Goal: Task Accomplishment & Management: Manage account settings

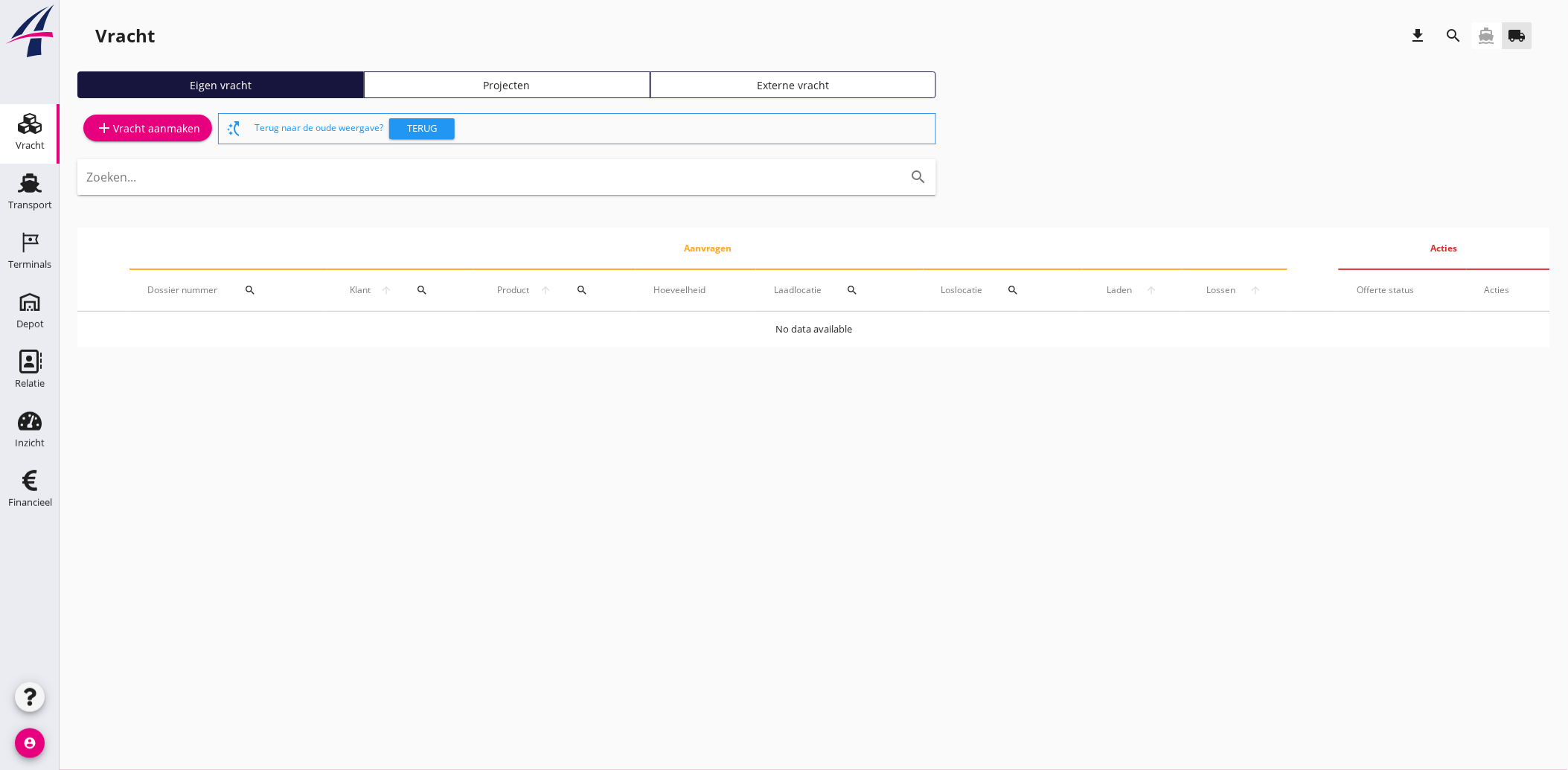
click at [495, 84] on div "Projecten" at bounding box center [507, 85] width 273 height 16
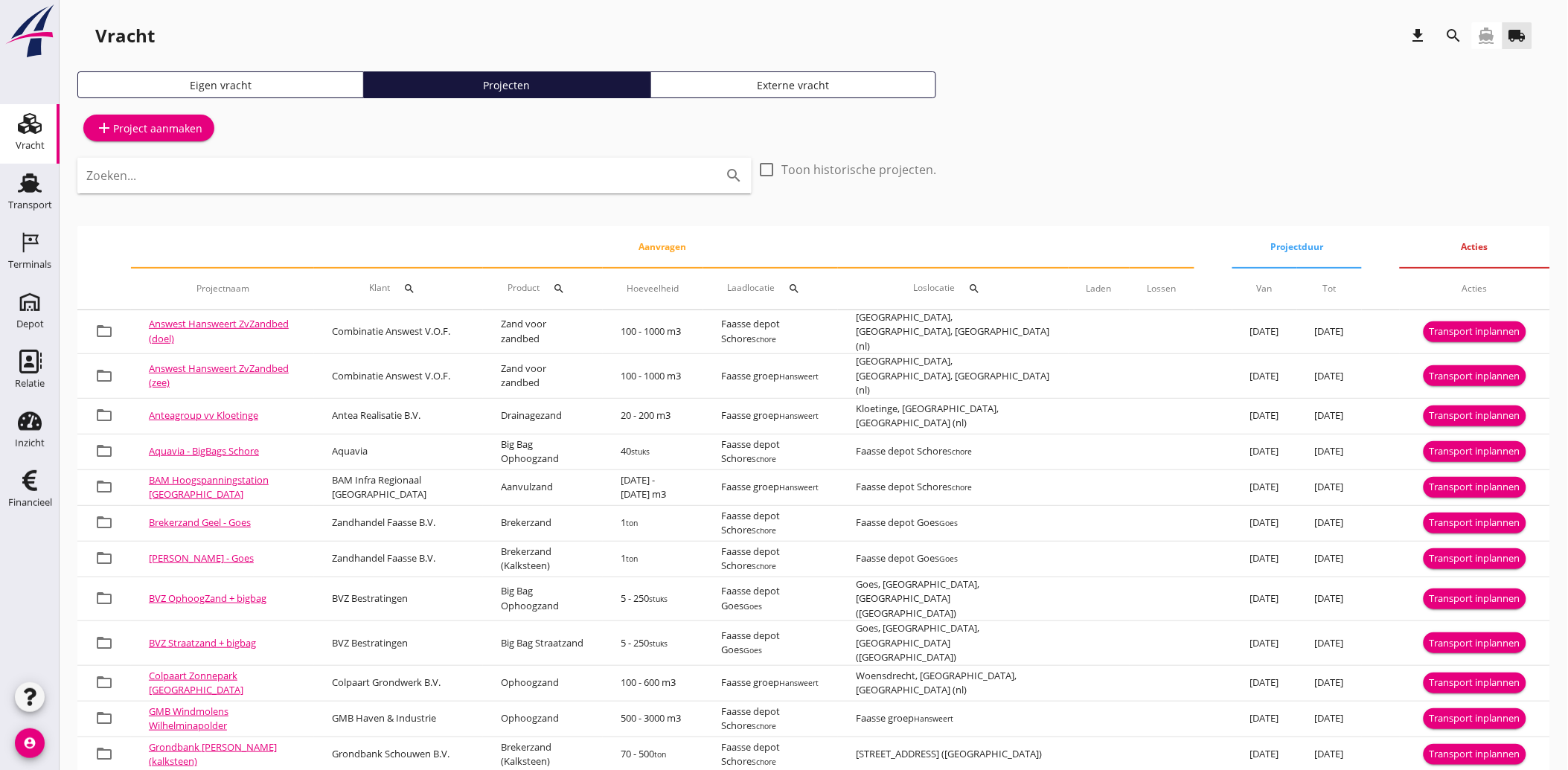
click at [1456, 29] on icon "search" at bounding box center [1454, 36] width 18 height 18
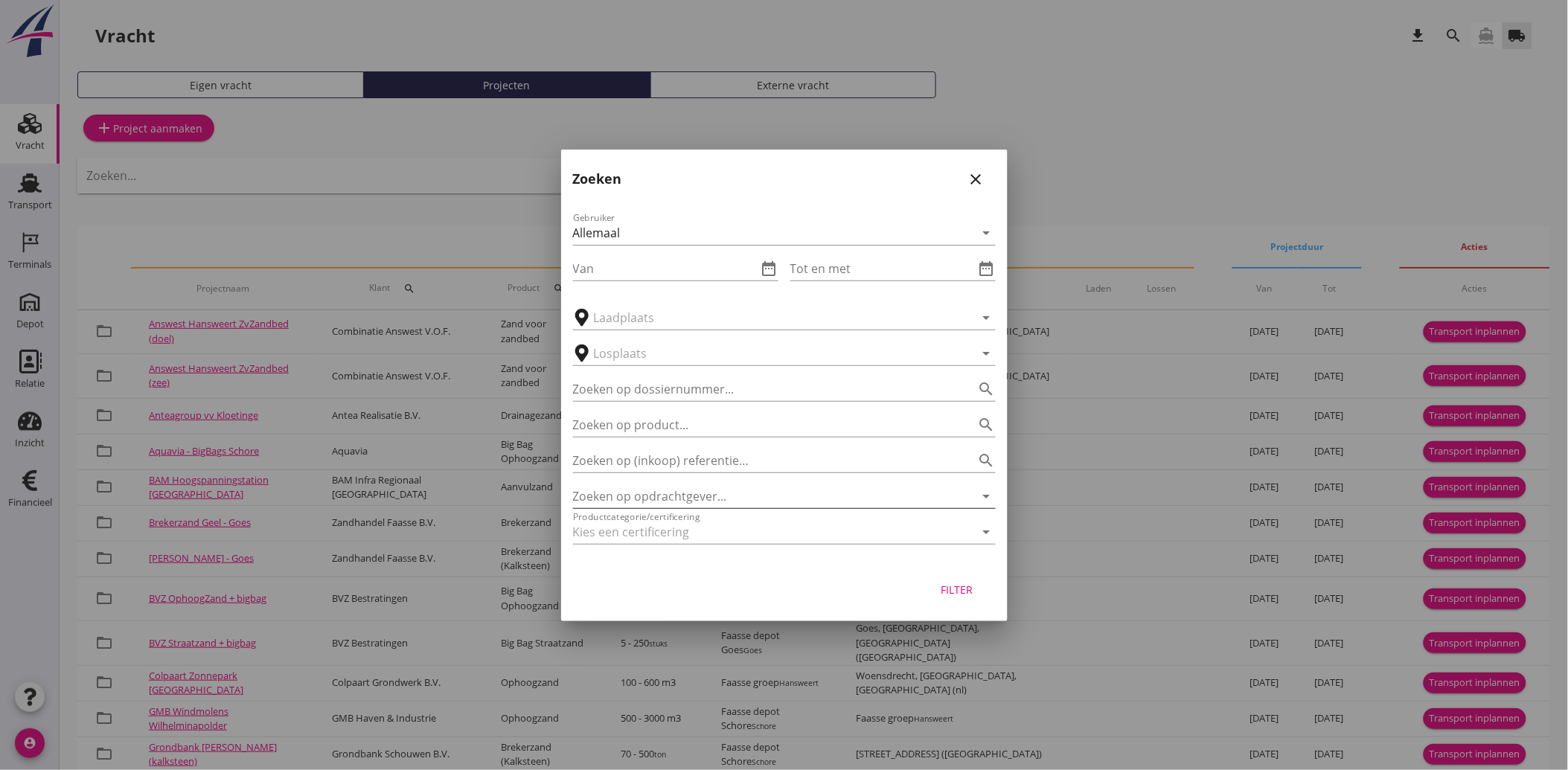
click at [637, 489] on input "Zoeken op opdrachtgever..." at bounding box center [763, 496] width 381 height 24
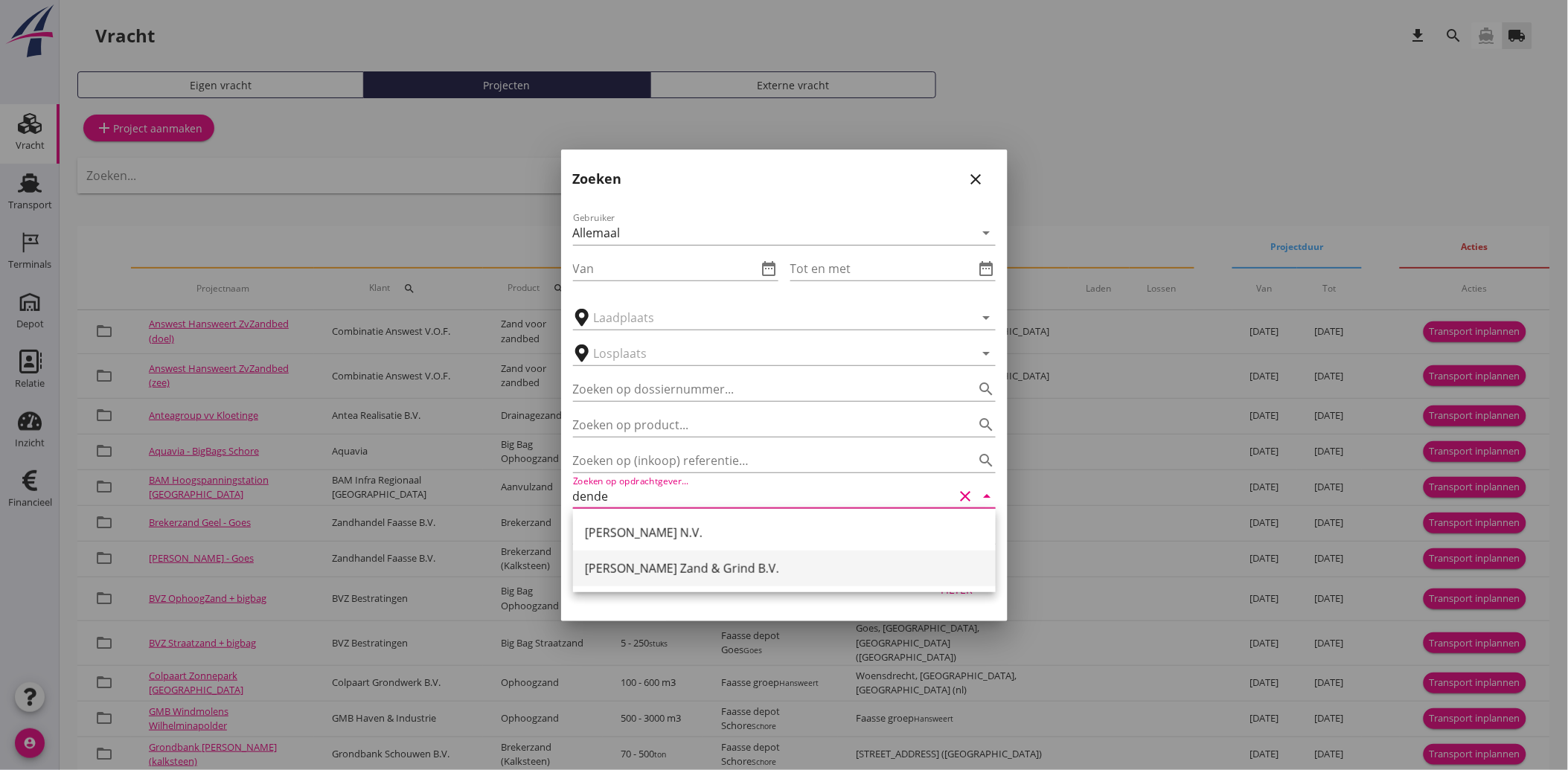
click at [649, 561] on div "Van Denderen Zand & Grind B.V." at bounding box center [784, 569] width 399 height 18
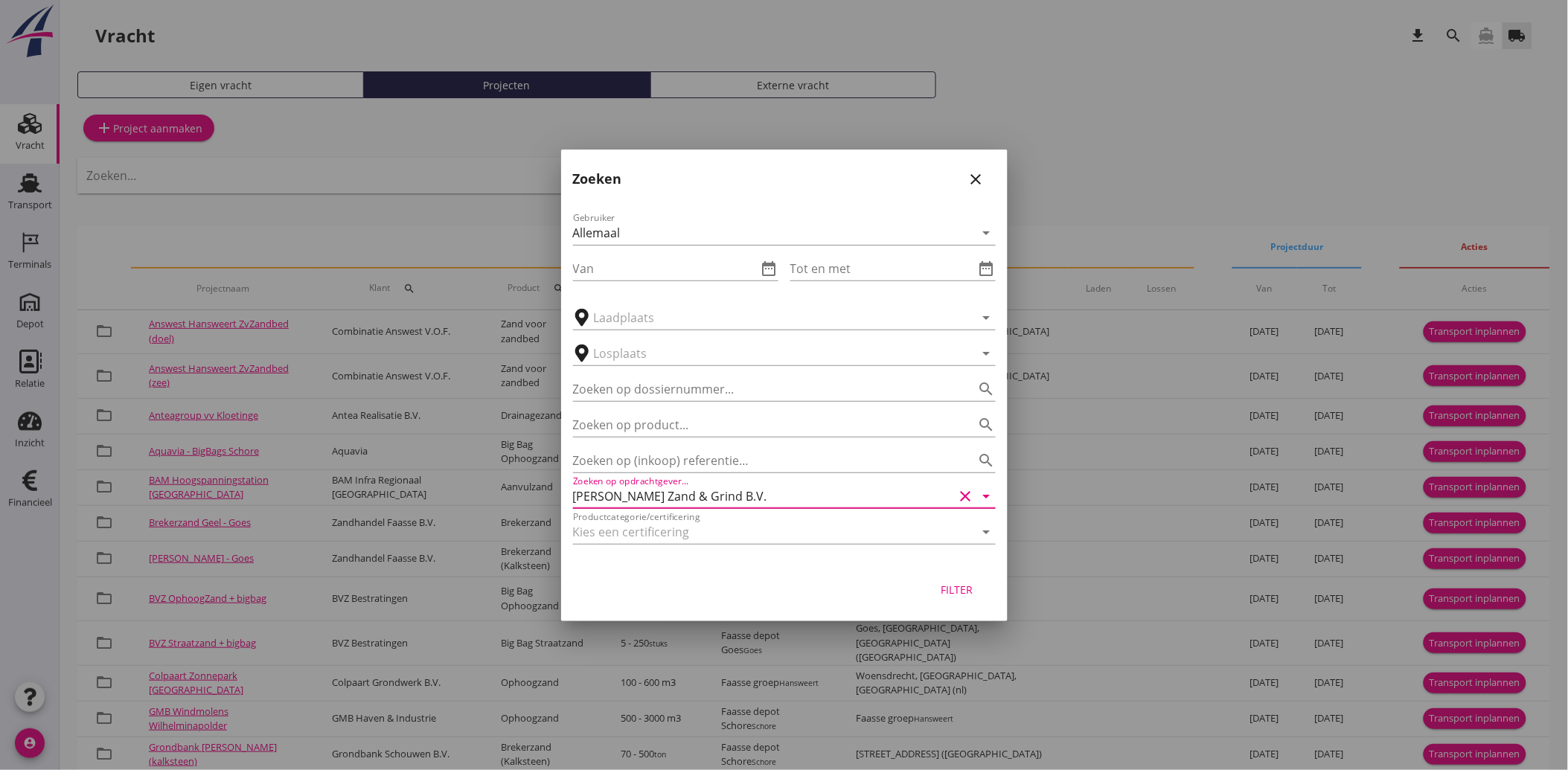
type input "Van Denderen Zand & Grind B.V."
click at [956, 590] on div "Filter" at bounding box center [957, 589] width 42 height 16
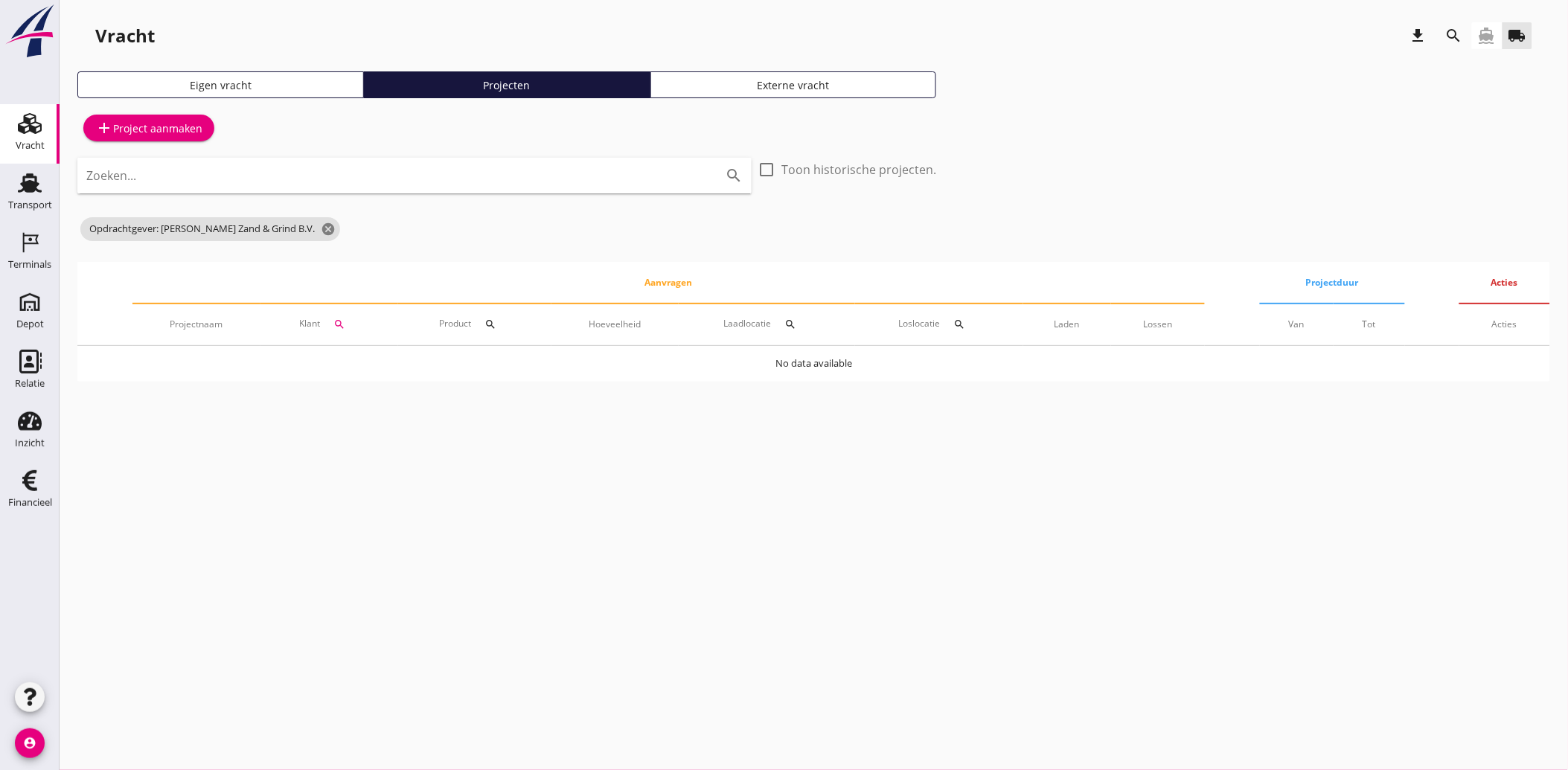
click at [1449, 32] on icon "search" at bounding box center [1454, 36] width 18 height 18
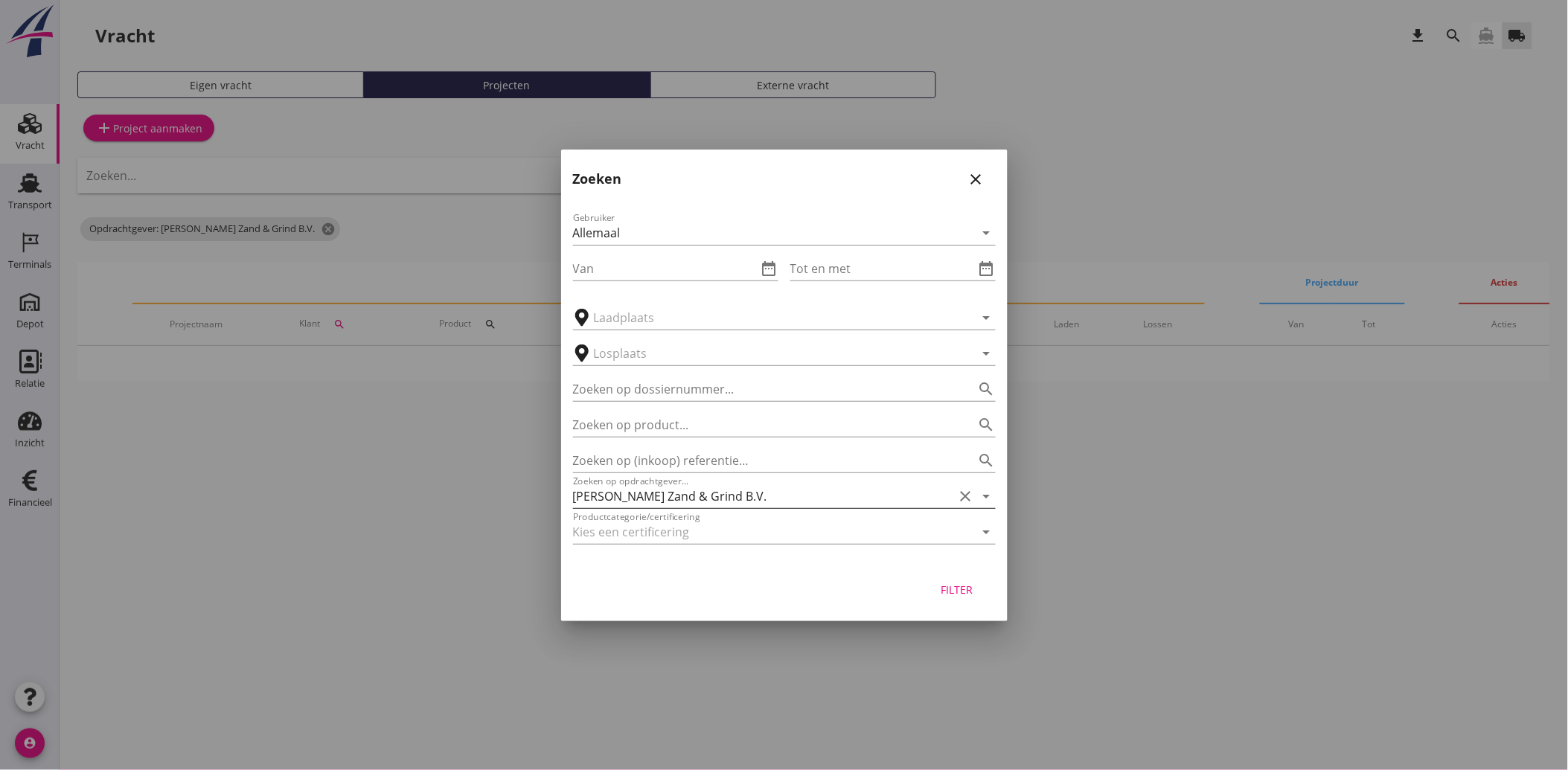
click at [962, 497] on icon "clear" at bounding box center [966, 496] width 18 height 18
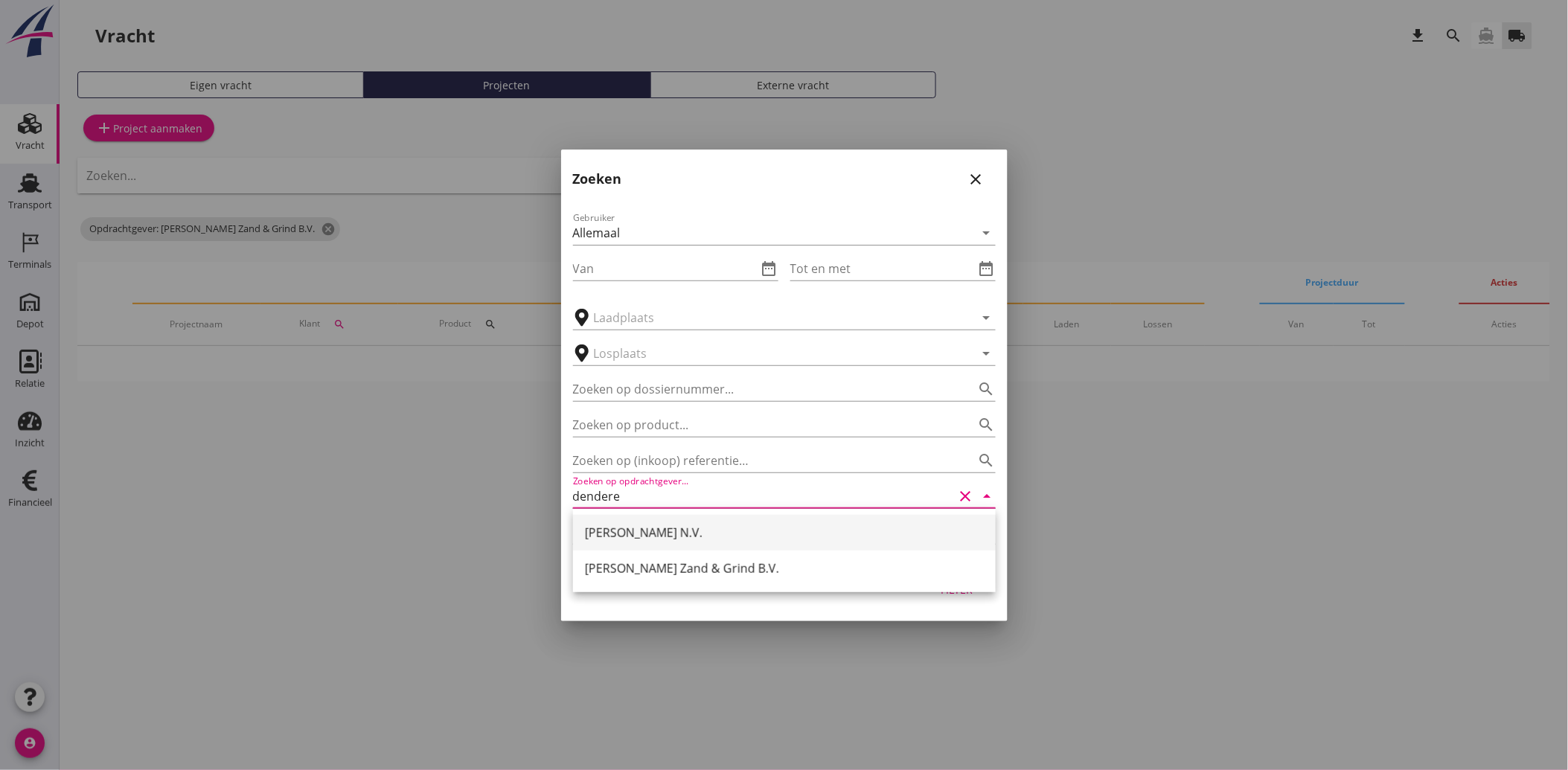
click at [655, 540] on div "[PERSON_NAME] N.V." at bounding box center [784, 533] width 399 height 18
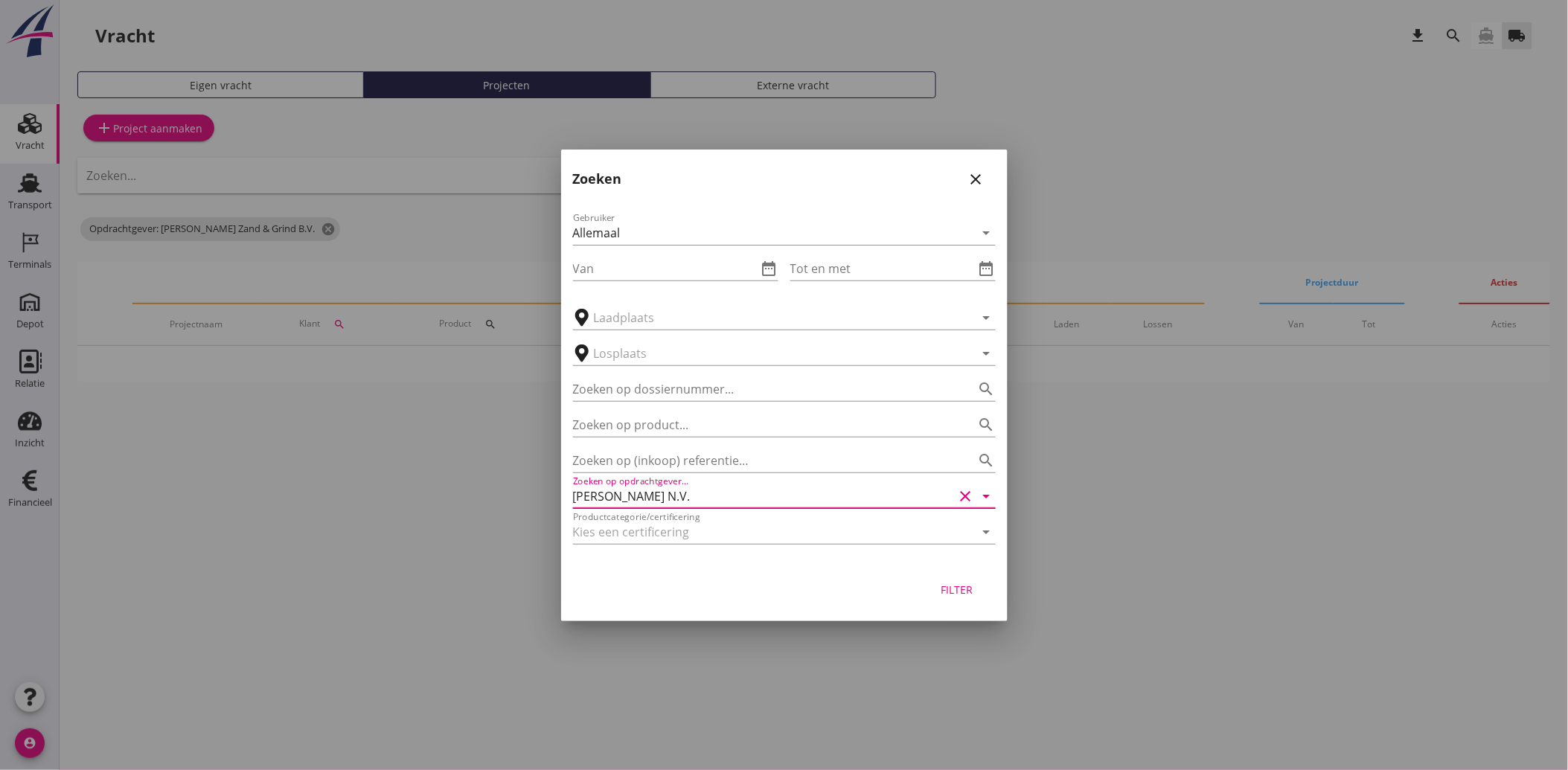
type input "[PERSON_NAME] N.V."
click at [946, 589] on div "Filter" at bounding box center [957, 589] width 42 height 16
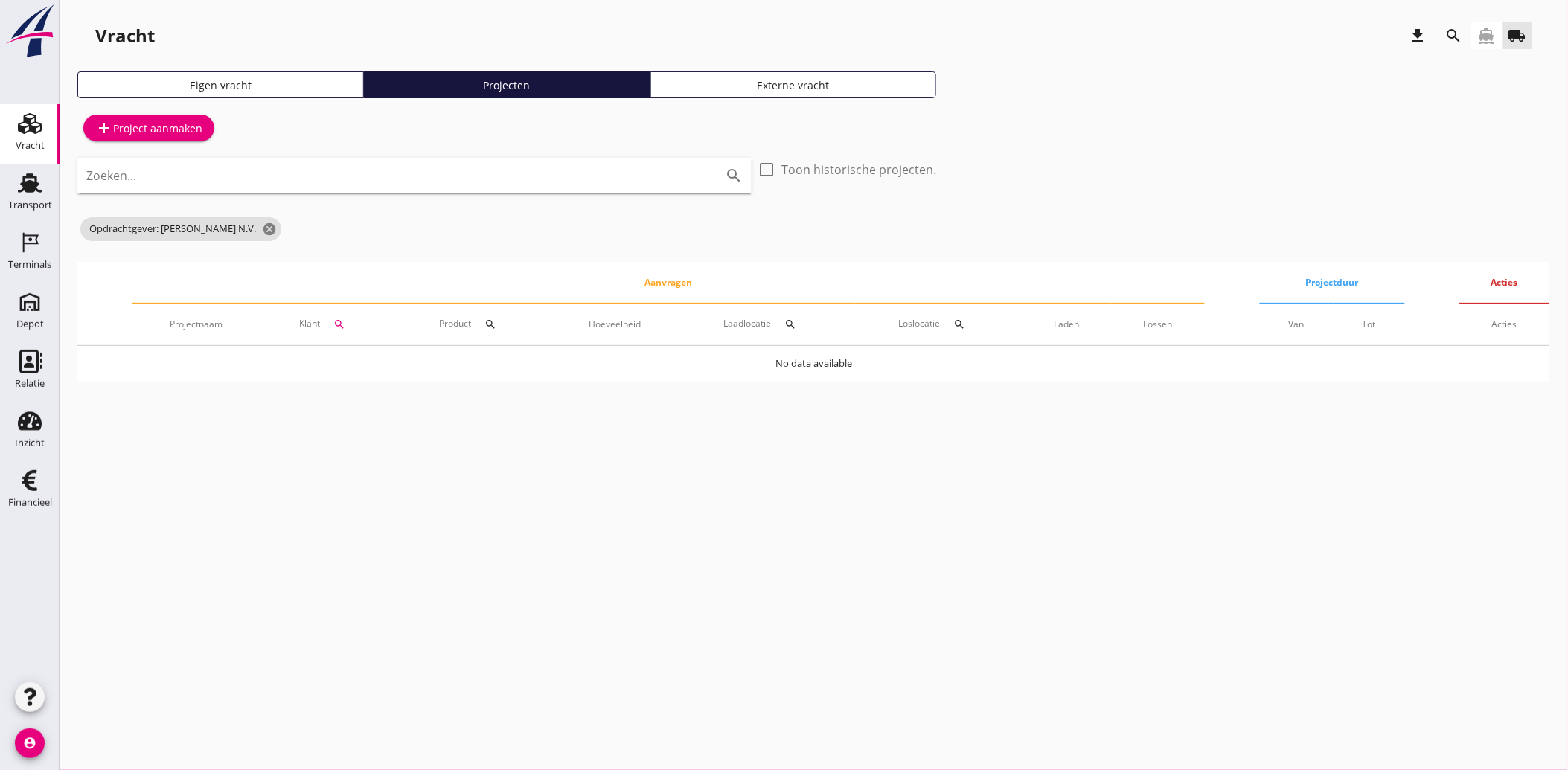
click at [1478, 29] on icon "directions_boat" at bounding box center [1487, 36] width 18 height 18
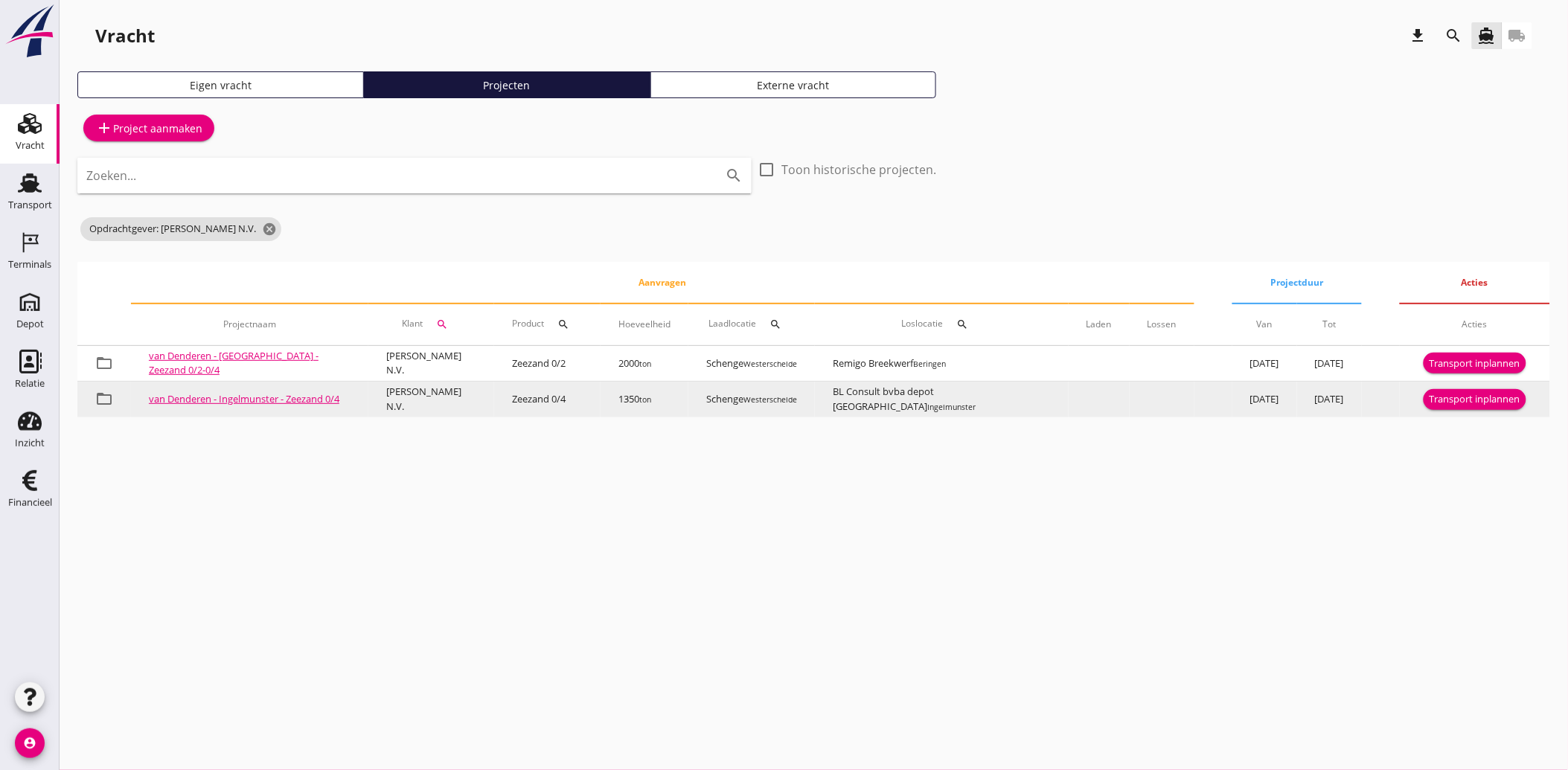
click at [211, 392] on link "van Denderen - Ingelmunster - Zeezand 0/4" at bounding box center [244, 399] width 191 height 14
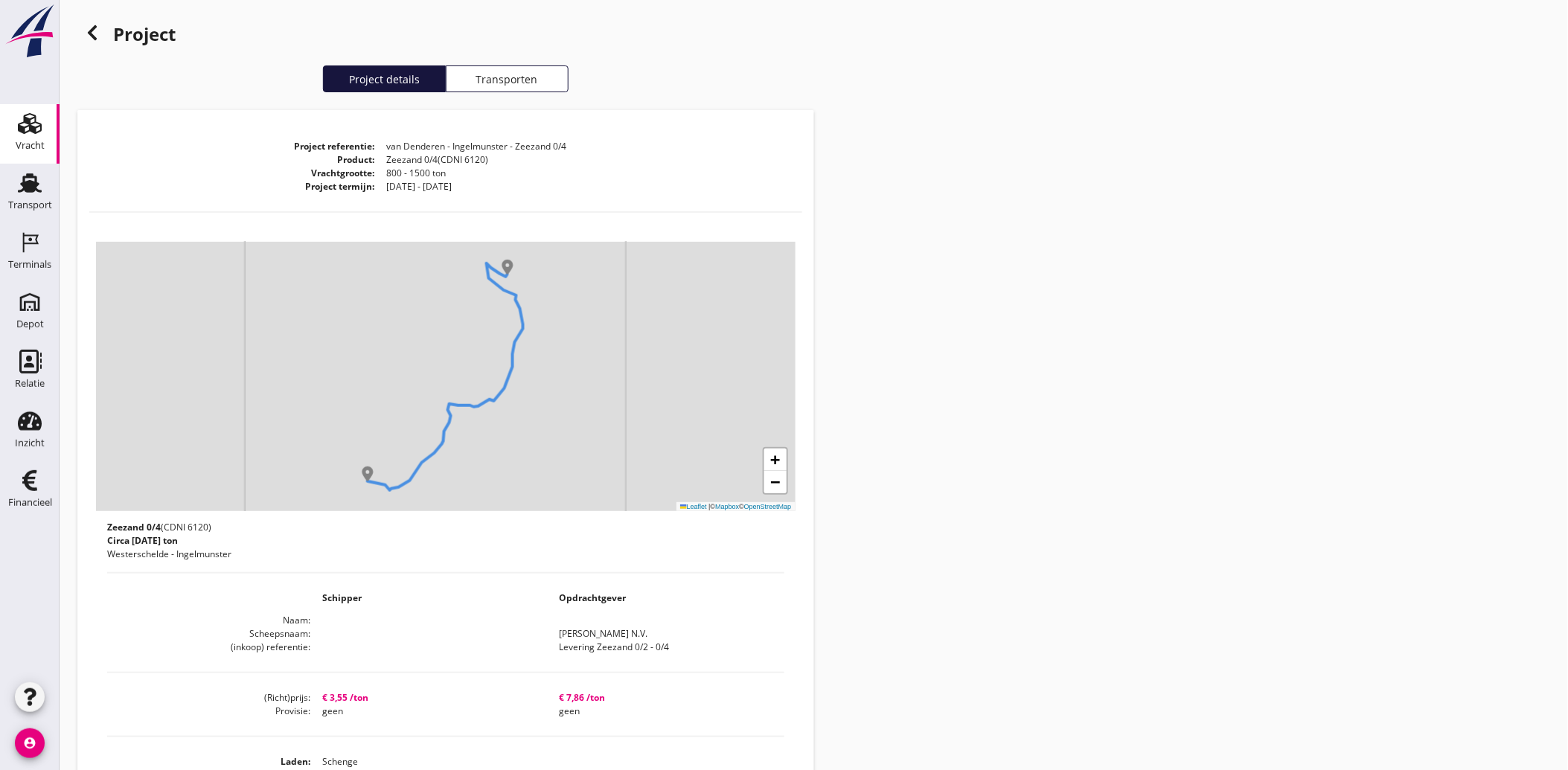
click at [92, 34] on use at bounding box center [92, 33] width 9 height 15
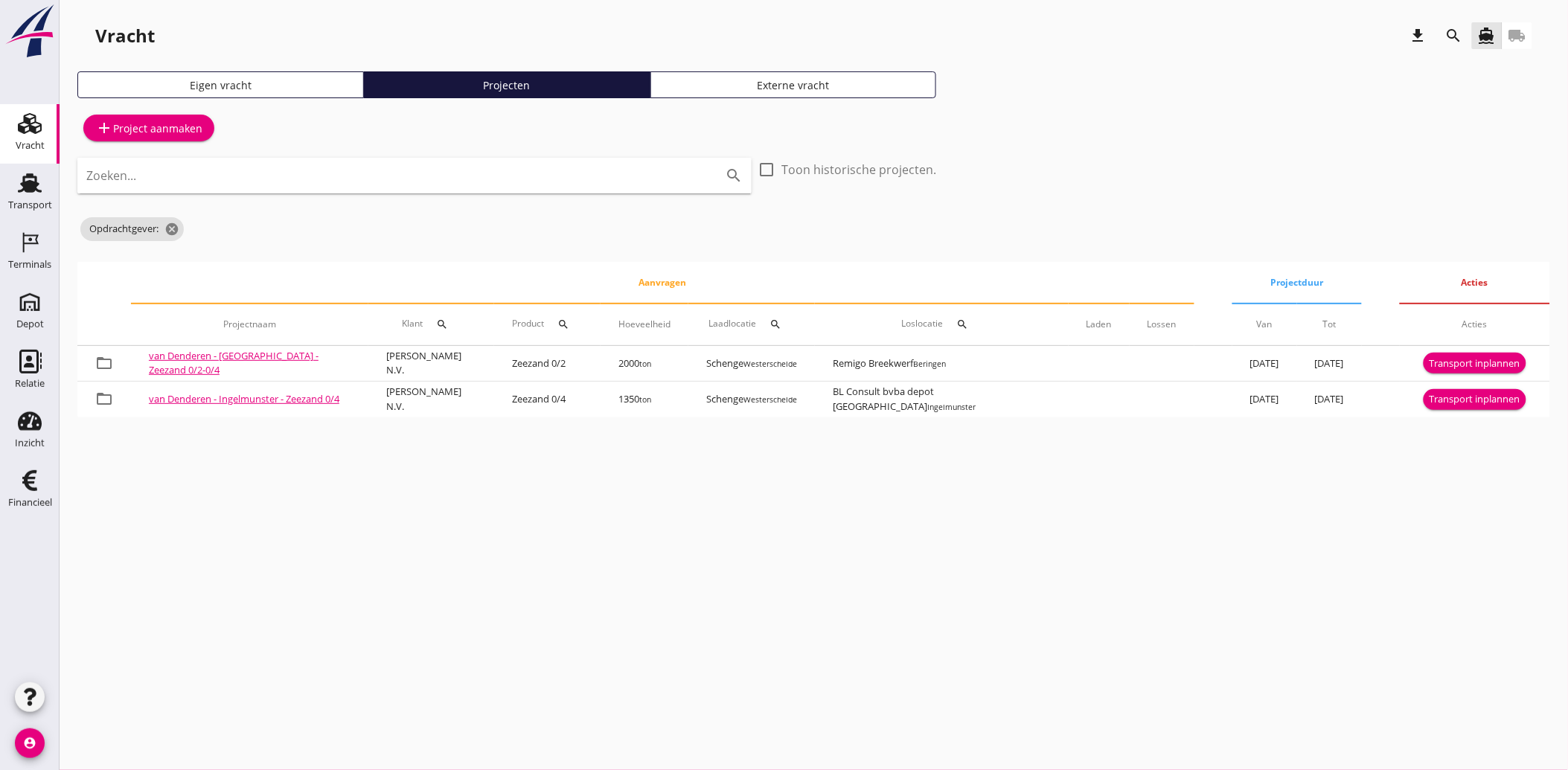
click at [1457, 32] on icon "search" at bounding box center [1454, 36] width 18 height 18
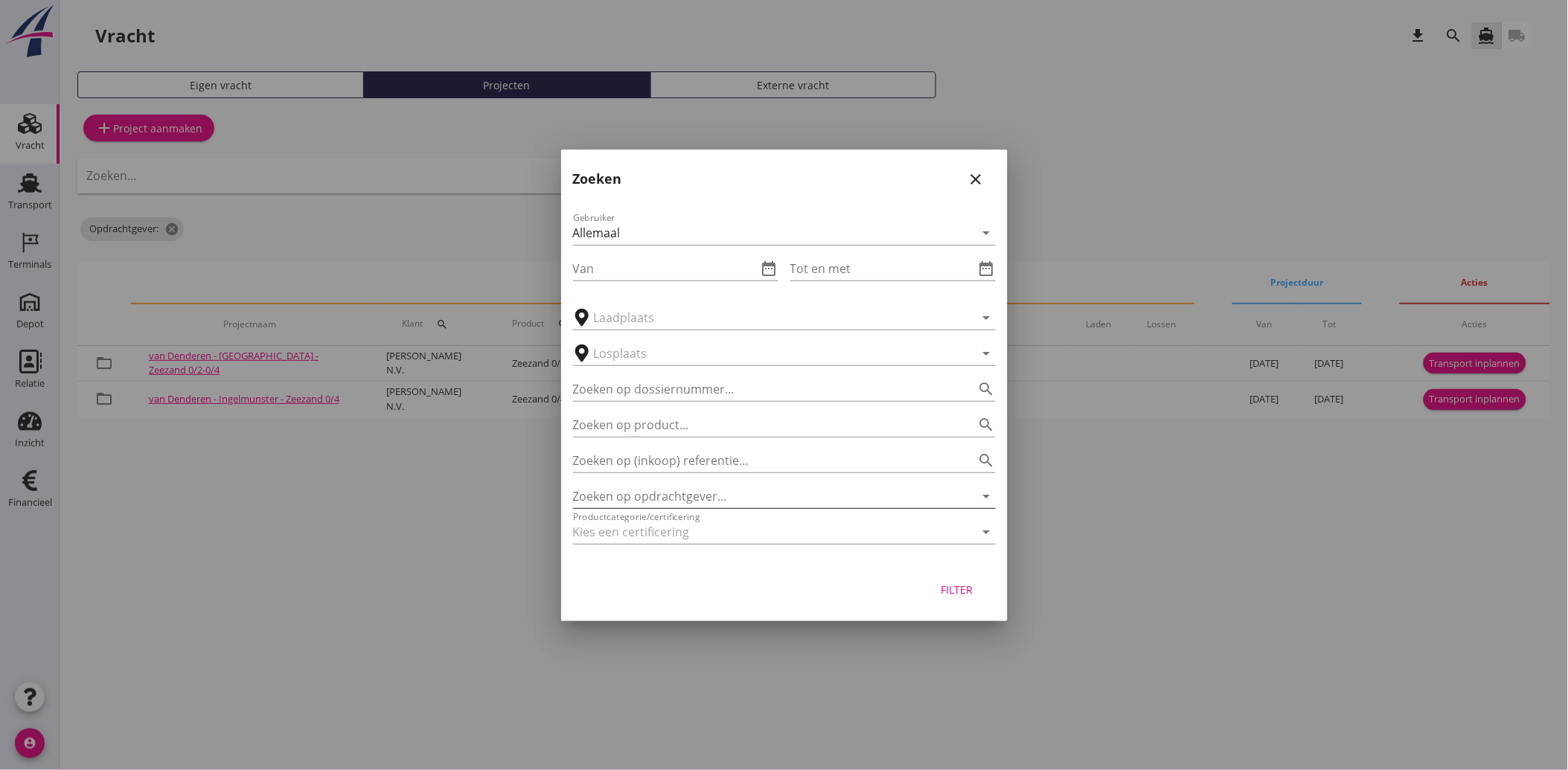
click at [706, 485] on input "Zoeken op opdrachtgever..." at bounding box center [763, 496] width 381 height 24
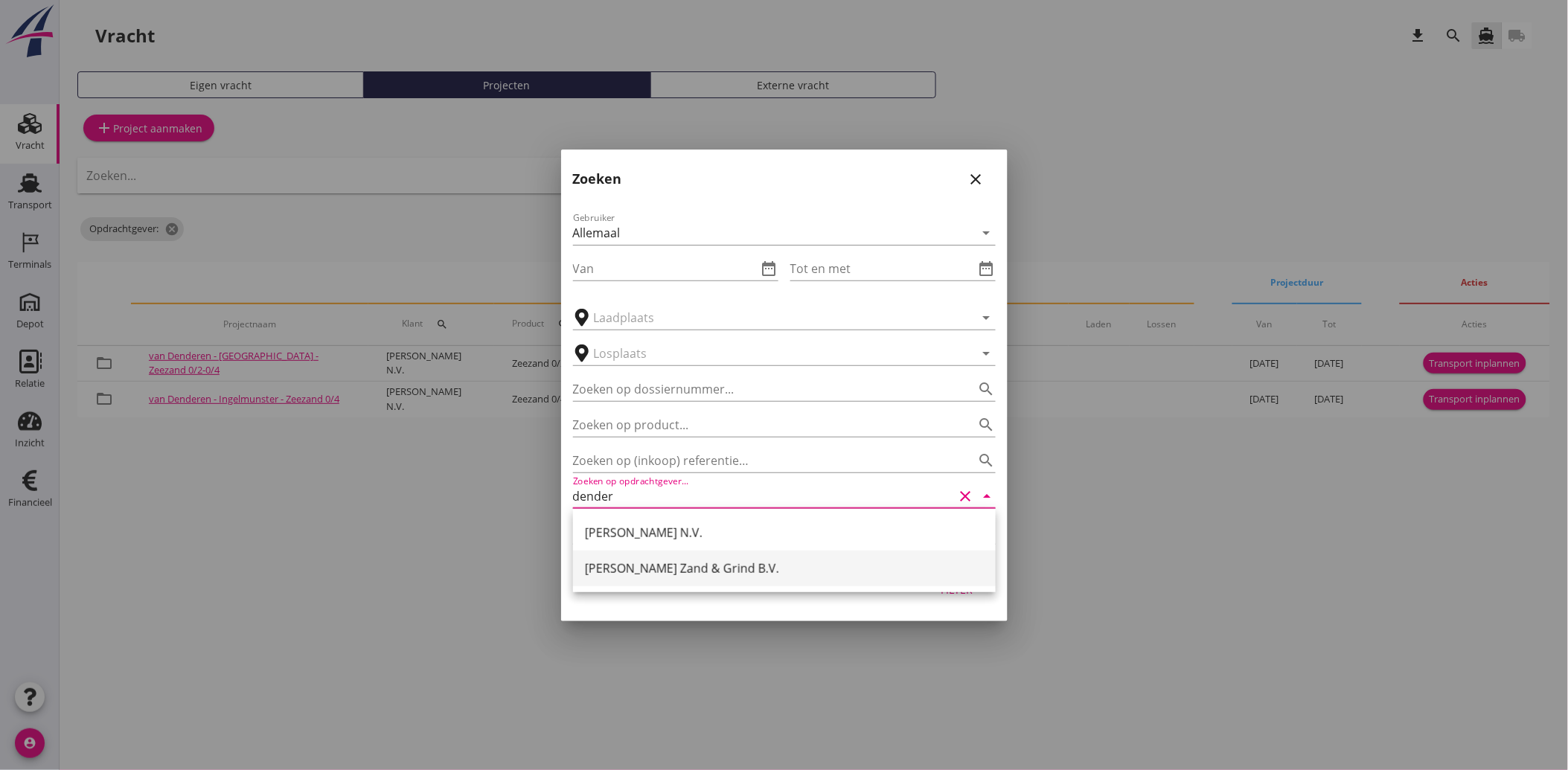
click at [682, 570] on div "Van Denderen Zand & Grind B.V." at bounding box center [784, 569] width 399 height 18
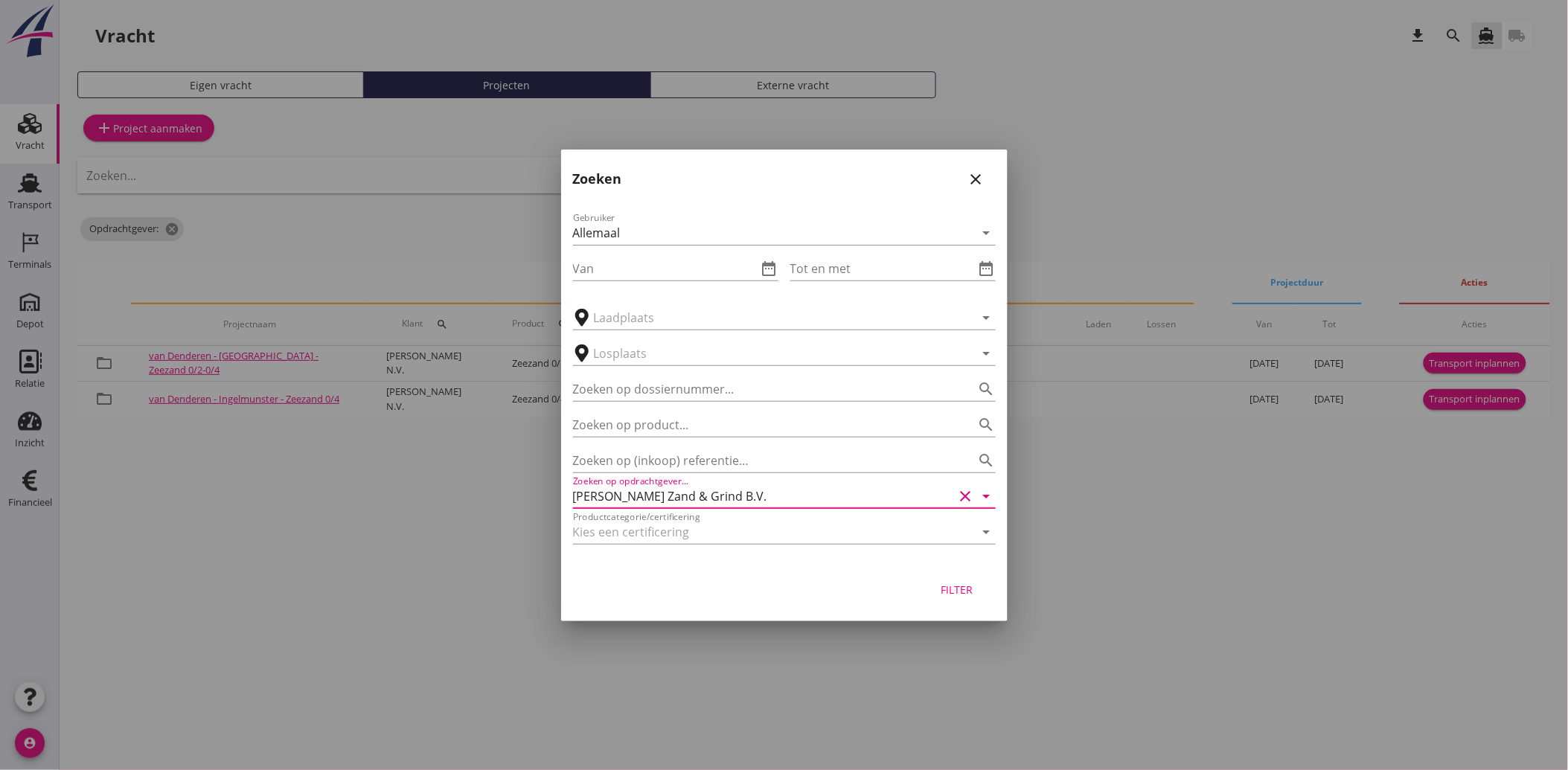
type input "Van Denderen Zand & Grind B.V."
click at [951, 589] on div "Filter" at bounding box center [957, 589] width 42 height 16
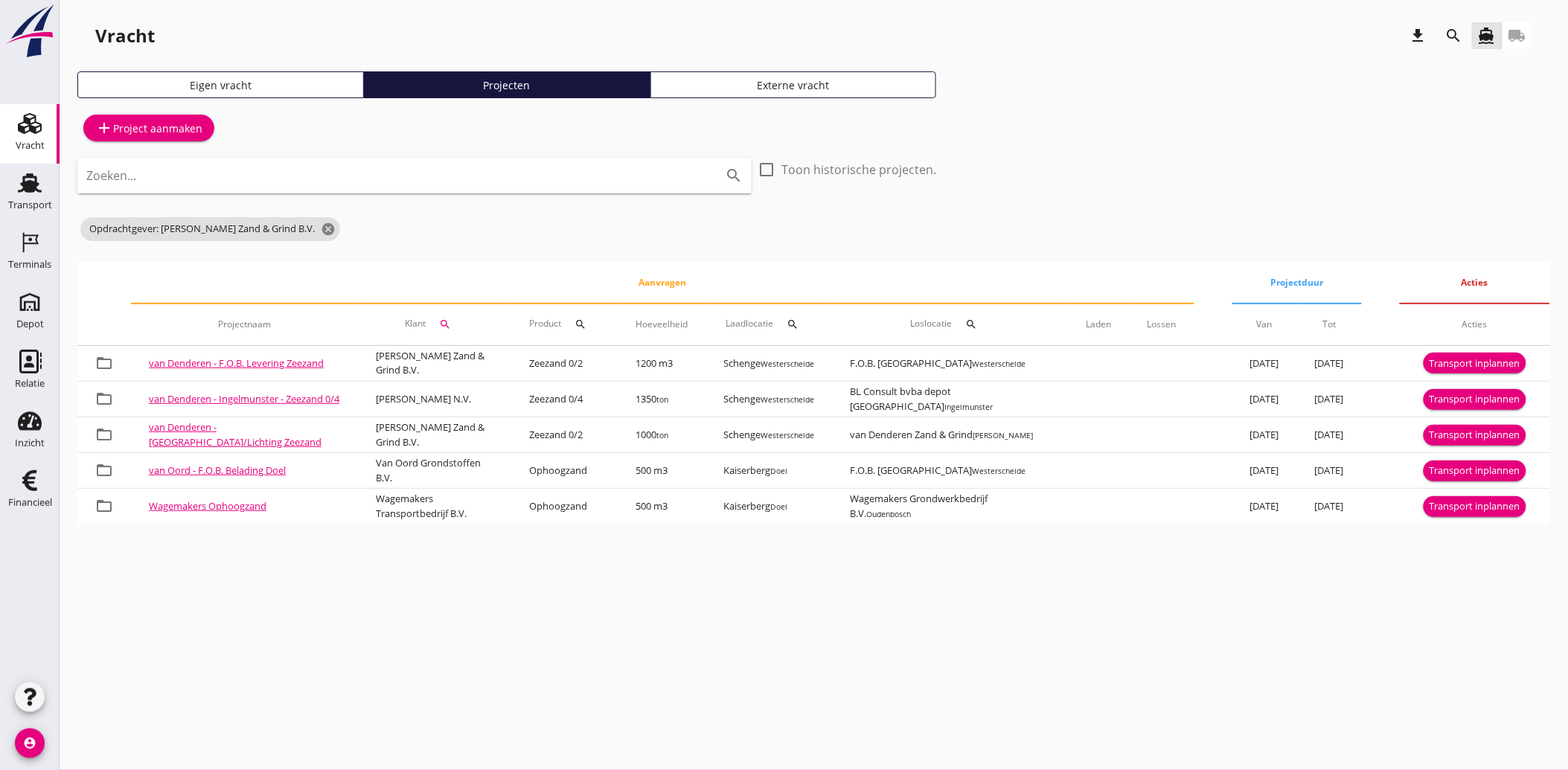
drag, startPoint x: 209, startPoint y: 390, endPoint x: 738, endPoint y: 642, distance: 586.0
click at [738, 642] on div "cancel You are impersonating another user. Vracht download search directions_bo…" at bounding box center [814, 385] width 1509 height 770
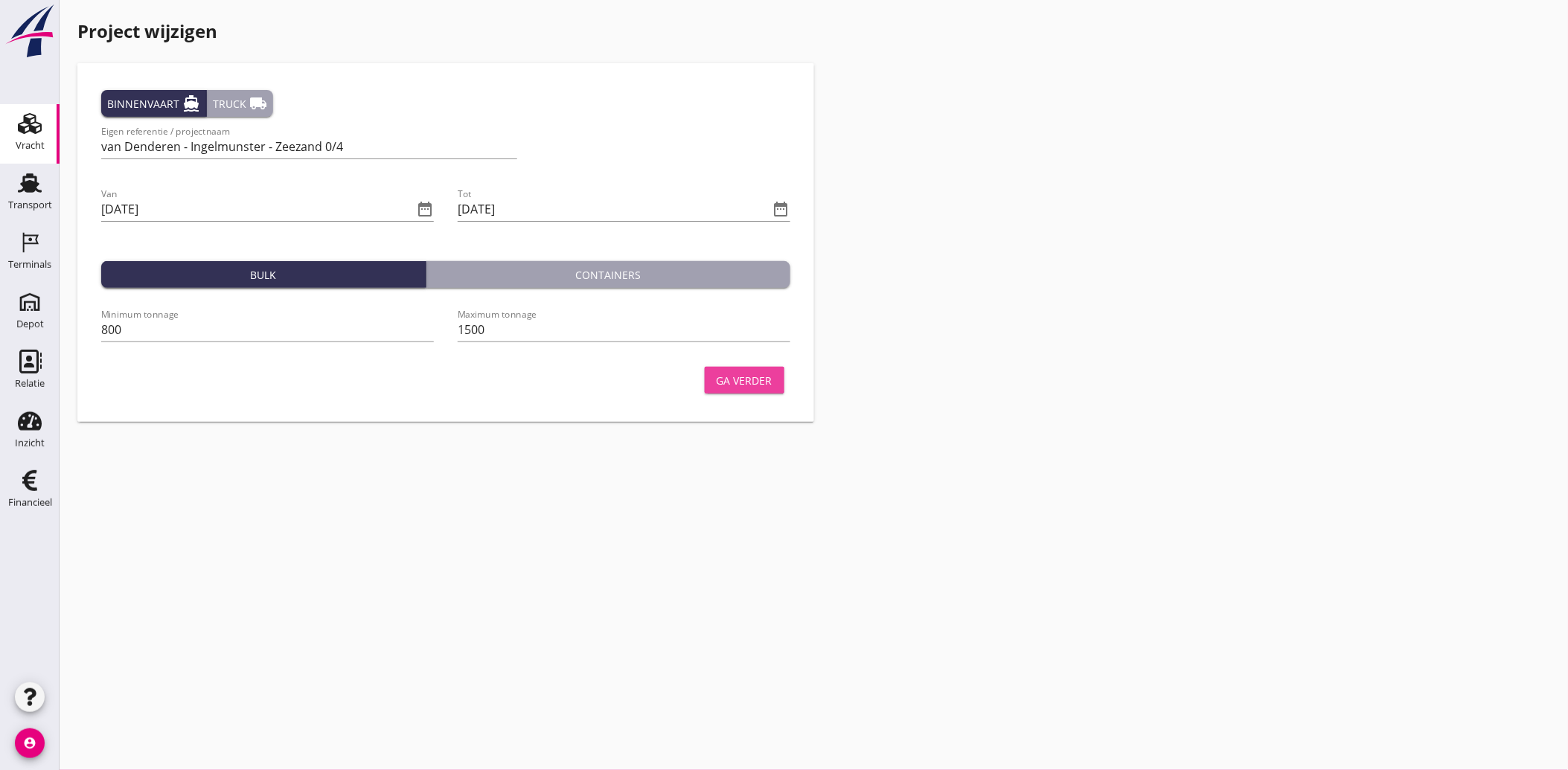
click at [742, 383] on div "Ga verder" at bounding box center [745, 380] width 56 height 16
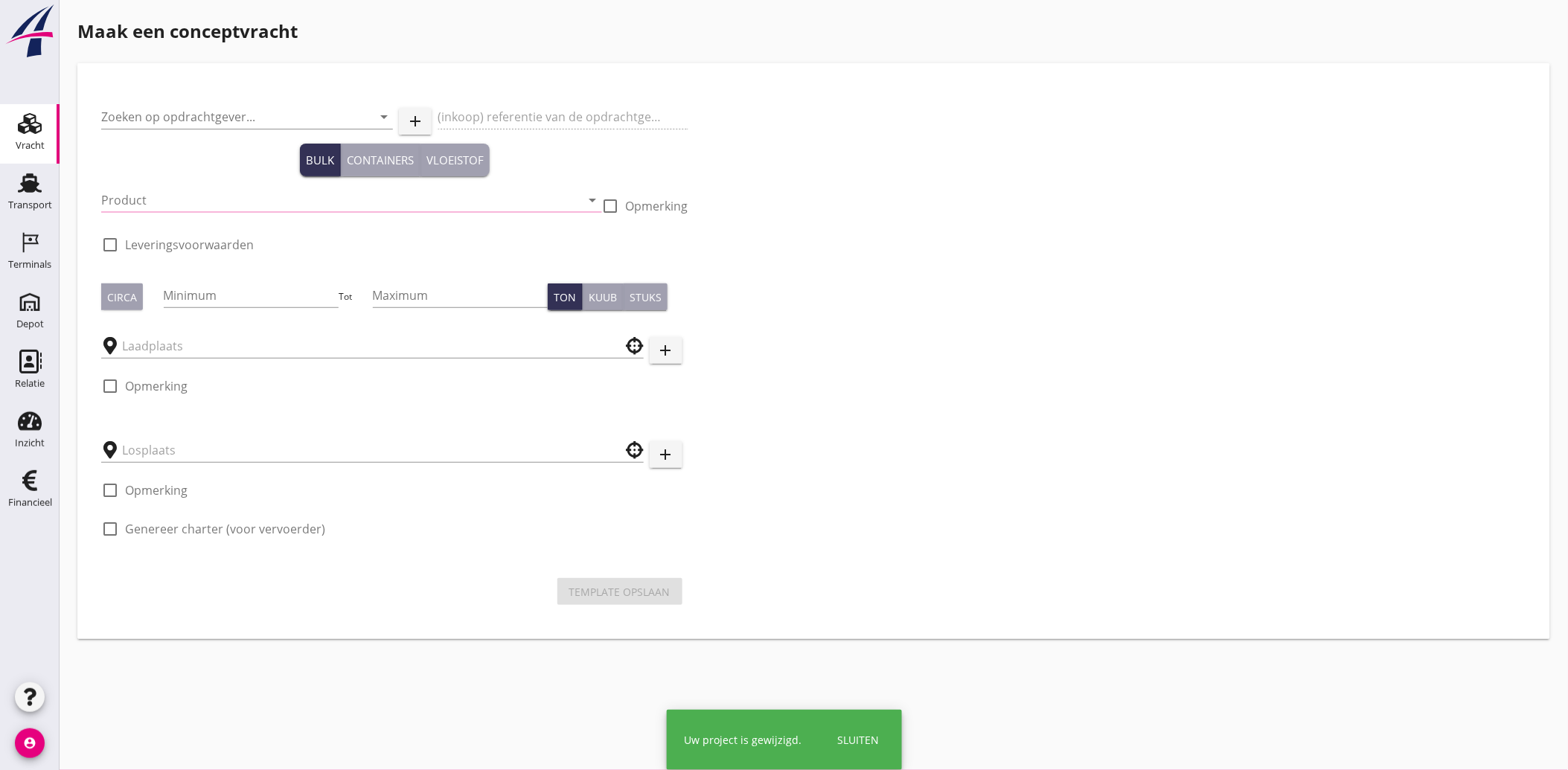
type input "[PERSON_NAME] N.V."
type input "Levering Zeezand 0/2 - 0/4"
type input "Zeezand 0/4 (6120)"
type input "1350"
checkbox input "true"
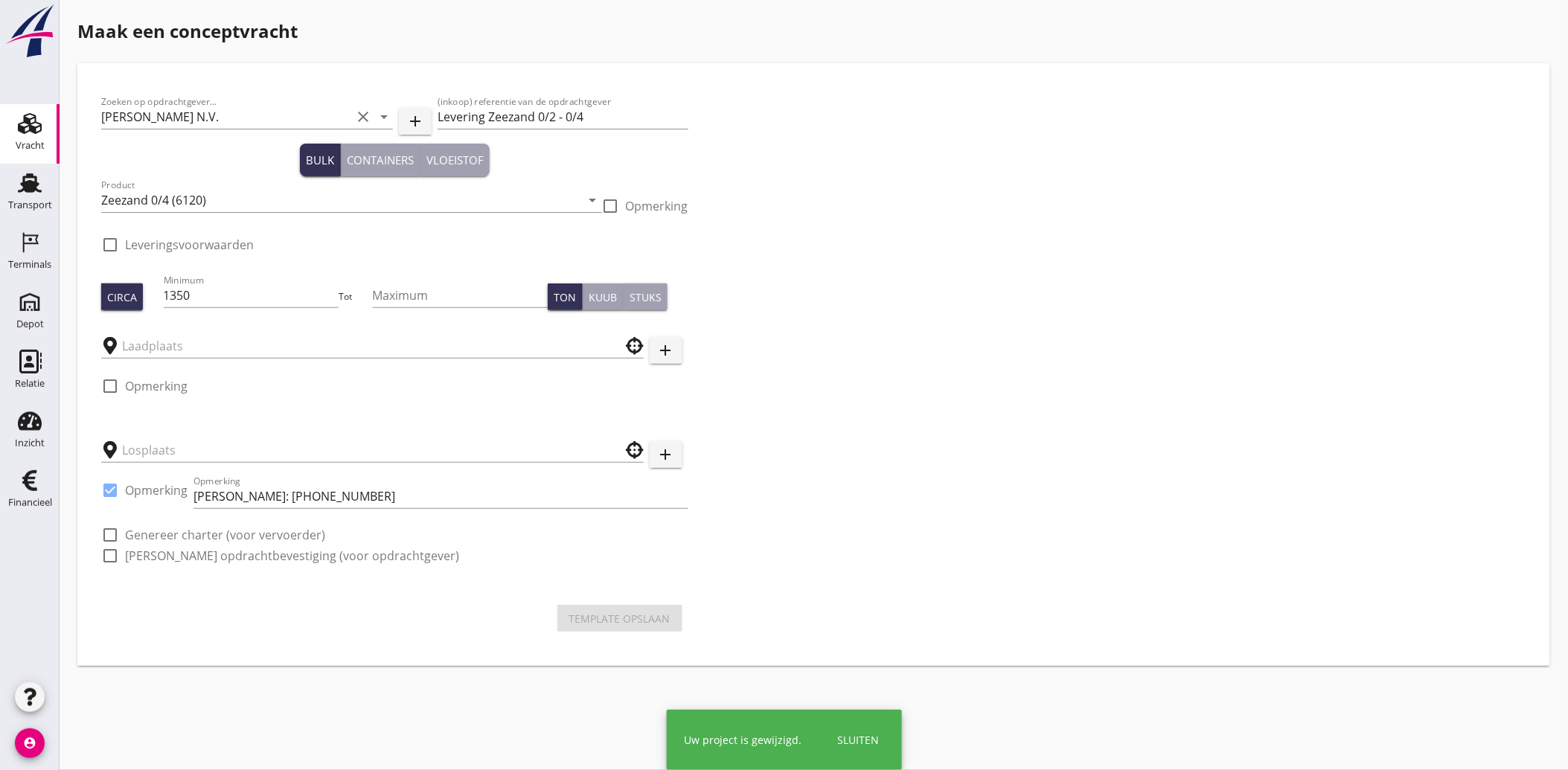
type input "Schenge"
checkbox input "true"
type input "BL Consult bvba depot [GEOGRAPHIC_DATA]"
checkbox input "true"
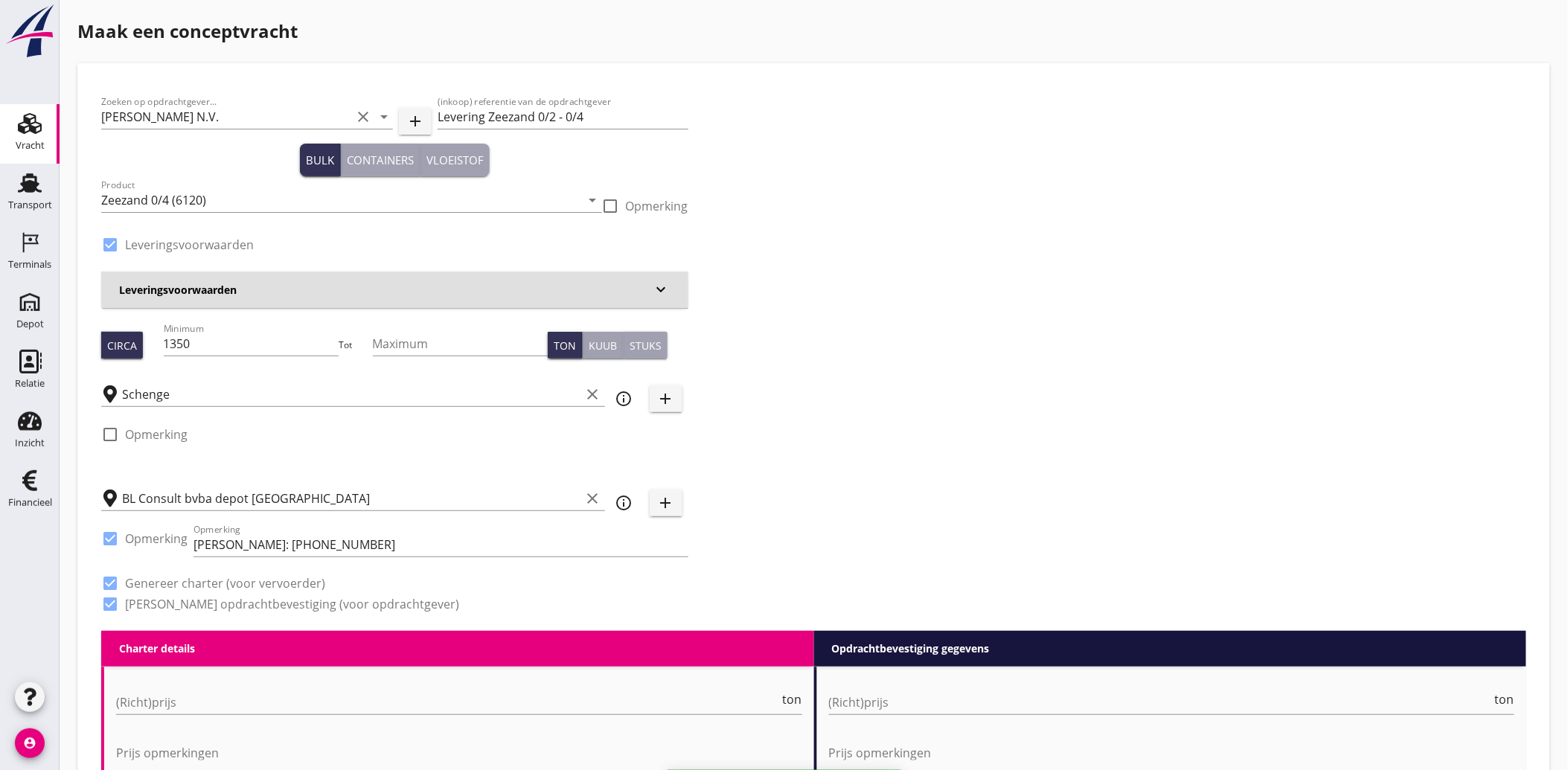
type input "3.55"
checkbox input "false"
radio input "false"
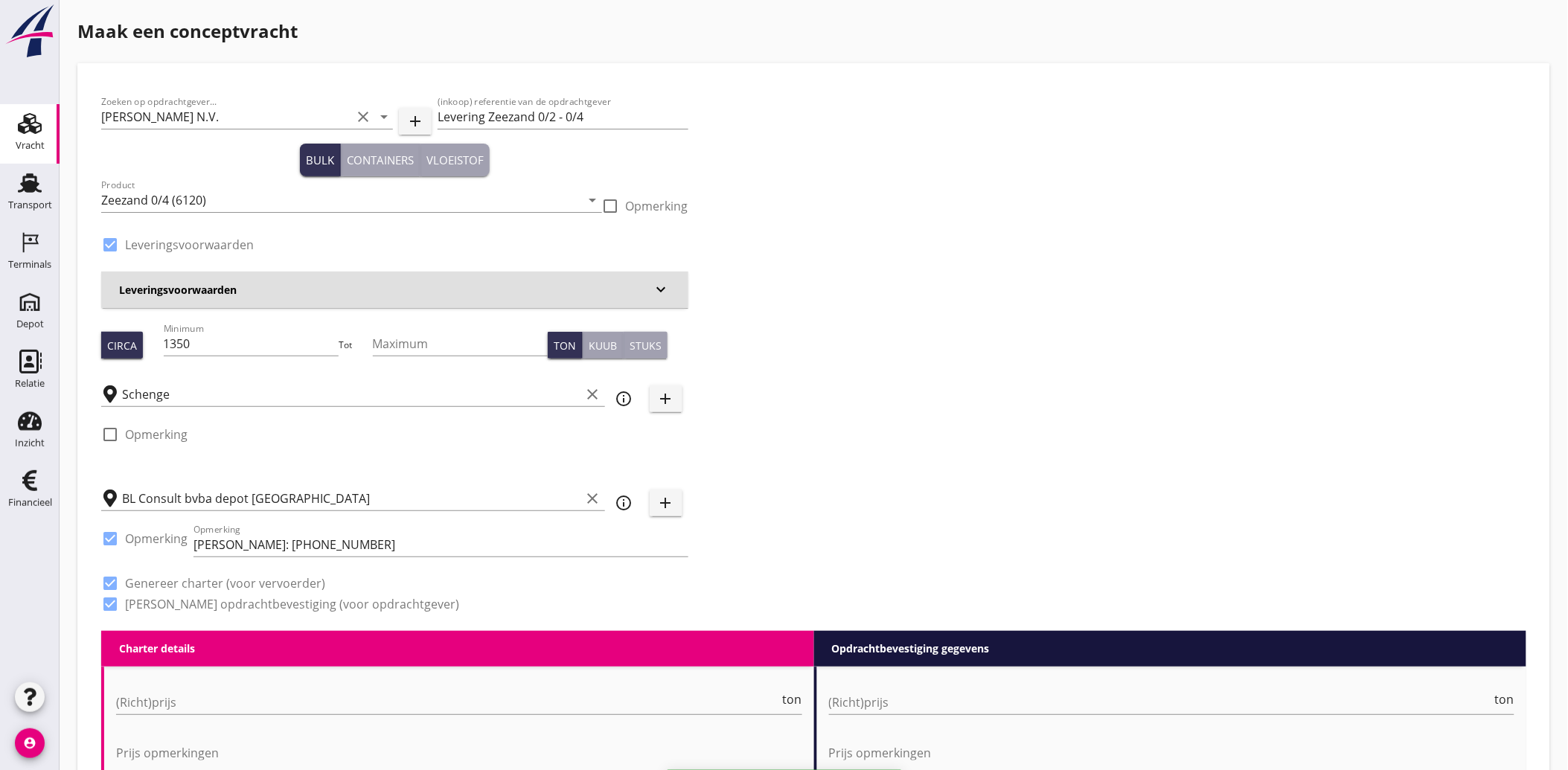
checkbox input "true"
type input "1"
type input "7.86"
checkbox input "false"
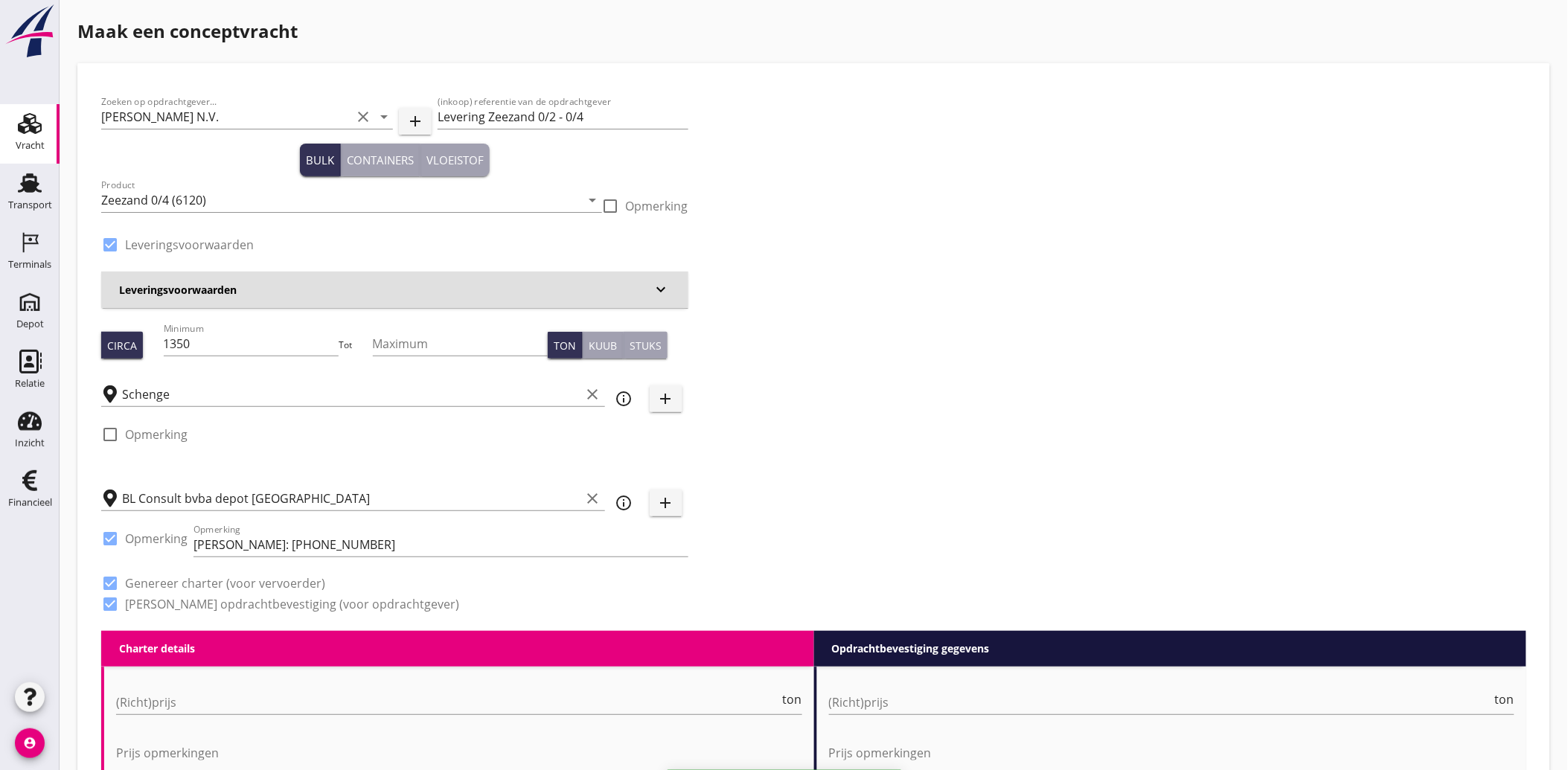
radio input "false"
type input "1"
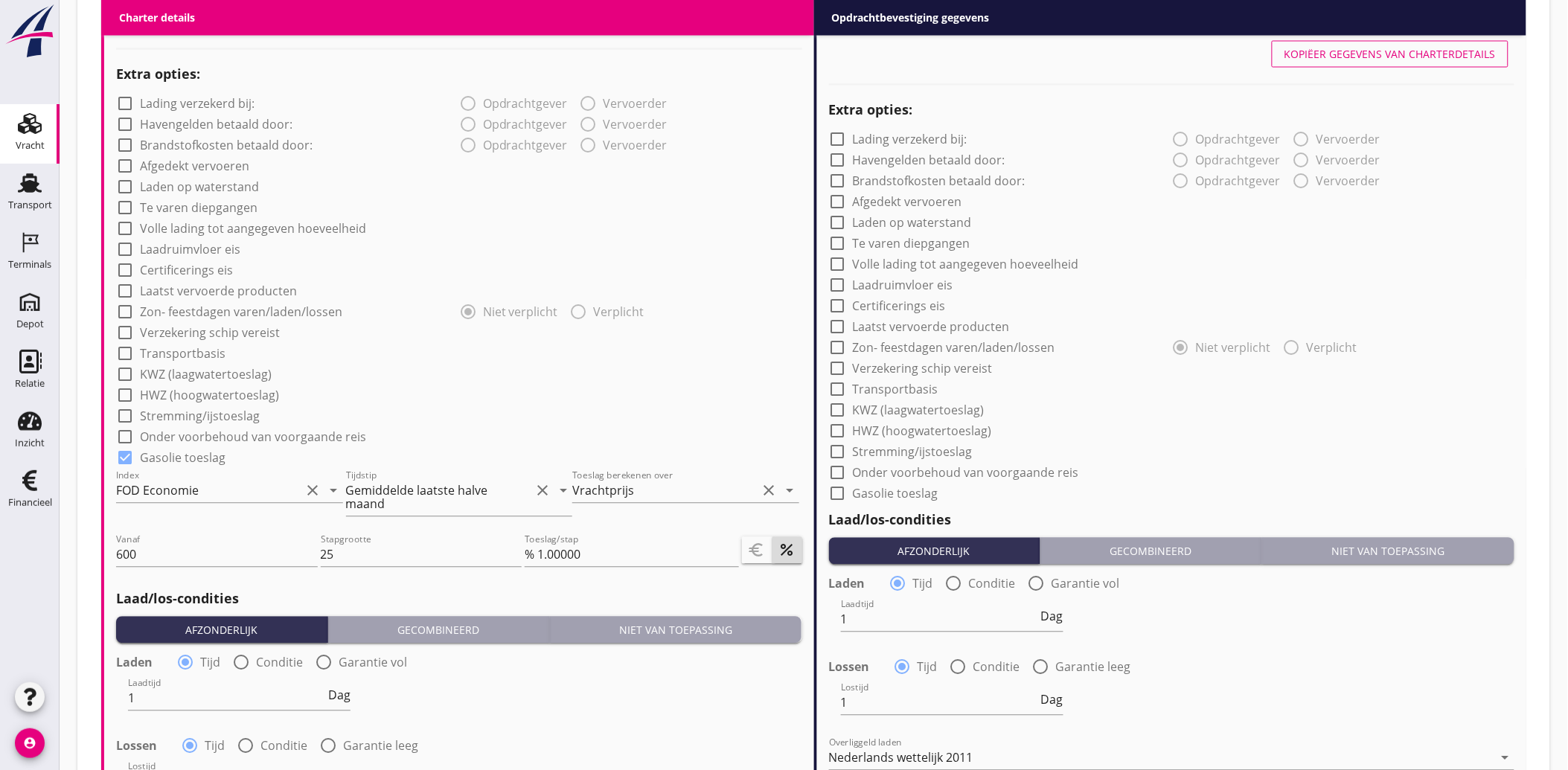
scroll to position [1075, 0]
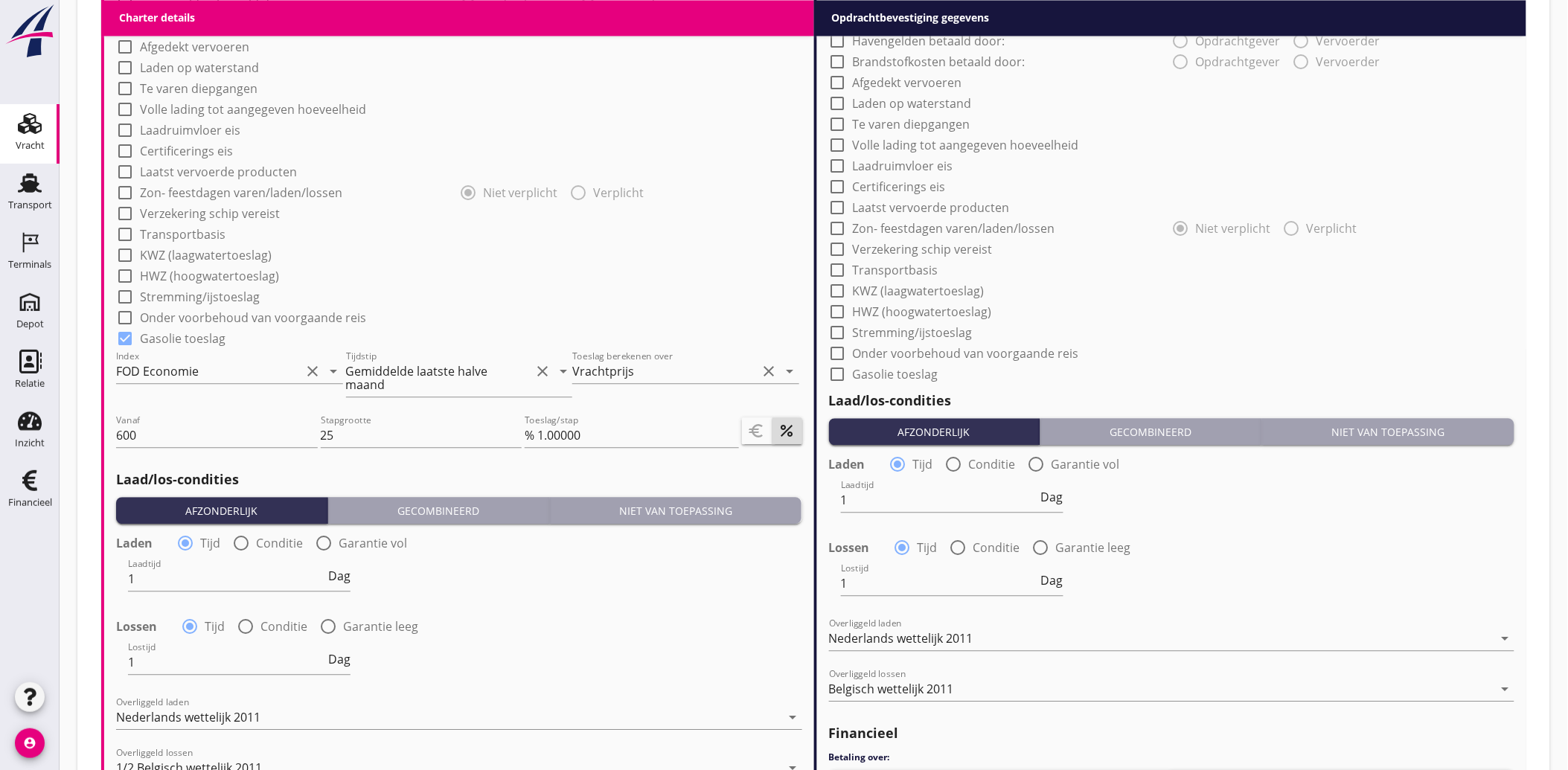
click at [862, 371] on label "Gasolie toeslag" at bounding box center [895, 374] width 86 height 15
checkbox input "true"
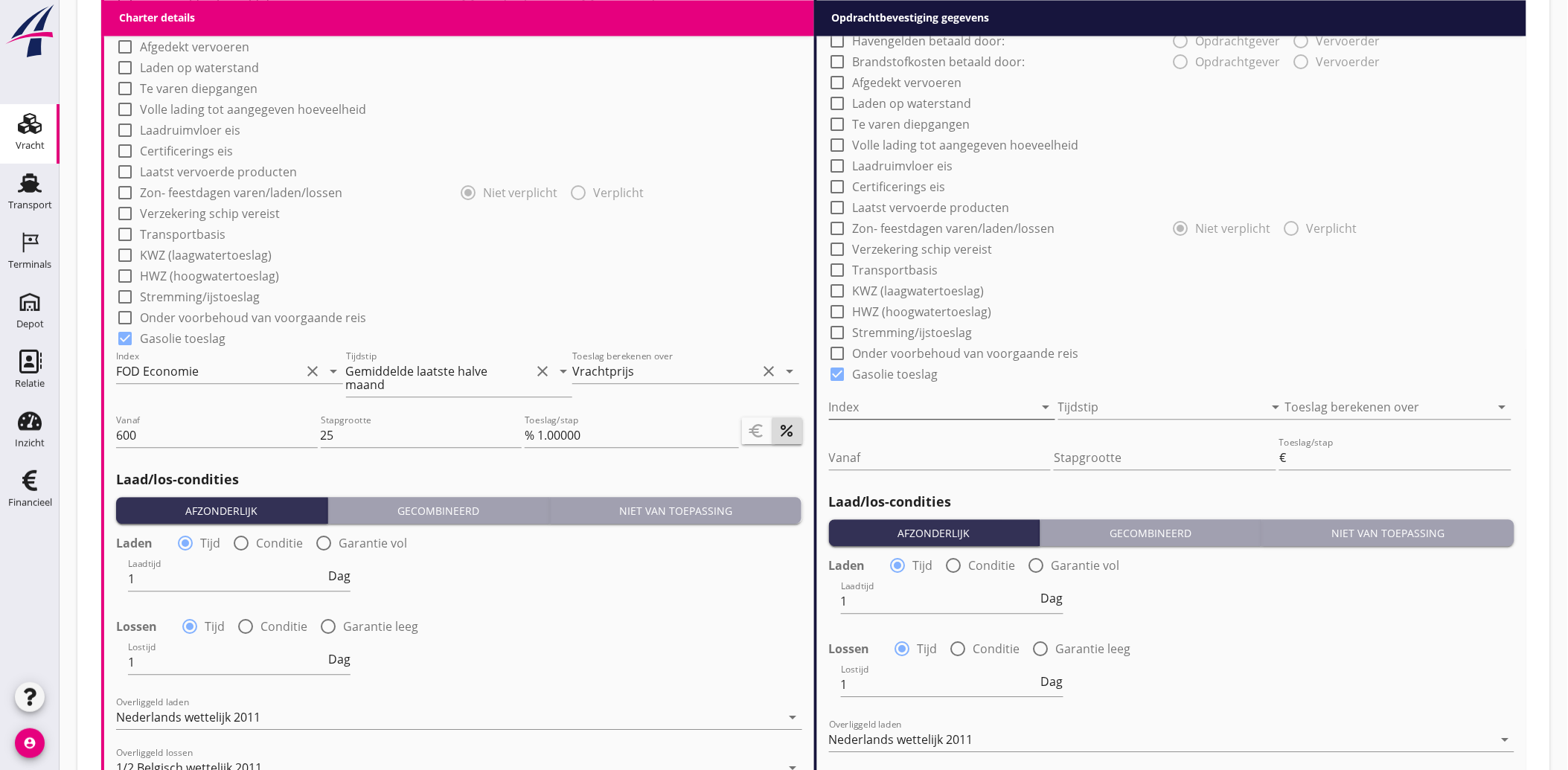
click at [919, 404] on div at bounding box center [921, 407] width 185 height 24
click at [907, 414] on div "FOD Economie" at bounding box center [941, 418] width 203 height 18
click at [1098, 403] on div at bounding box center [1151, 407] width 185 height 24
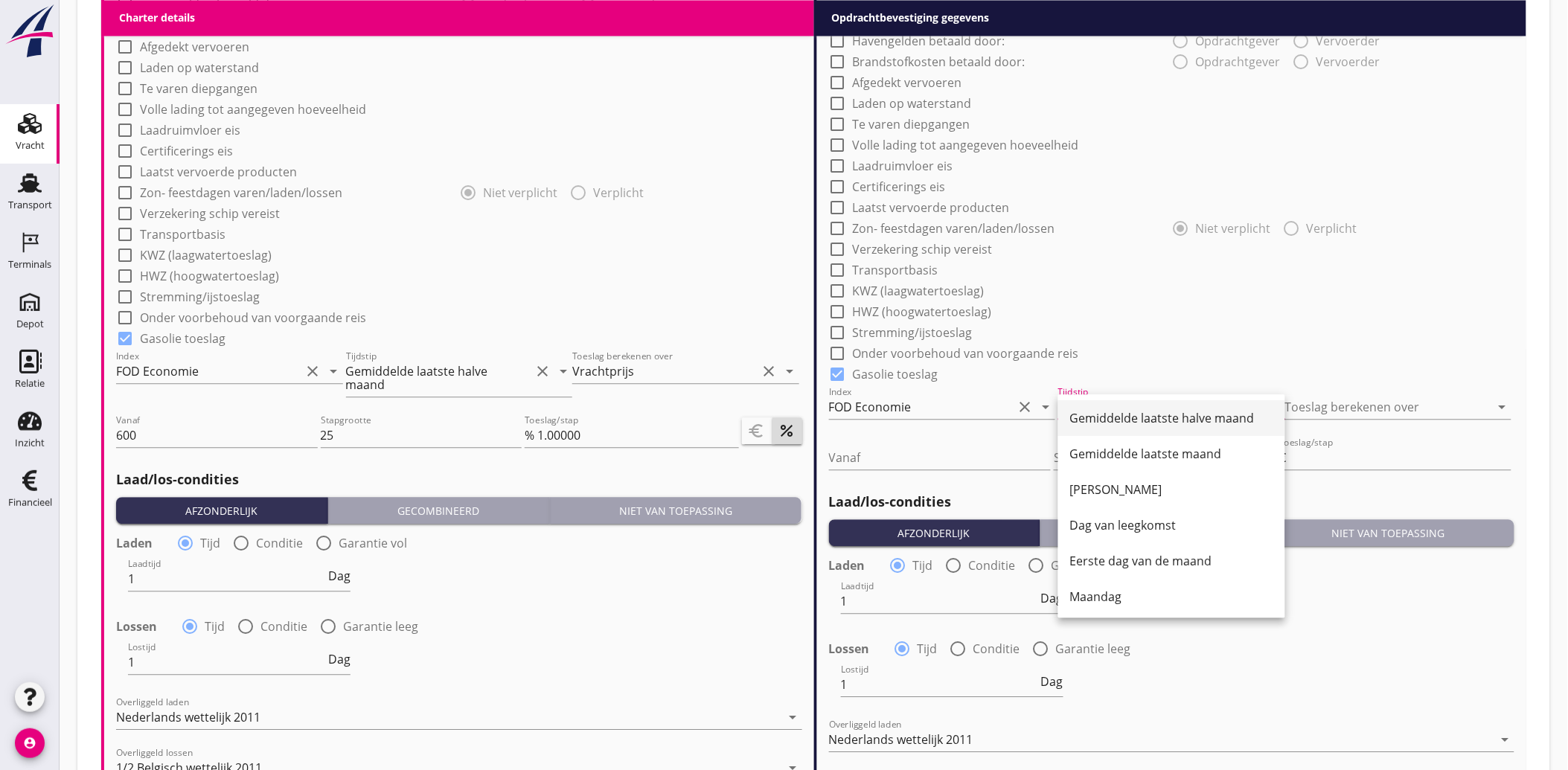
click at [1109, 411] on div "Gemiddelde laatste halve maand" at bounding box center [1172, 418] width 203 height 18
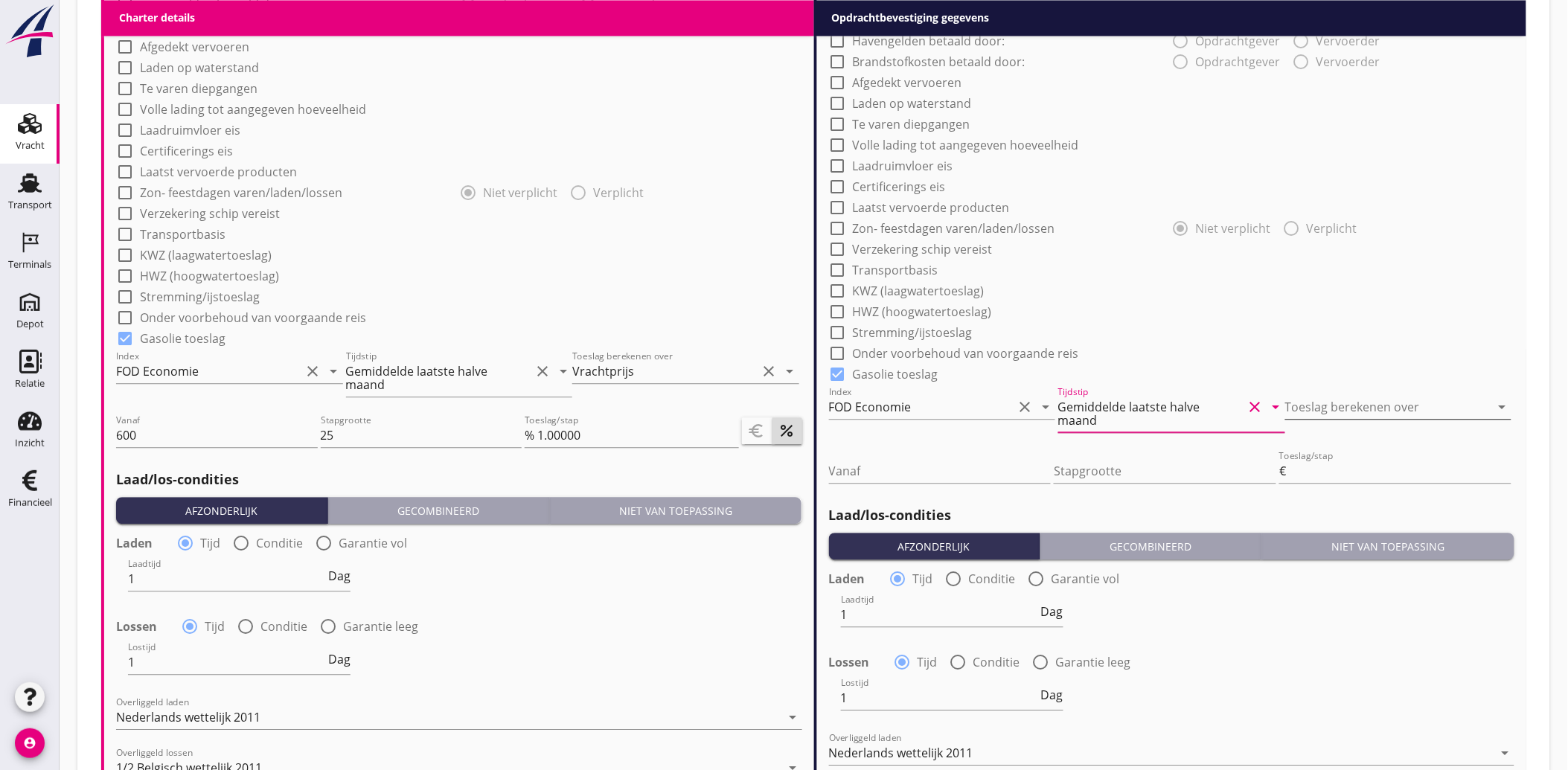
click at [1365, 399] on div at bounding box center [1377, 407] width 185 height 24
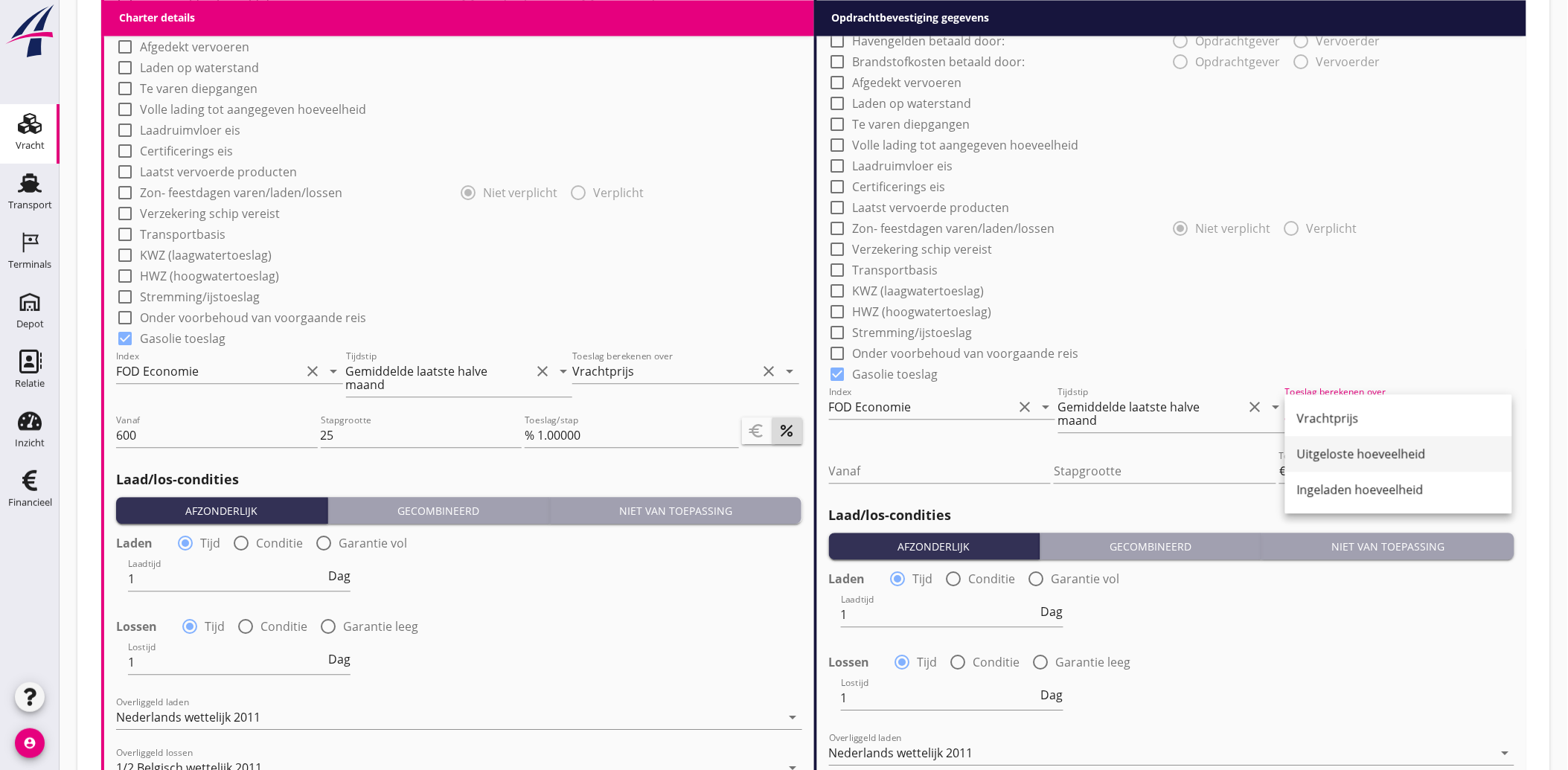
click at [1369, 459] on div "Uitgeloste hoeveelheid" at bounding box center [1398, 454] width 203 height 18
click at [998, 474] on input "Vanaf" at bounding box center [940, 471] width 222 height 24
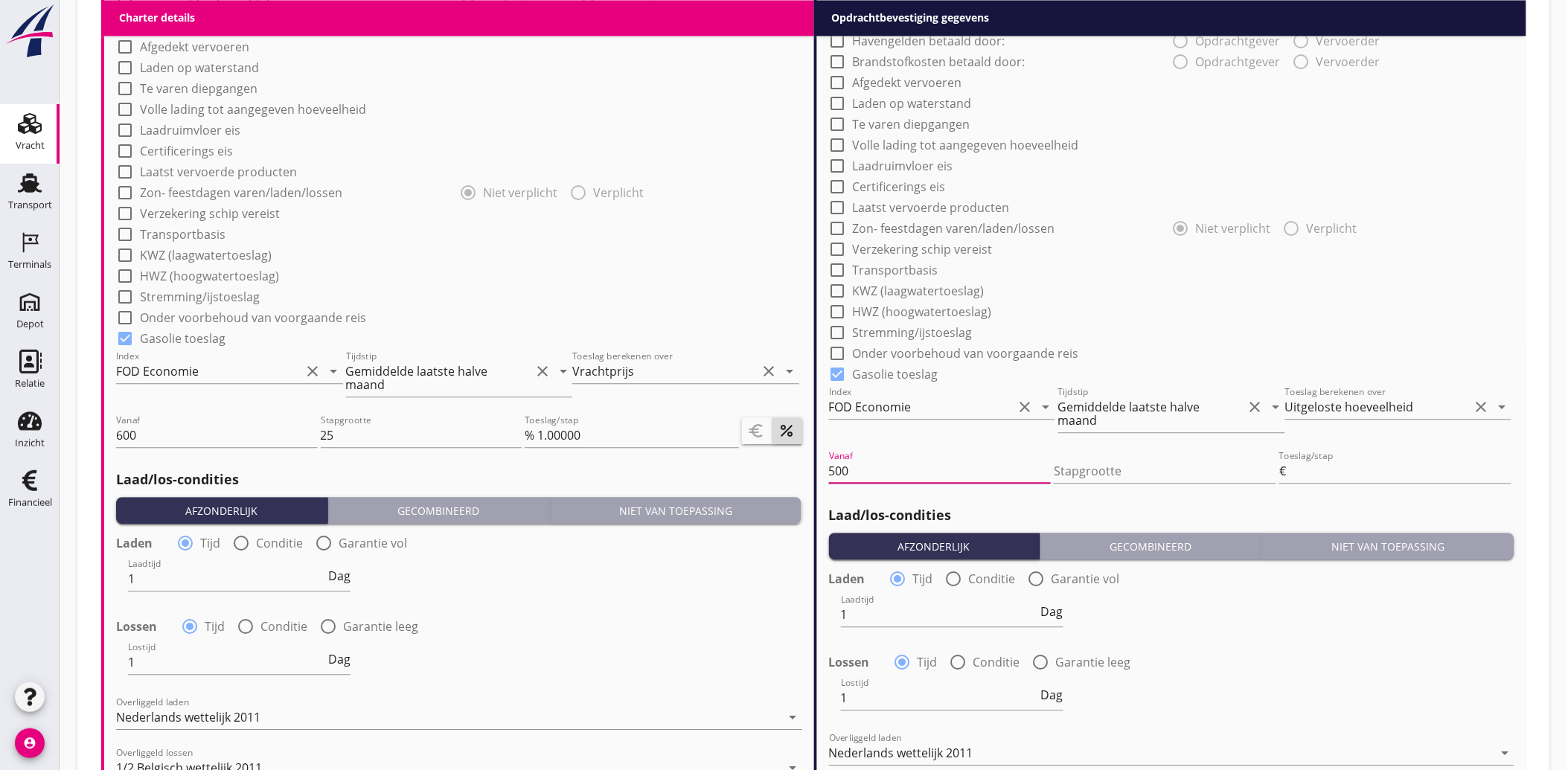
type input "500"
type input "25"
click at [836, 375] on div at bounding box center [838, 374] width 26 height 26
checkbox input "false"
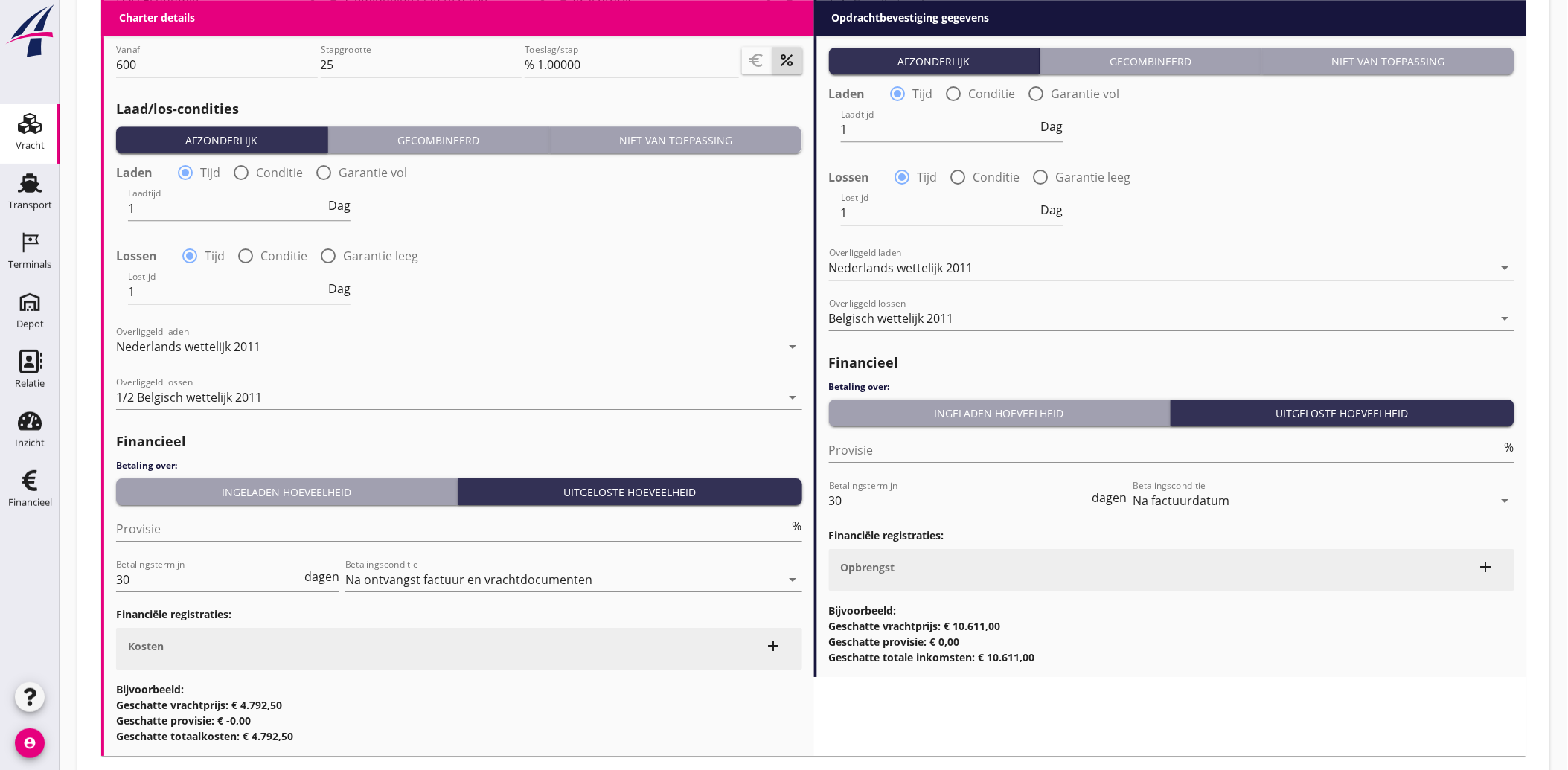
scroll to position [1530, 0]
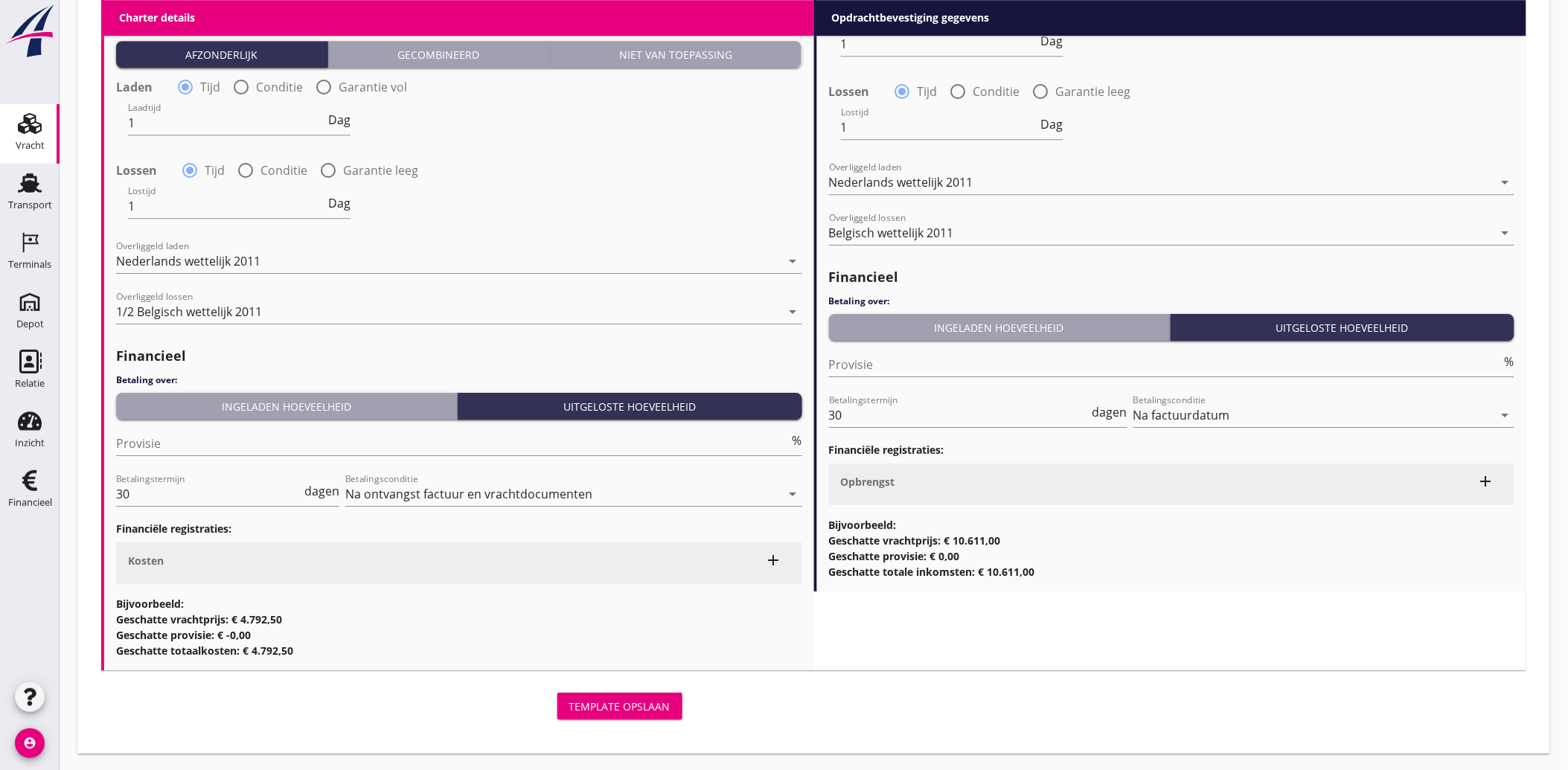
click at [651, 708] on div "Template opslaan" at bounding box center [619, 706] width 101 height 16
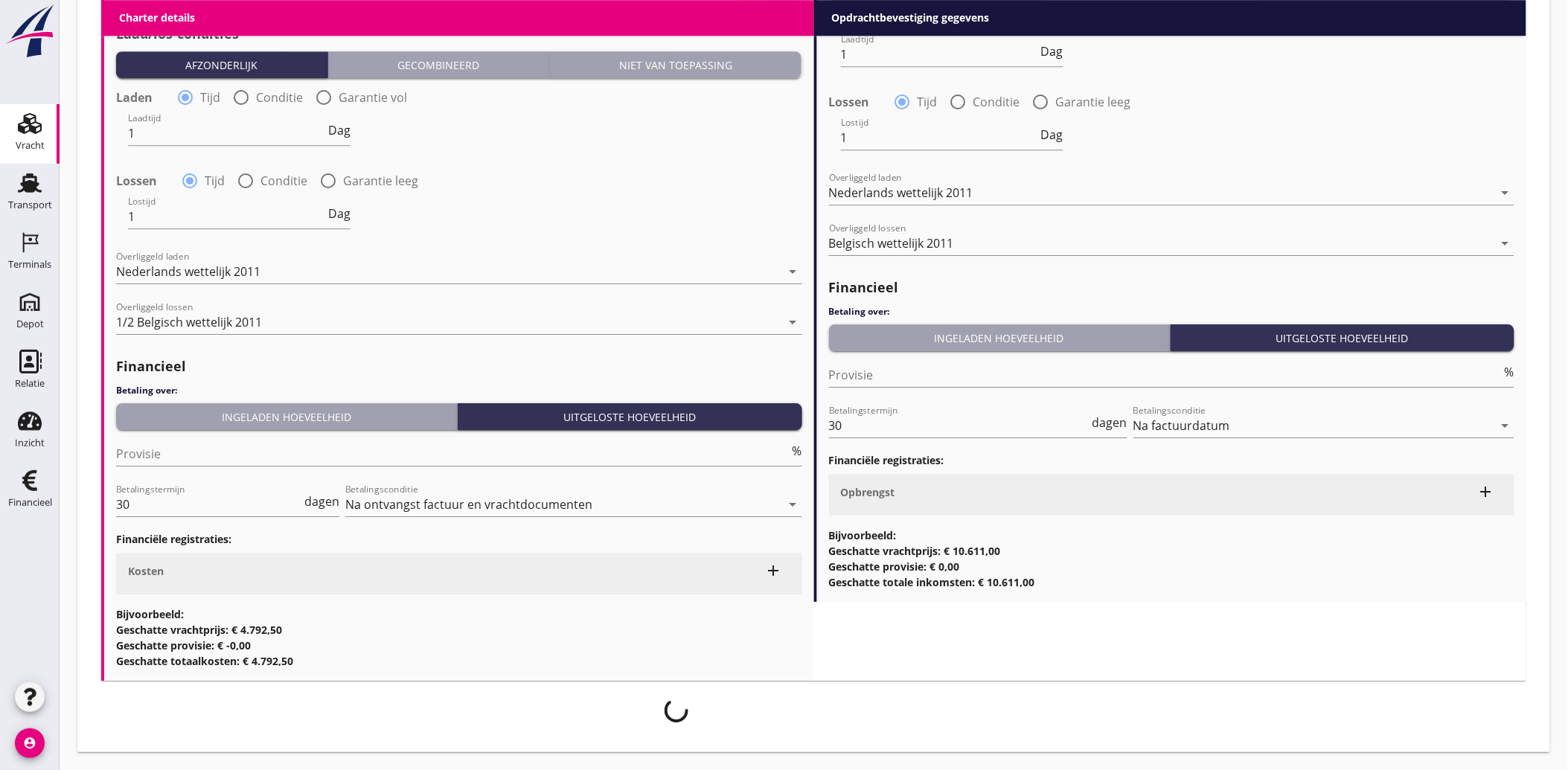
scroll to position [1519, 0]
click at [591, 564] on div "Kosten" at bounding box center [443, 571] width 630 height 16
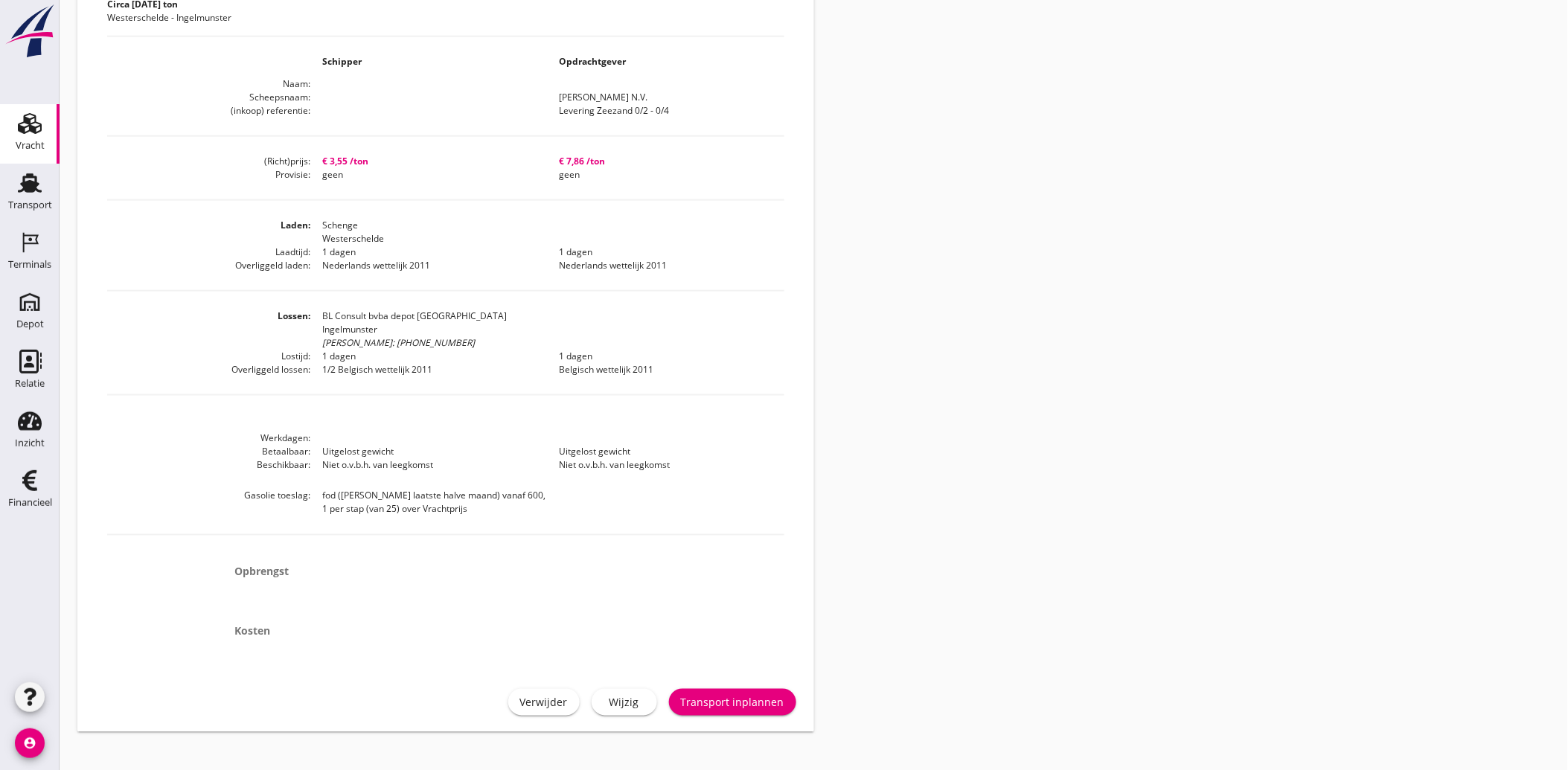
scroll to position [559, 0]
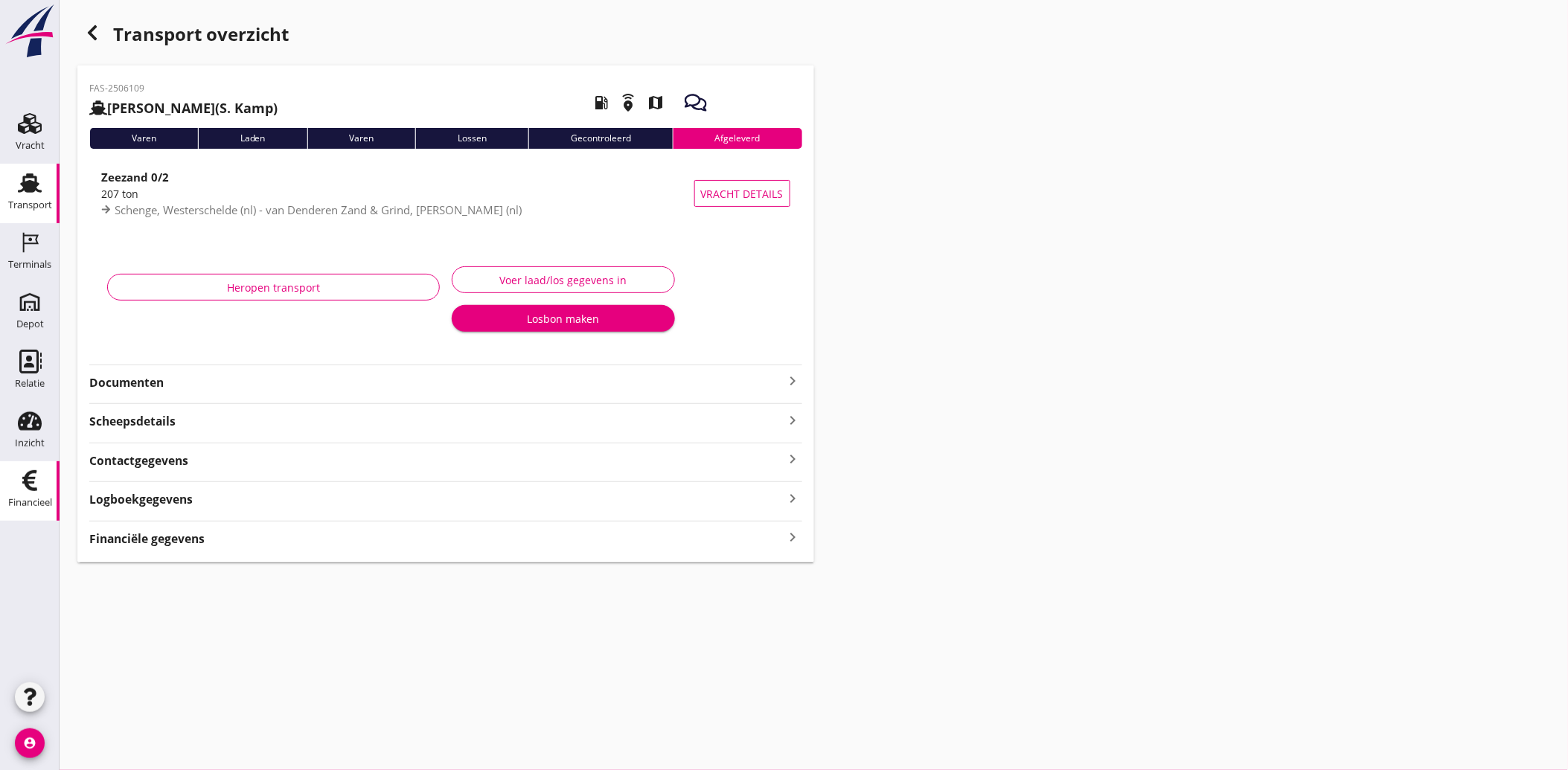
click at [32, 489] on use at bounding box center [30, 481] width 15 height 21
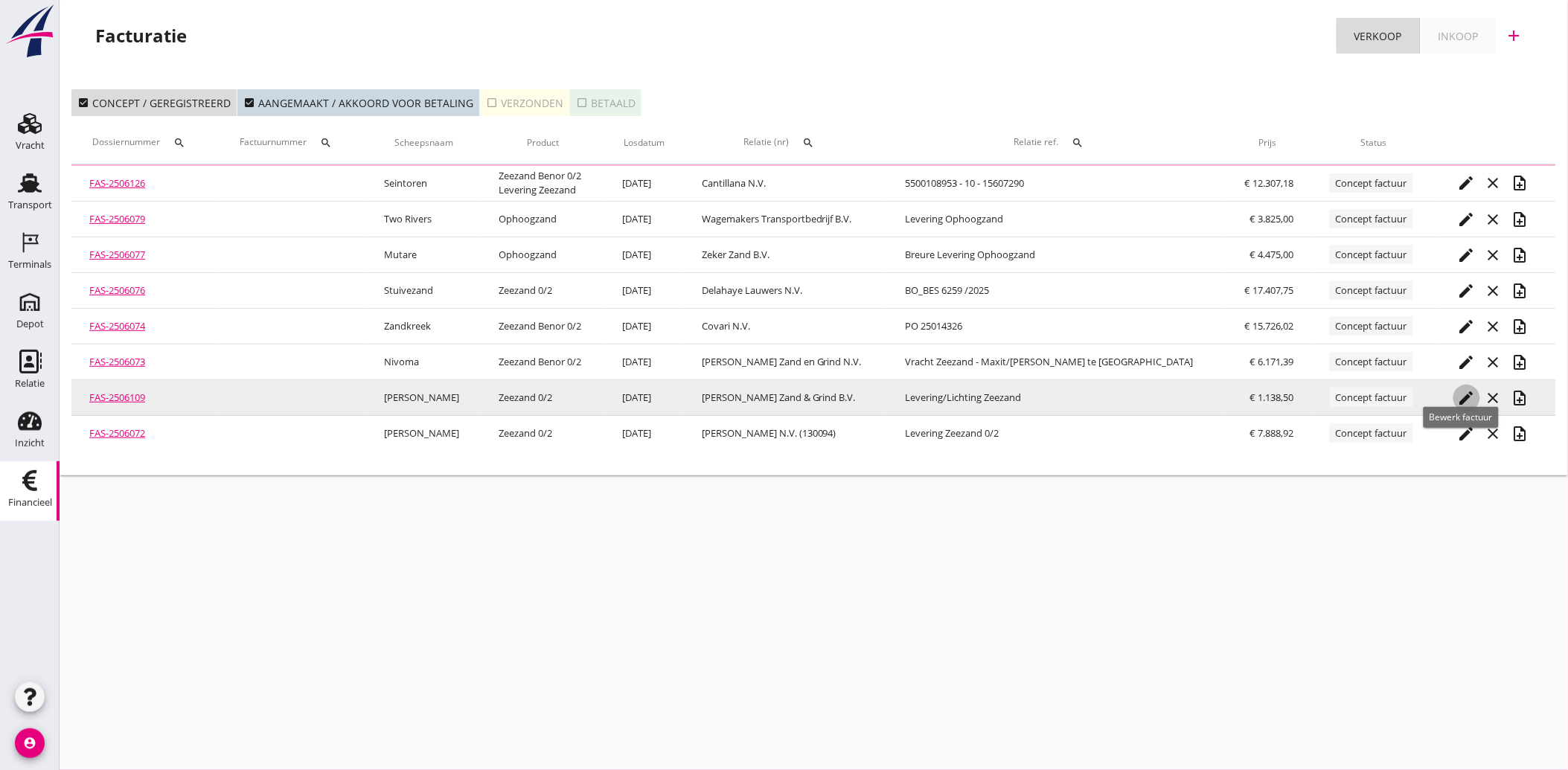
click at [1461, 390] on icon "edit" at bounding box center [1467, 398] width 18 height 18
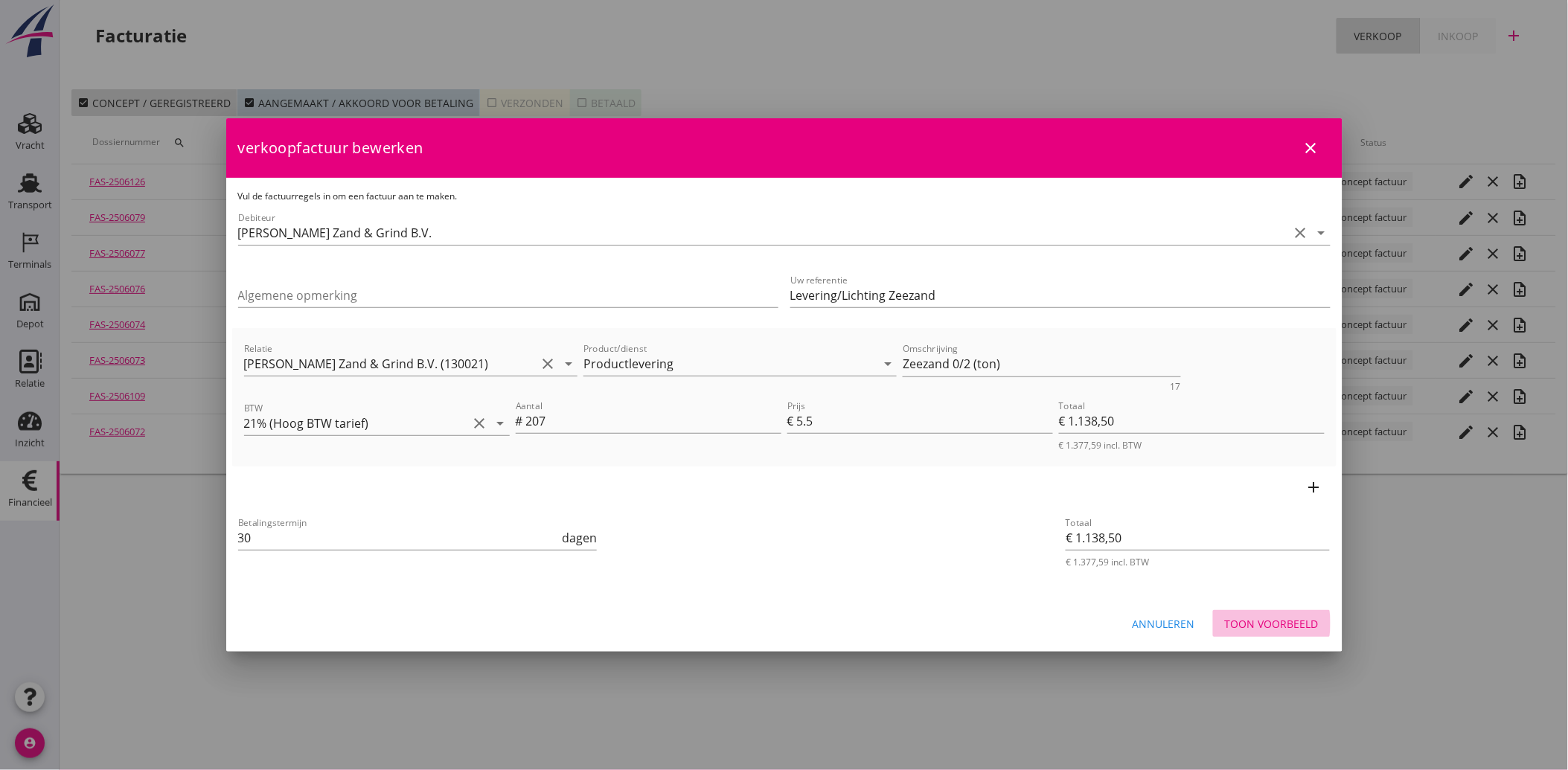
click at [1259, 626] on div "Toon voorbeeld" at bounding box center [1272, 624] width 94 height 16
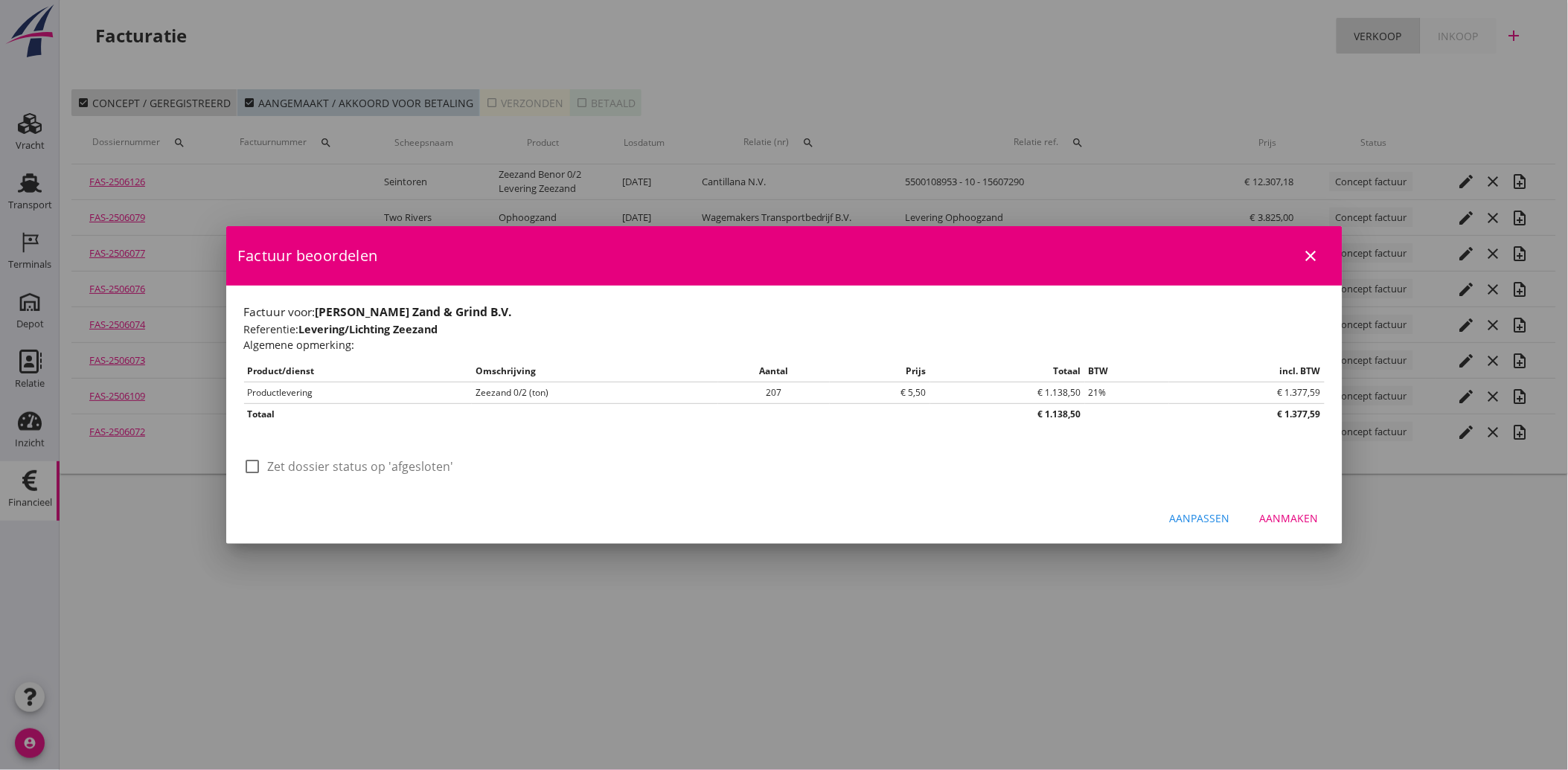
click at [1304, 522] on div "Aanmaken" at bounding box center [1289, 518] width 59 height 16
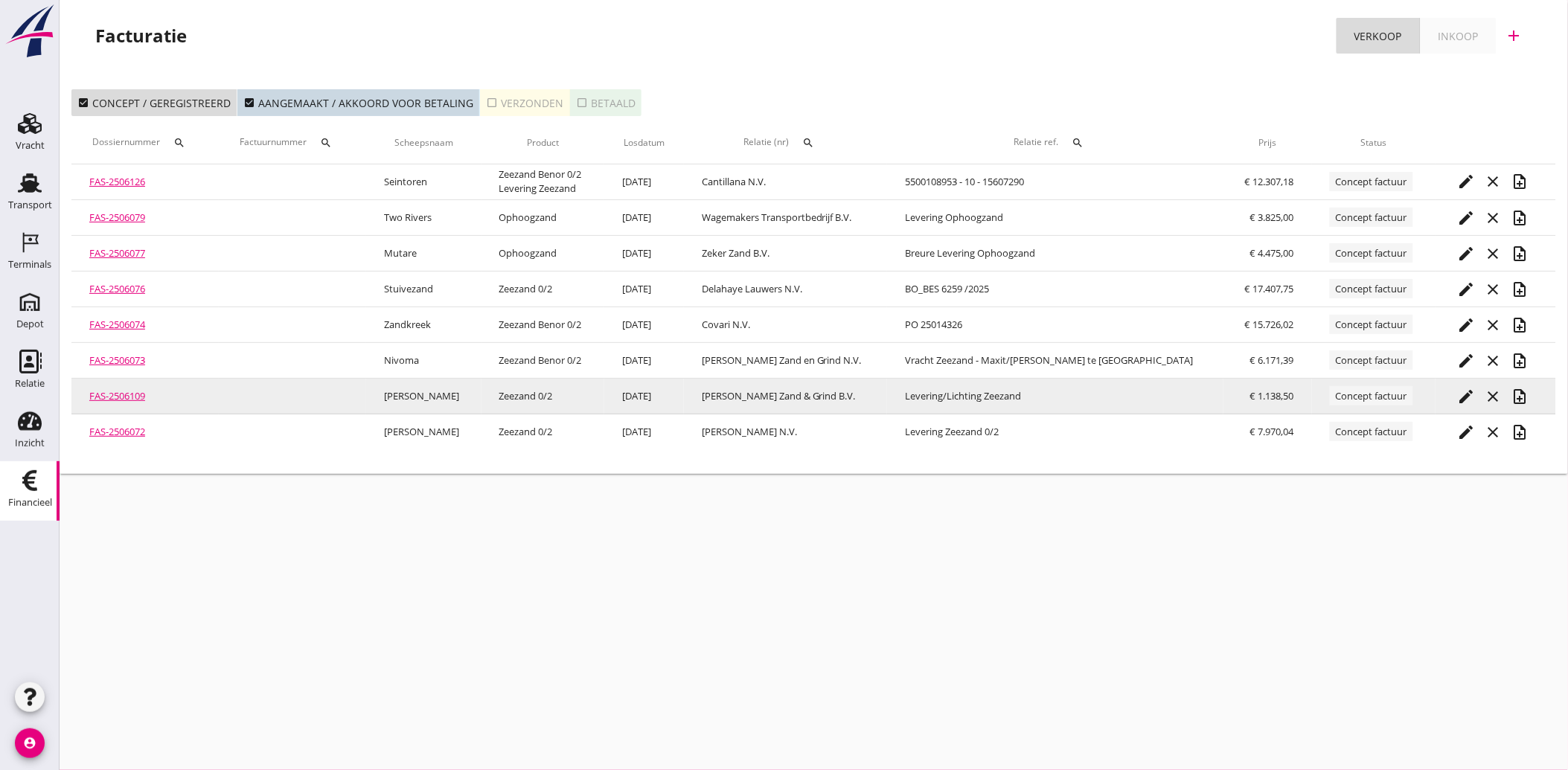
drag, startPoint x: 108, startPoint y: 403, endPoint x: 115, endPoint y: 397, distance: 9.2
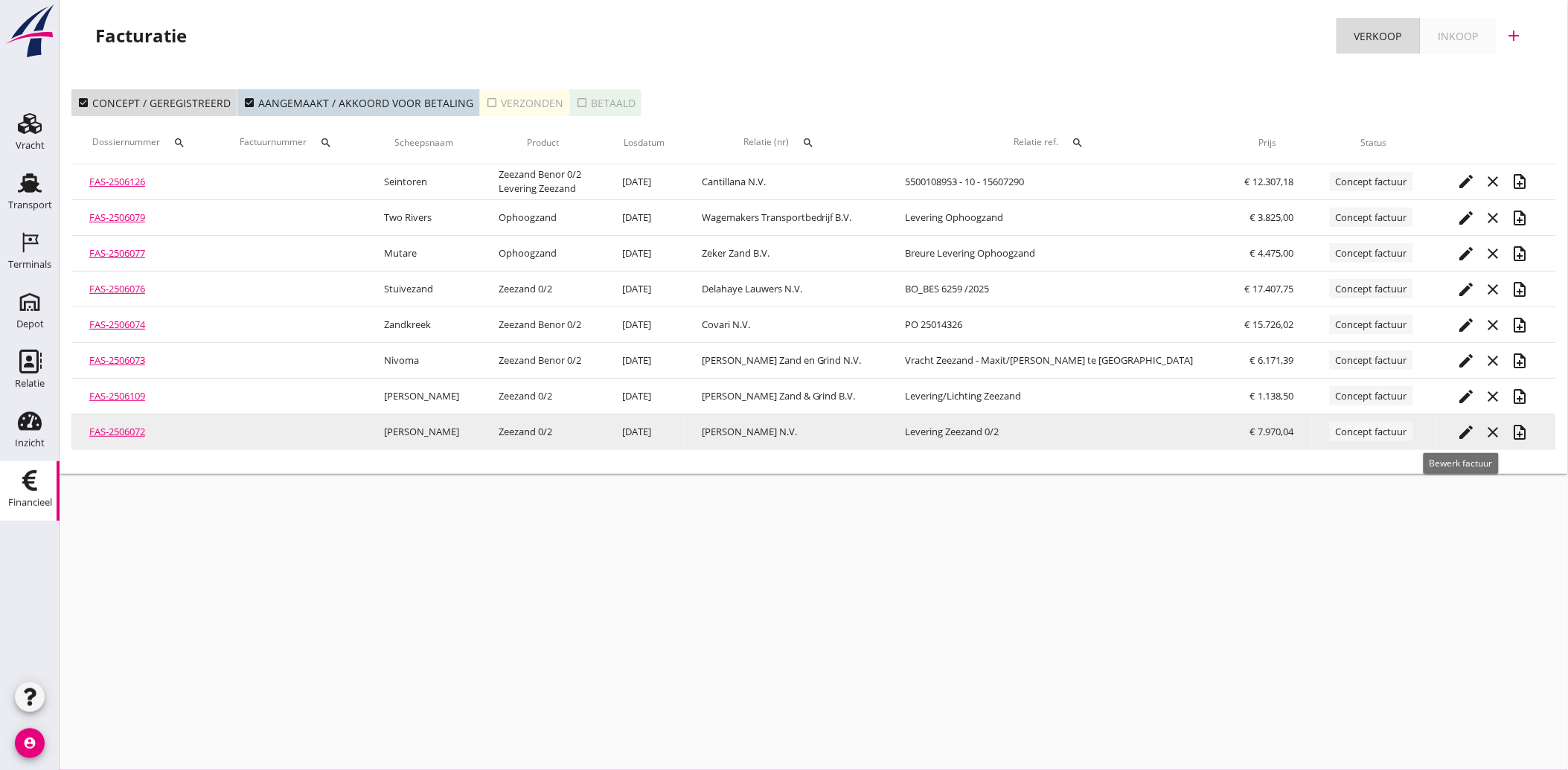
click at [1458, 426] on icon "edit" at bounding box center [1467, 432] width 18 height 18
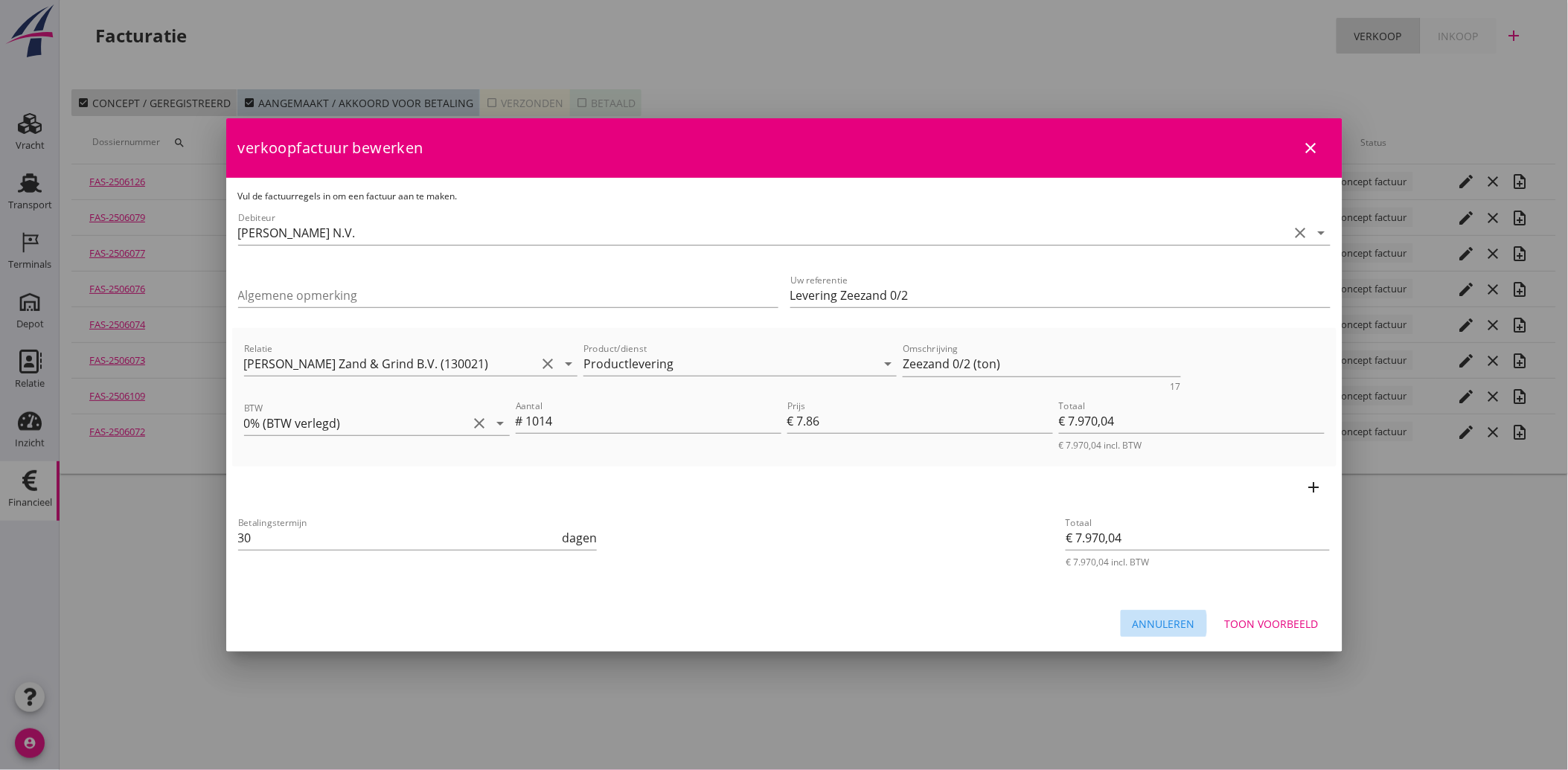
click at [1140, 630] on div "Annuleren" at bounding box center [1163, 624] width 62 height 16
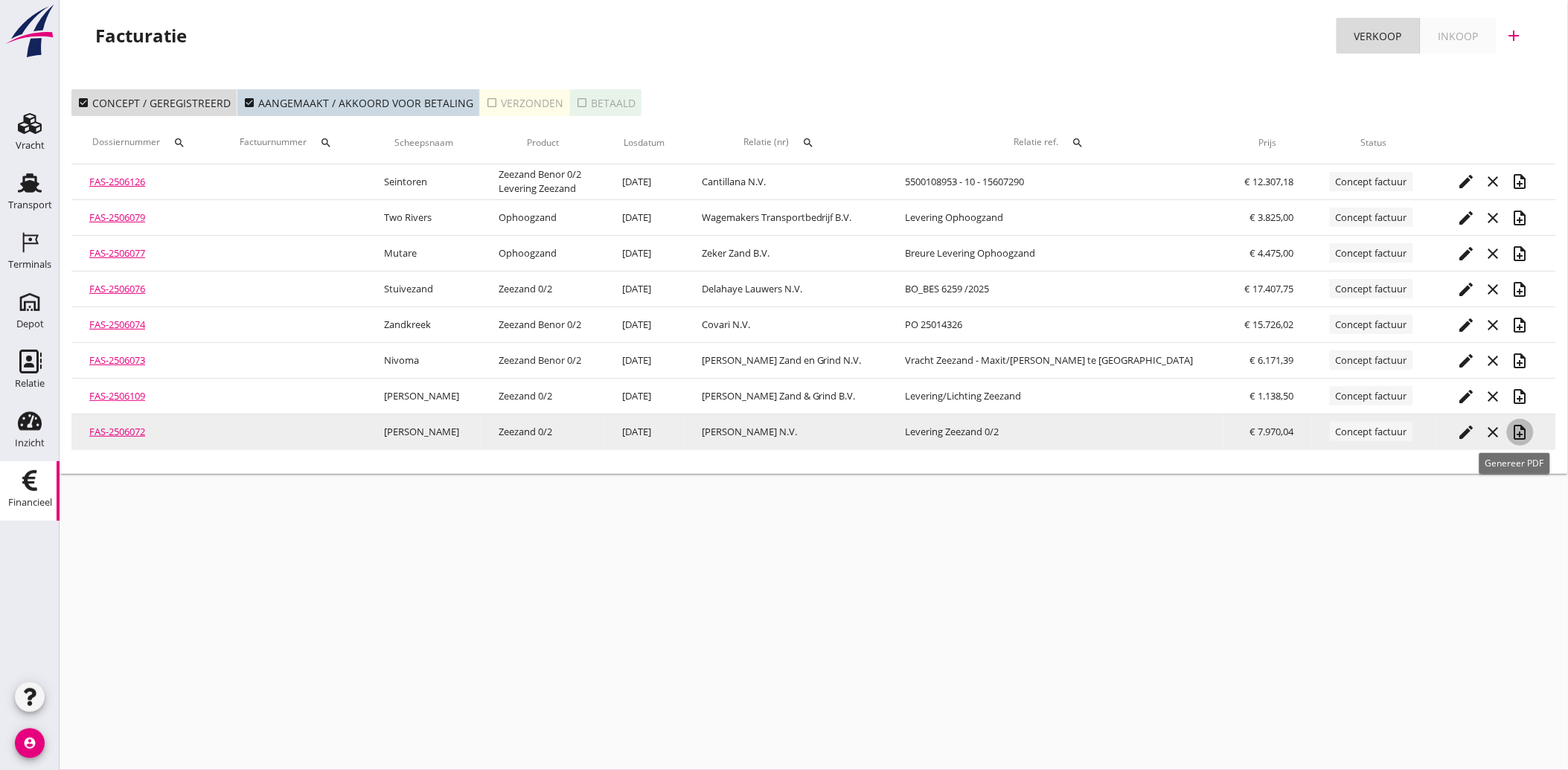
click at [1519, 429] on icon "note_add" at bounding box center [1520, 432] width 18 height 18
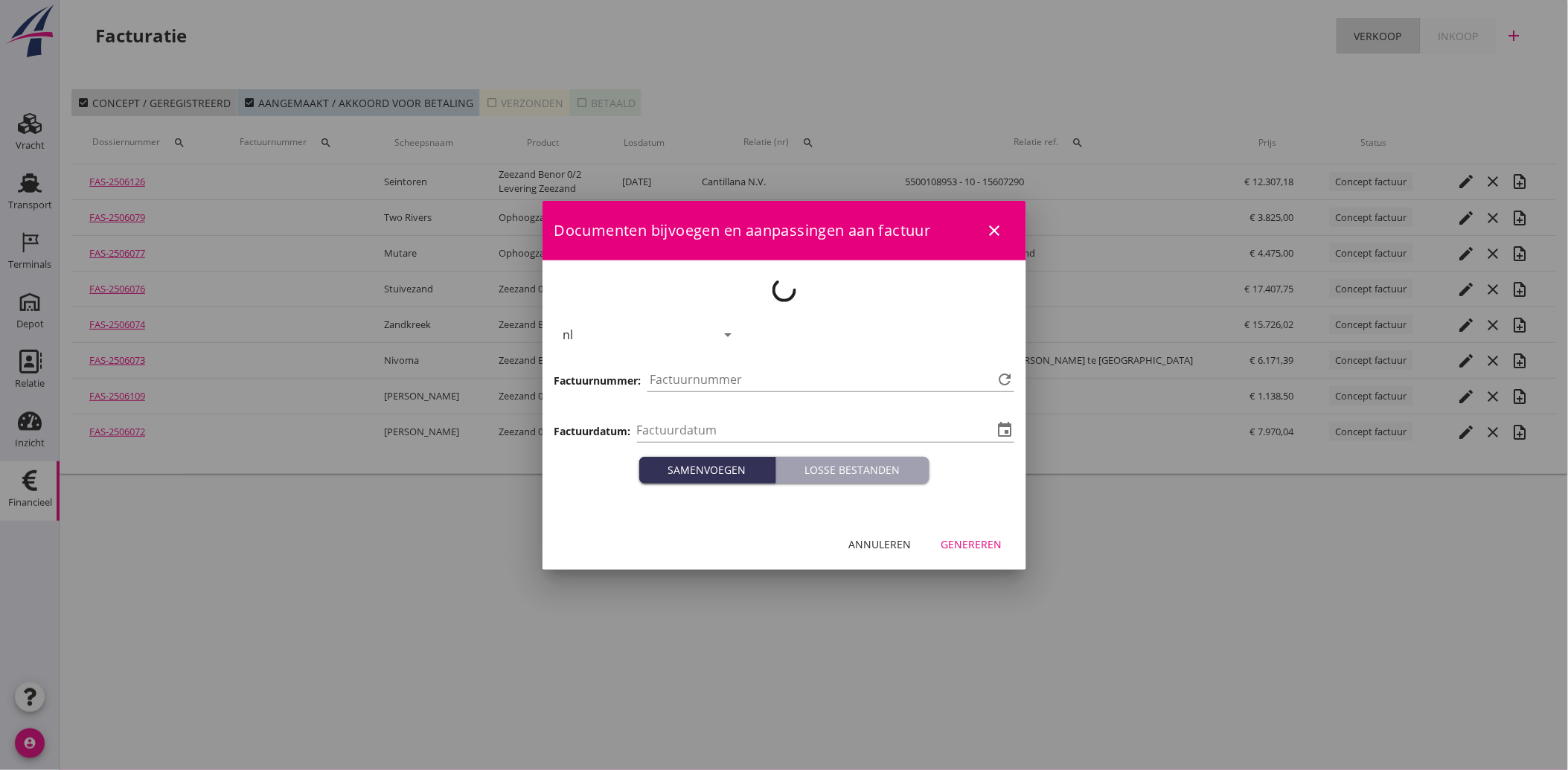
type input "2025-10-15"
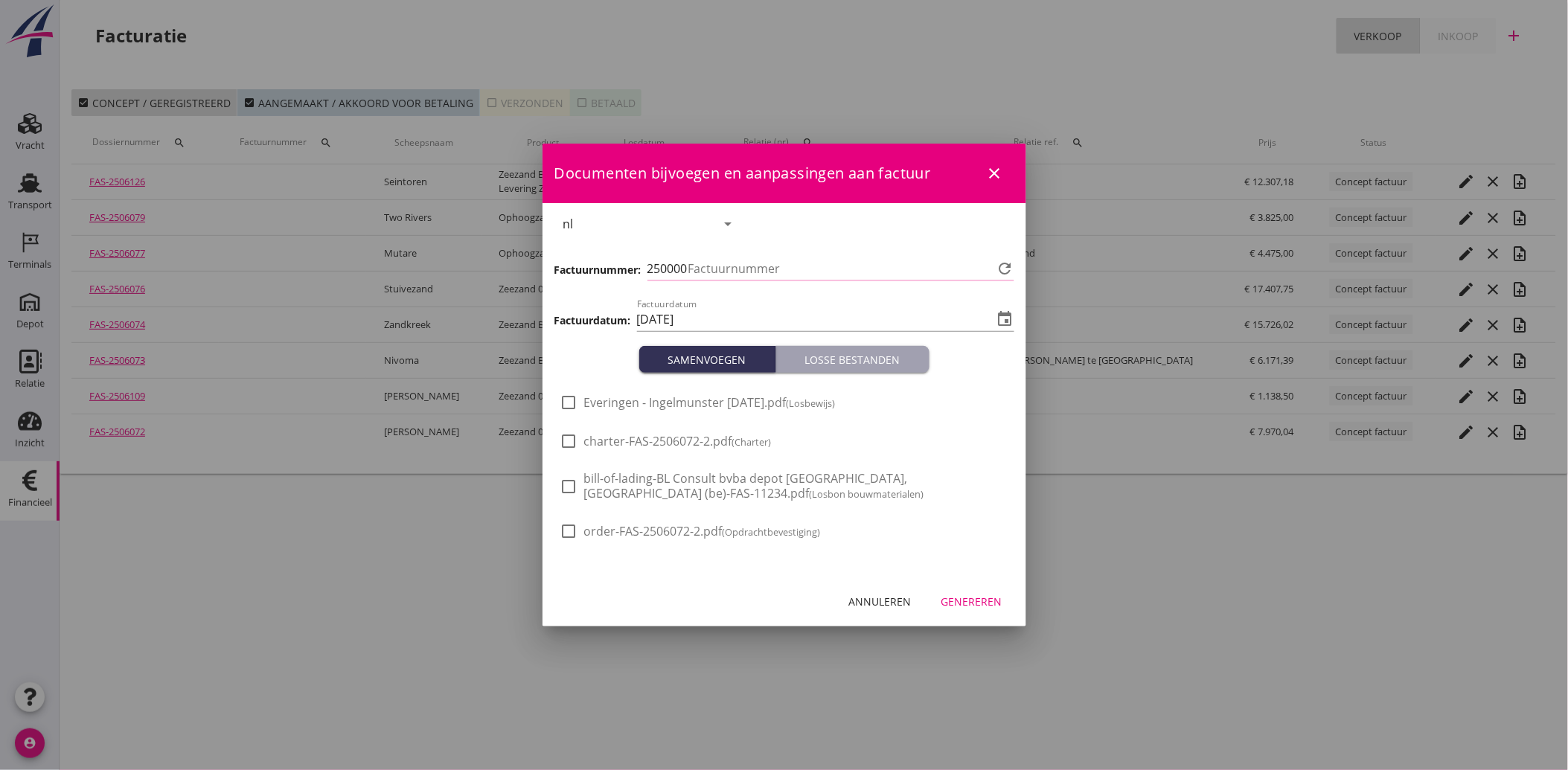
type input "4219"
click at [629, 405] on span "Everingen - Ingelmunster 14-10-25.pdf (Losbewijs)" at bounding box center [709, 402] width 251 height 16
checkbox input "true"
click at [949, 610] on button "Genereren" at bounding box center [971, 601] width 85 height 27
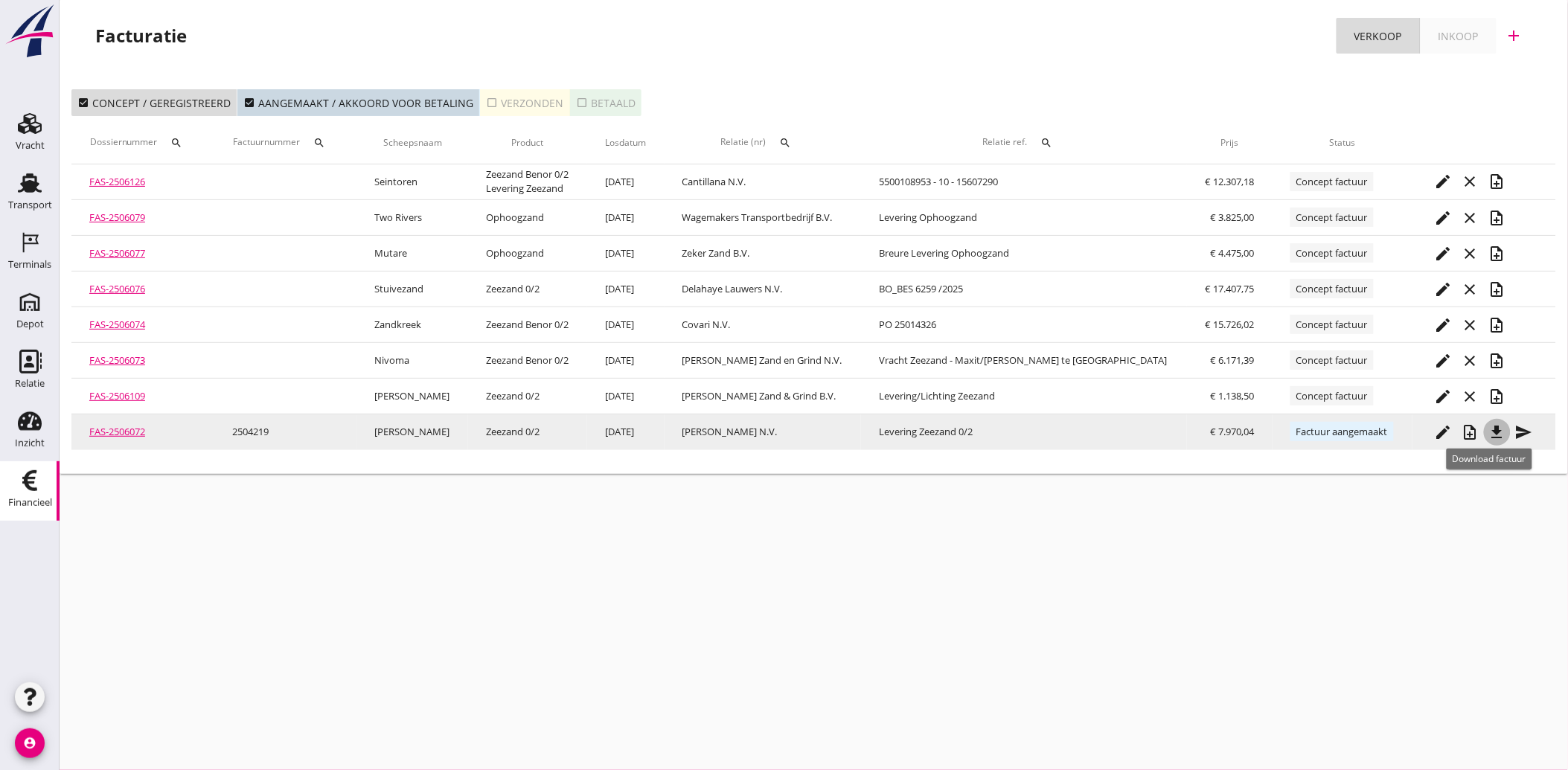
click at [1488, 430] on icon "file_download" at bounding box center [1497, 432] width 18 height 18
click at [1515, 432] on icon "send" at bounding box center [1524, 432] width 18 height 18
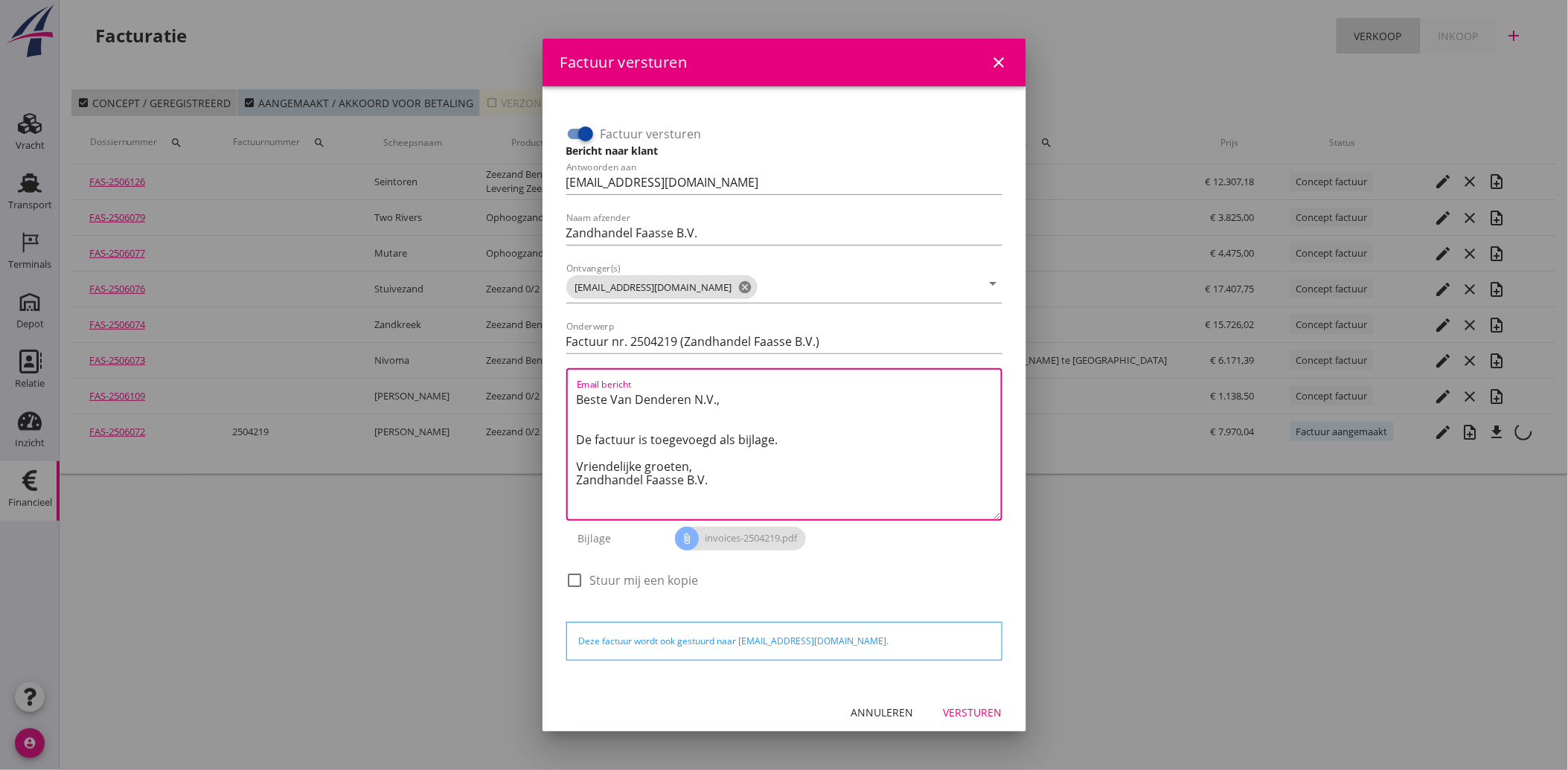
drag, startPoint x: 728, startPoint y: 487, endPoint x: 555, endPoint y: 390, distance: 198.3
click at [555, 390] on div "Factuur versturen Bericht naar klant Antwoorden aan administratie@faassegroep.n…" at bounding box center [784, 387] width 460 height 577
paste textarea "Geachte heer/mevrouw, Hierbij zenden wij u onze factuur i.v.m. de door ons aan …"
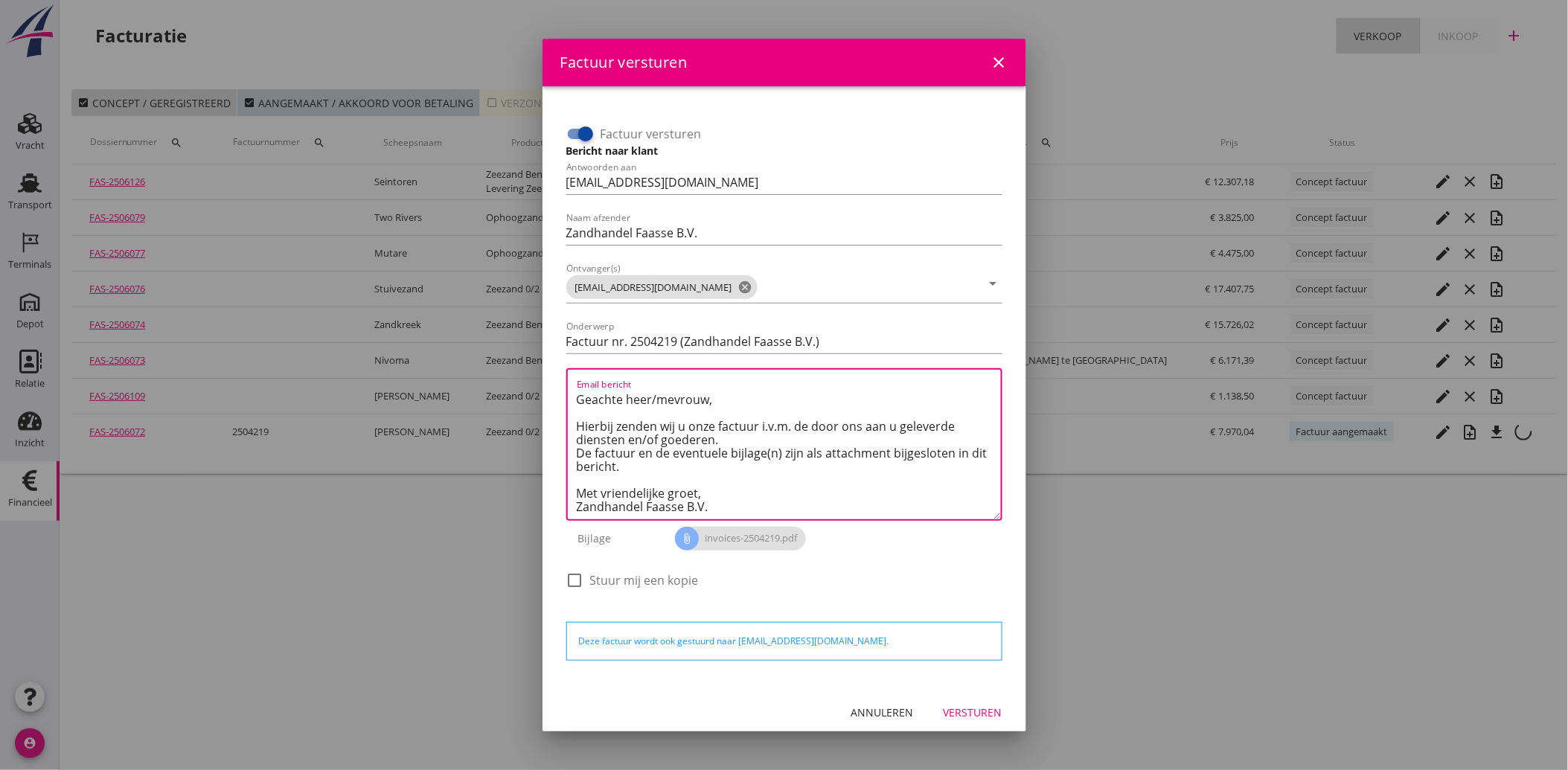
type textarea "Geachte heer/mevrouw, Hierbij zenden wij u onze factuur i.v.m. de door ons aan …"
click at [971, 707] on div "Versturen" at bounding box center [973, 712] width 59 height 16
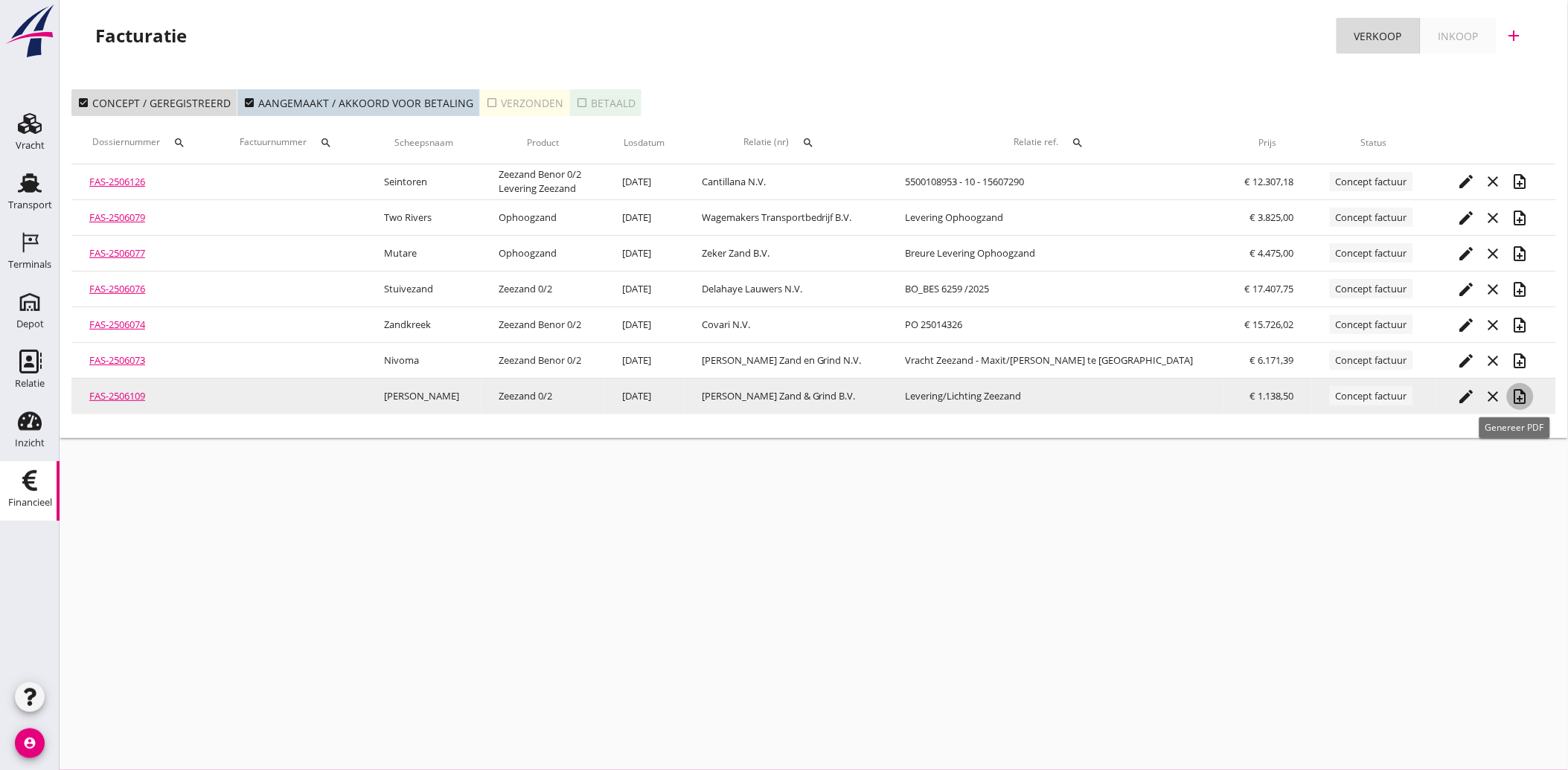
click at [1514, 391] on icon "note_add" at bounding box center [1520, 397] width 18 height 18
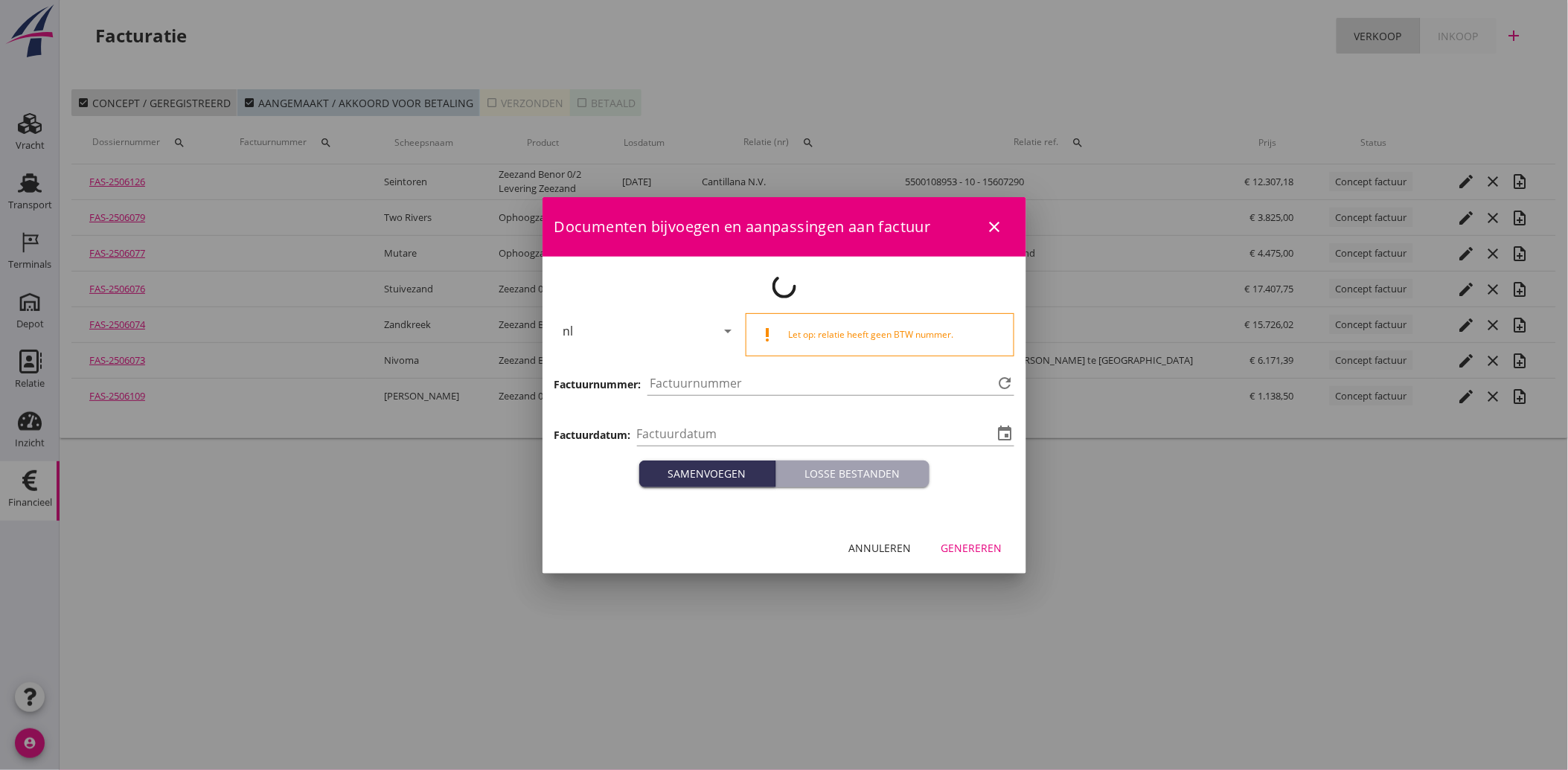
type input "2025-10-15"
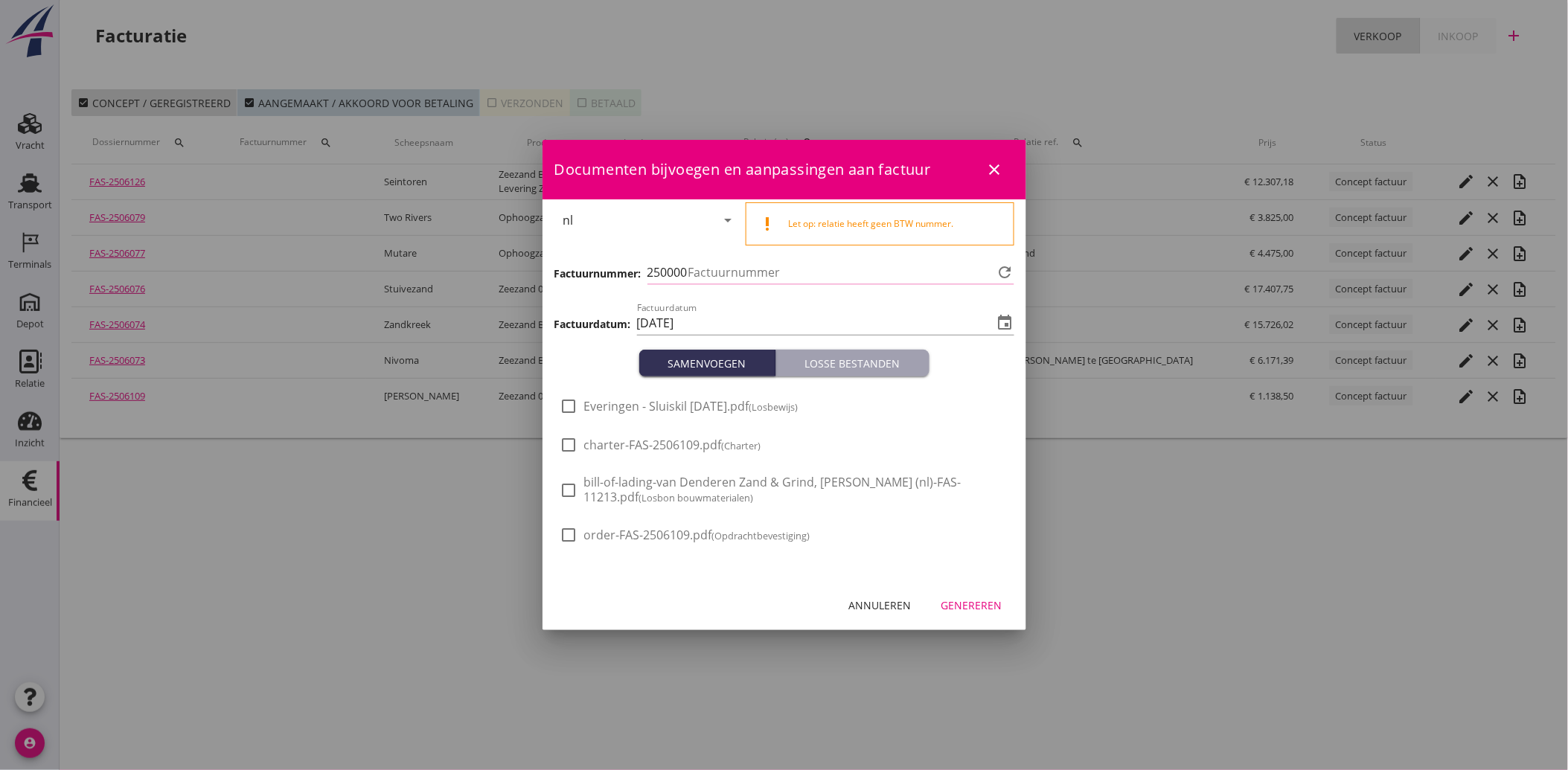
type input "4220"
click at [653, 403] on span "Everingen - Sluiskil 13-10-25.pdf (Losbewijs)" at bounding box center [691, 406] width 215 height 16
checkbox input "true"
click at [988, 592] on button "Genereren" at bounding box center [971, 605] width 85 height 27
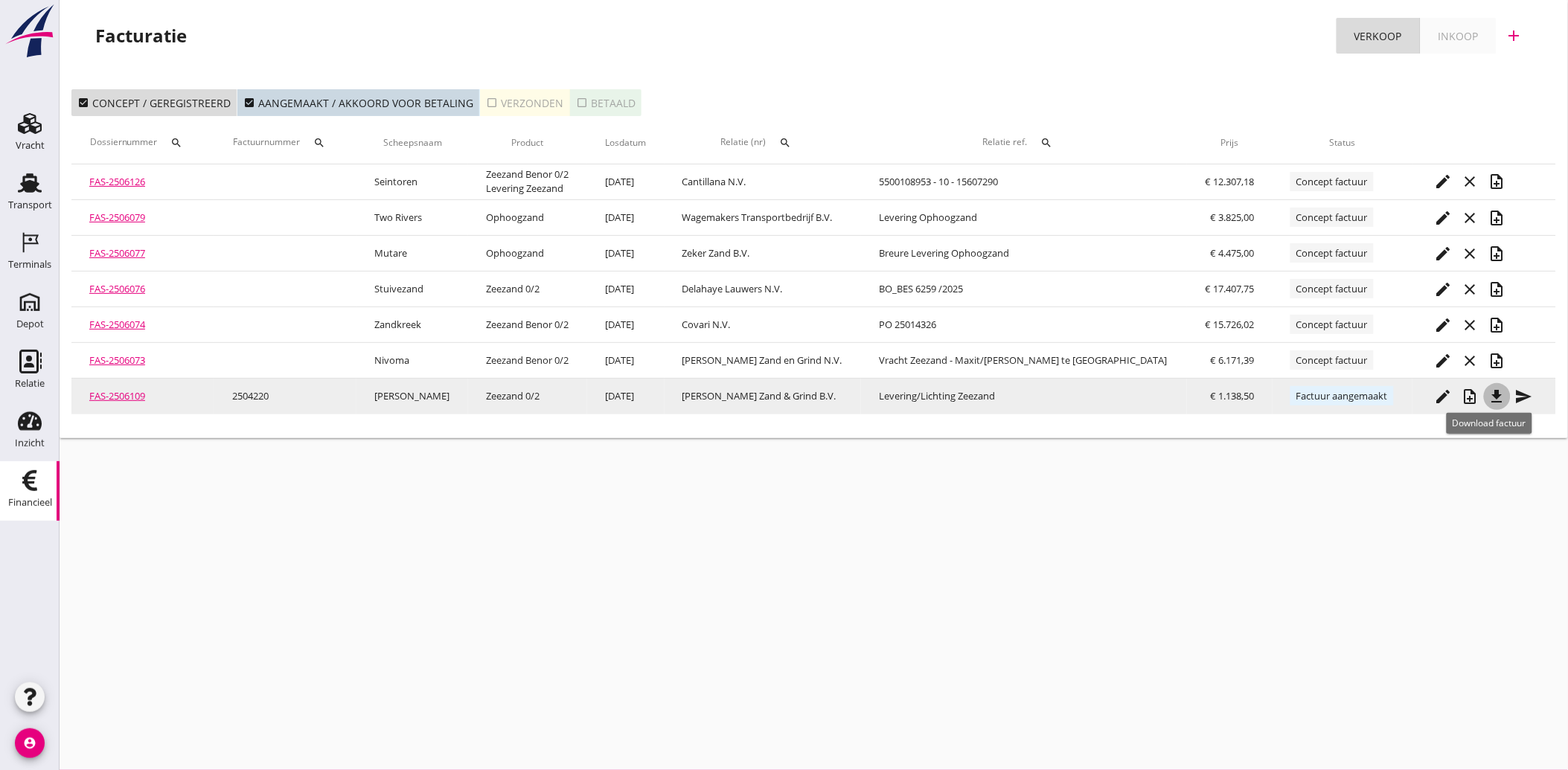
click at [1488, 390] on icon "file_download" at bounding box center [1497, 397] width 18 height 18
click at [1518, 395] on icon "send" at bounding box center [1524, 397] width 18 height 18
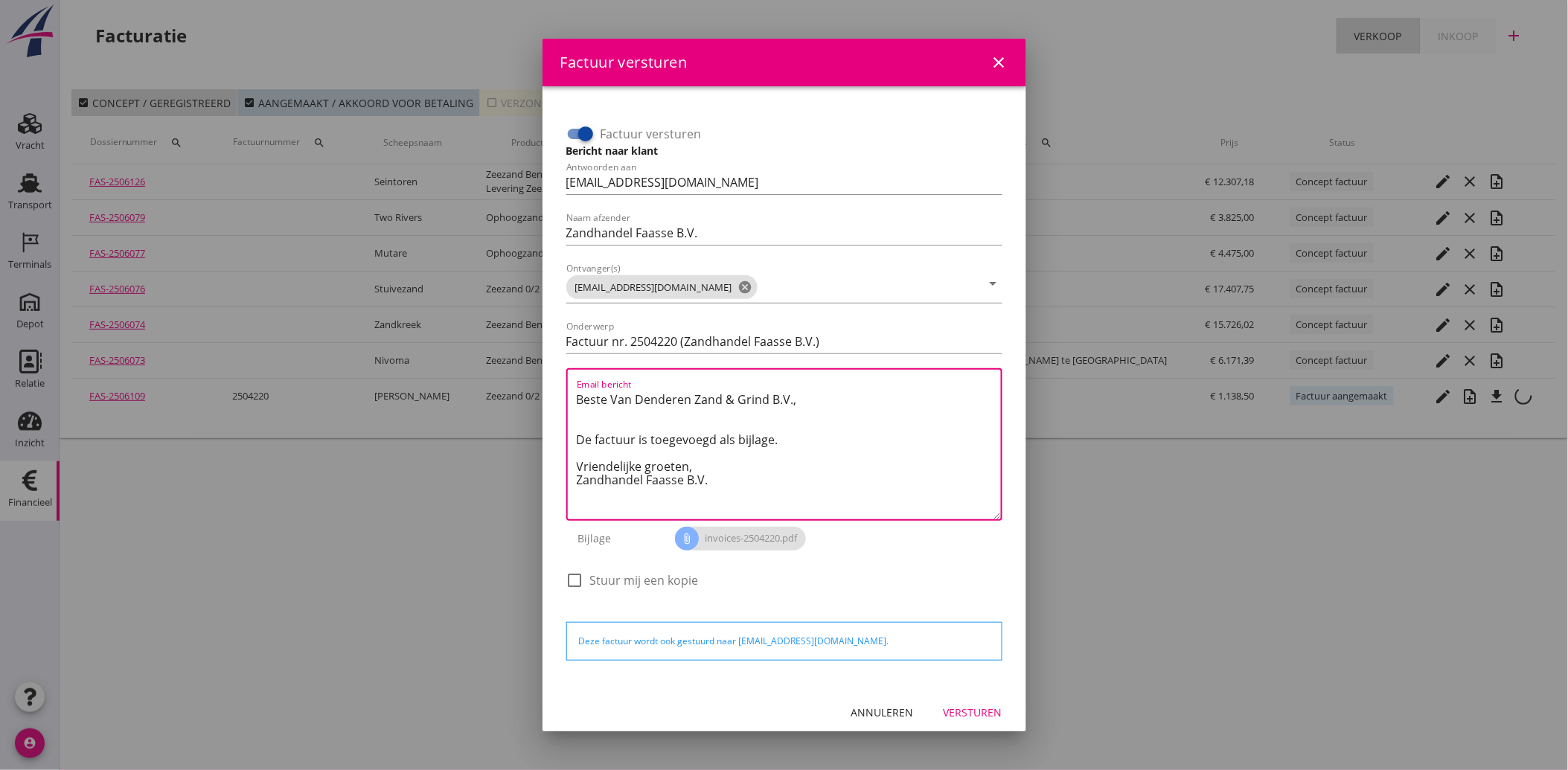
drag, startPoint x: 722, startPoint y: 478, endPoint x: 554, endPoint y: 391, distance: 189.2
click at [555, 391] on div "Factuur versturen Bericht naar klant Antwoorden aan administratie@faassegroep.n…" at bounding box center [784, 387] width 460 height 577
paste textarea "Geachte heer/mevrouw, Hierbij zenden wij u onze factuur i.v.m. de door ons aan …"
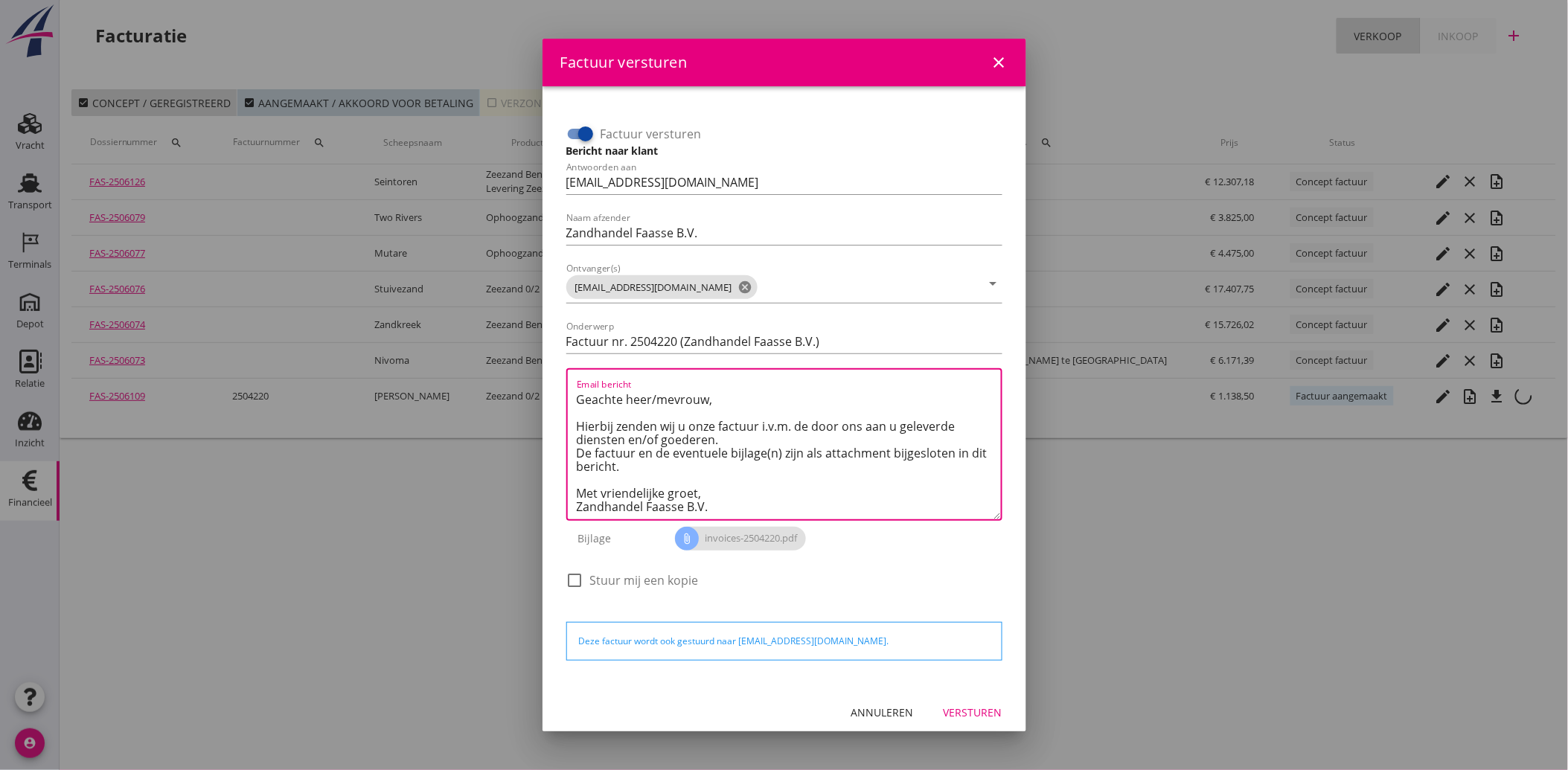
type textarea "Geachte heer/mevrouw, Hierbij zenden wij u onze factuur i.v.m. de door ons aan …"
click at [963, 713] on div "Versturen" at bounding box center [973, 712] width 59 height 16
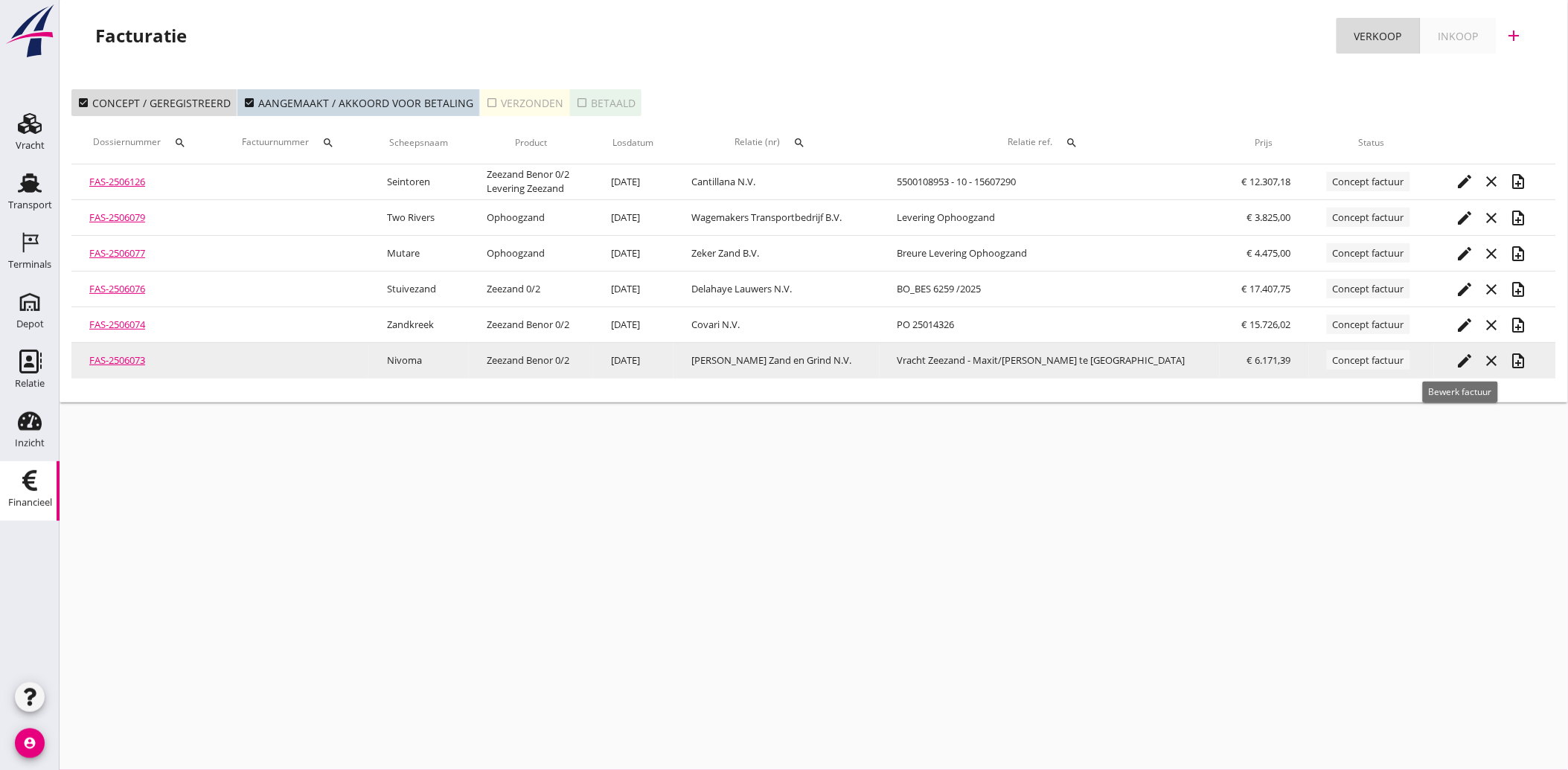
click at [1461, 354] on icon "edit" at bounding box center [1465, 361] width 18 height 18
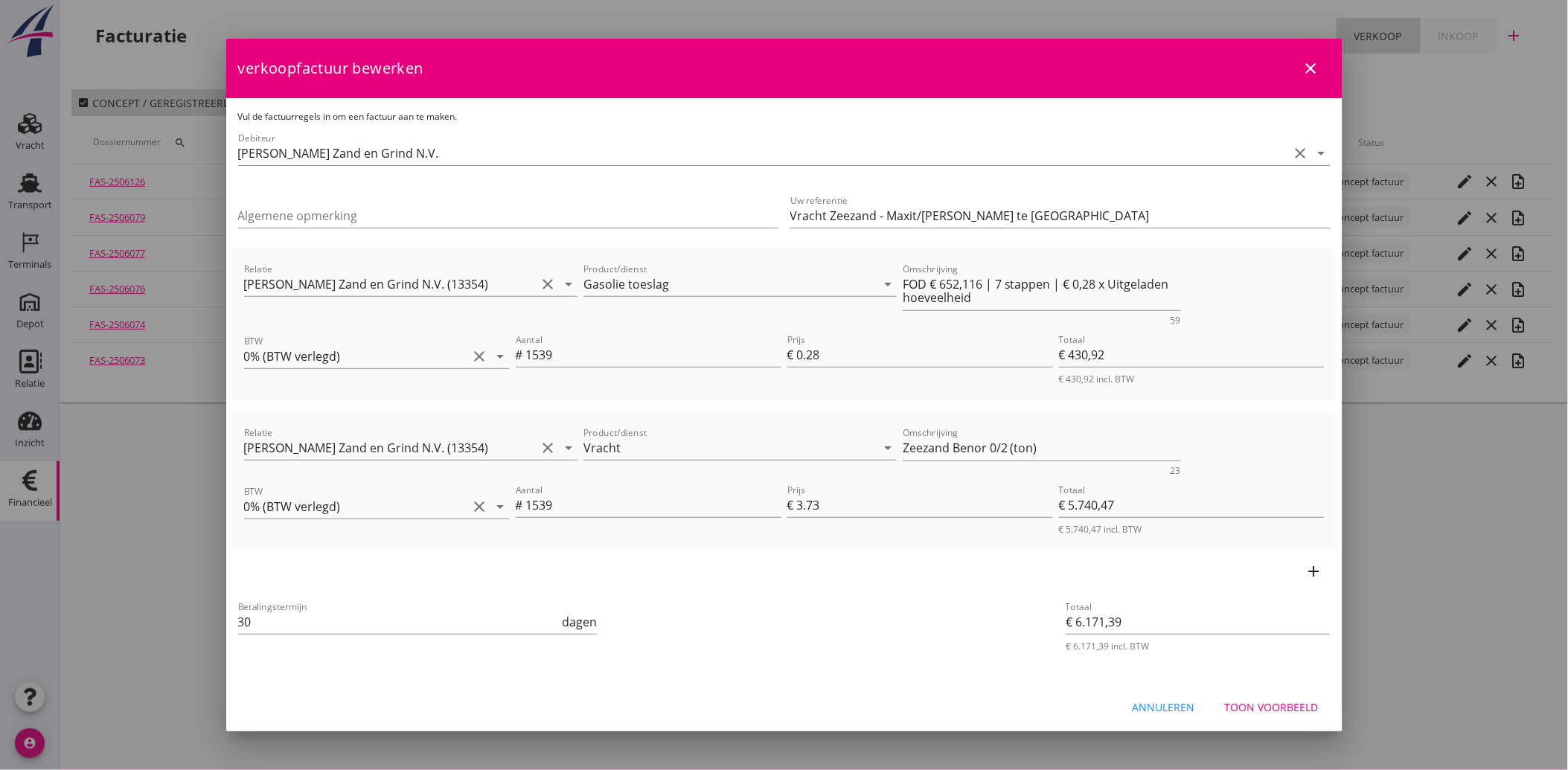
click at [1293, 702] on div "Toon voorbeeld" at bounding box center [1272, 707] width 94 height 16
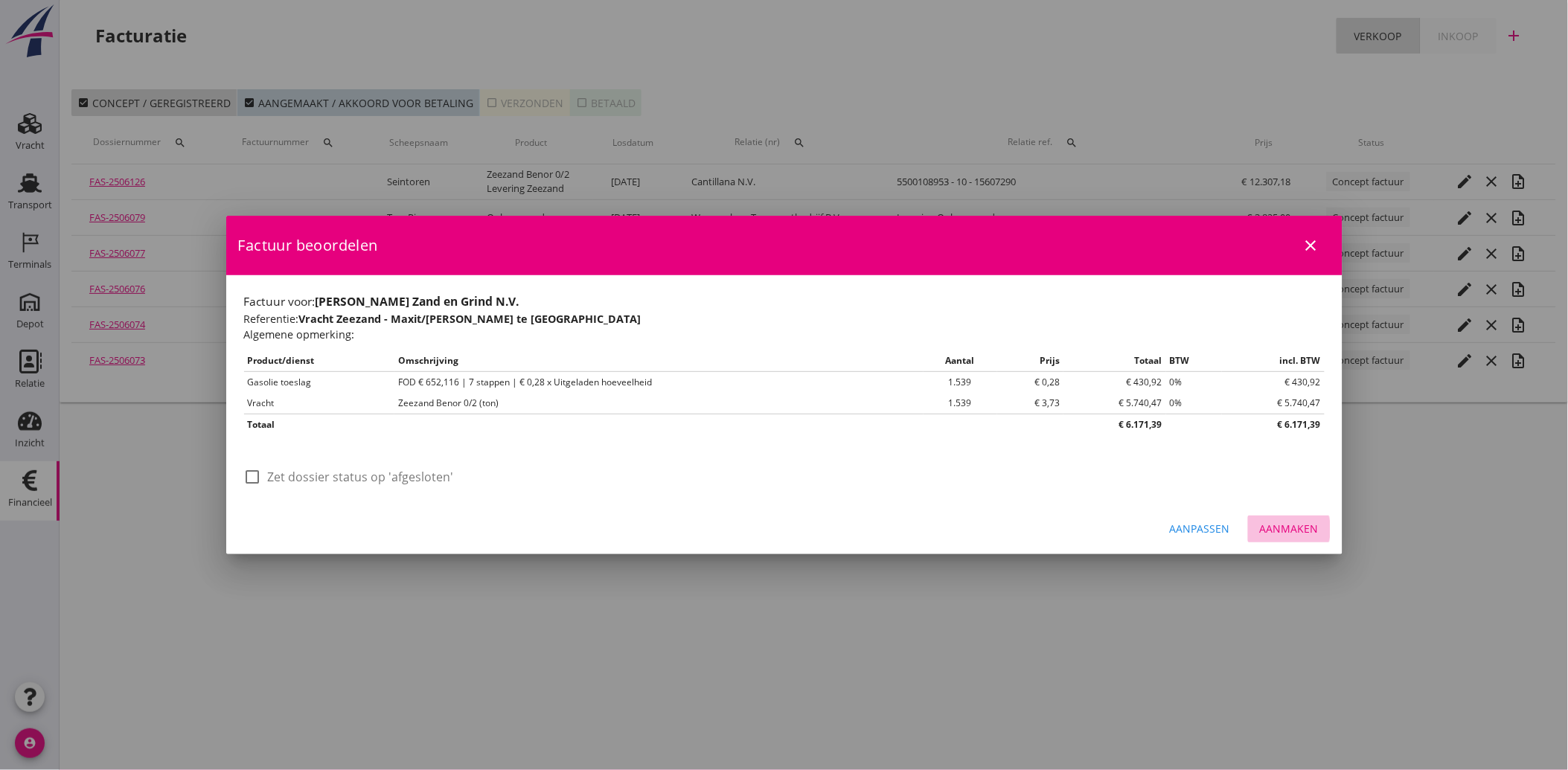
click at [1290, 533] on div "Aanmaken" at bounding box center [1289, 528] width 59 height 16
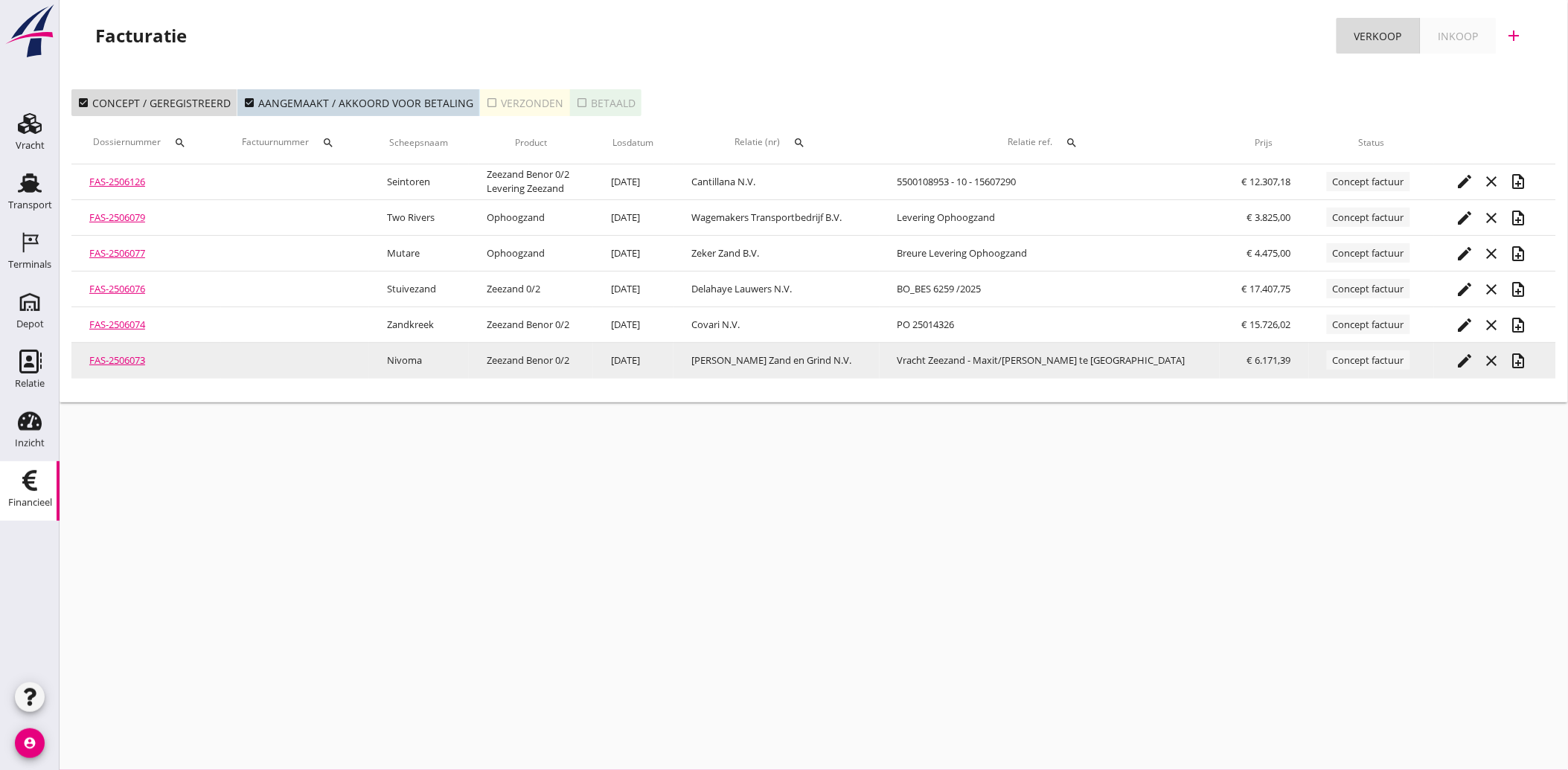
click at [1509, 356] on icon "note_add" at bounding box center [1518, 361] width 18 height 18
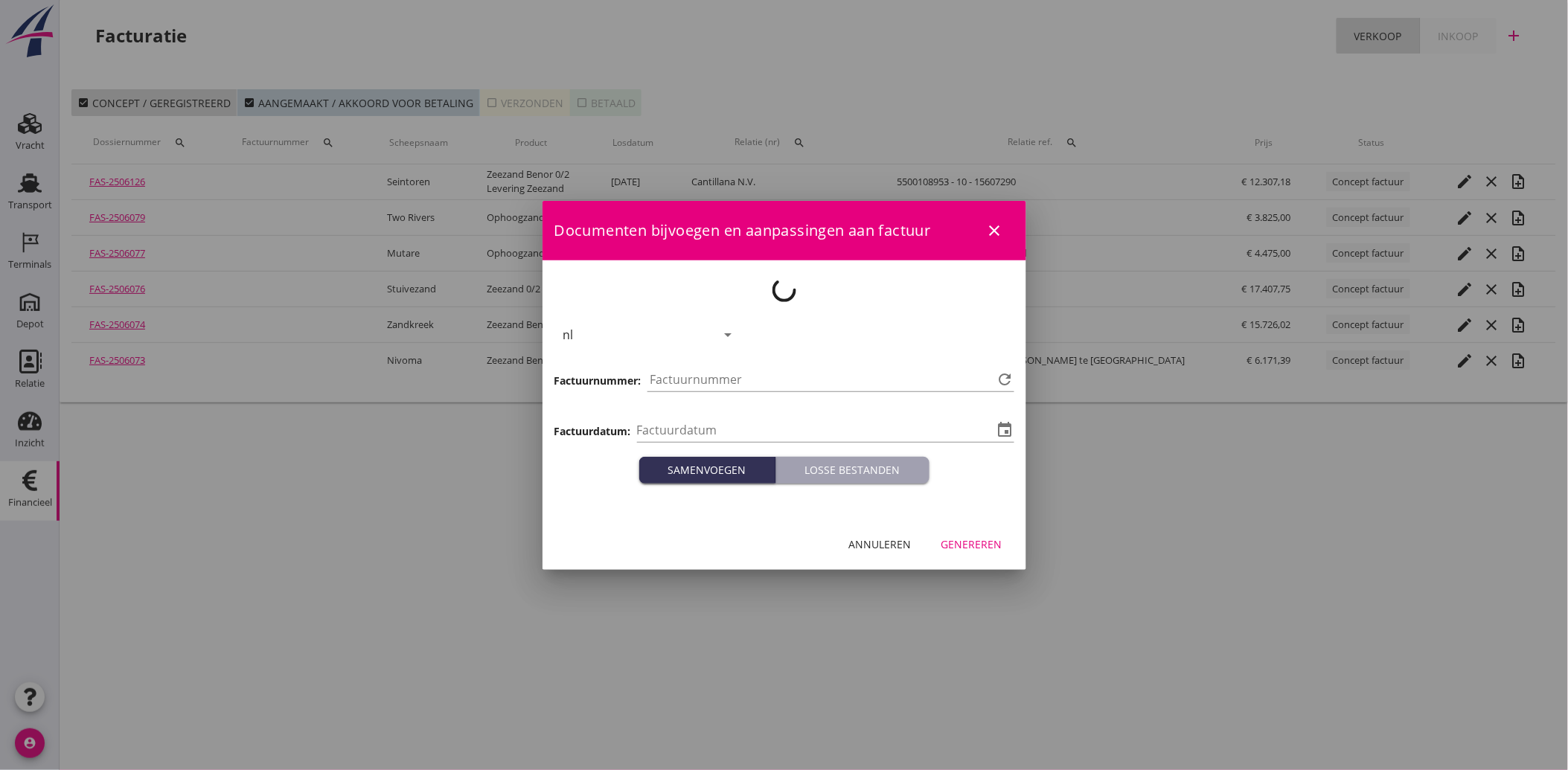
type input "2025-10-15"
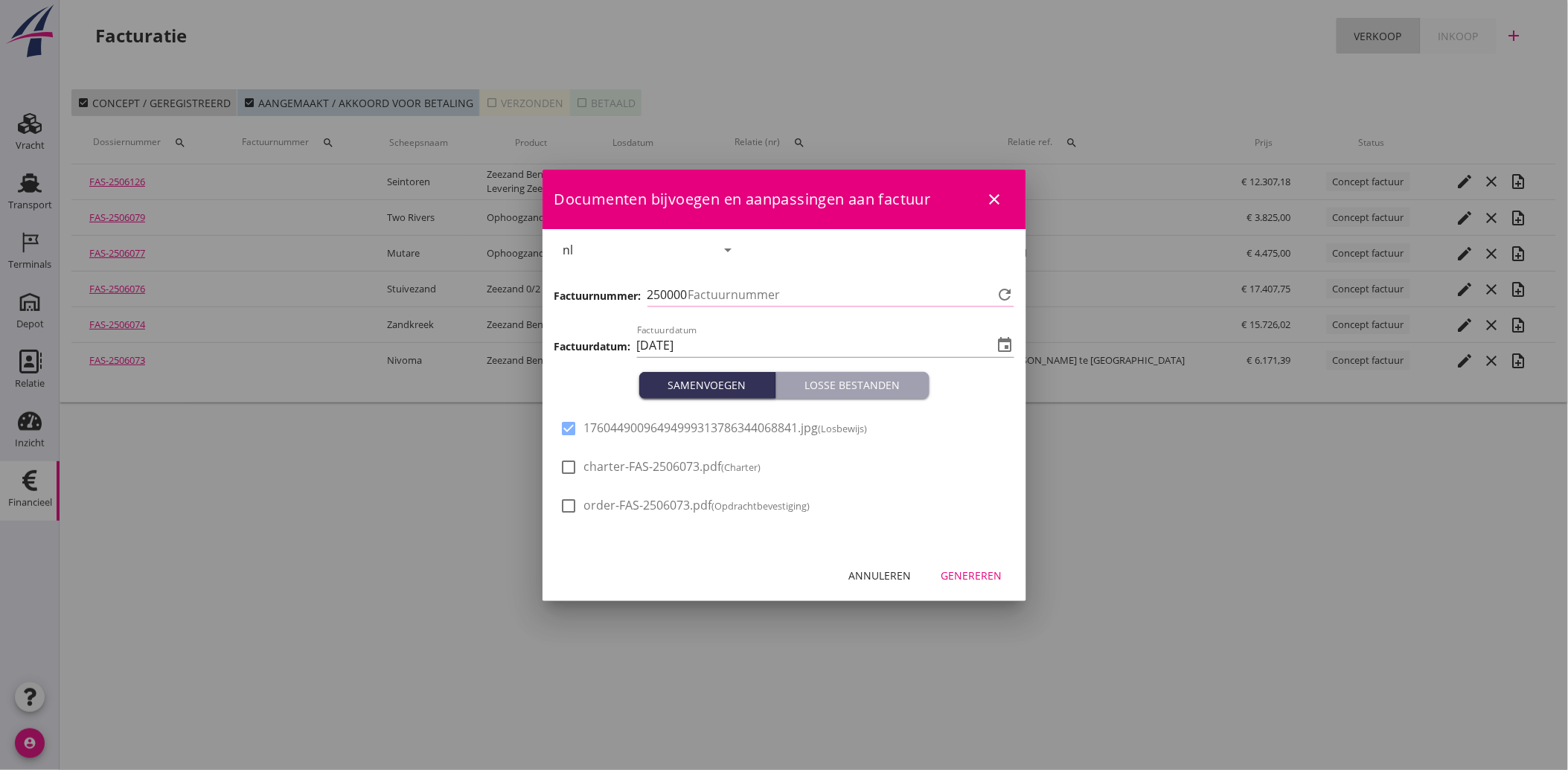
type input "4221"
click at [963, 577] on div "Genereren" at bounding box center [971, 575] width 61 height 16
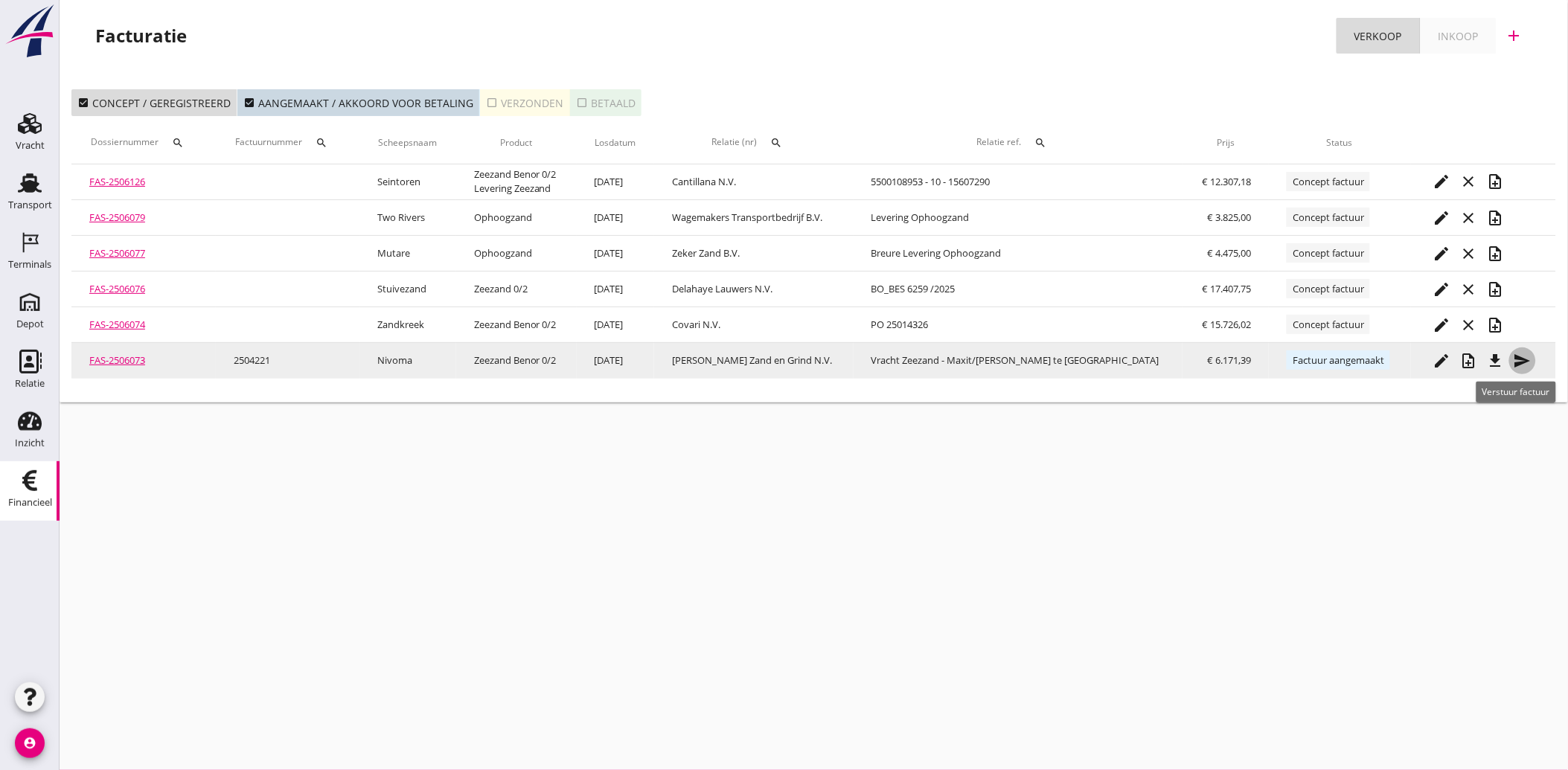
click at [1515, 359] on icon "send" at bounding box center [1522, 361] width 18 height 18
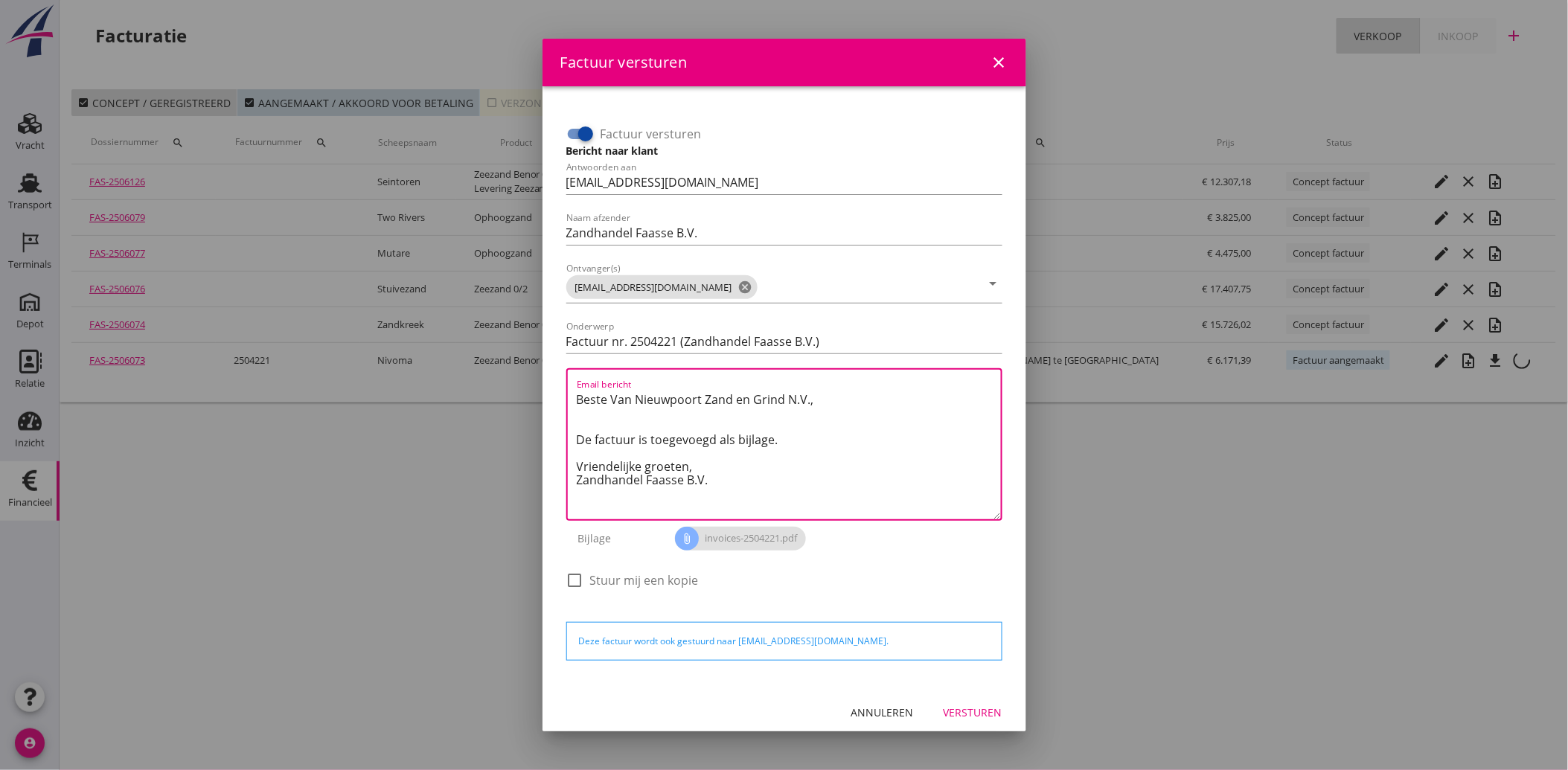
drag, startPoint x: 731, startPoint y: 484, endPoint x: 555, endPoint y: 396, distance: 196.8
click at [555, 396] on div "Factuur versturen Bericht naar klant Antwoorden aan administratie@faassegroep.n…" at bounding box center [784, 387] width 460 height 577
paste textarea "Geachte heer/mevrouw, Hierbij zenden wij u onze factuur i.v.m. de door ons aan …"
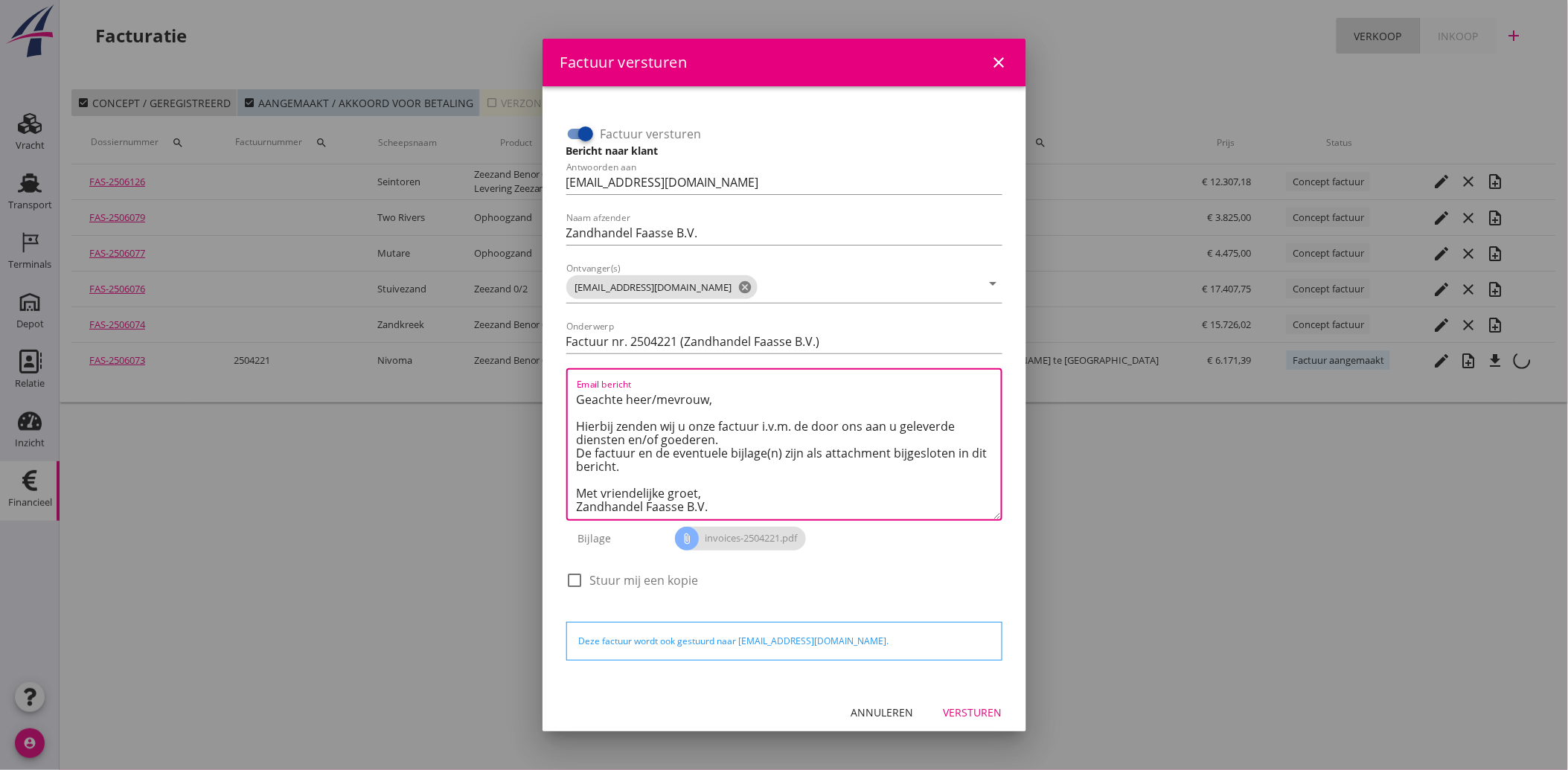
type textarea "Geachte heer/mevrouw, Hierbij zenden wij u onze factuur i.v.m. de door ons aan …"
click at [945, 699] on button "Versturen" at bounding box center [973, 713] width 83 height 27
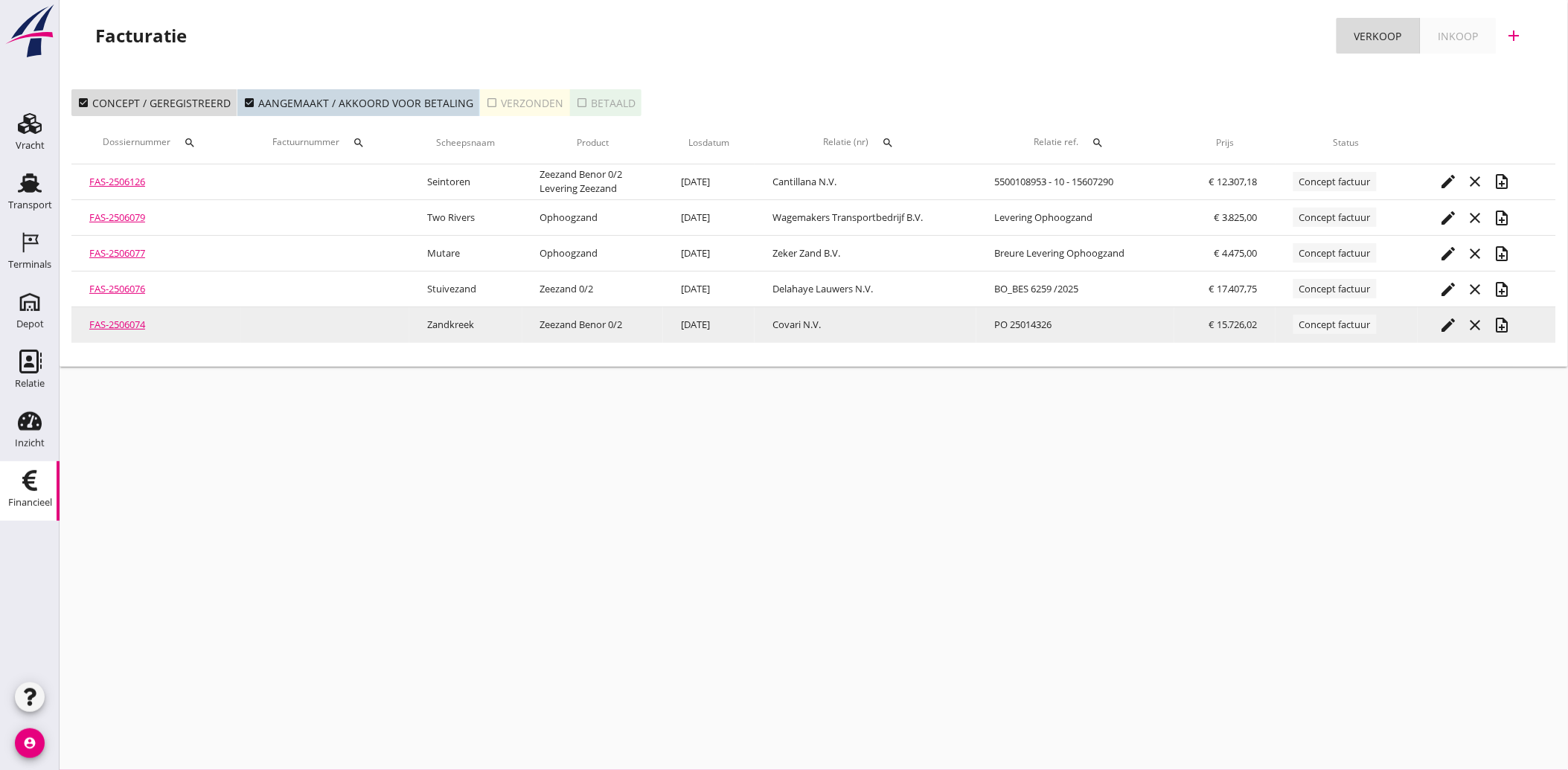
click at [1453, 325] on icon "edit" at bounding box center [1449, 325] width 18 height 18
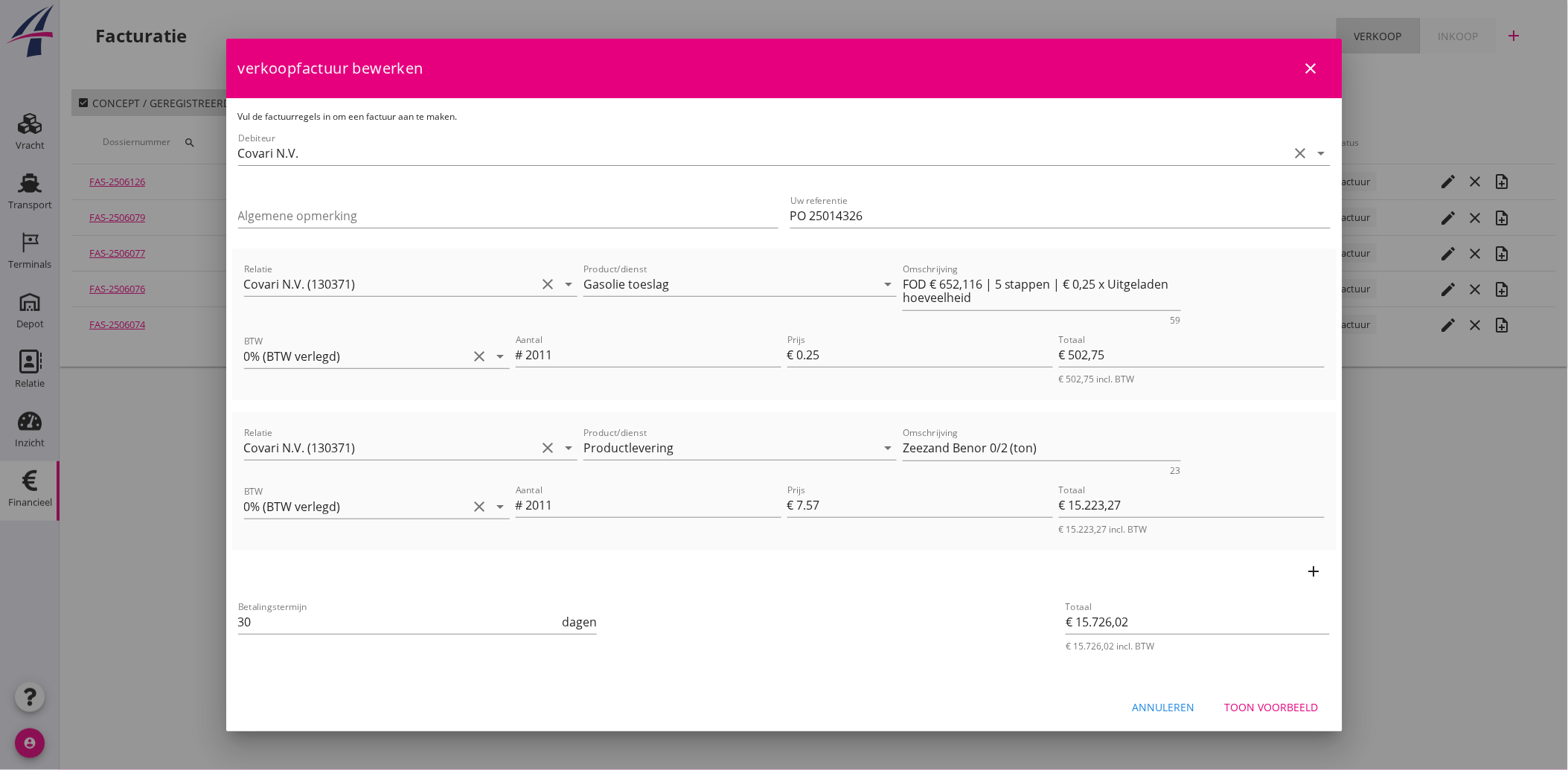
scroll to position [2, 0]
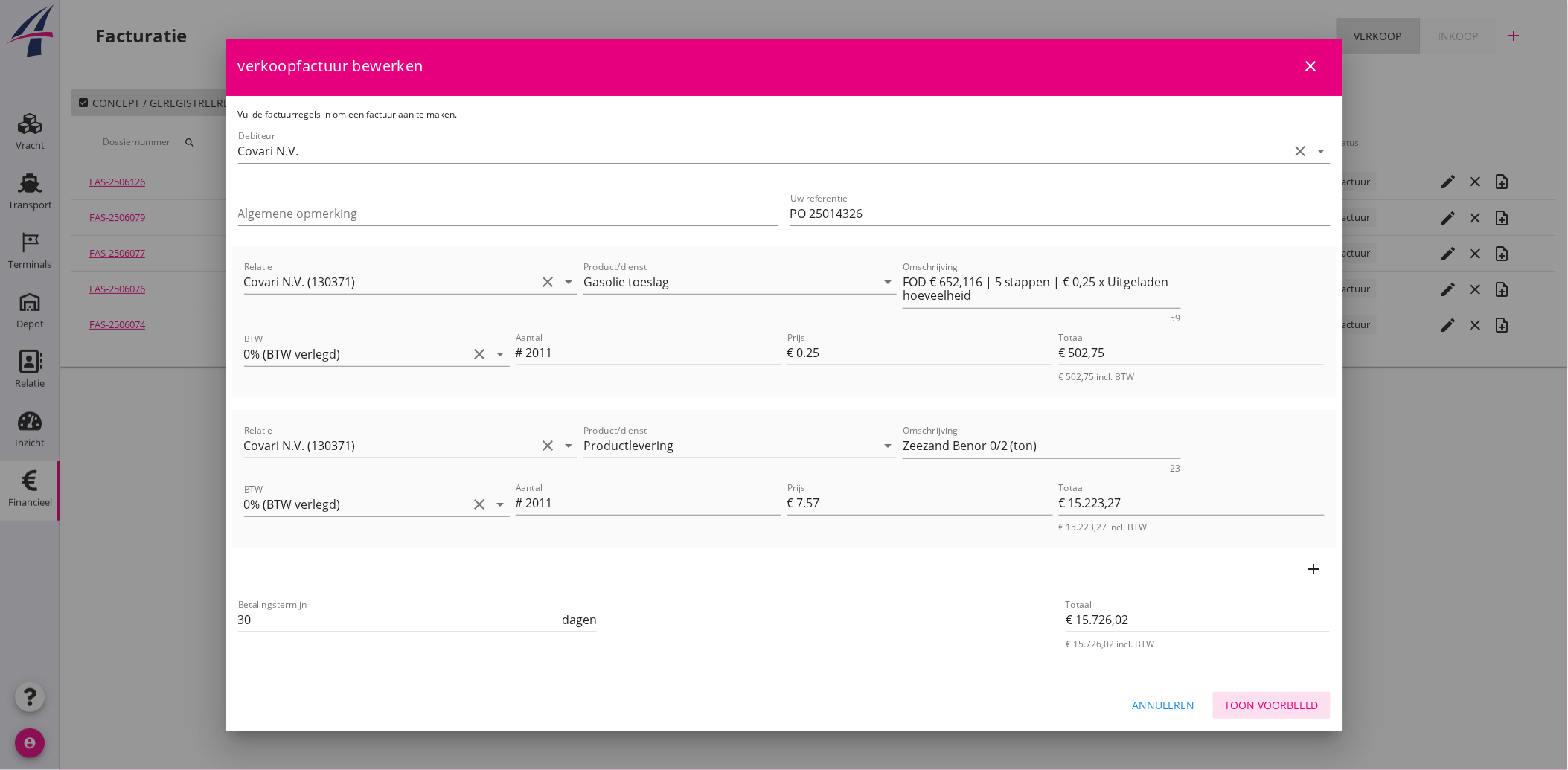
click at [1250, 700] on div "Toon voorbeeld" at bounding box center [1272, 705] width 94 height 16
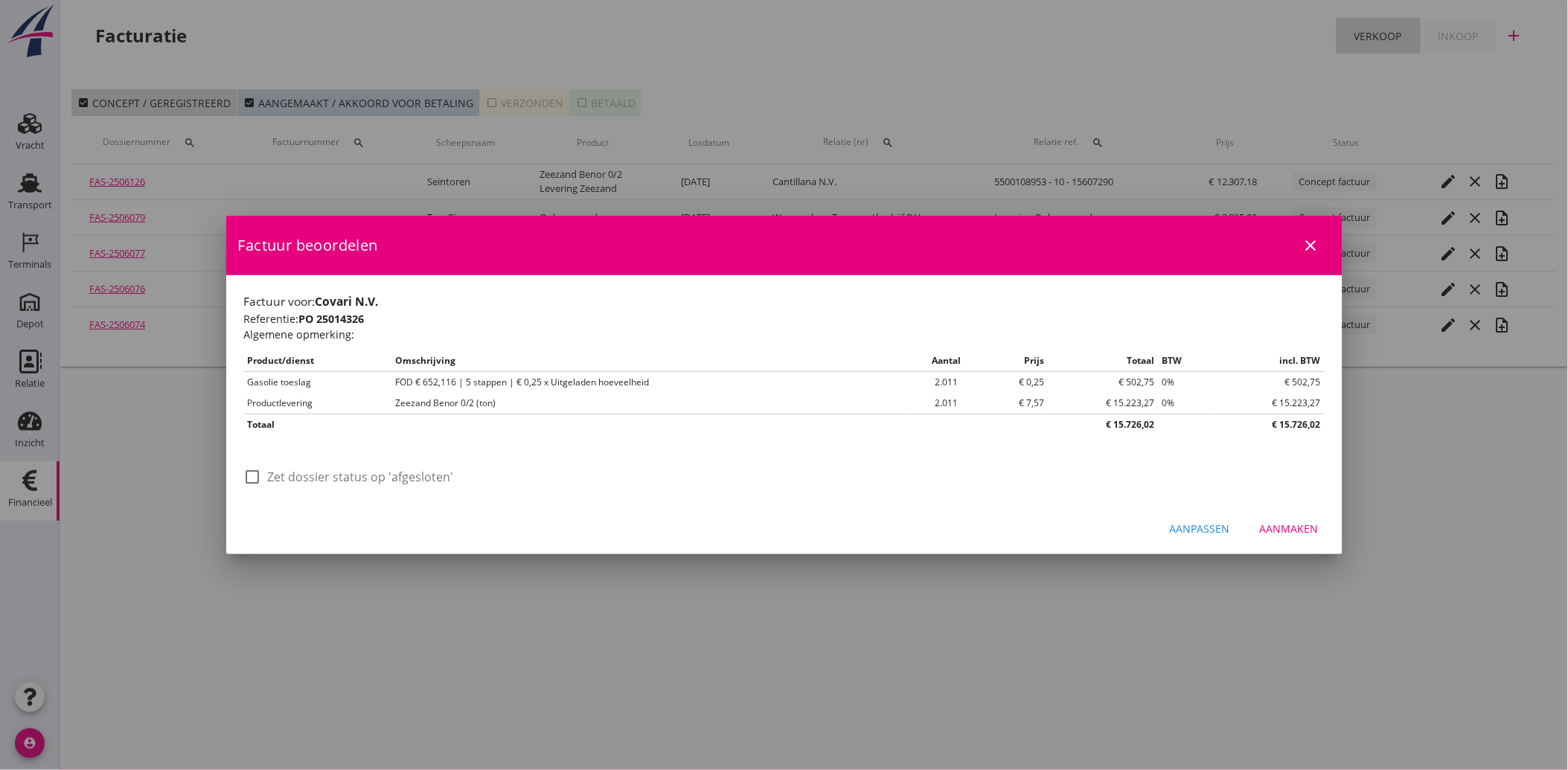
scroll to position [0, 0]
click at [1290, 532] on div "Aanmaken" at bounding box center [1289, 528] width 59 height 16
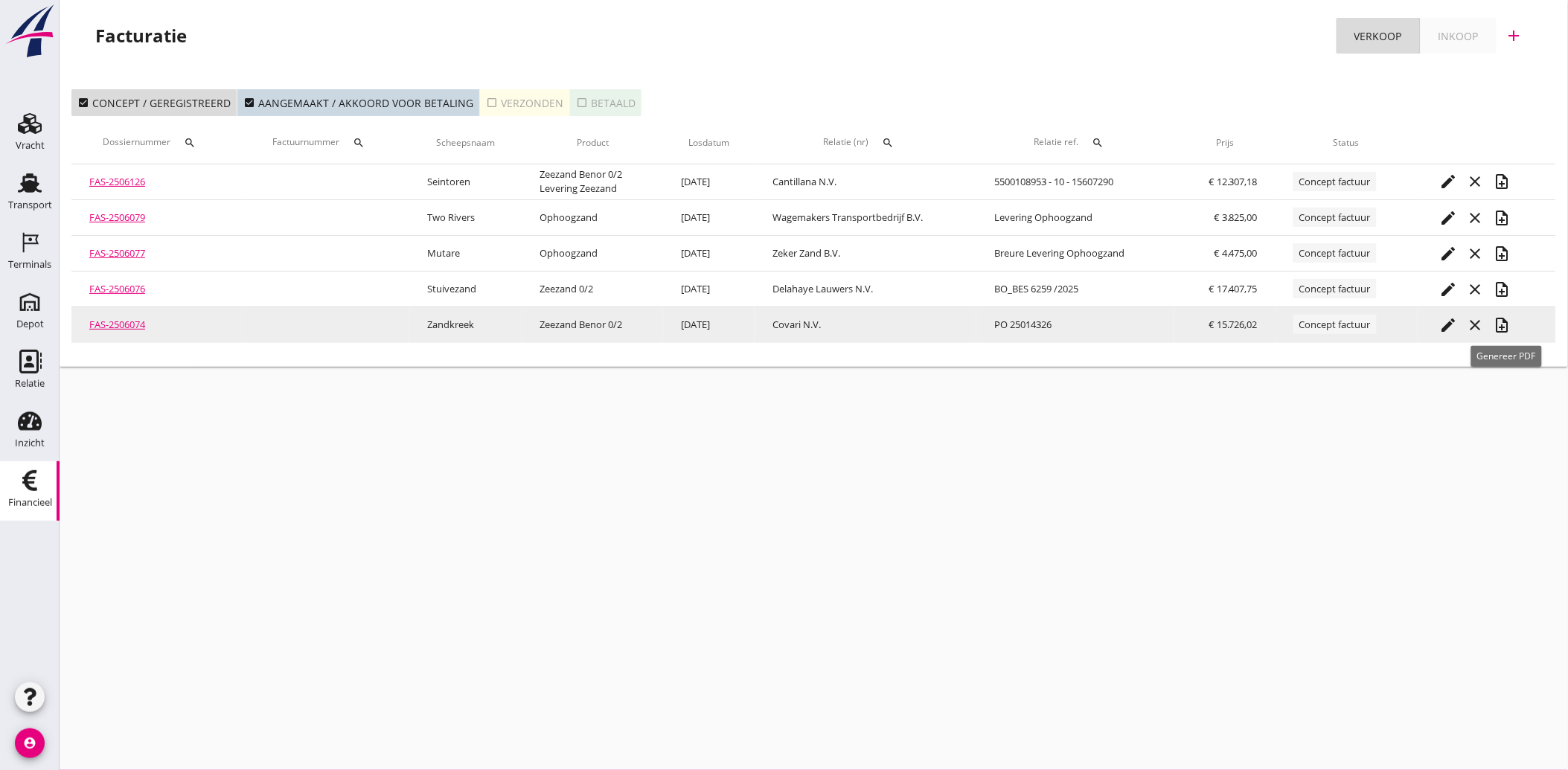
click at [1506, 326] on icon "note_add" at bounding box center [1503, 325] width 18 height 18
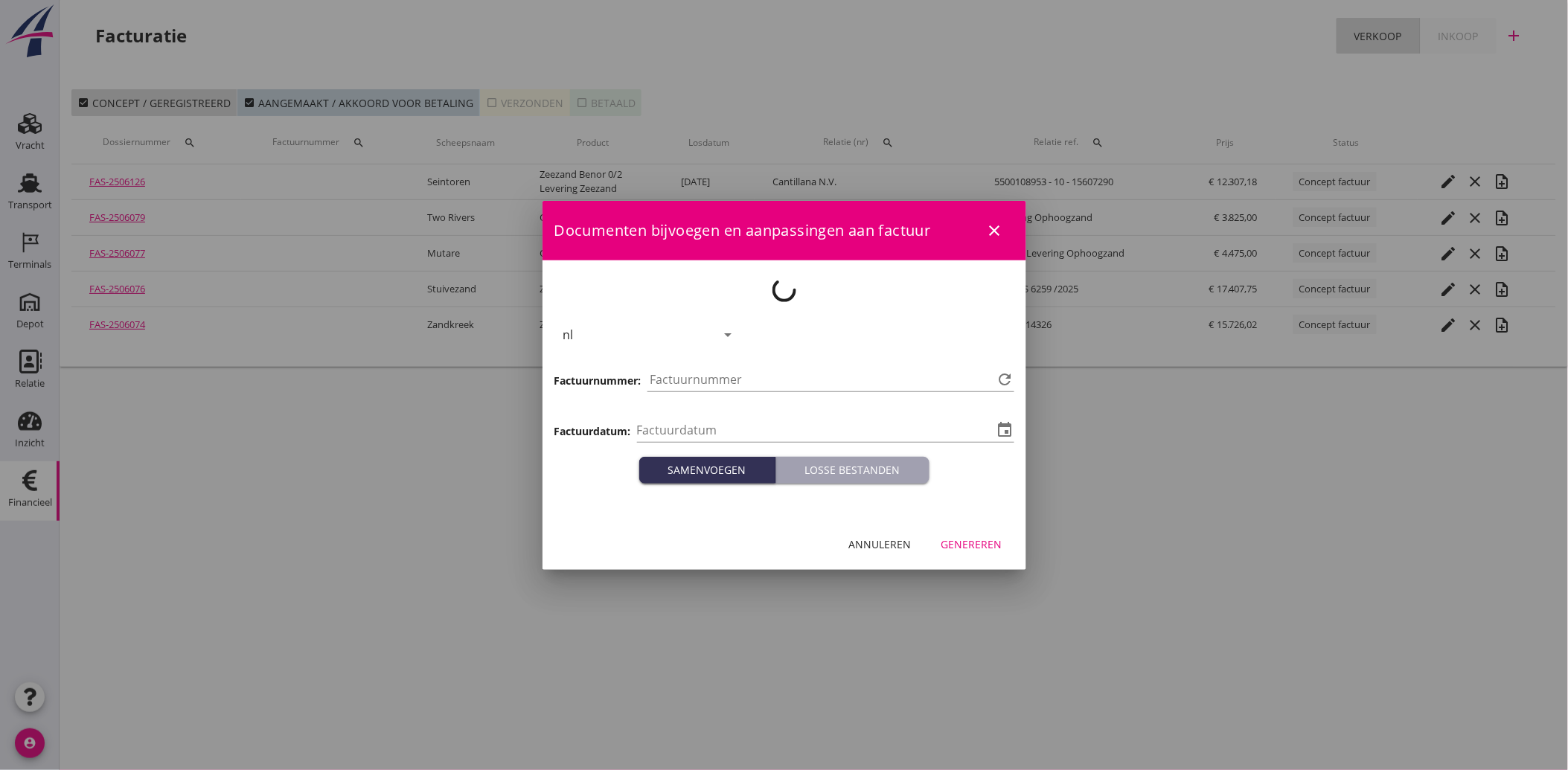
type input "2025-10-15"
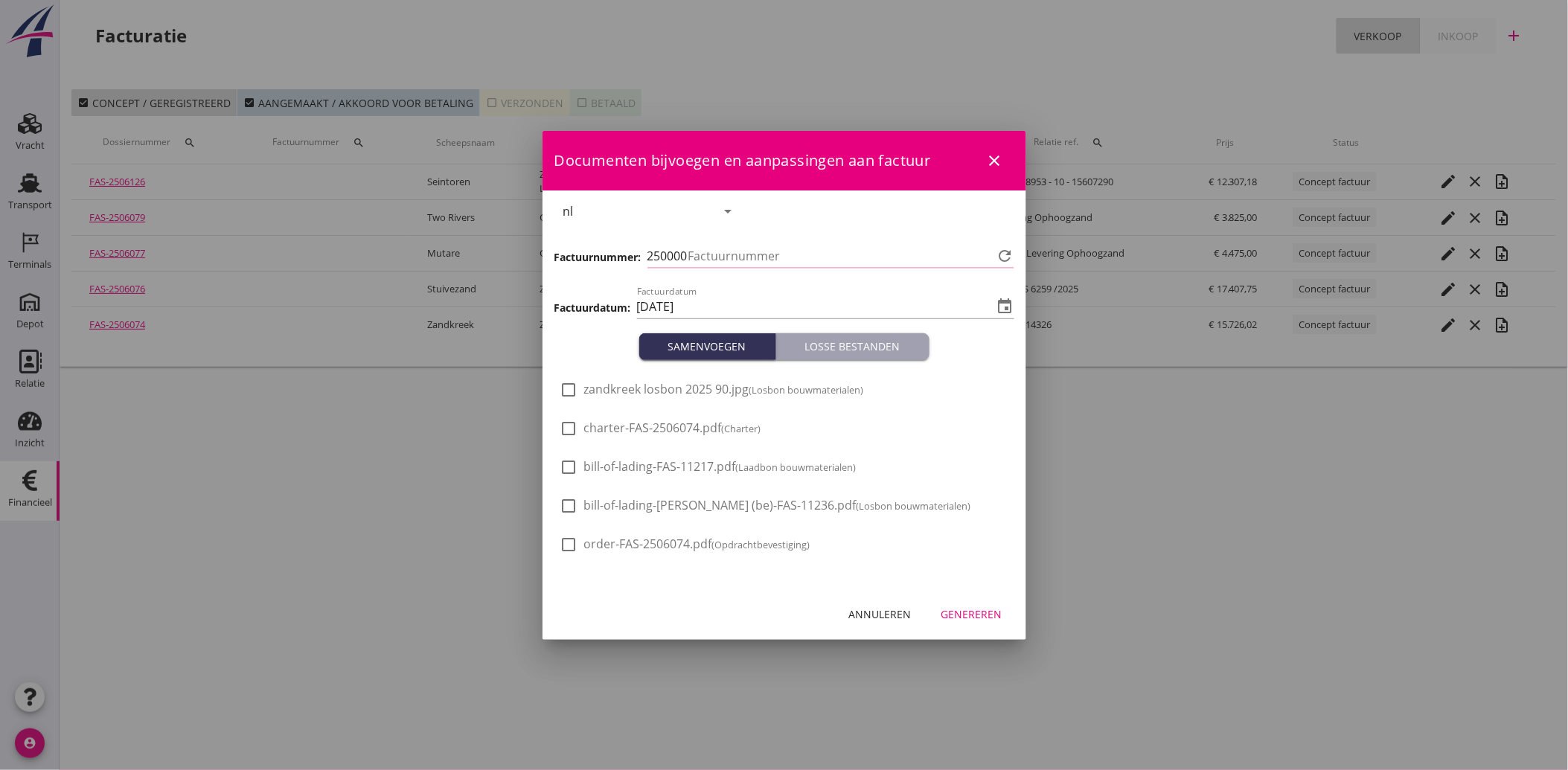
type input "4222"
click at [584, 394] on span "zandkreek losbon 2025 90.jpg (Losbon bouwmaterialen)" at bounding box center [724, 390] width 280 height 16
checkbox input "true"
click at [977, 613] on div "Genereren" at bounding box center [971, 614] width 61 height 16
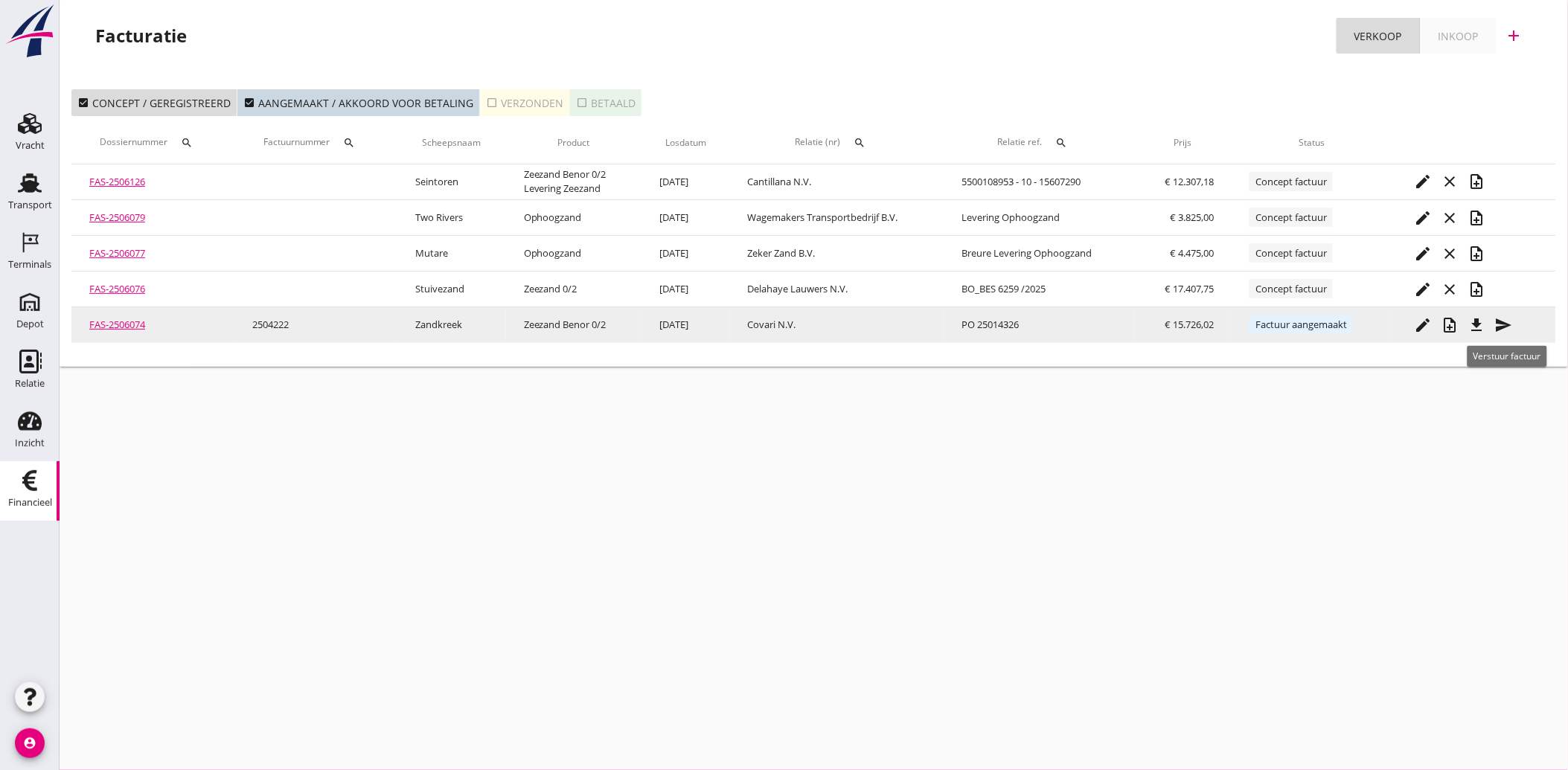
click at [1509, 320] on icon "send" at bounding box center [1503, 325] width 18 height 18
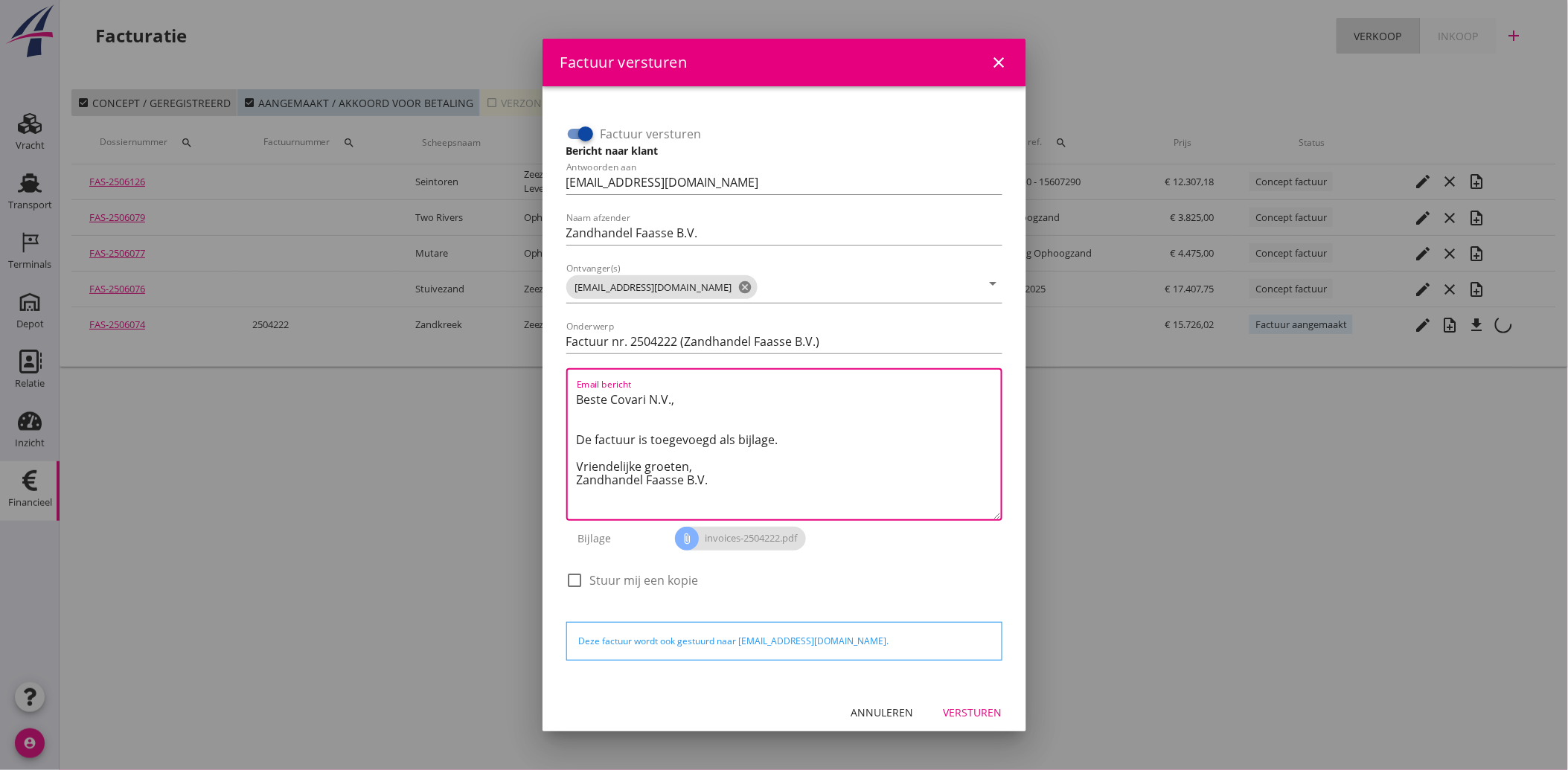
drag, startPoint x: 707, startPoint y: 492, endPoint x: 569, endPoint y: 389, distance: 172.2
click at [569, 389] on div "Email bericht Beste Covari N.V., De factuur is toegevoegd als bijlage. Vriendel…" at bounding box center [784, 444] width 436 height 152
paste textarea "Geachte heer/mevrouw, Hierbij zenden wij u onze factuur i.v.m. de door ons aan …"
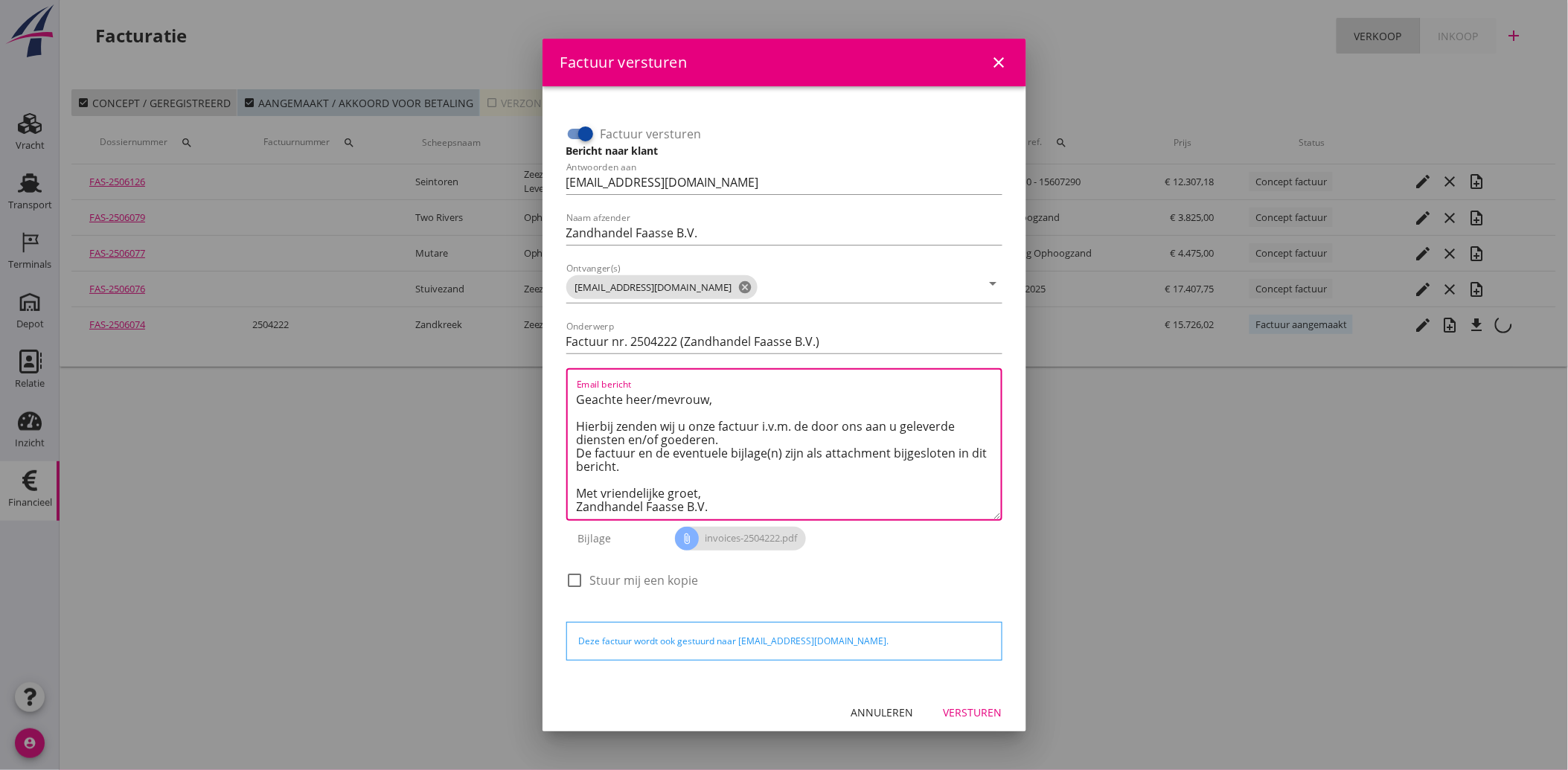
type textarea "Geachte heer/mevrouw, Hierbij zenden wij u onze factuur i.v.m. de door ons aan …"
click at [965, 712] on div "Versturen" at bounding box center [973, 712] width 59 height 16
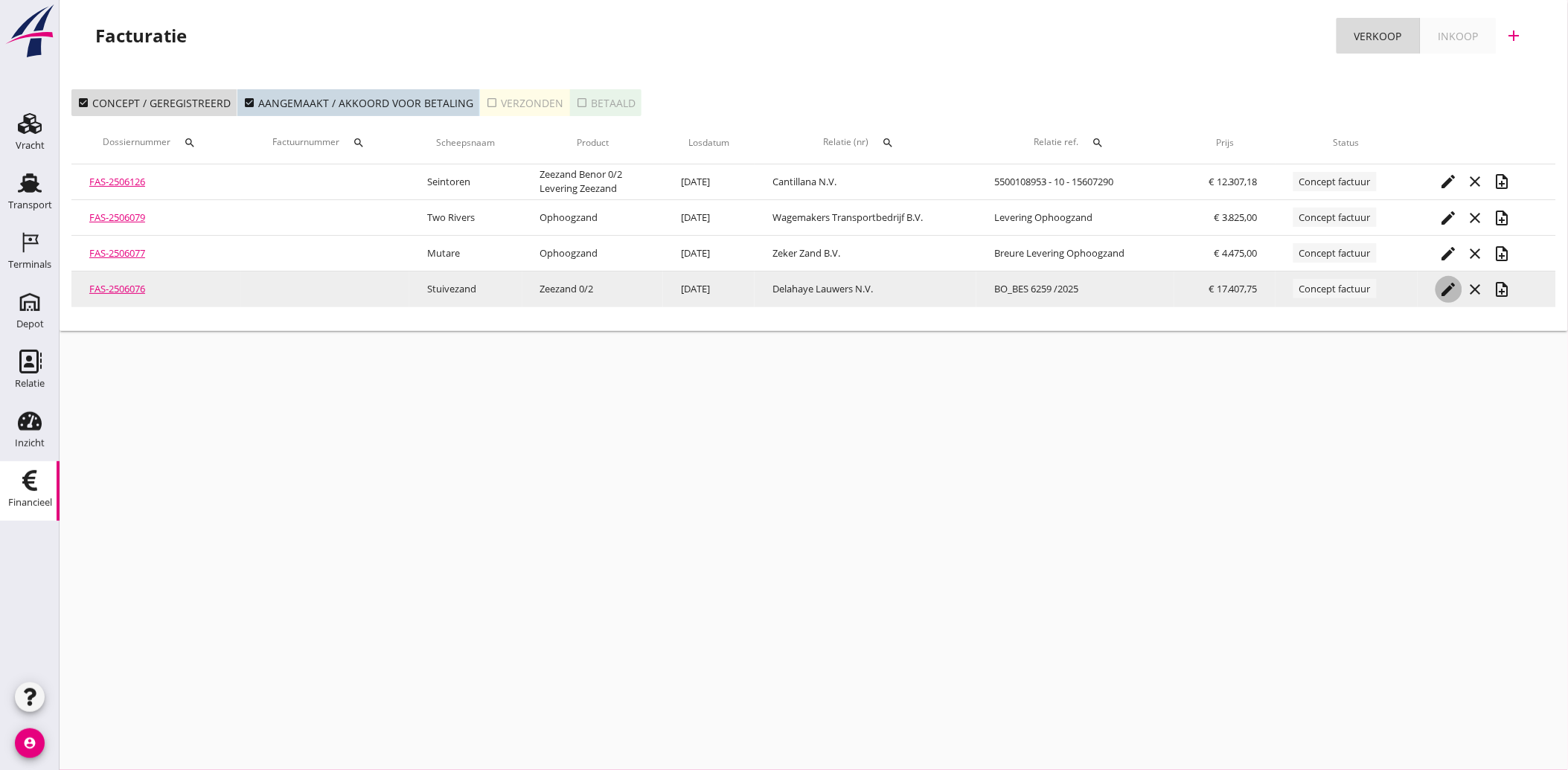
click at [1455, 288] on icon "edit" at bounding box center [1449, 290] width 18 height 18
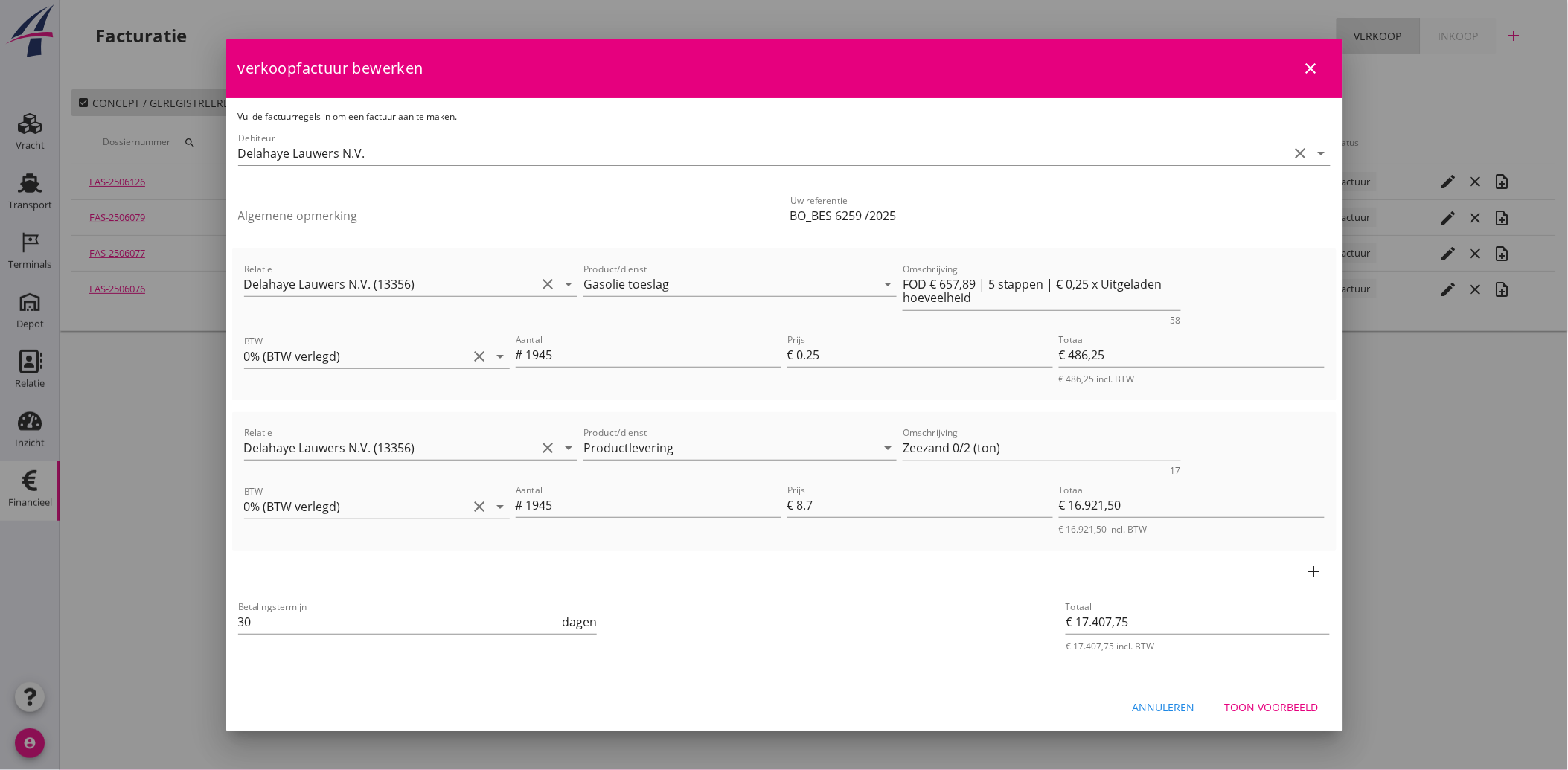
click at [1265, 696] on button "Toon voorbeeld" at bounding box center [1272, 708] width 118 height 27
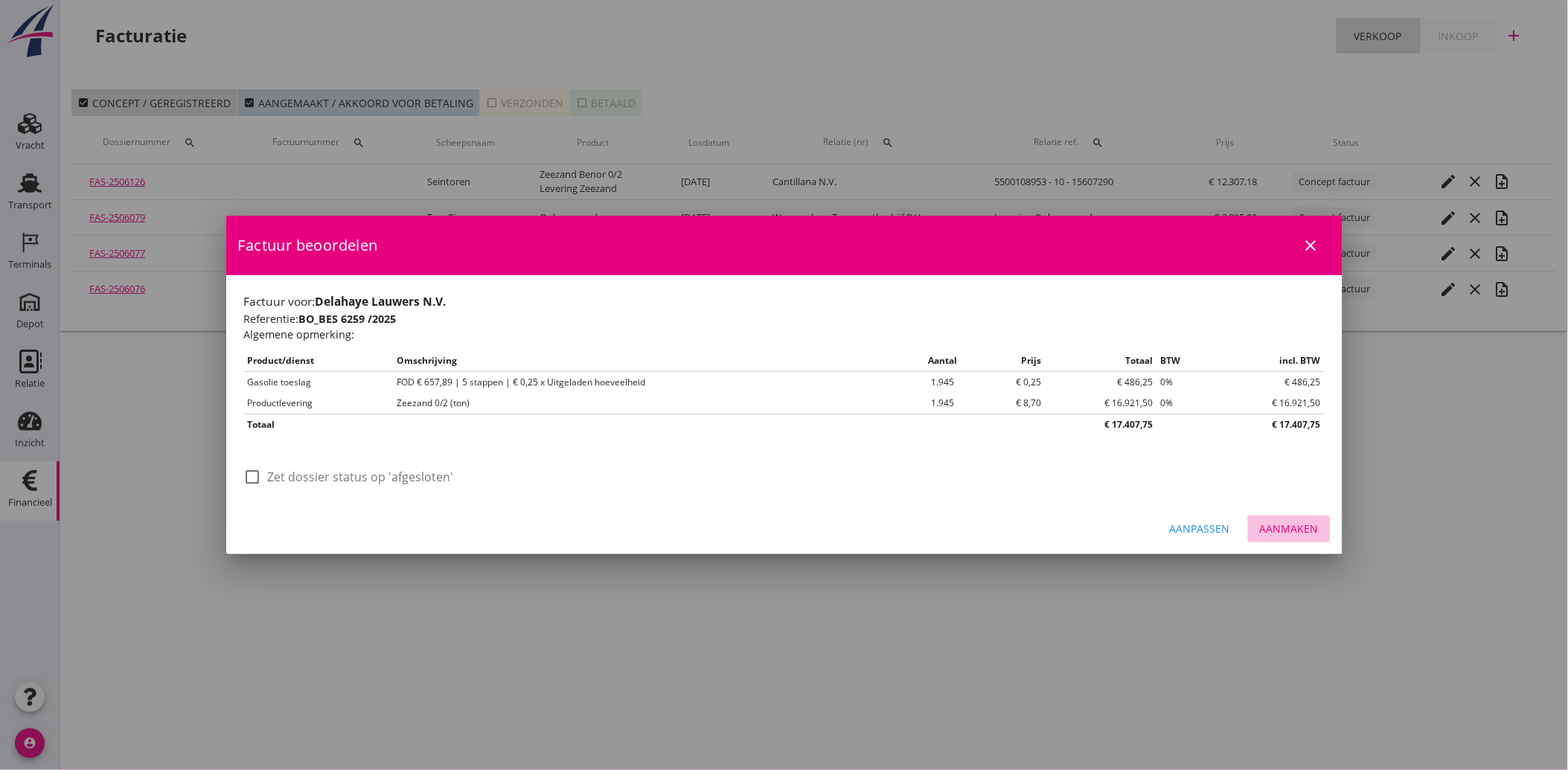
click at [1282, 525] on div "Aanmaken" at bounding box center [1289, 528] width 59 height 16
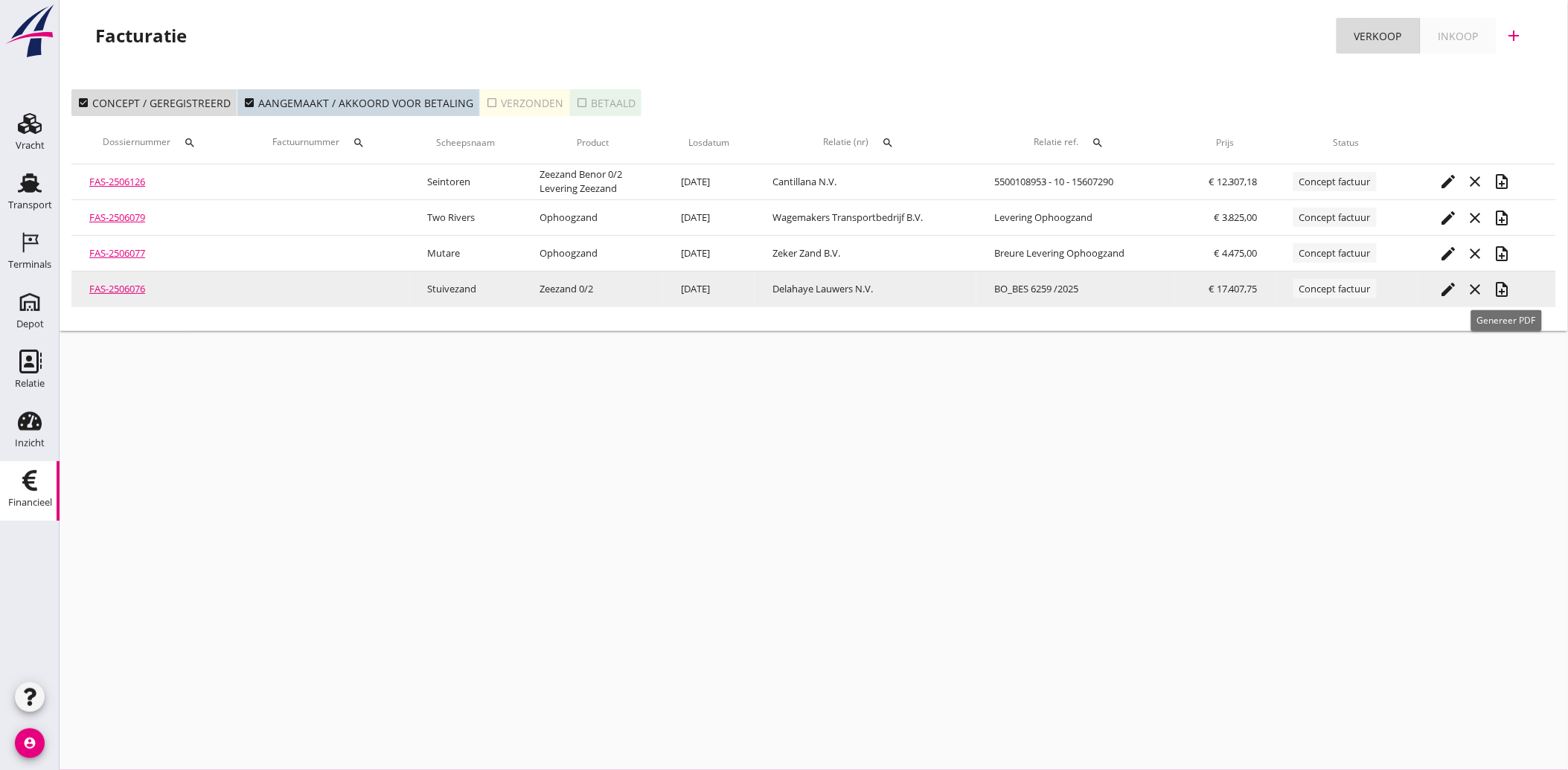
click at [1506, 293] on icon "note_add" at bounding box center [1503, 290] width 18 height 18
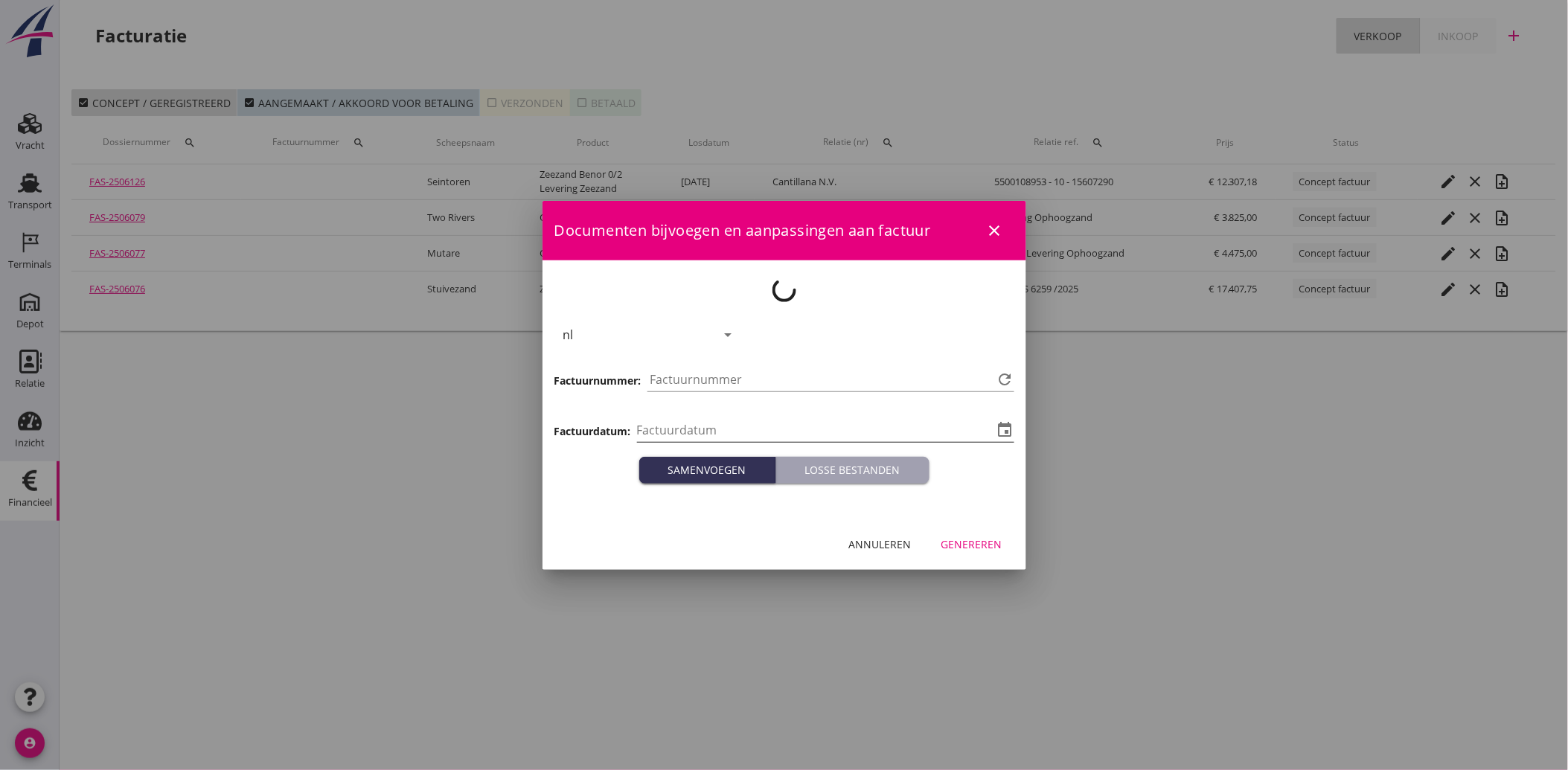
type input "2025-10-15"
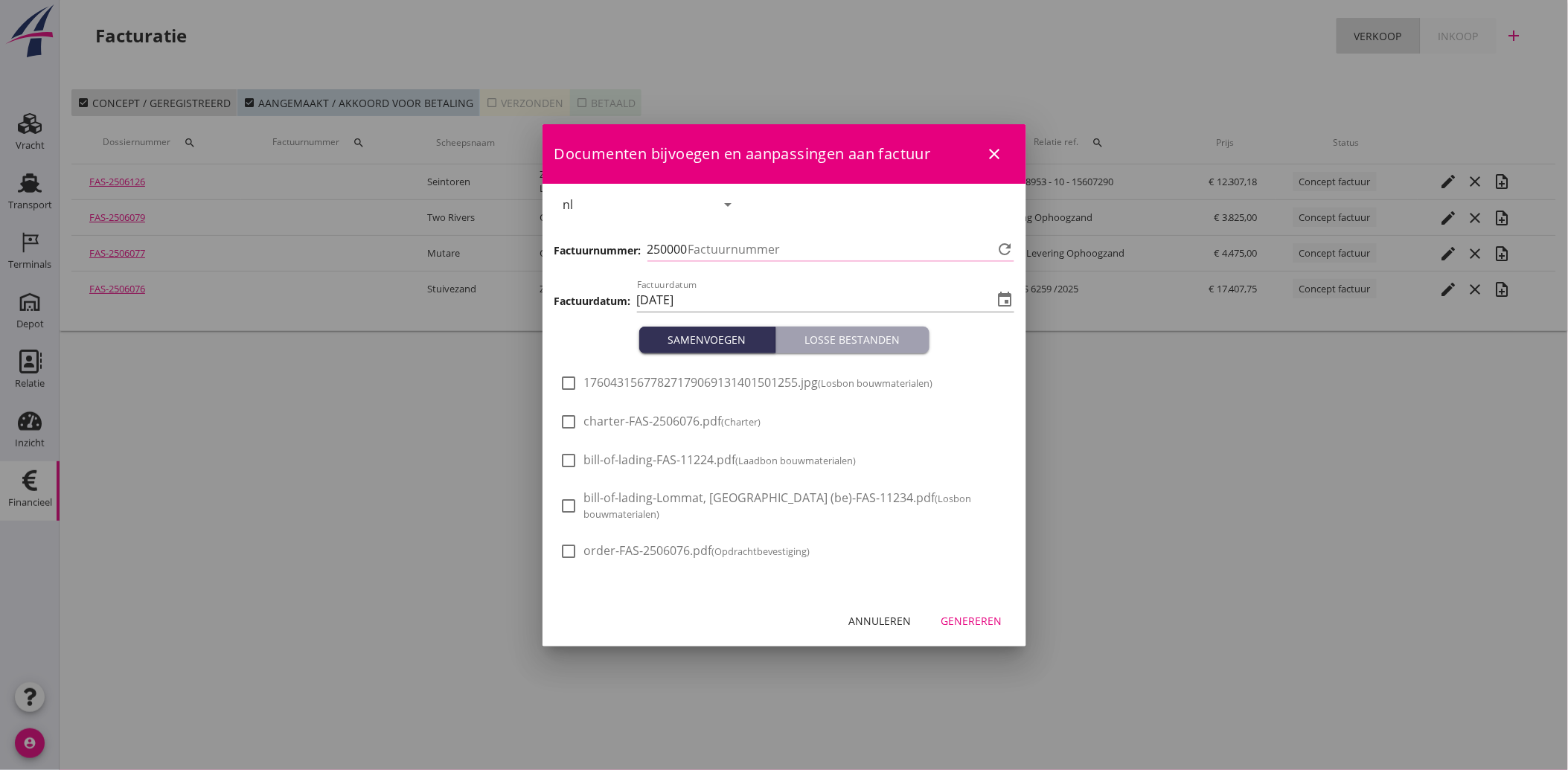
type input "4223"
click at [625, 389] on span "17604315677827179069131401501255.jpg (Losbon bouwmaterialen)" at bounding box center [758, 383] width 349 height 16
checkbox input "true"
click at [975, 614] on div "Genereren" at bounding box center [971, 621] width 61 height 16
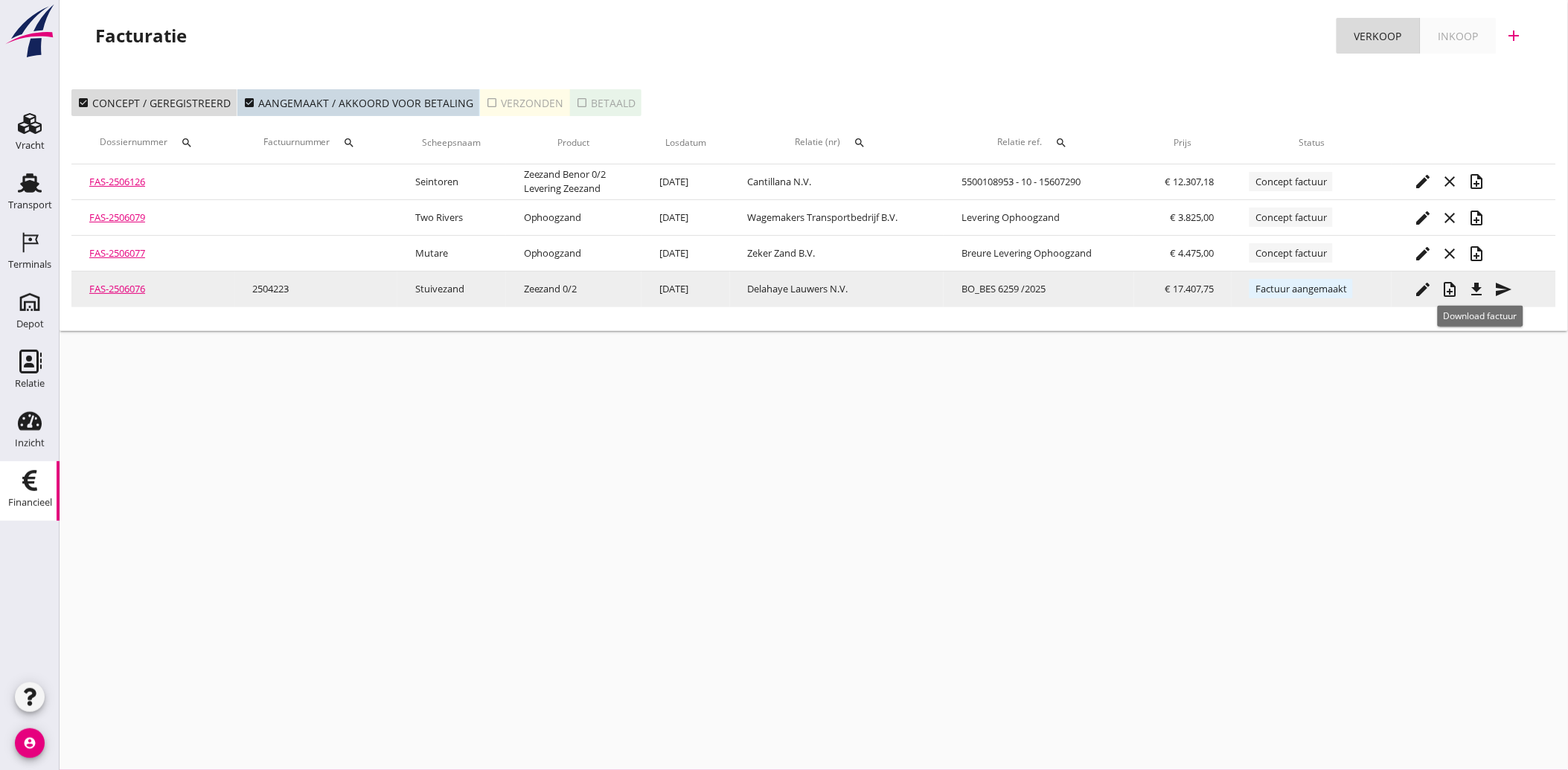
click at [1478, 286] on icon "file_download" at bounding box center [1476, 290] width 18 height 18
click at [1512, 289] on icon "send" at bounding box center [1503, 290] width 18 height 18
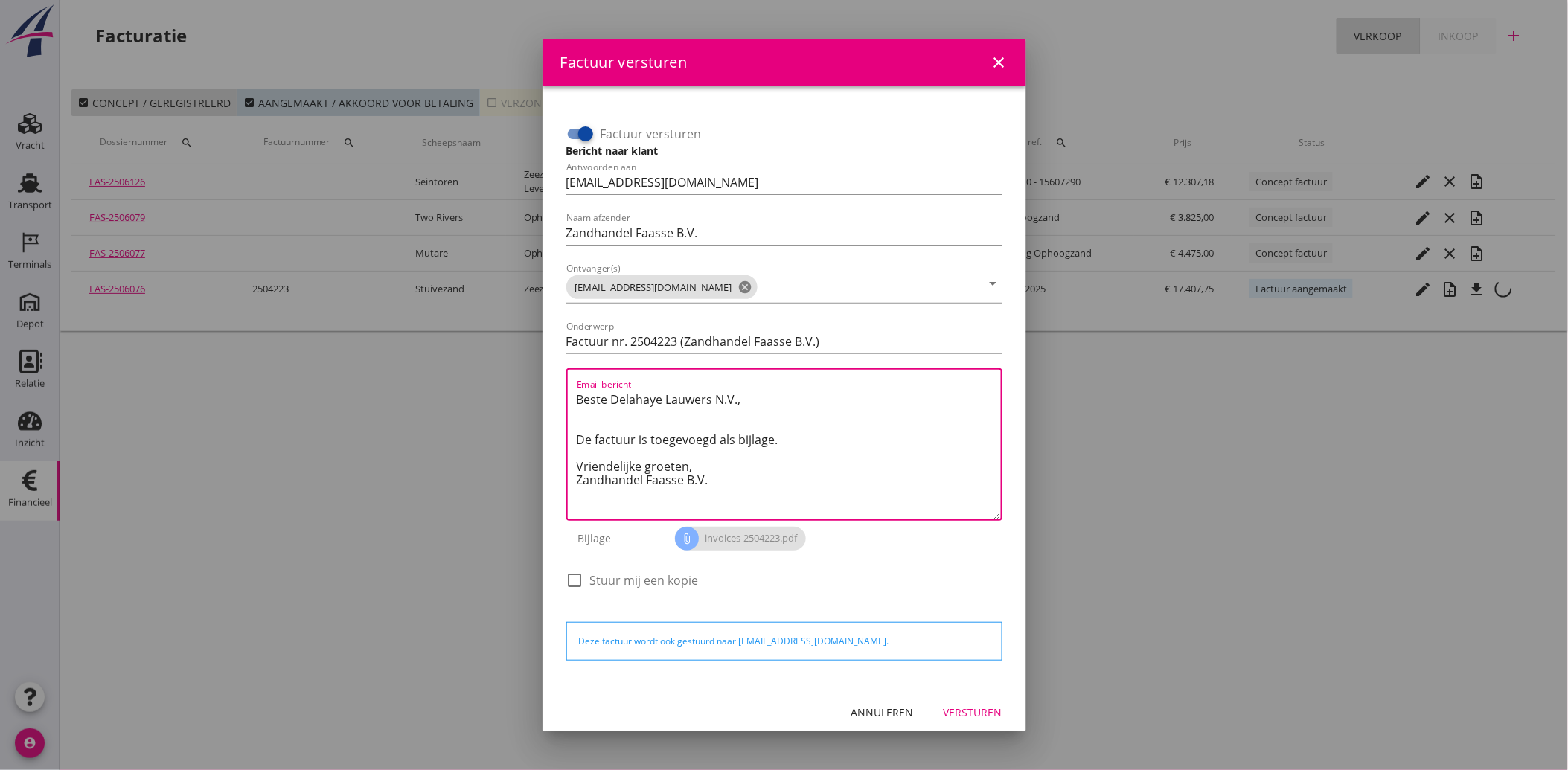
drag, startPoint x: 724, startPoint y: 488, endPoint x: 546, endPoint y: 374, distance: 211.4
click at [546, 374] on div "Factuur versturen Bericht naar klant Antwoorden aan administratie@faassegroep.n…" at bounding box center [784, 387] width 483 height 601
paste textarea "Geachte heer/mevrouw, Hierbij zenden wij u onze factuur i.v.m. de door ons aan …"
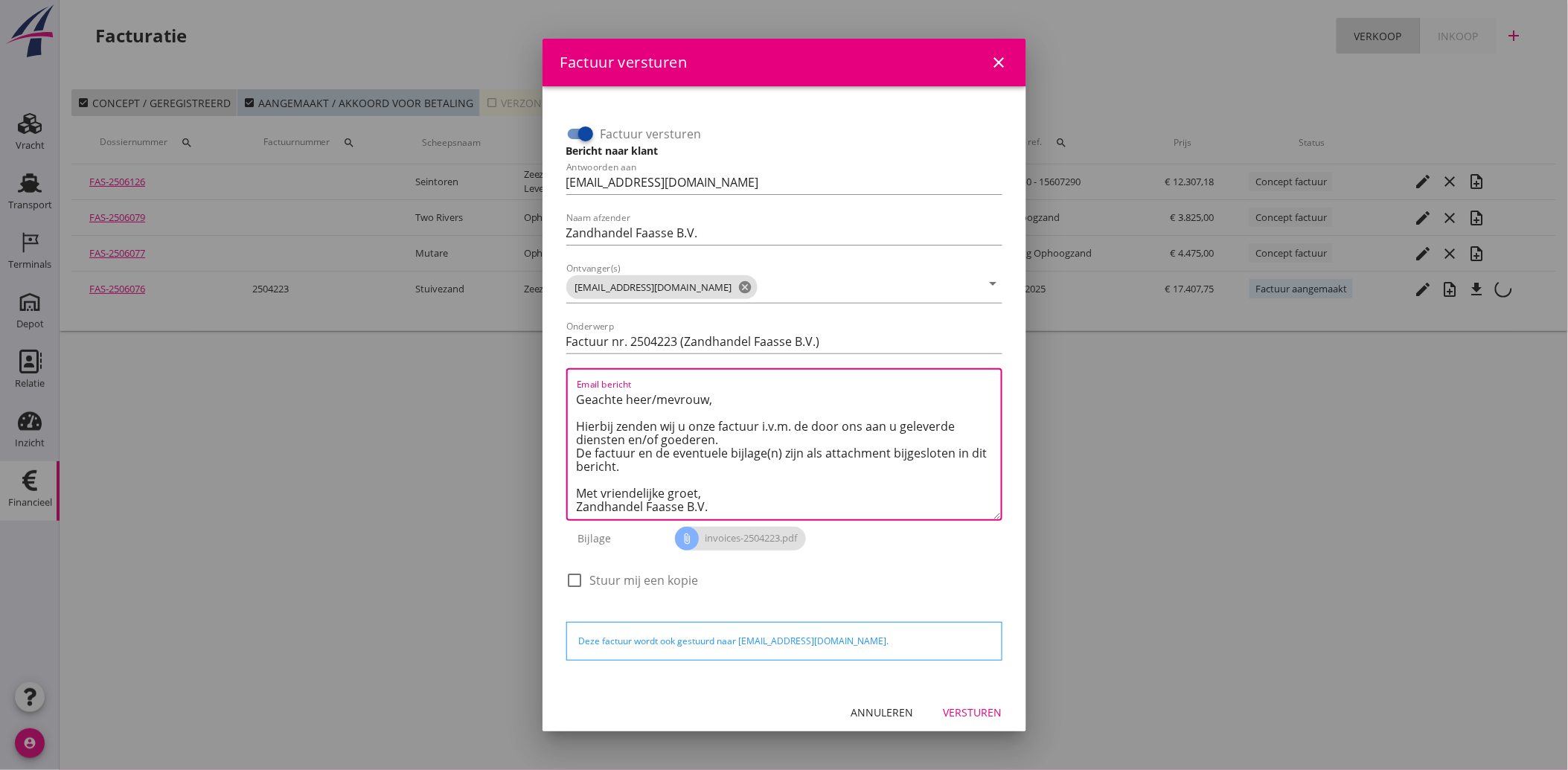
type textarea "Geachte heer/mevrouw, Hierbij zenden wij u onze factuur i.v.m. de door ons aan …"
click at [986, 715] on div "Versturen" at bounding box center [973, 712] width 59 height 16
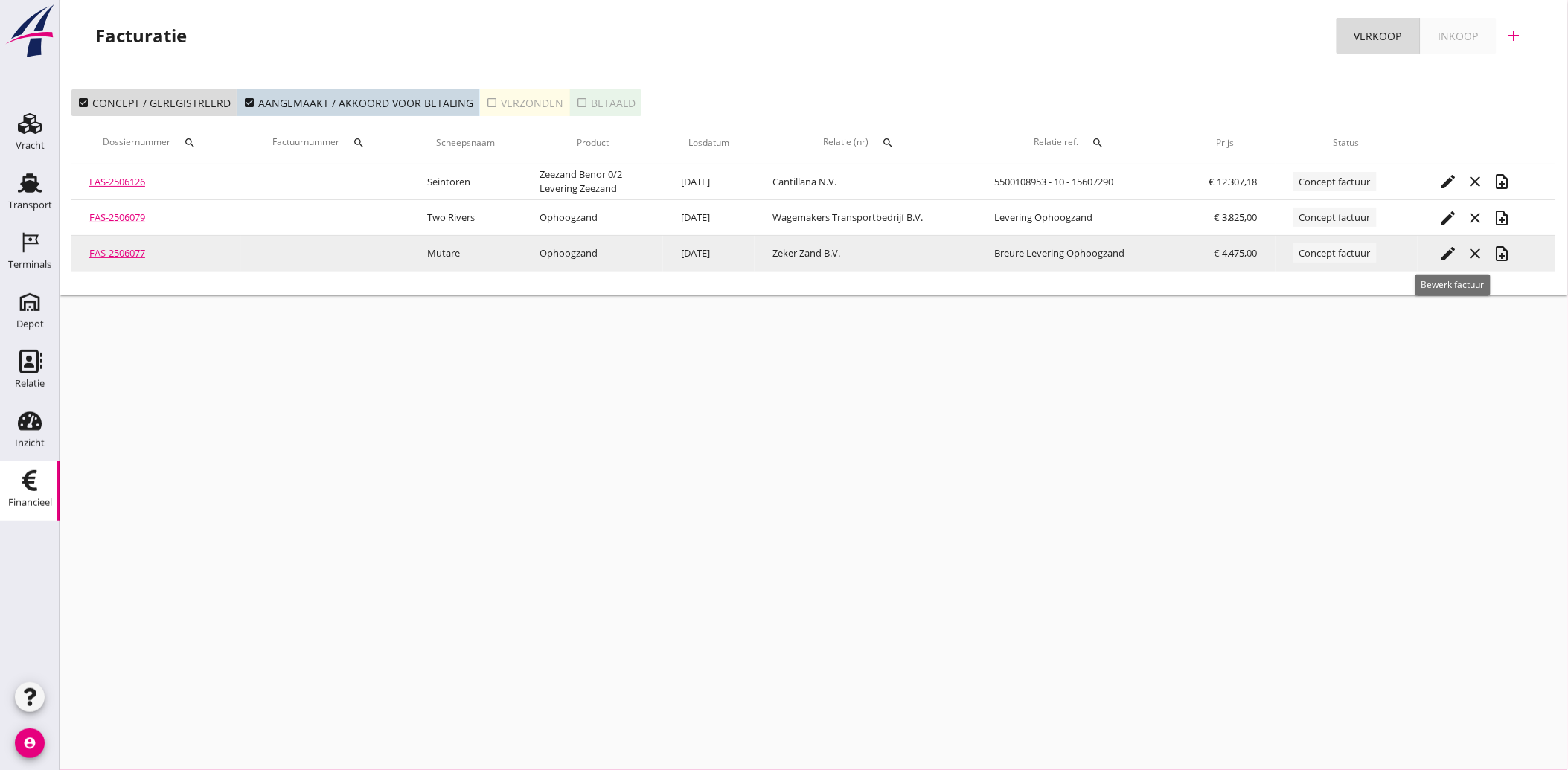
click at [1452, 257] on icon "edit" at bounding box center [1449, 254] width 18 height 18
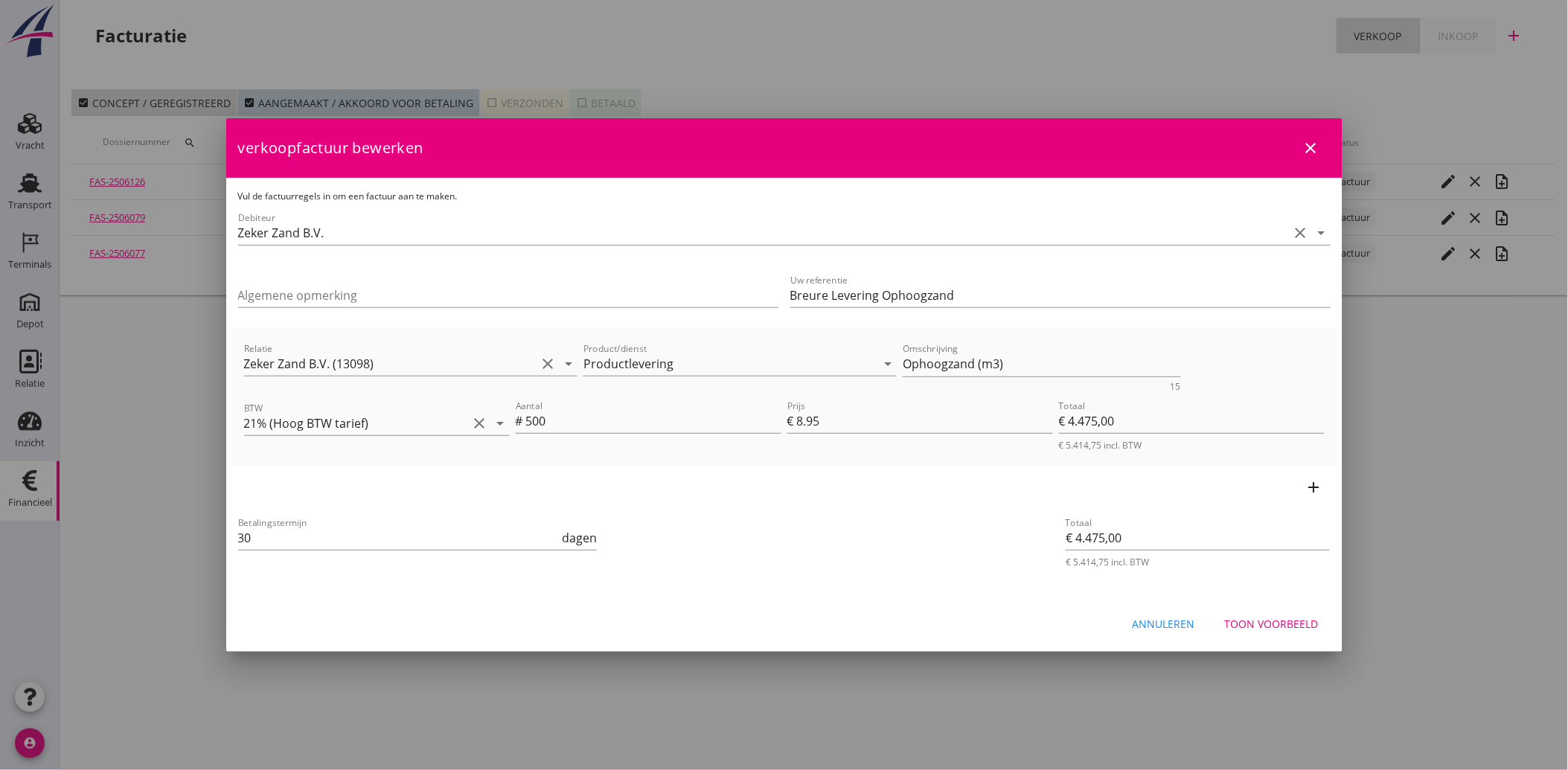
click at [1271, 619] on div "Toon voorbeeld" at bounding box center [1272, 624] width 94 height 16
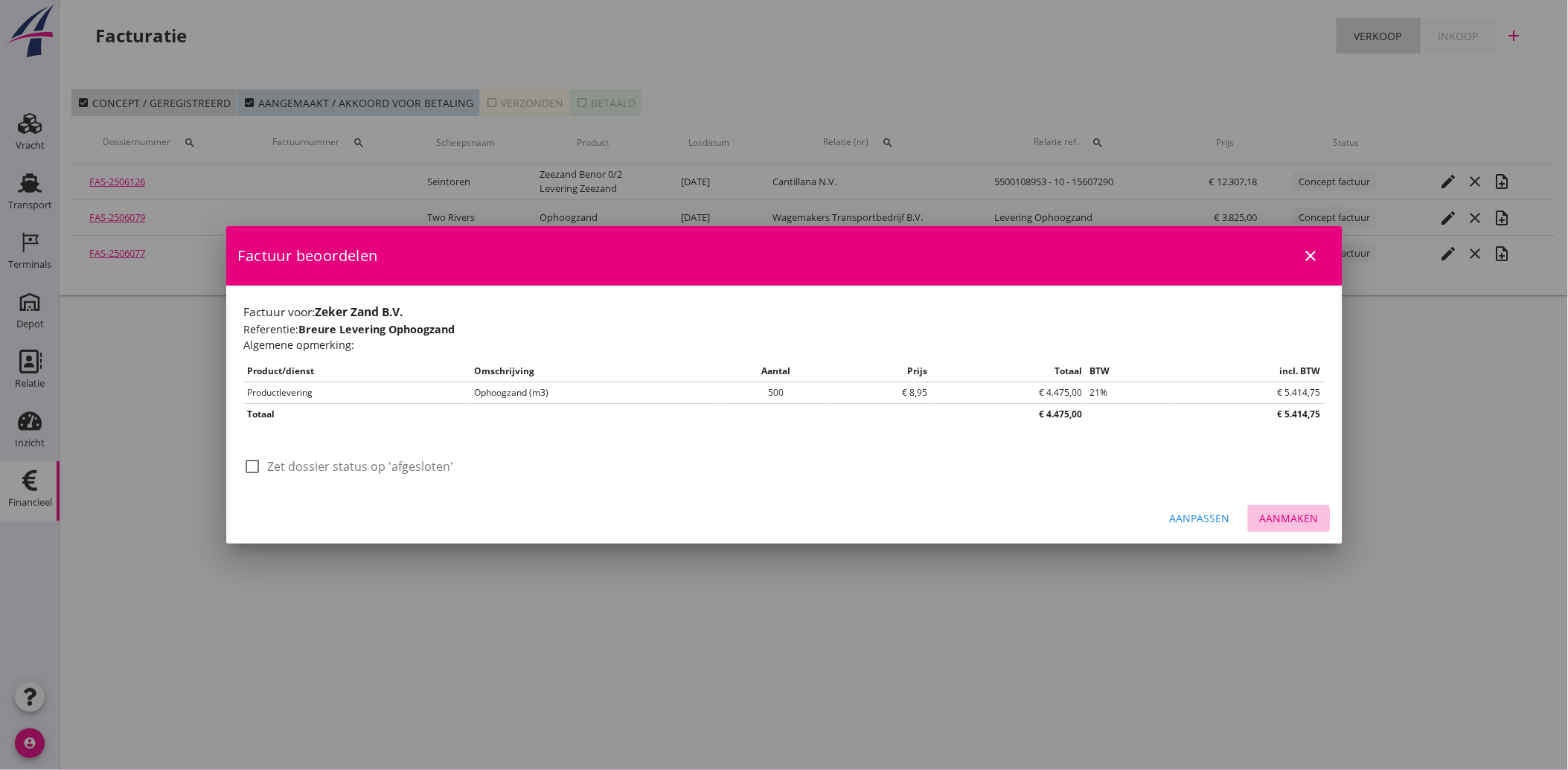
click at [1298, 519] on div "Aanmaken" at bounding box center [1289, 518] width 59 height 16
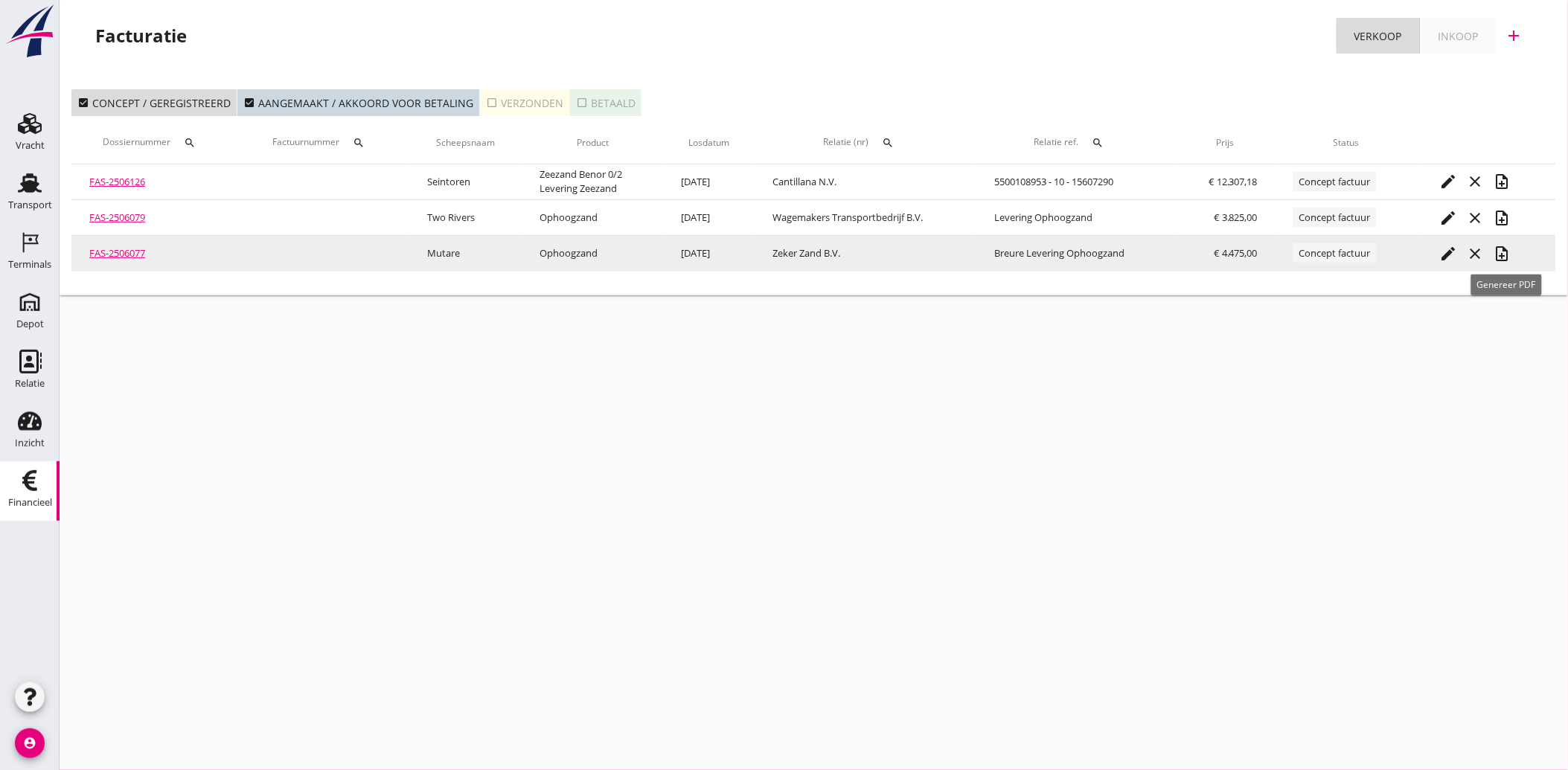
click at [1506, 254] on icon "note_add" at bounding box center [1503, 254] width 18 height 18
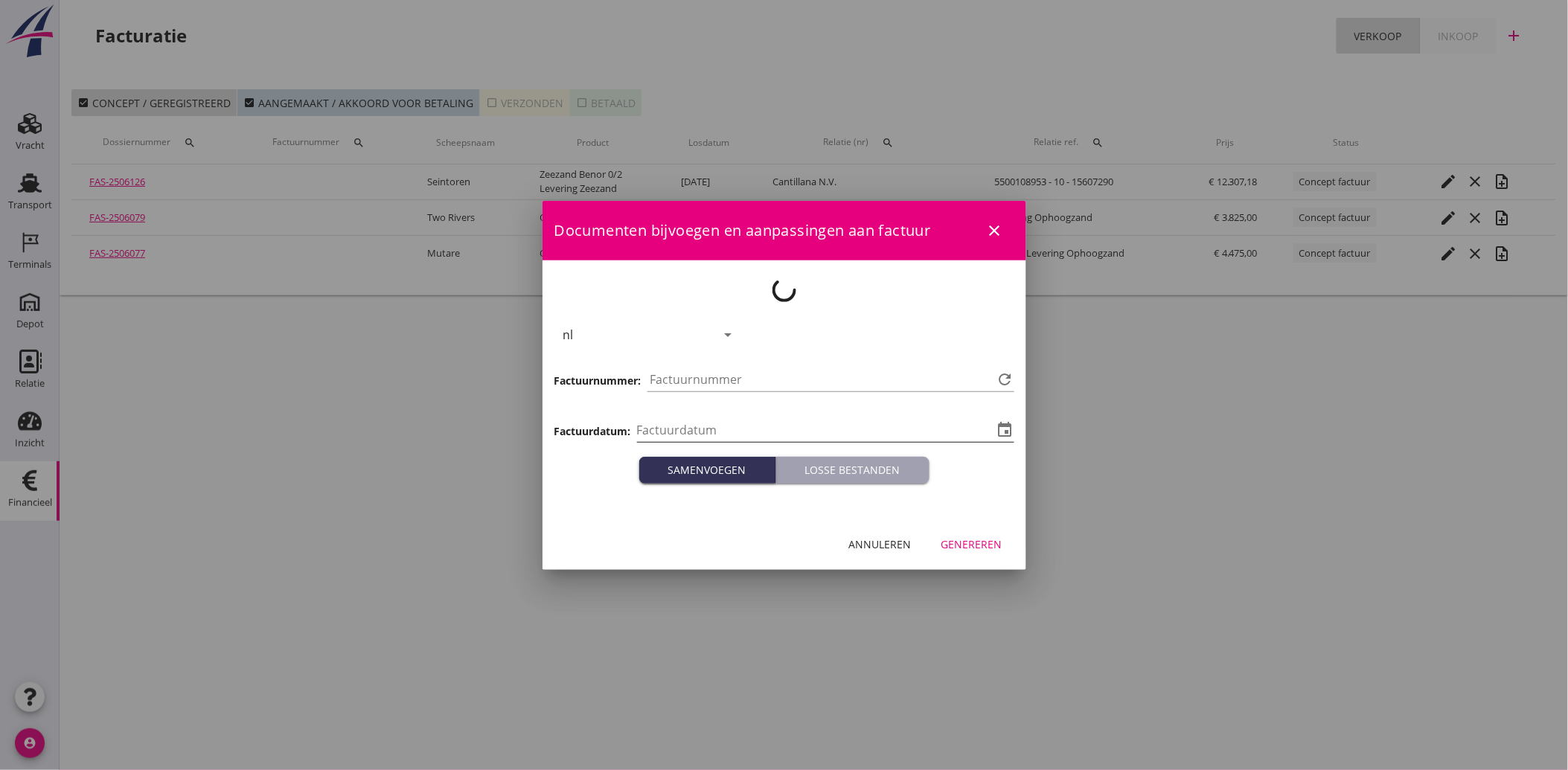
type input "2025-10-15"
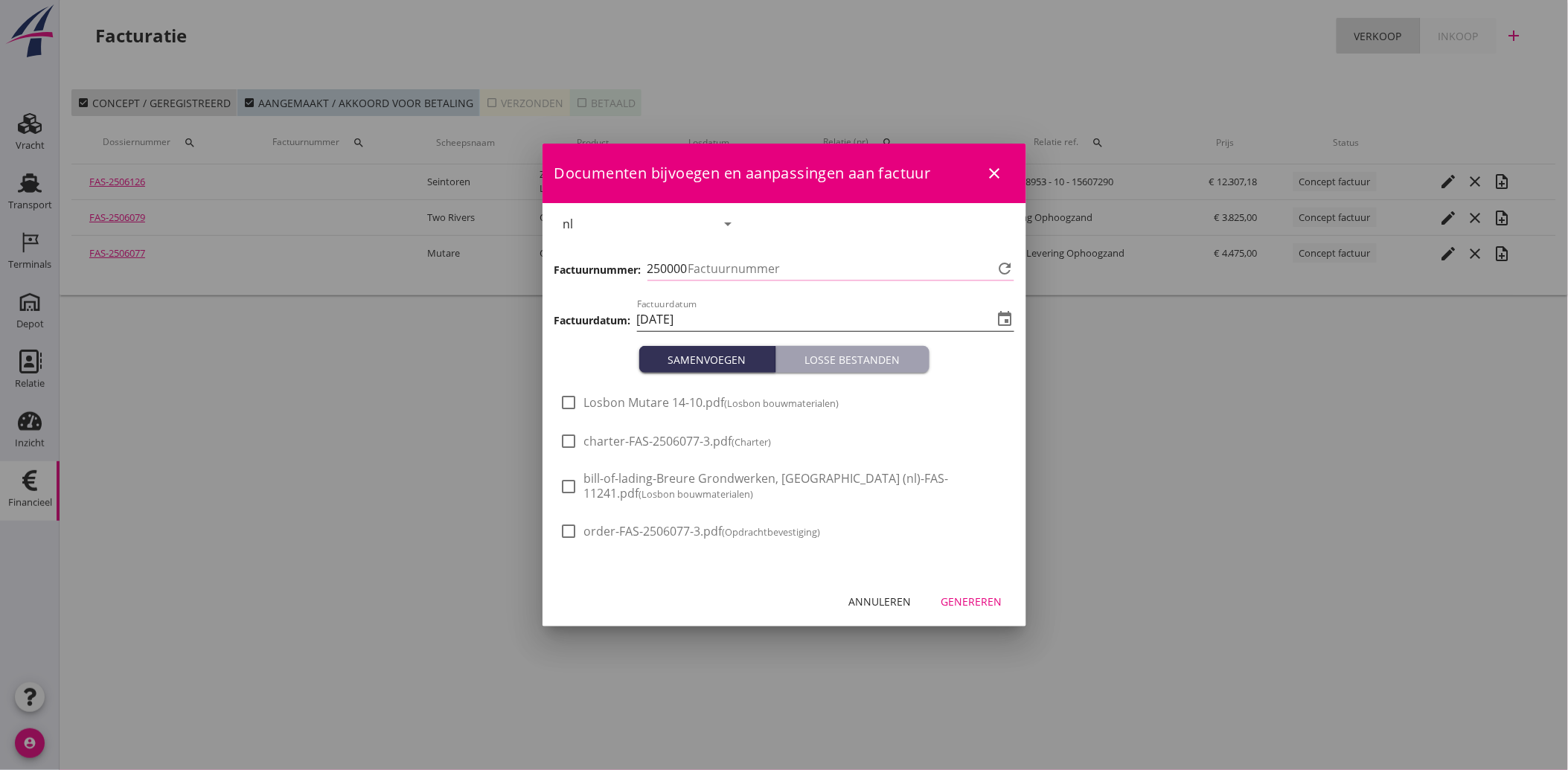
type input "4224"
click at [677, 404] on span "Losbon Mutare 14-10.pdf (Losbon bouwmaterialen)" at bounding box center [712, 402] width 255 height 16
checkbox input "true"
click at [962, 594] on div "Genereren" at bounding box center [971, 601] width 61 height 16
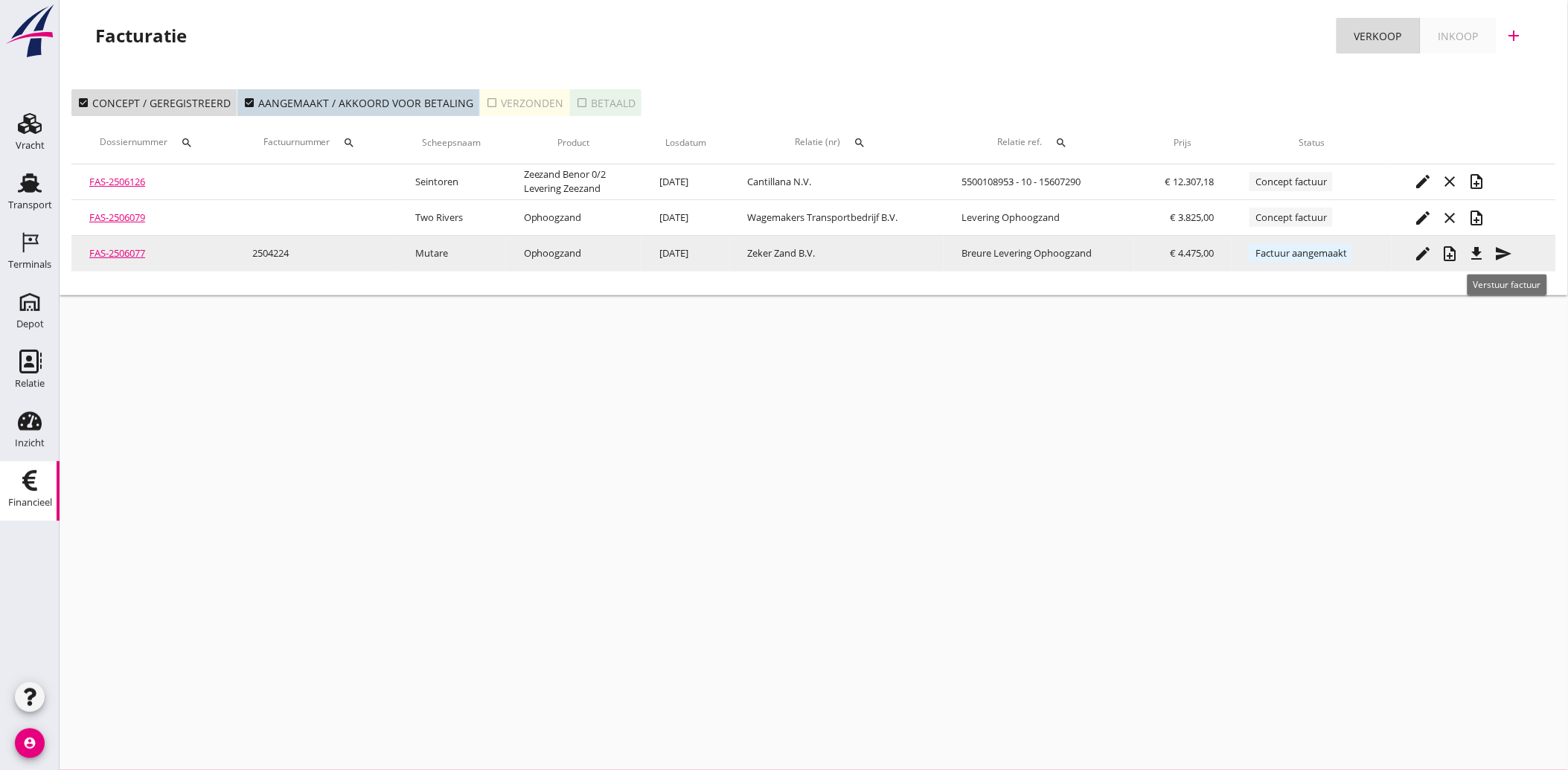
click at [1499, 254] on icon "send" at bounding box center [1503, 254] width 18 height 18
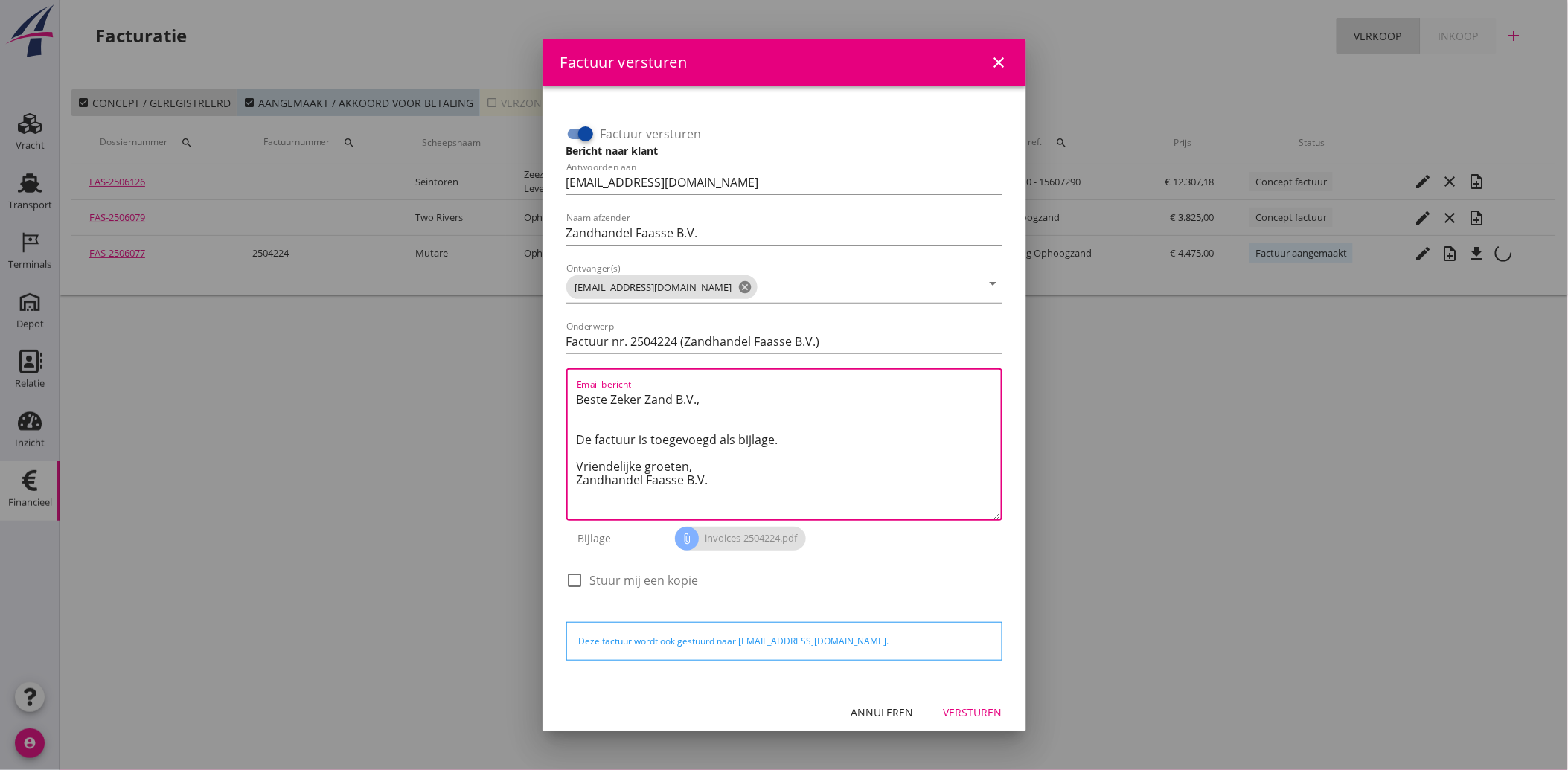
drag, startPoint x: 727, startPoint y: 491, endPoint x: 553, endPoint y: 372, distance: 210.8
click at [553, 372] on div "Factuur versturen Bericht naar klant Antwoorden aan administratie@faassegroep.n…" at bounding box center [784, 387] width 483 height 601
paste textarea "Geachte heer/mevrouw, Hierbij zenden wij u onze factuur i.v.m. de door ons aan …"
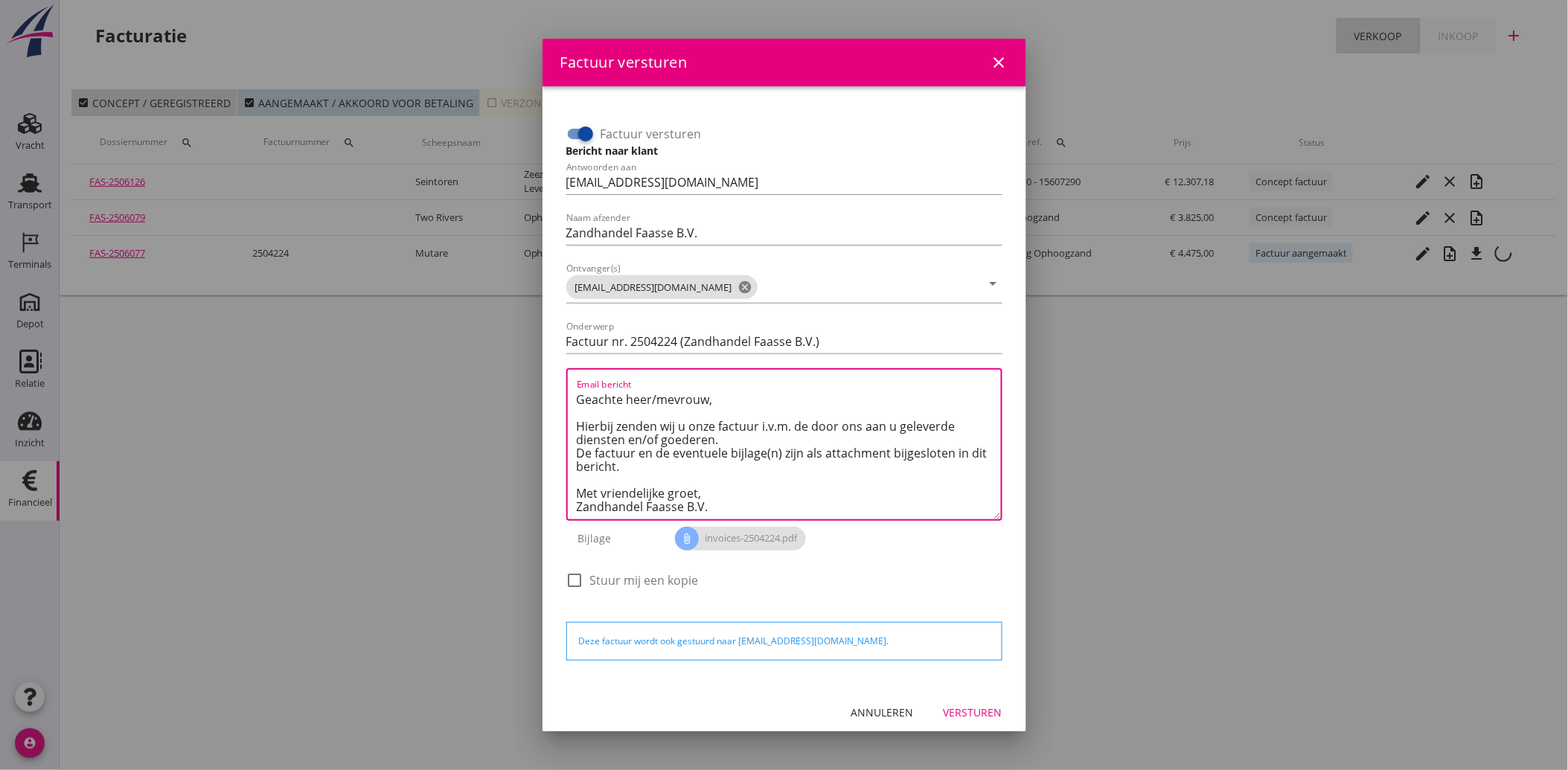
type textarea "Geachte heer/mevrouw, Hierbij zenden wij u onze factuur i.v.m. de door ons aan …"
click at [949, 715] on div "Versturen" at bounding box center [973, 712] width 59 height 16
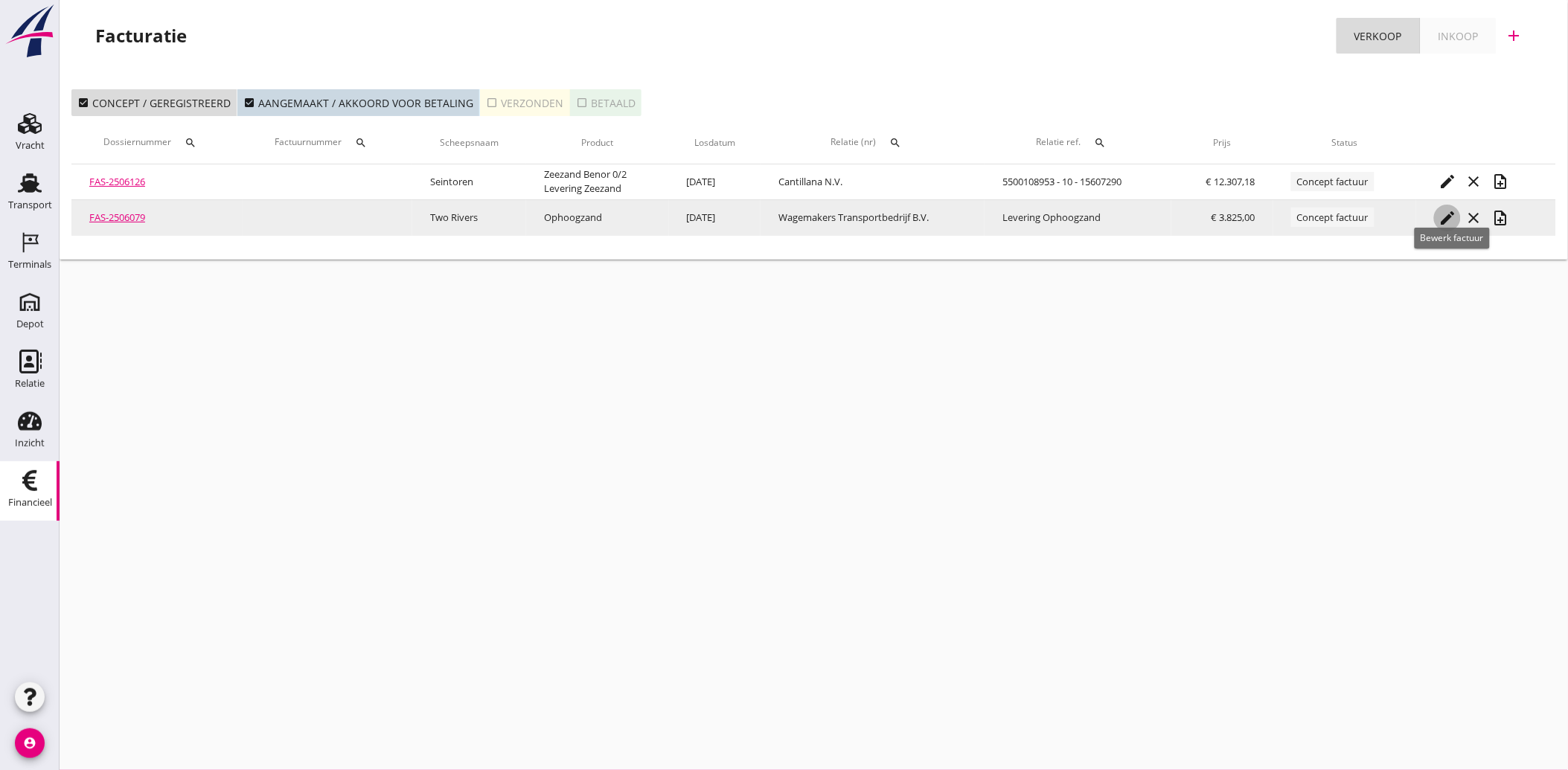
click at [1446, 217] on icon "edit" at bounding box center [1447, 218] width 18 height 18
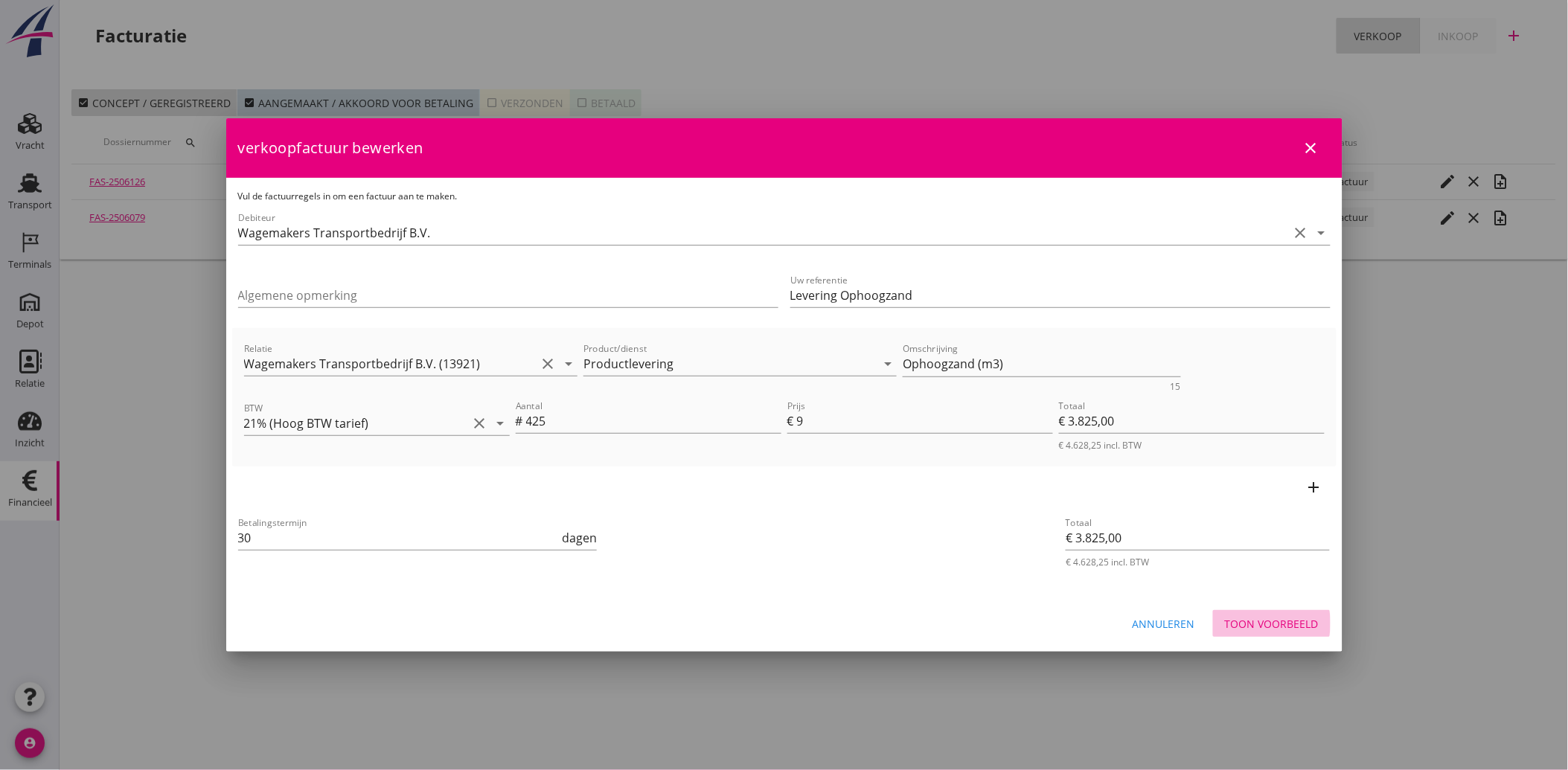
click at [1283, 623] on div "Toon voorbeeld" at bounding box center [1272, 624] width 94 height 16
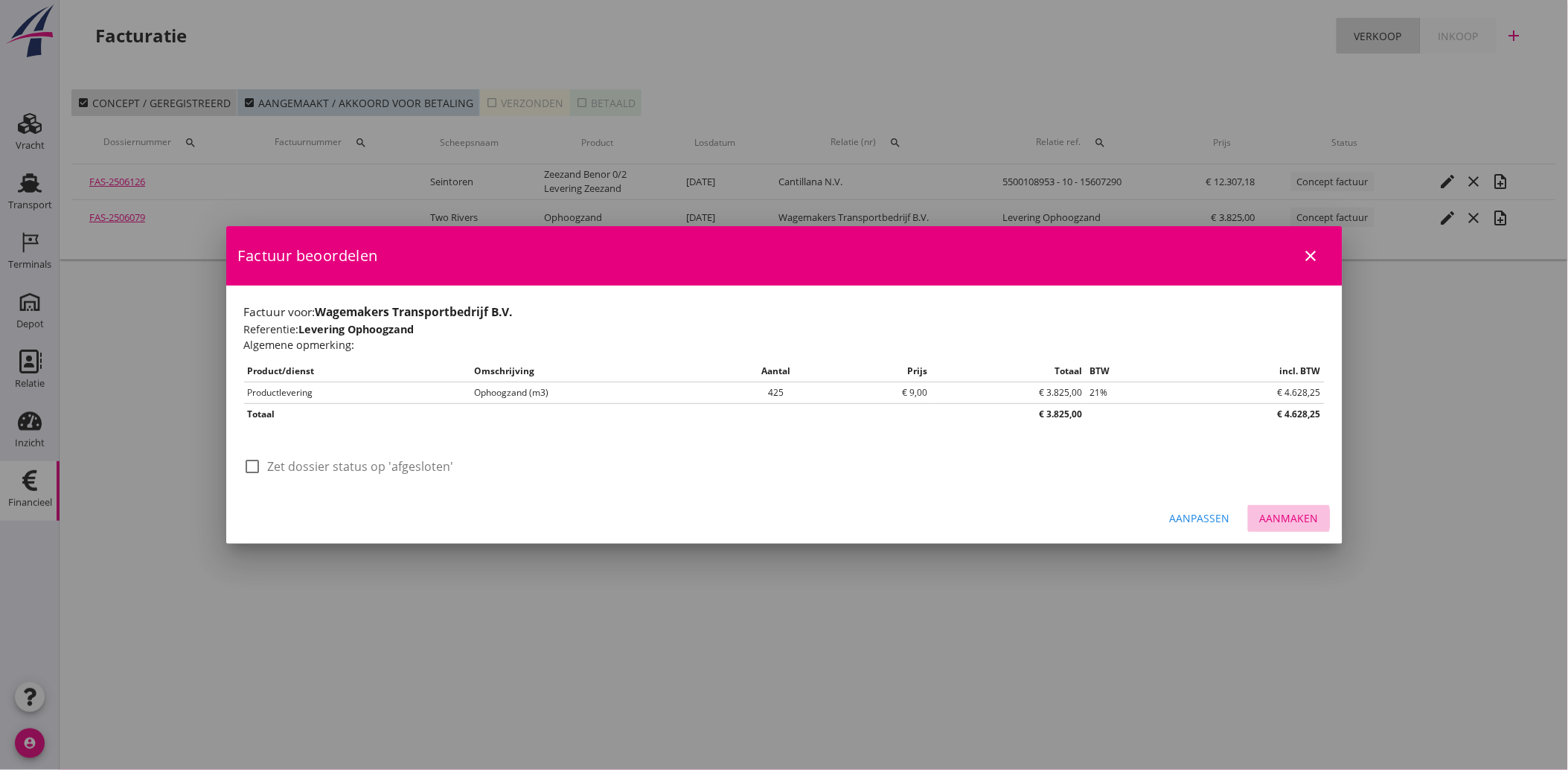
click at [1299, 519] on div "Aanmaken" at bounding box center [1289, 518] width 59 height 16
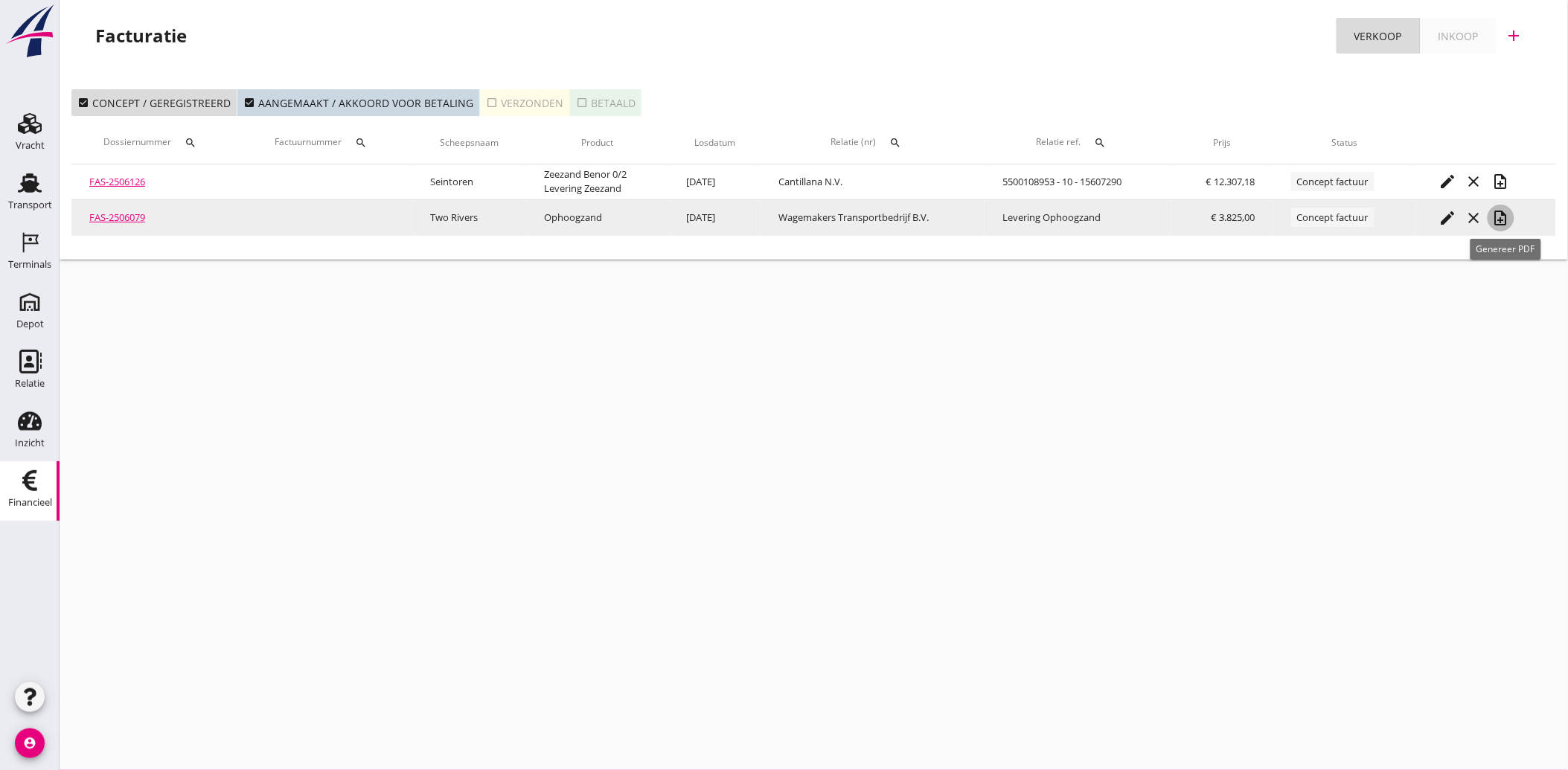
click at [1509, 218] on icon "note_add" at bounding box center [1501, 218] width 18 height 18
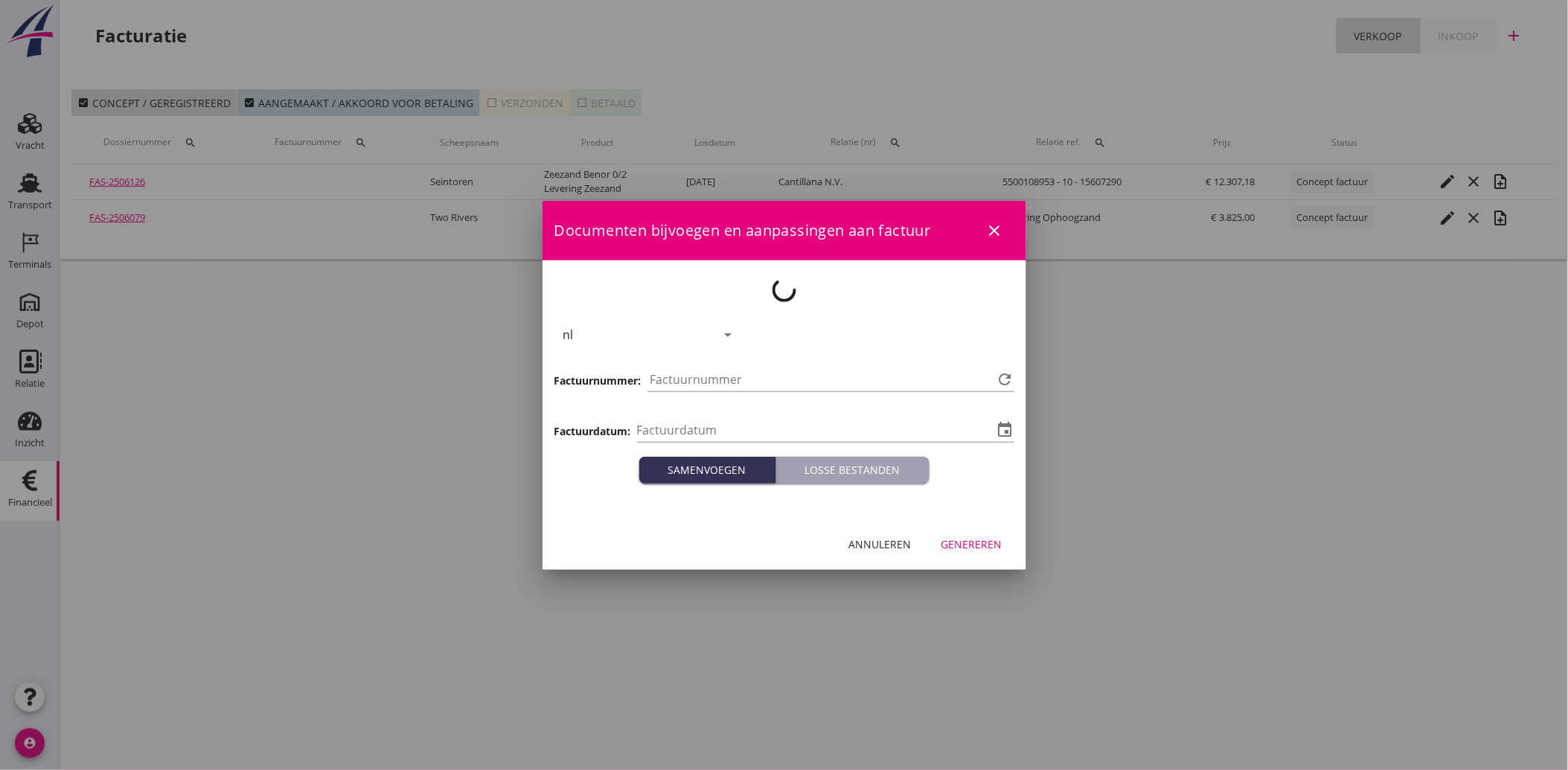
type input "2025-10-15"
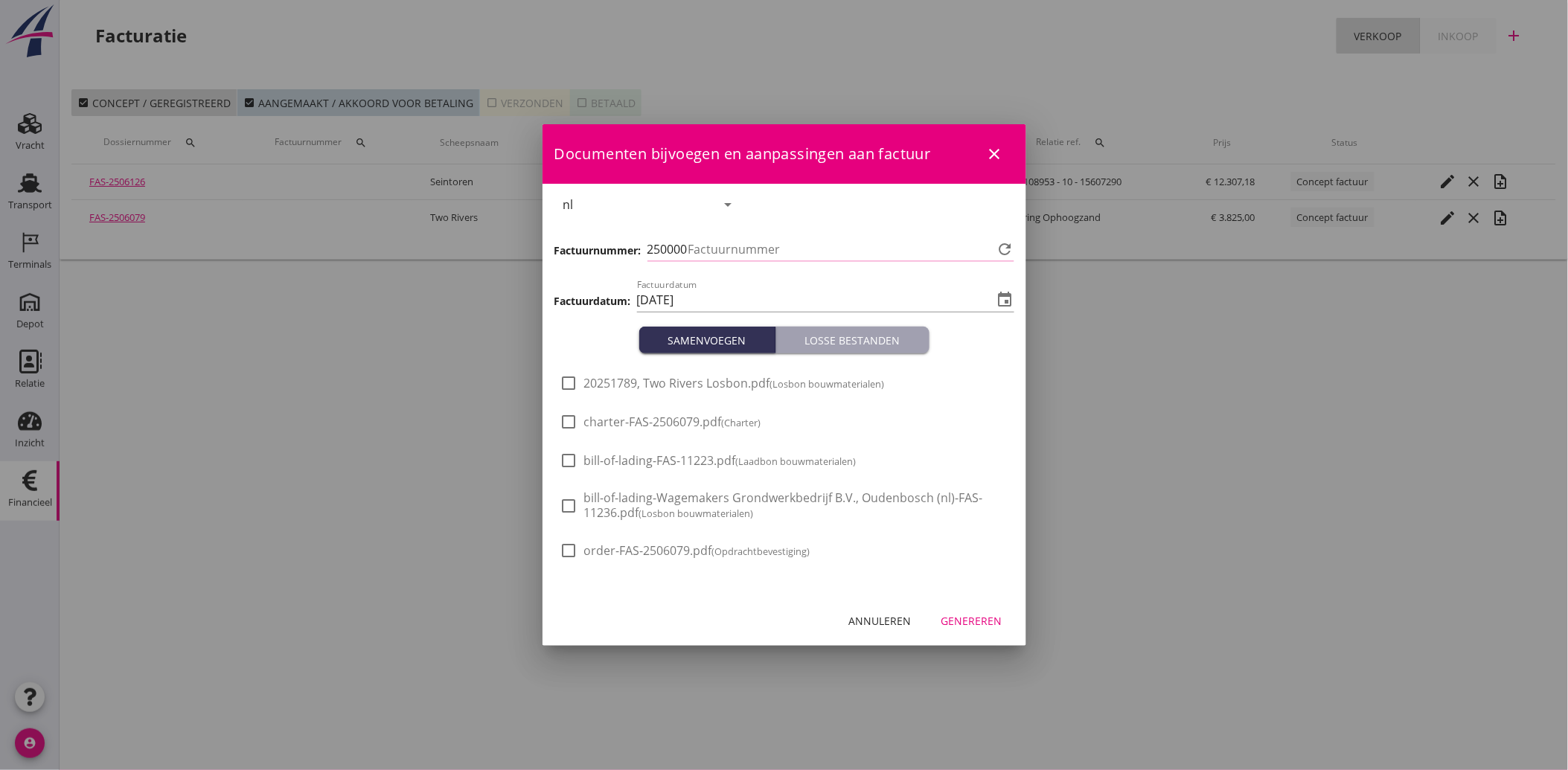
type input "4225"
click at [644, 380] on span "20251789, Two Rivers Losbon.pdf (Losbon bouwmaterialen)" at bounding box center [734, 383] width 301 height 16
checkbox input "true"
click at [964, 626] on div "Genereren" at bounding box center [971, 621] width 61 height 16
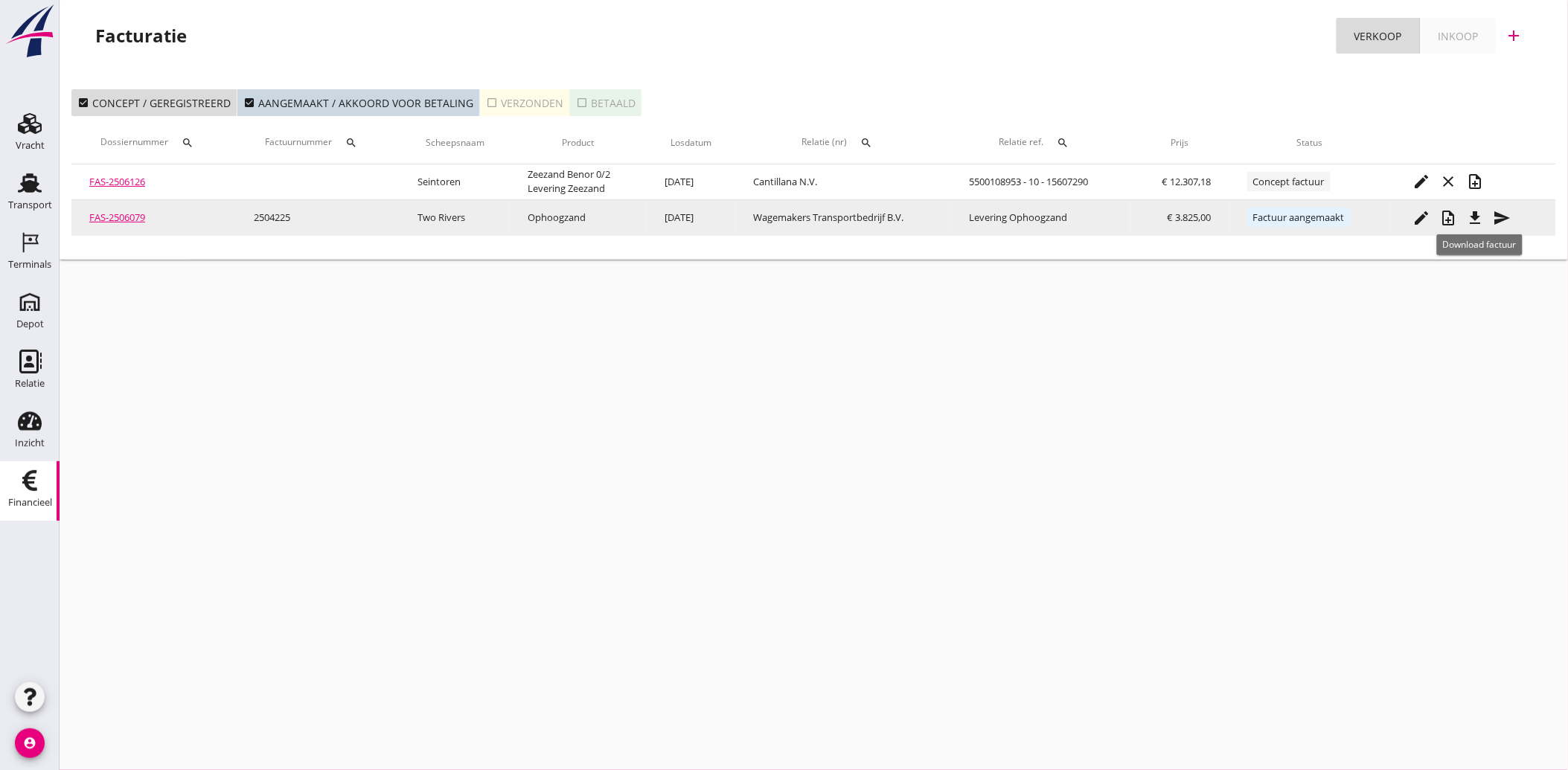
click at [1472, 217] on icon "file_download" at bounding box center [1475, 218] width 18 height 18
click at [1500, 218] on icon "send" at bounding box center [1502, 218] width 18 height 18
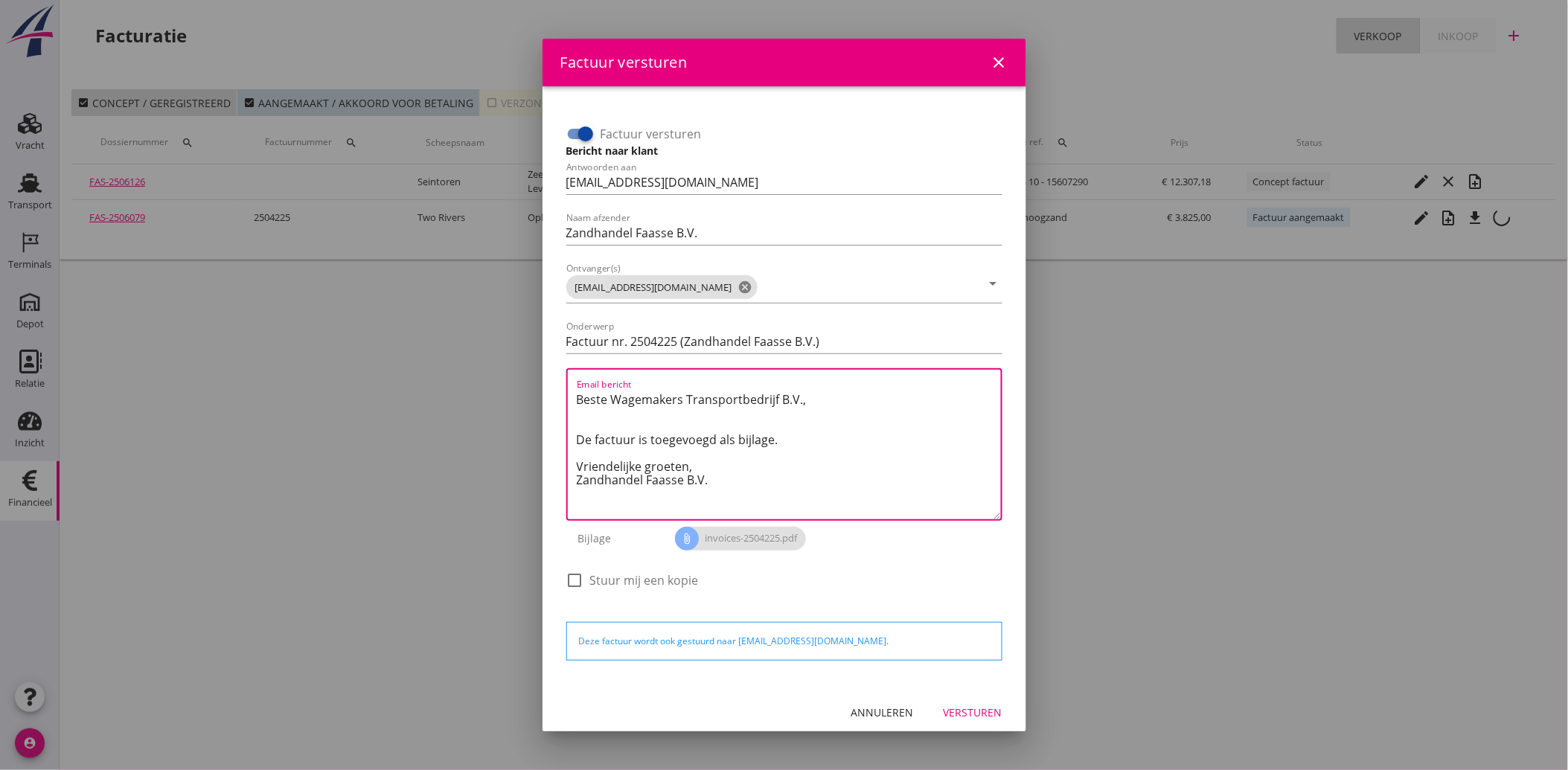
drag, startPoint x: 724, startPoint y: 486, endPoint x: 568, endPoint y: 388, distance: 184.2
click at [568, 388] on div "Email bericht Beste Wagemakers Transportbedrijf B.V., De factuur is toegevoegd …" at bounding box center [784, 444] width 436 height 152
paste textarea "Geachte heer/mevrouw, Hierbij zenden wij u onze factuur i.v.m. de door ons aan …"
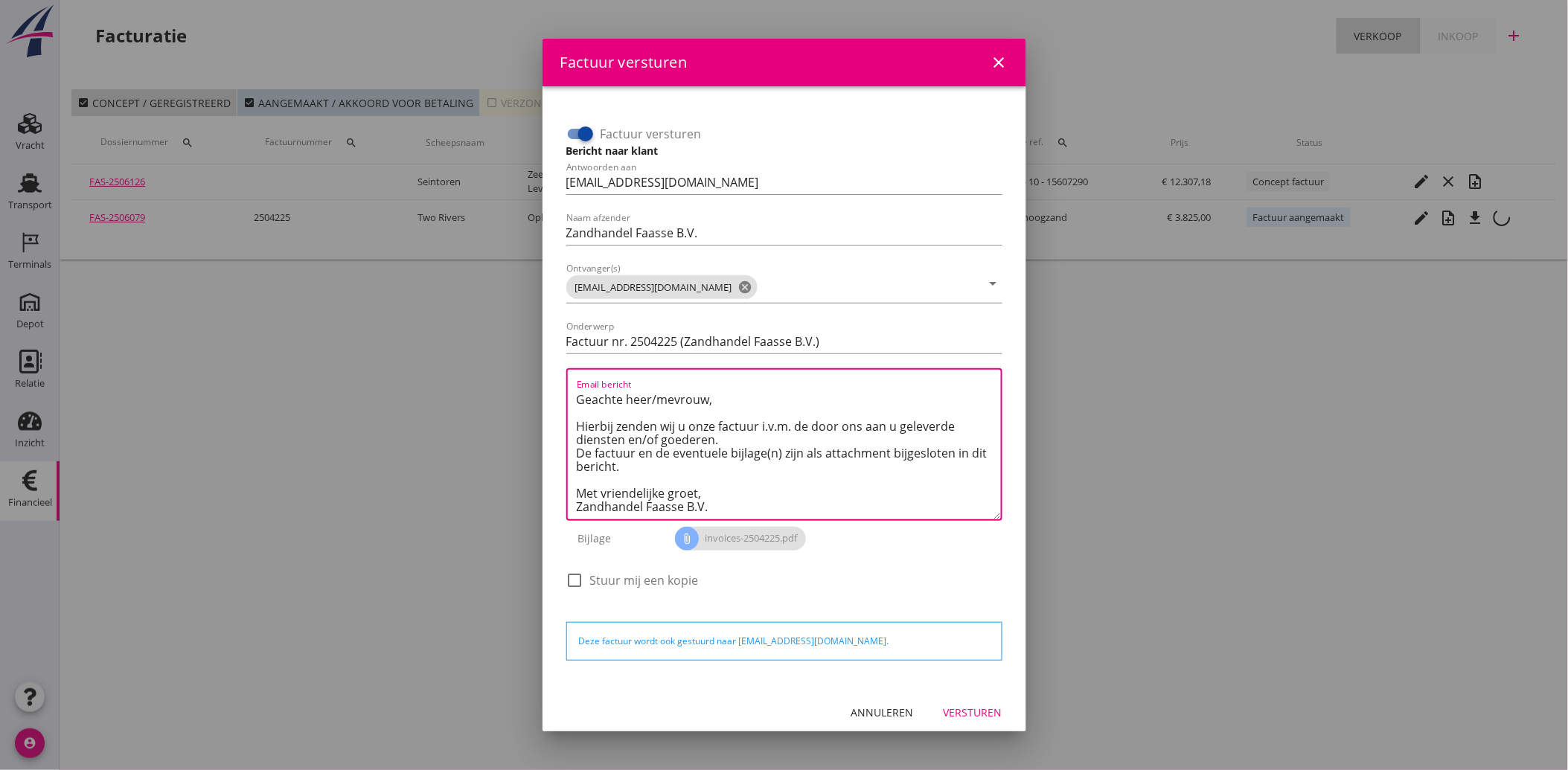
type textarea "Geachte heer/mevrouw, Hierbij zenden wij u onze factuur i.v.m. de door ons aan …"
click at [961, 708] on div "Versturen" at bounding box center [973, 712] width 59 height 16
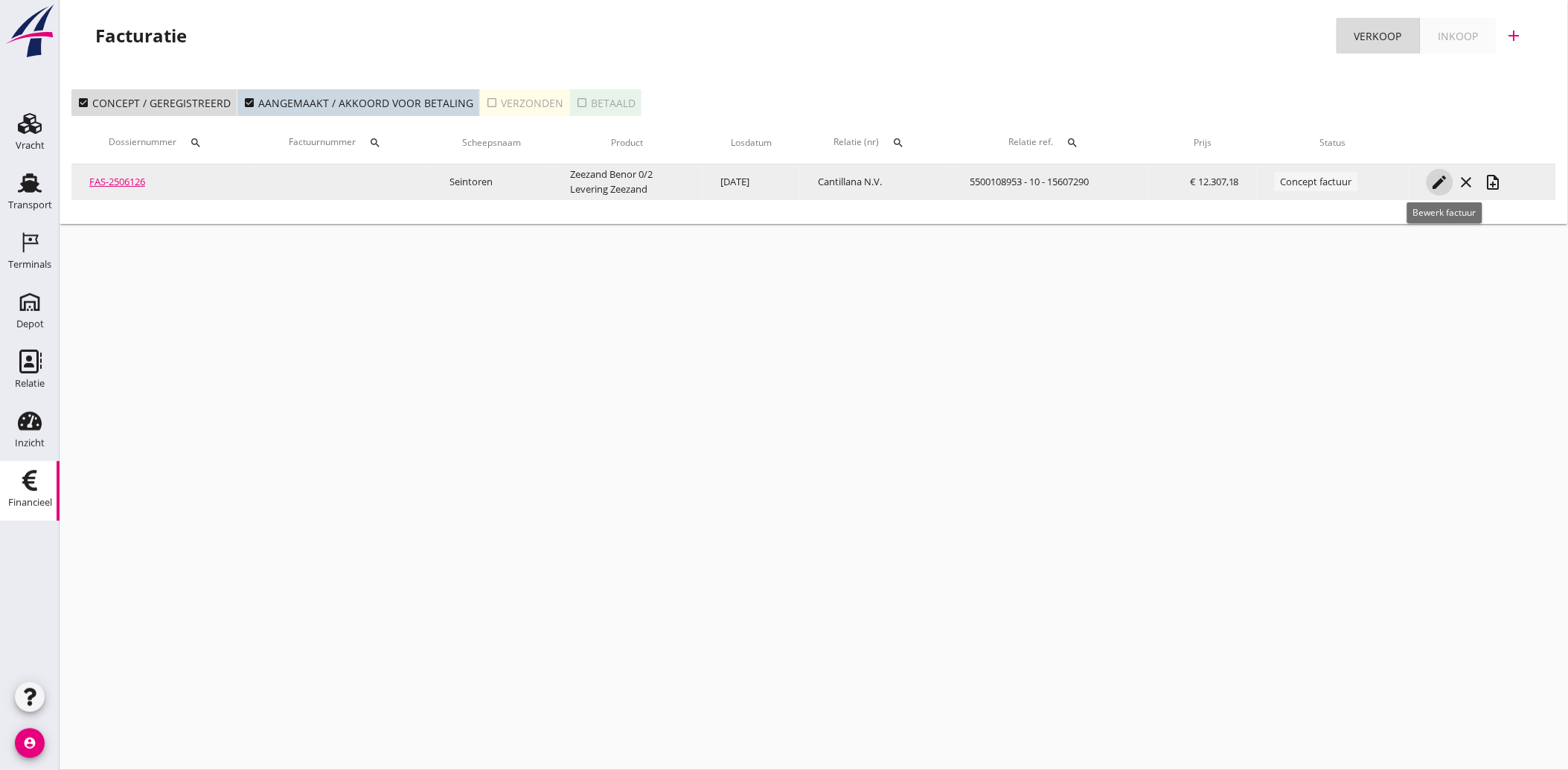
click at [1443, 180] on icon "edit" at bounding box center [1440, 182] width 18 height 18
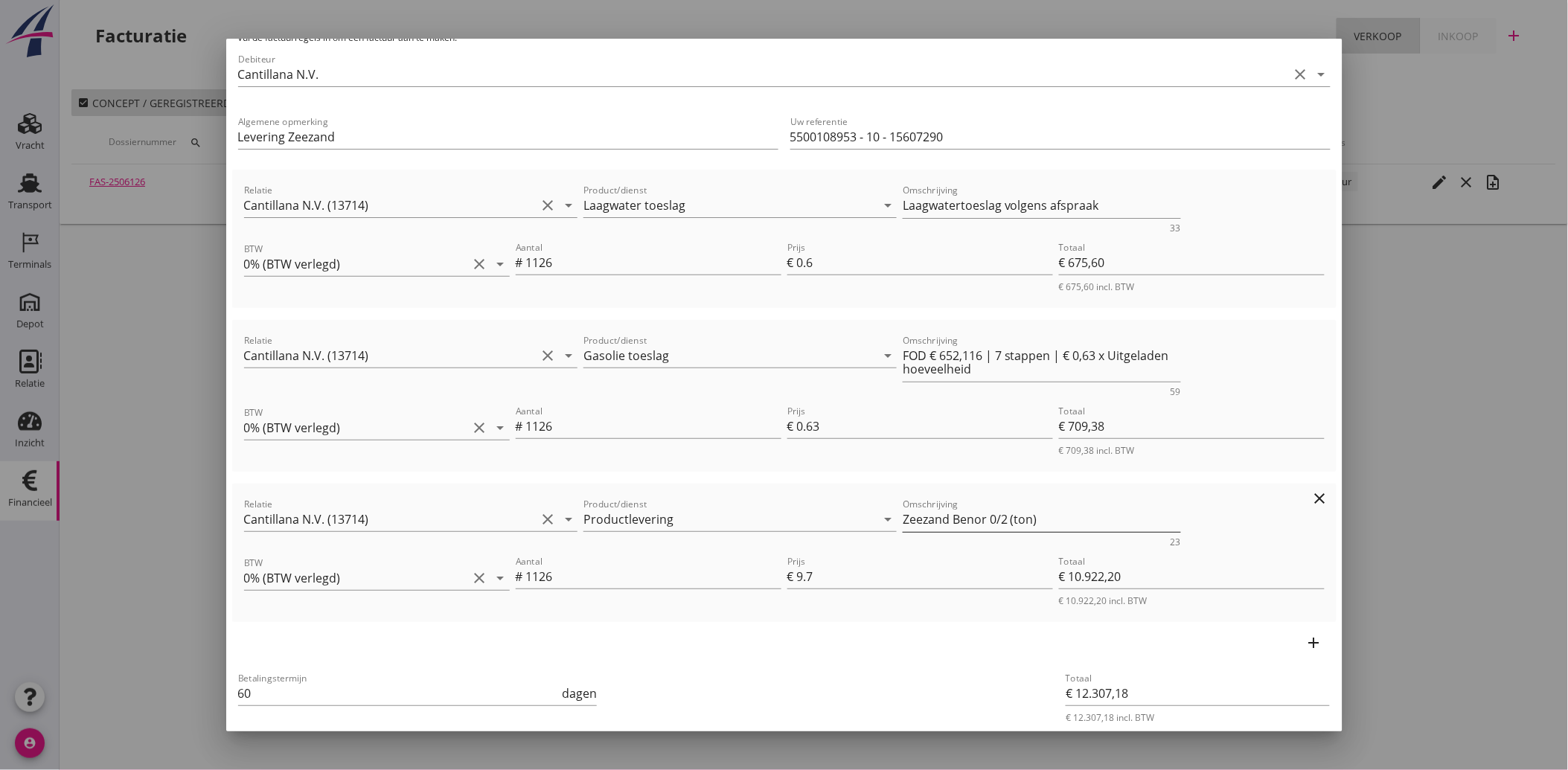
scroll to position [152, 0]
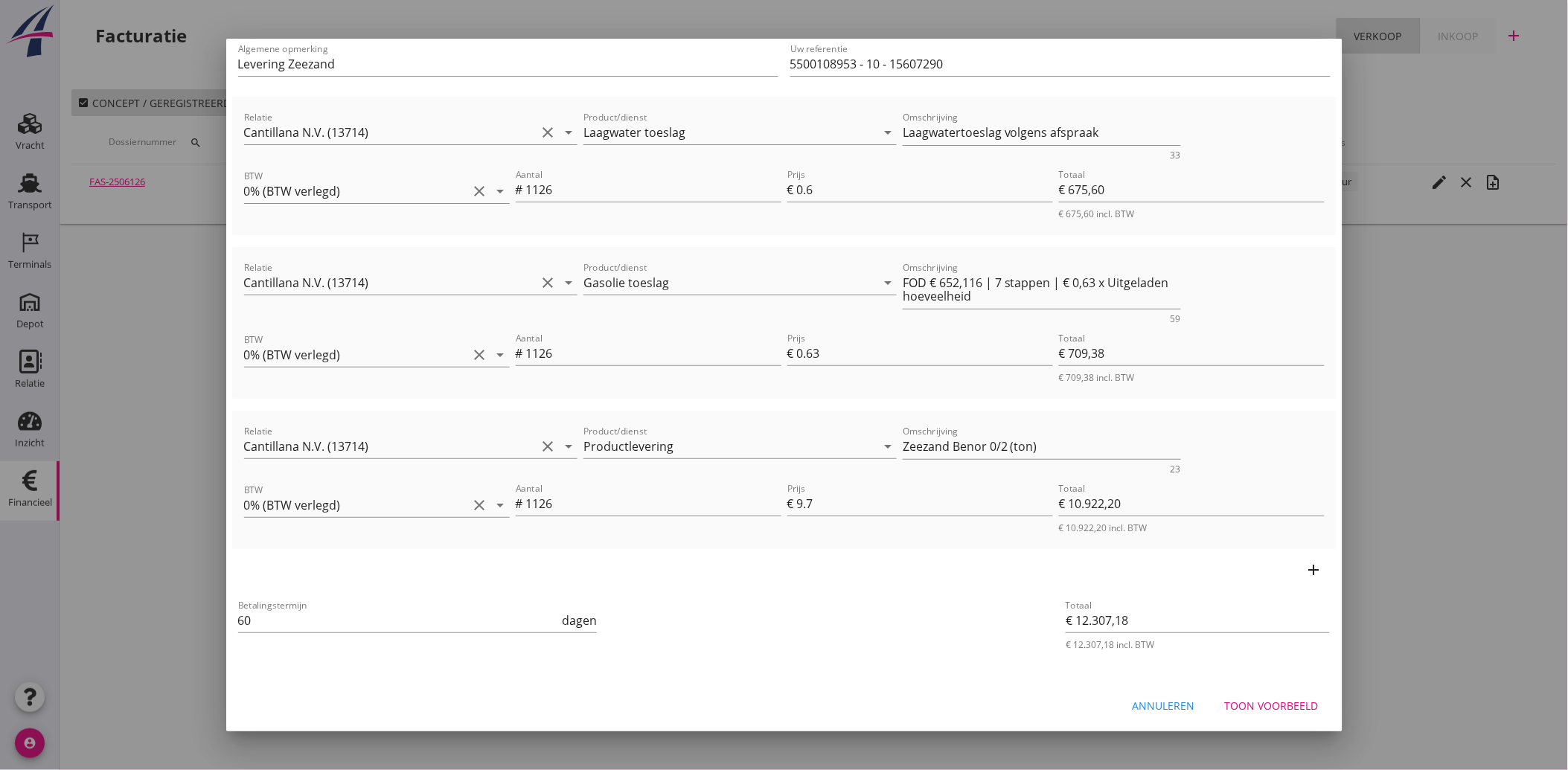
click at [1285, 726] on div "Annuleren Toon voorbeeld" at bounding box center [784, 705] width 1116 height 50
click at [1284, 712] on button "Toon voorbeeld" at bounding box center [1272, 706] width 118 height 27
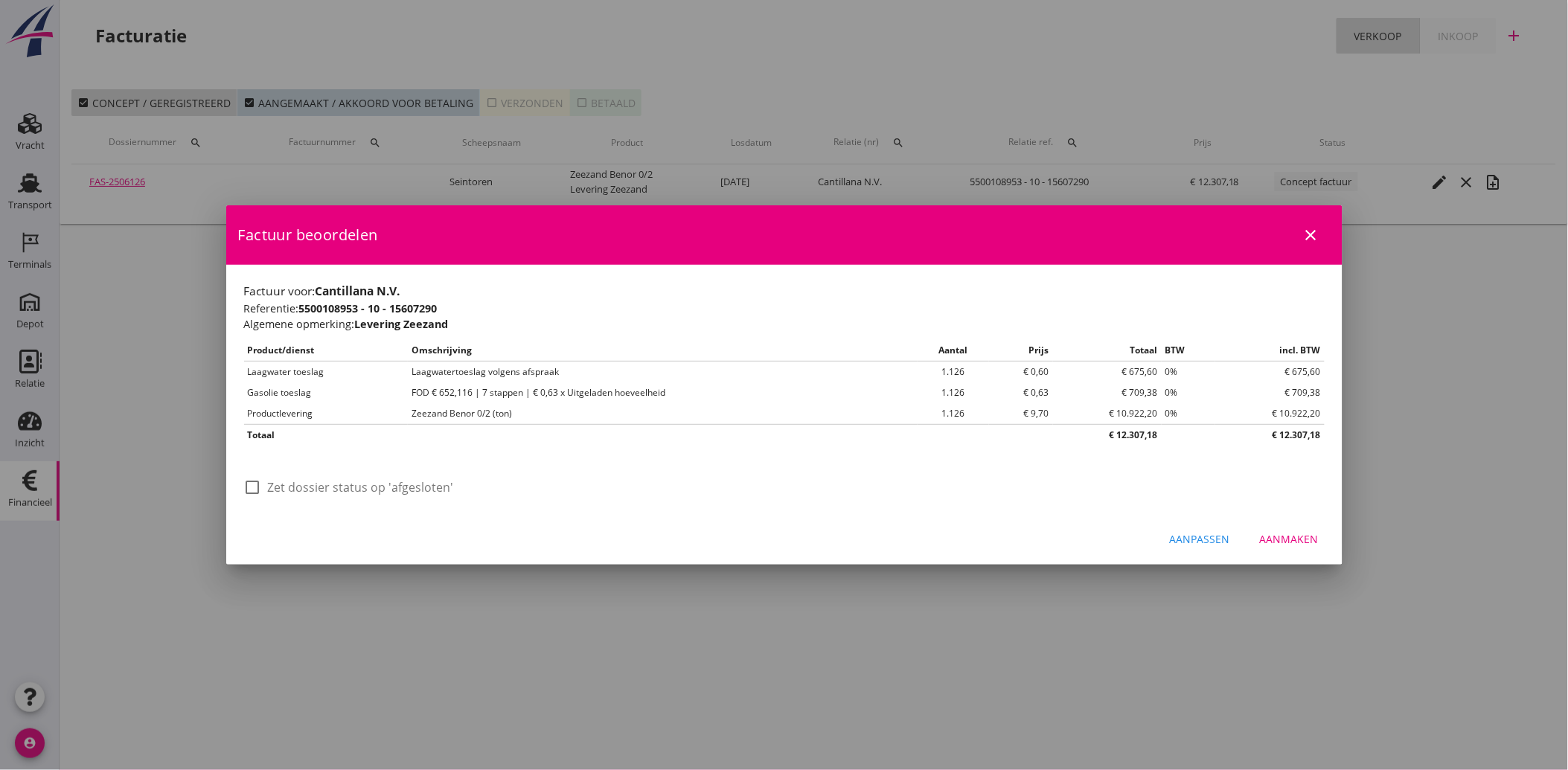
click at [1280, 548] on button "Aanmaken" at bounding box center [1290, 540] width 83 height 27
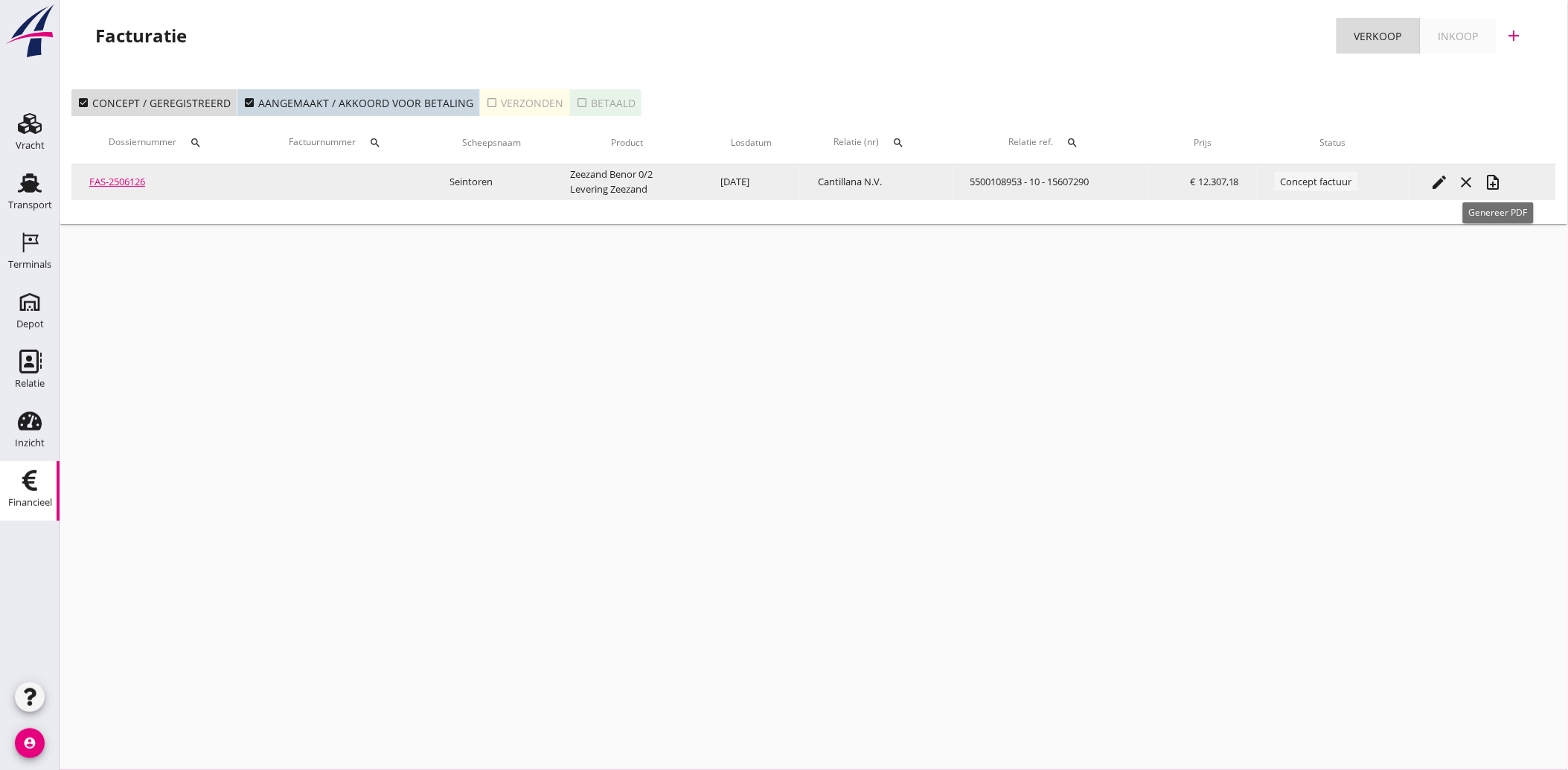
click at [1500, 179] on icon "note_add" at bounding box center [1494, 182] width 18 height 18
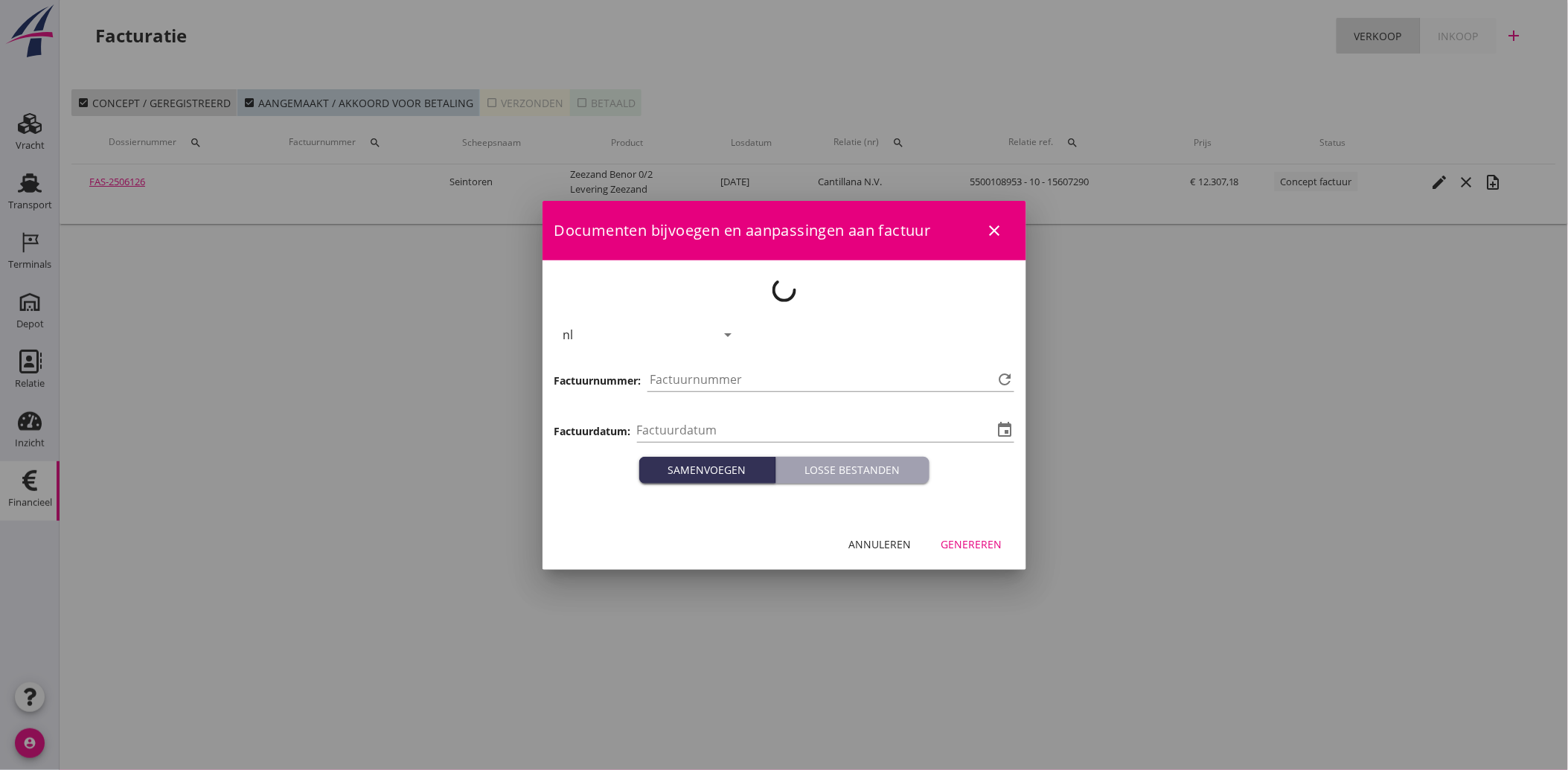
type input "2025-10-15"
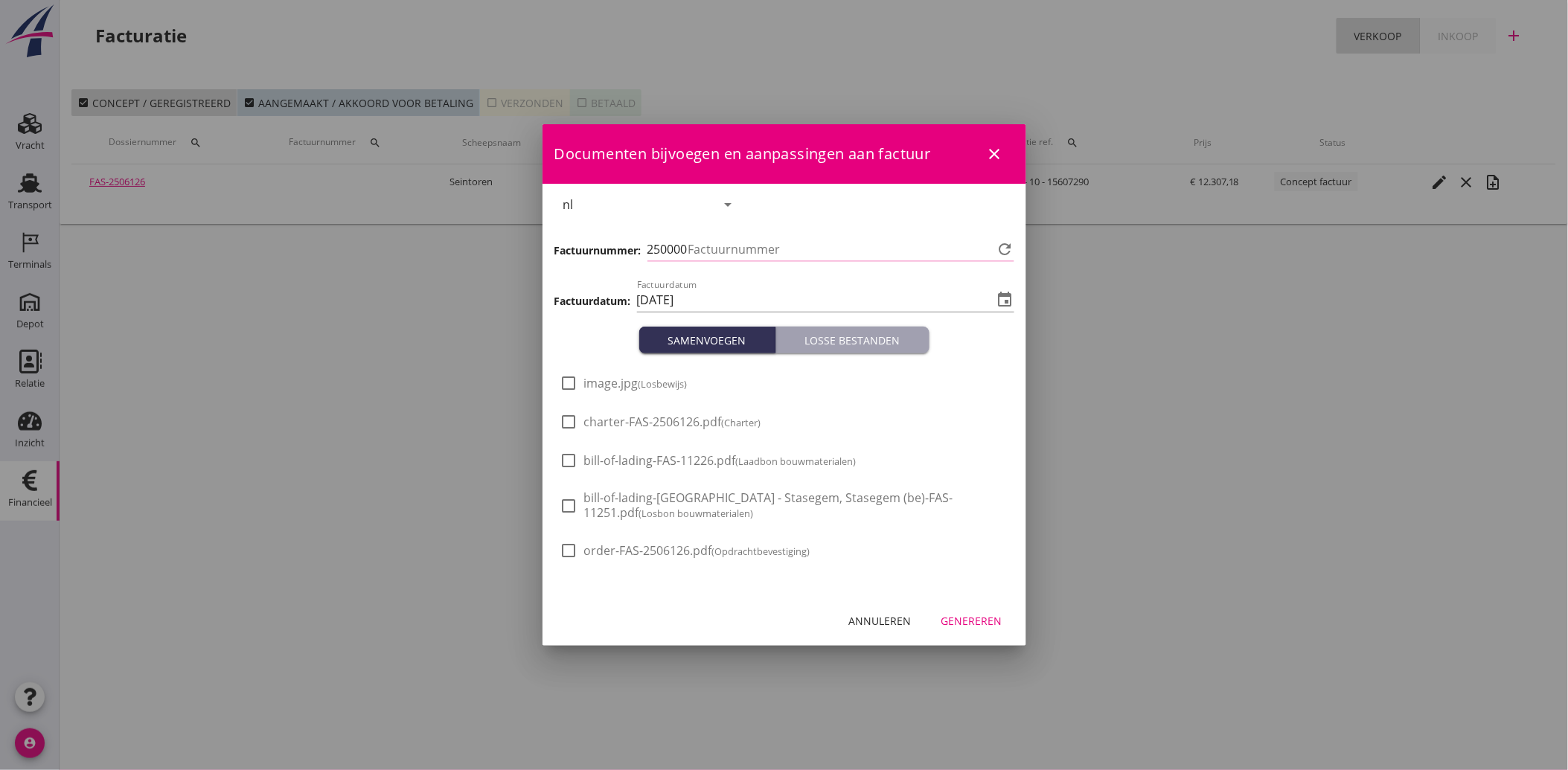
type input "4226"
click at [582, 382] on div "check_box_outline_blank image.jpg (Losbewijs)" at bounding box center [624, 383] width 128 height 18
drag, startPoint x: 573, startPoint y: 380, endPoint x: 618, endPoint y: 435, distance: 71.1
click at [574, 384] on div at bounding box center [570, 383] width 26 height 26
checkbox input "true"
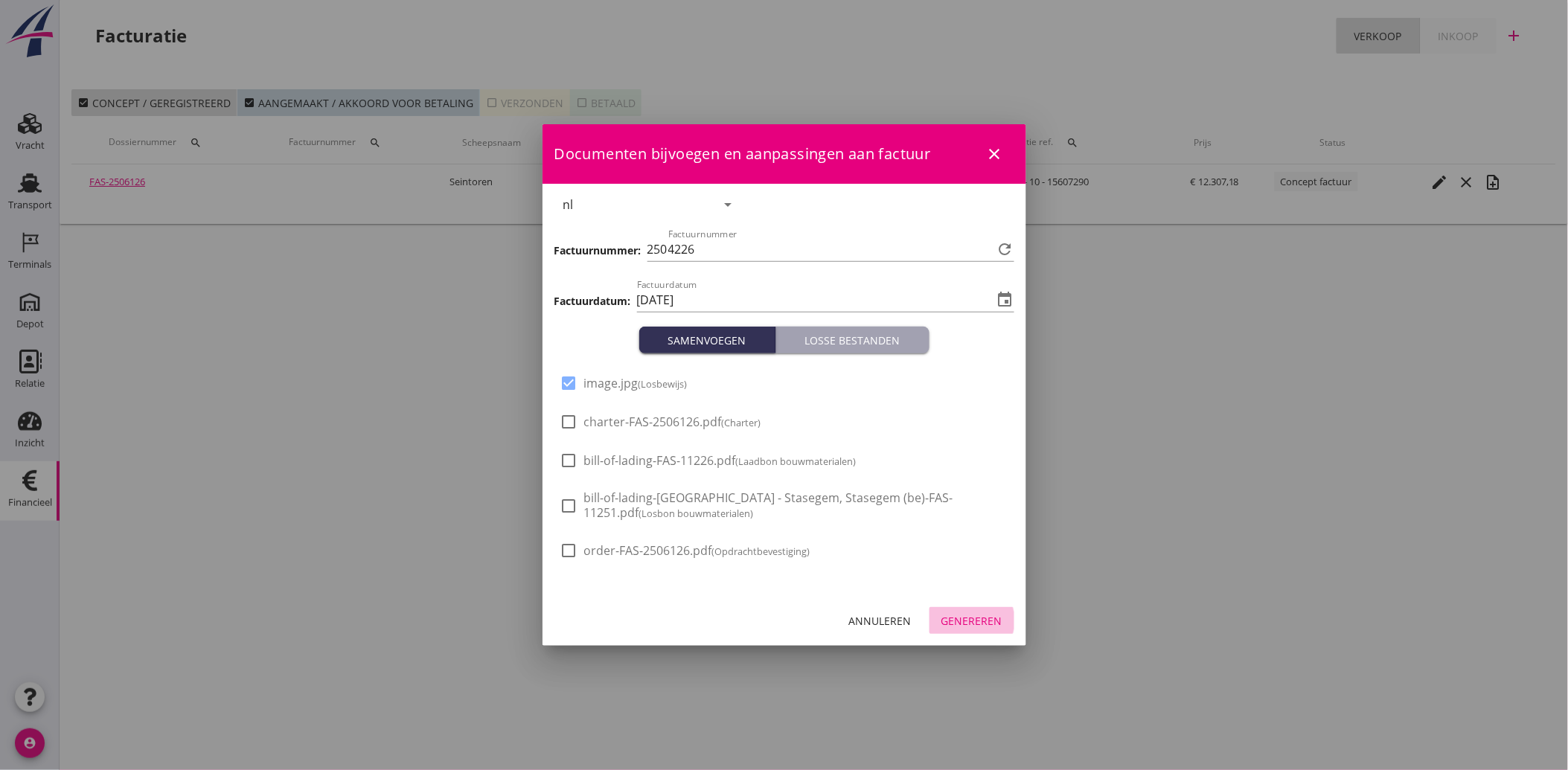
click at [965, 633] on button "Genereren" at bounding box center [971, 621] width 85 height 27
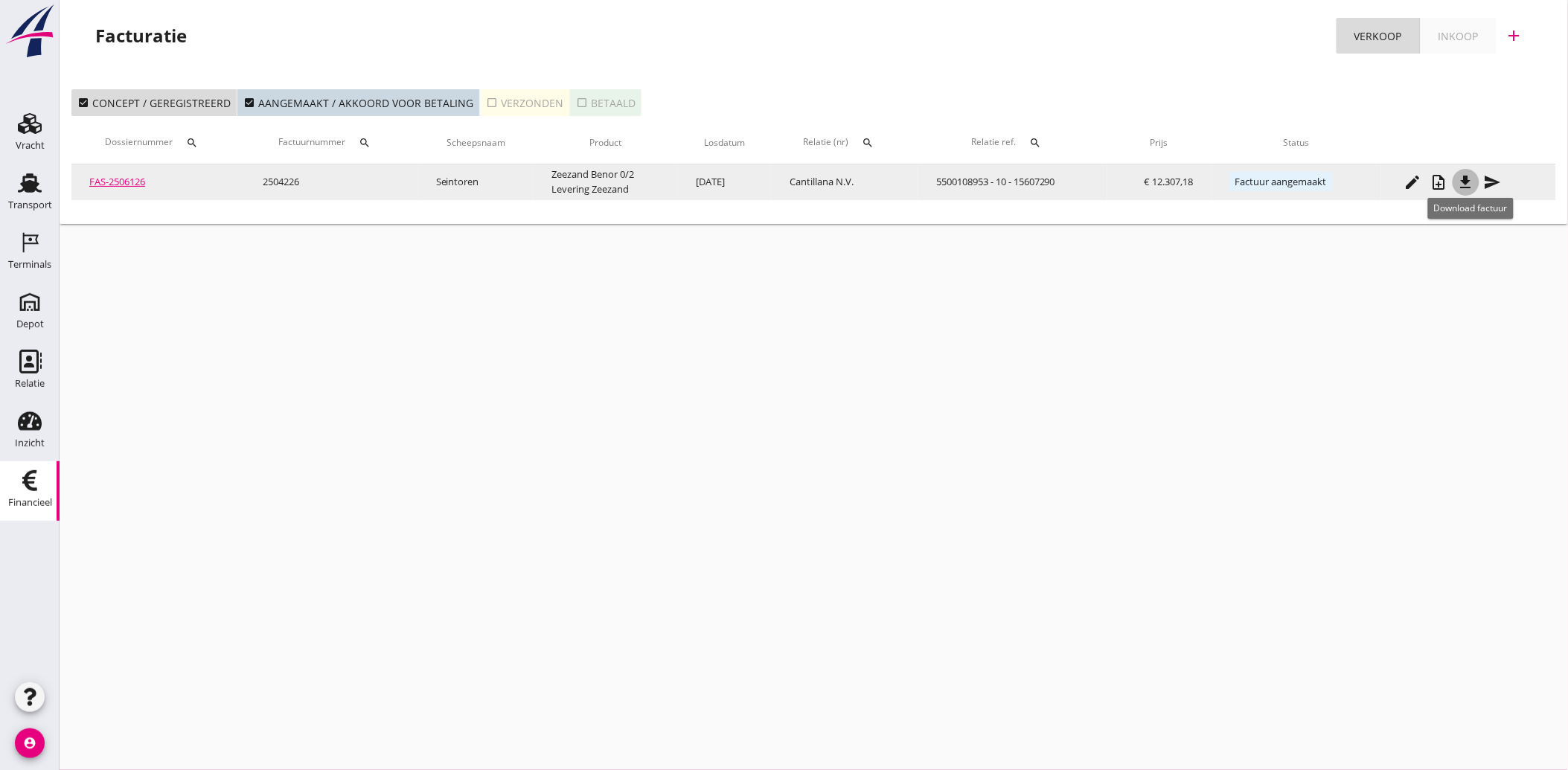
click at [1475, 182] on icon "file_download" at bounding box center [1466, 182] width 18 height 18
click at [1500, 182] on icon "send" at bounding box center [1493, 182] width 18 height 18
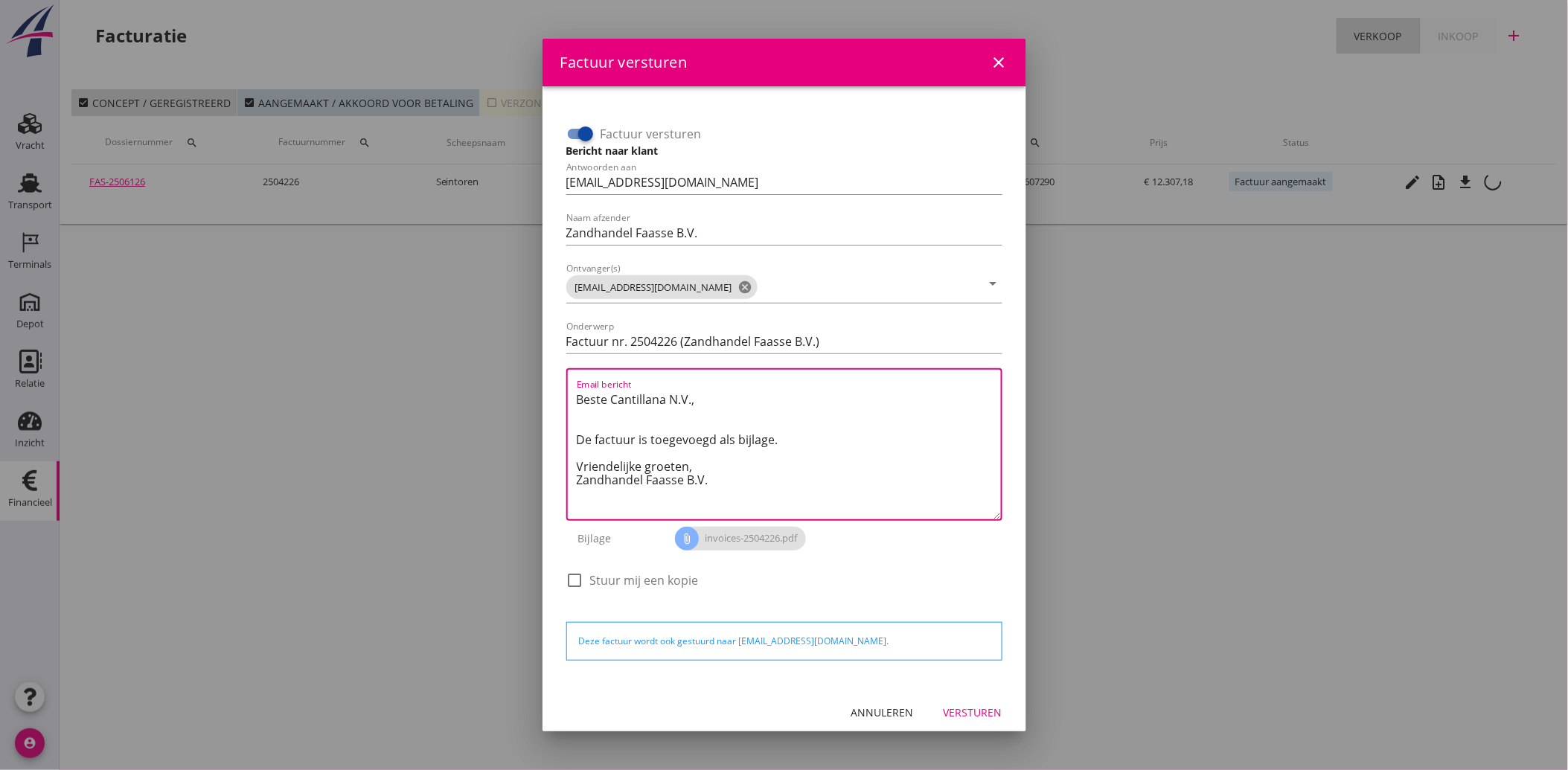
drag, startPoint x: 723, startPoint y: 483, endPoint x: 519, endPoint y: 348, distance: 244.6
click at [519, 348] on div "Factuur versturen close Factuur versturen Bericht naar klant Antwoorden aan adm…" at bounding box center [784, 385] width 1568 height 770
paste textarea "Geachte heer/mevrouw, Hierbij zenden wij u onze factuur i.v.m. de door ons aan …"
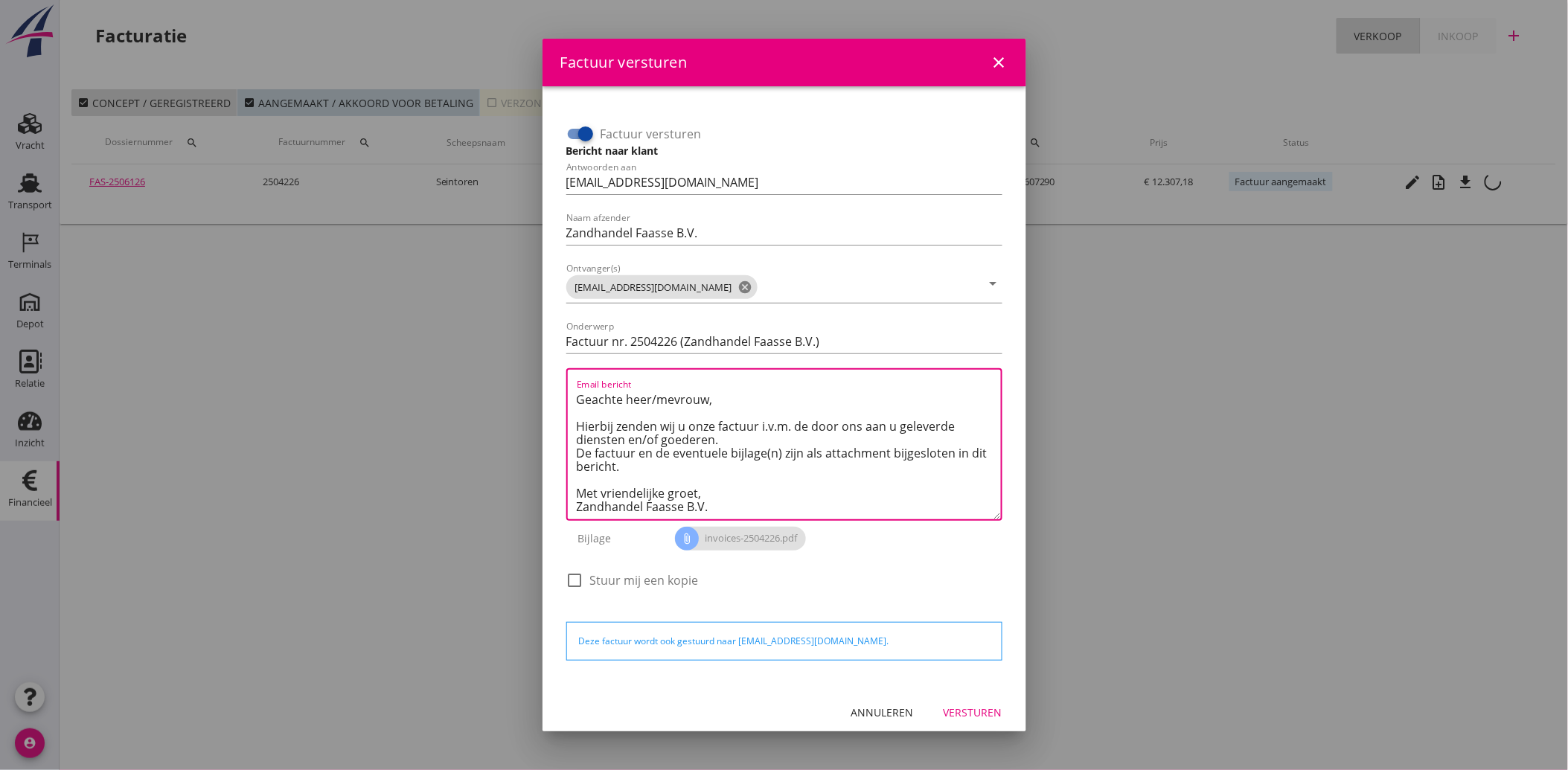
type textarea "Geachte heer/mevrouw, Hierbij zenden wij u onze factuur i.v.m. de door ons aan …"
click at [962, 714] on div "Versturen" at bounding box center [973, 712] width 59 height 16
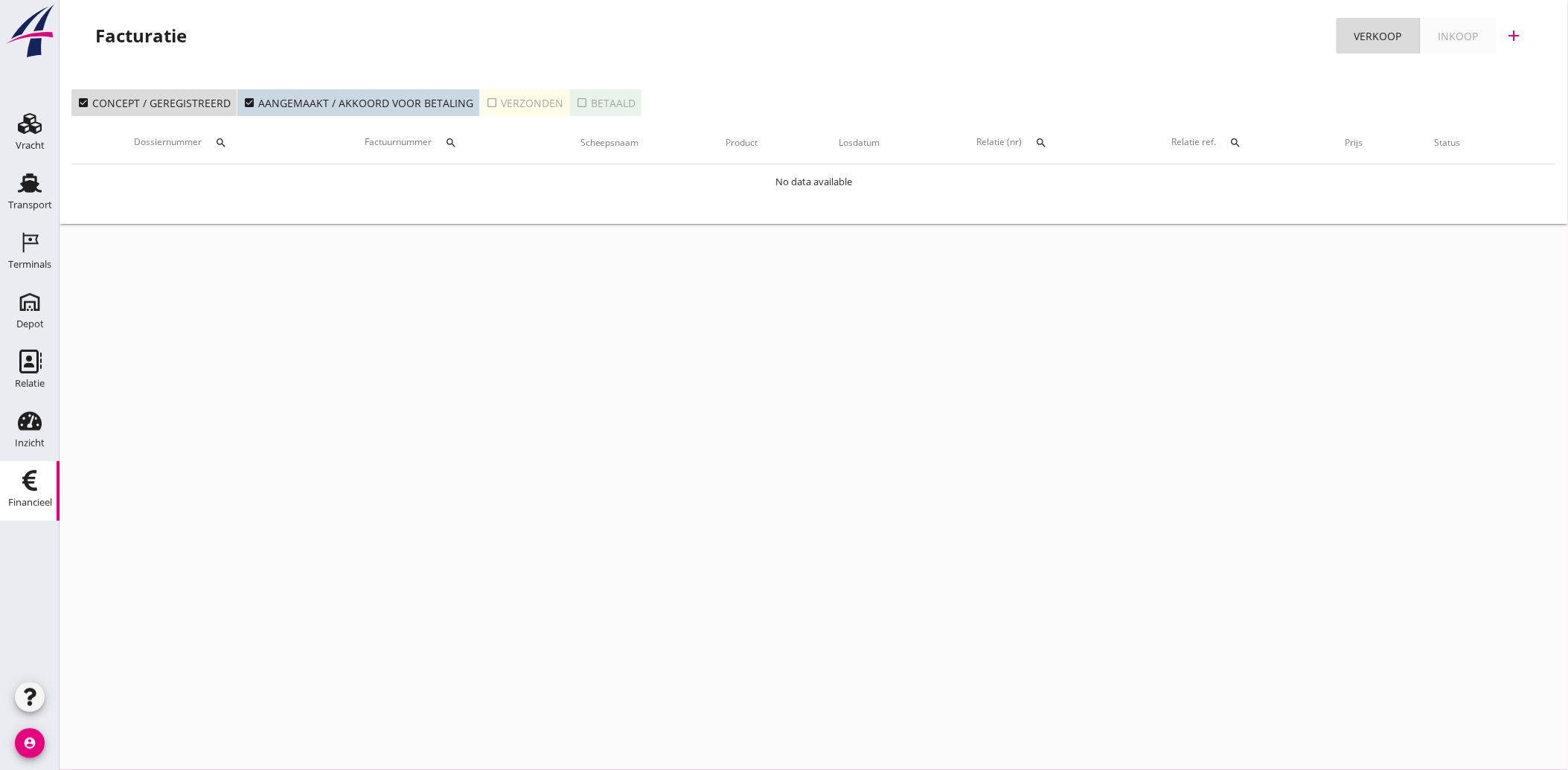
click at [486, 104] on icon "check_box_outline_blank" at bounding box center [492, 103] width 12 height 12
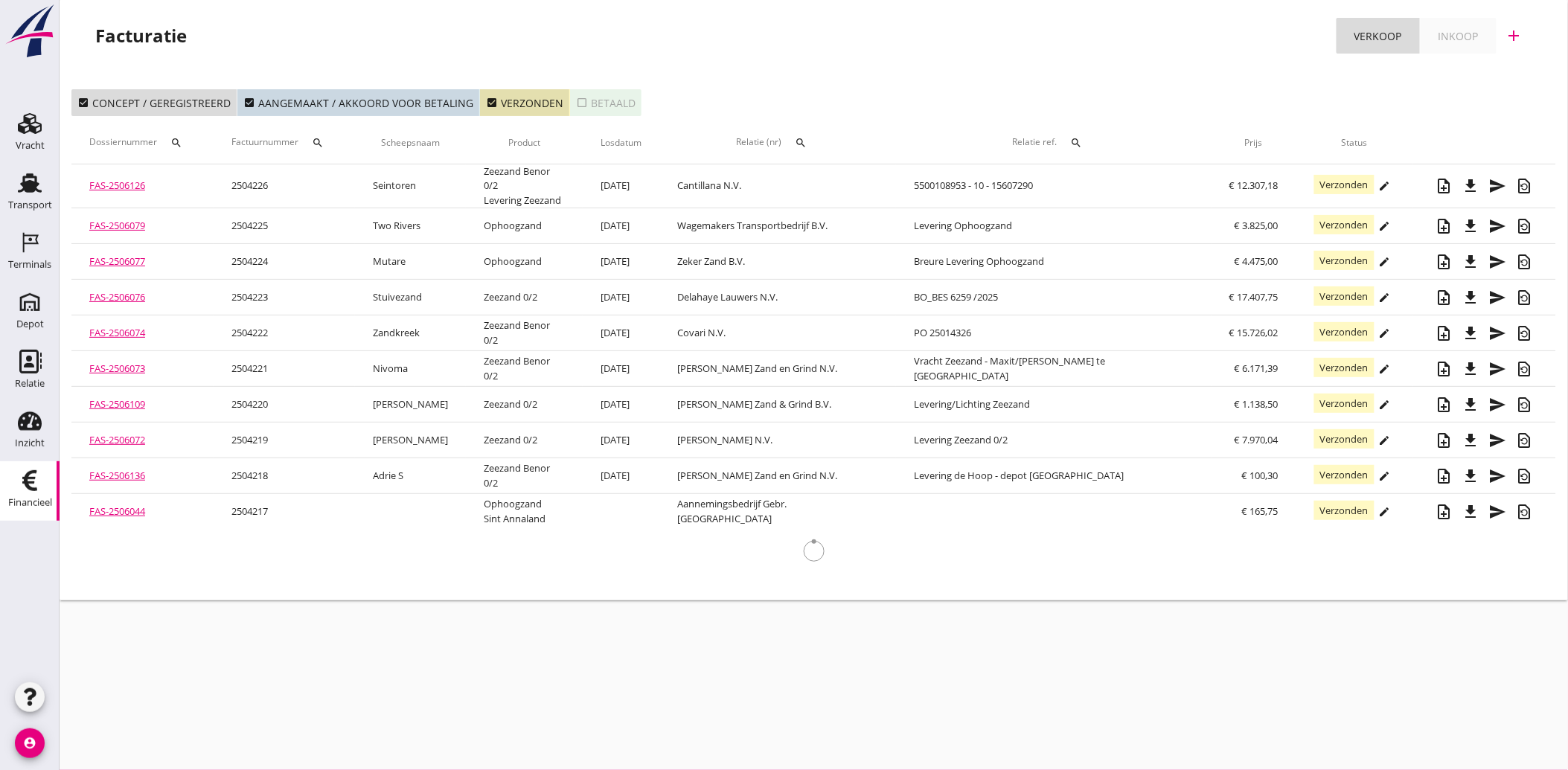
click at [883, 136] on th "Relatie (nr) search" at bounding box center [777, 143] width 236 height 42
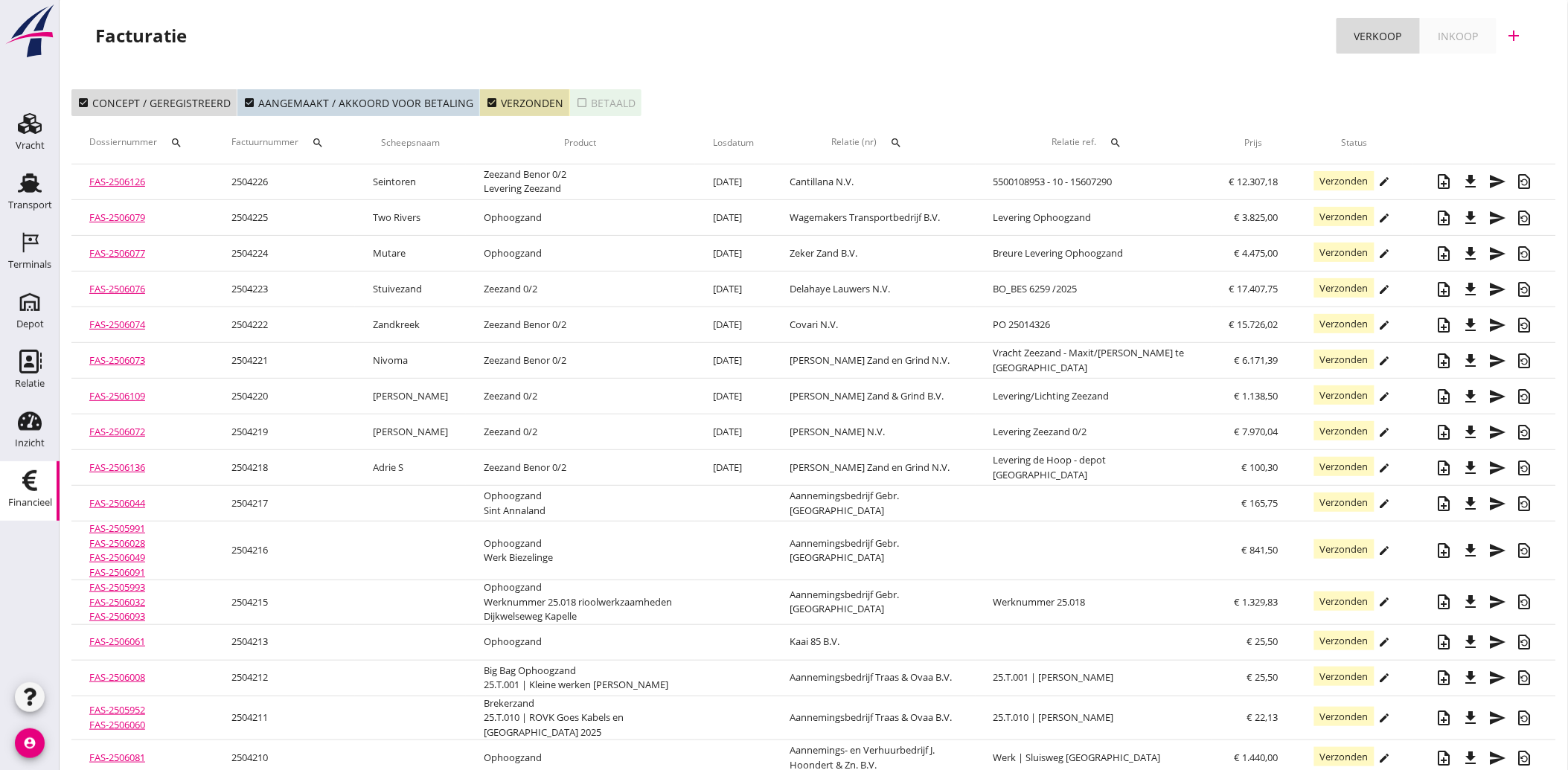
click at [834, 142] on th "Relatie (nr) search" at bounding box center [874, 143] width 204 height 42
click at [909, 140] on div "search" at bounding box center [896, 143] width 27 height 12
click at [930, 177] on input "text" at bounding box center [996, 186] width 155 height 24
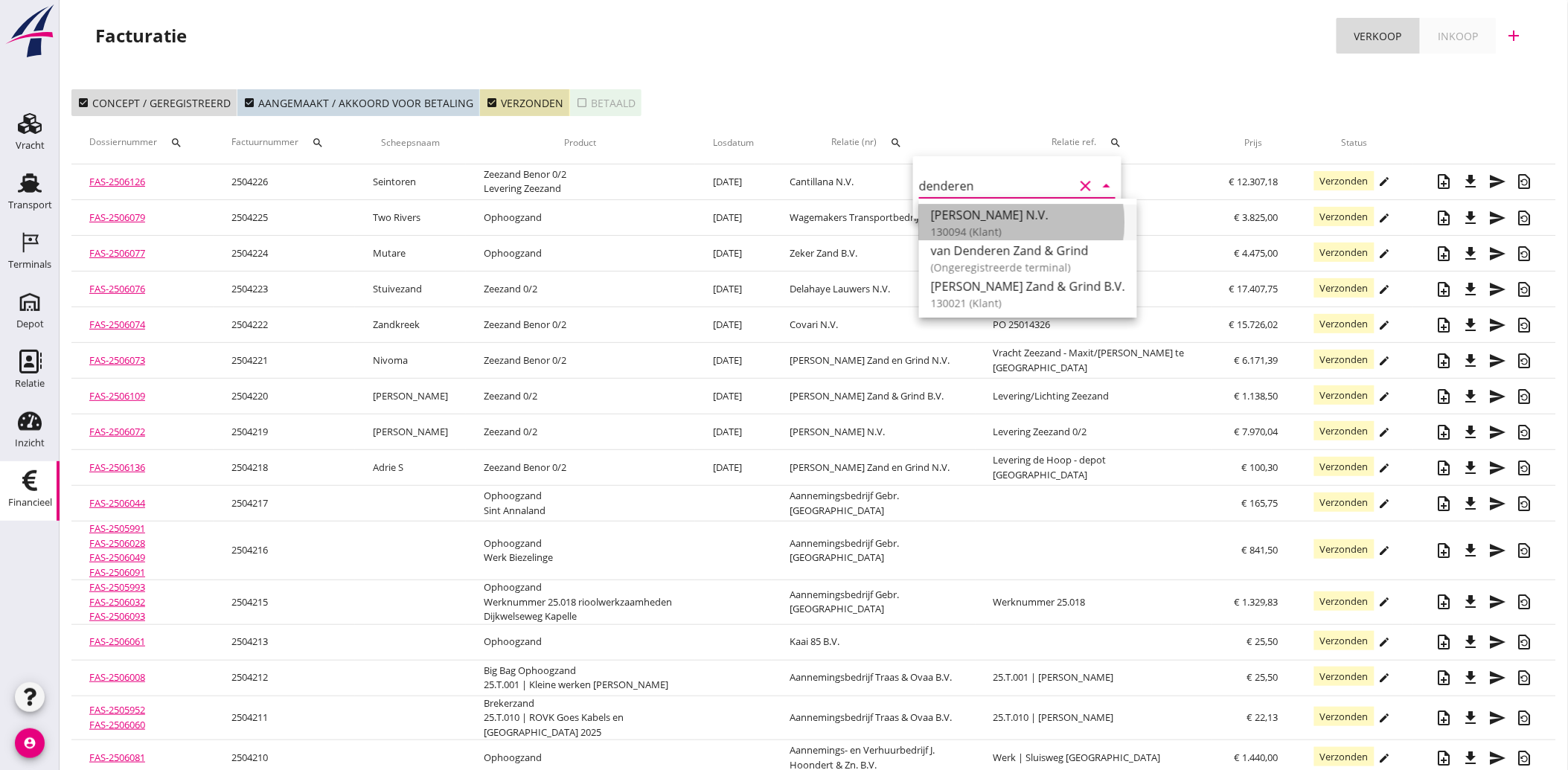
click at [968, 216] on div "[PERSON_NAME] N.V." at bounding box center [1028, 215] width 194 height 18
type input "Van Denderen N.V. (130094)"
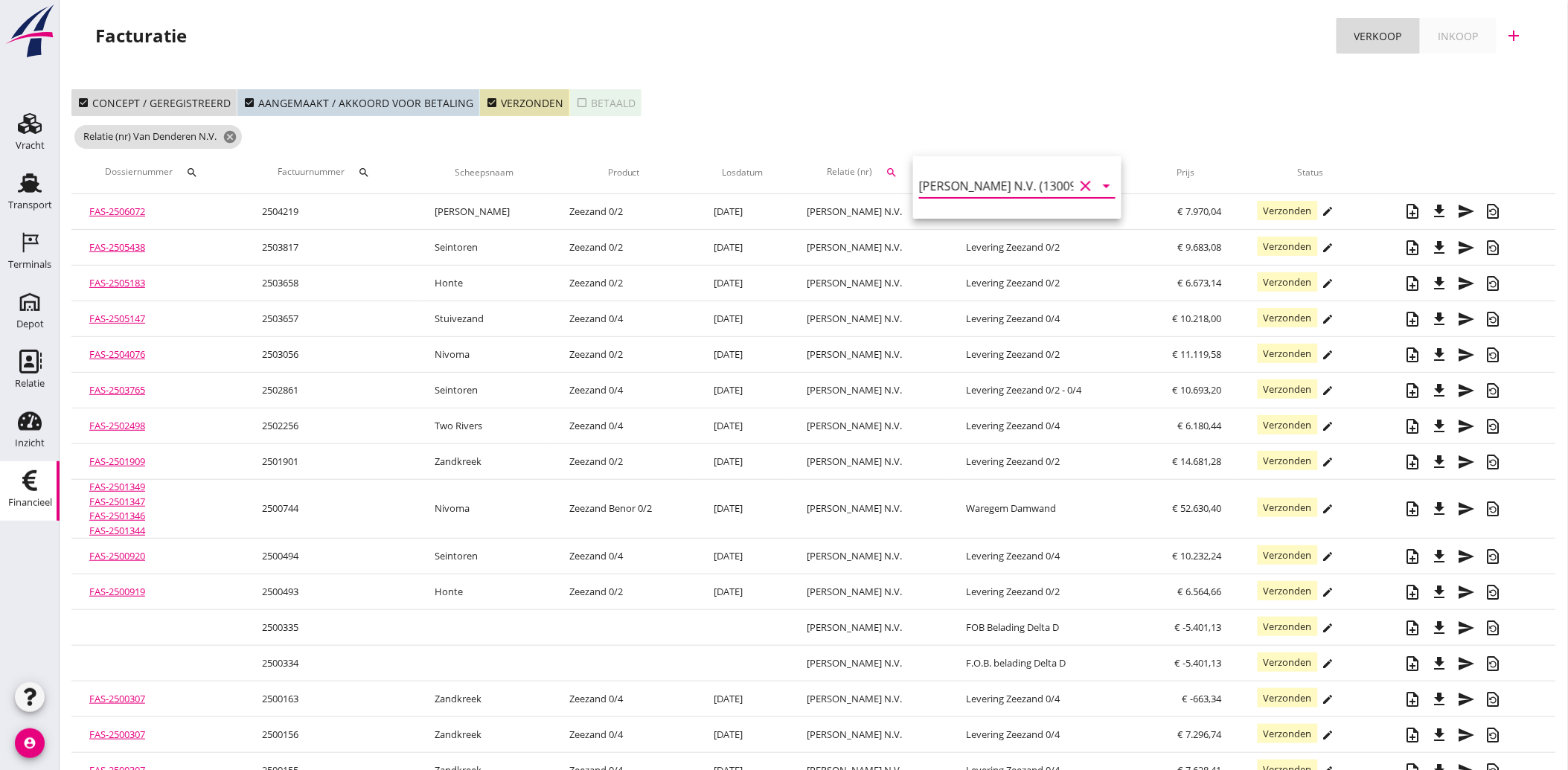
click at [1079, 188] on icon "clear" at bounding box center [1086, 186] width 18 height 18
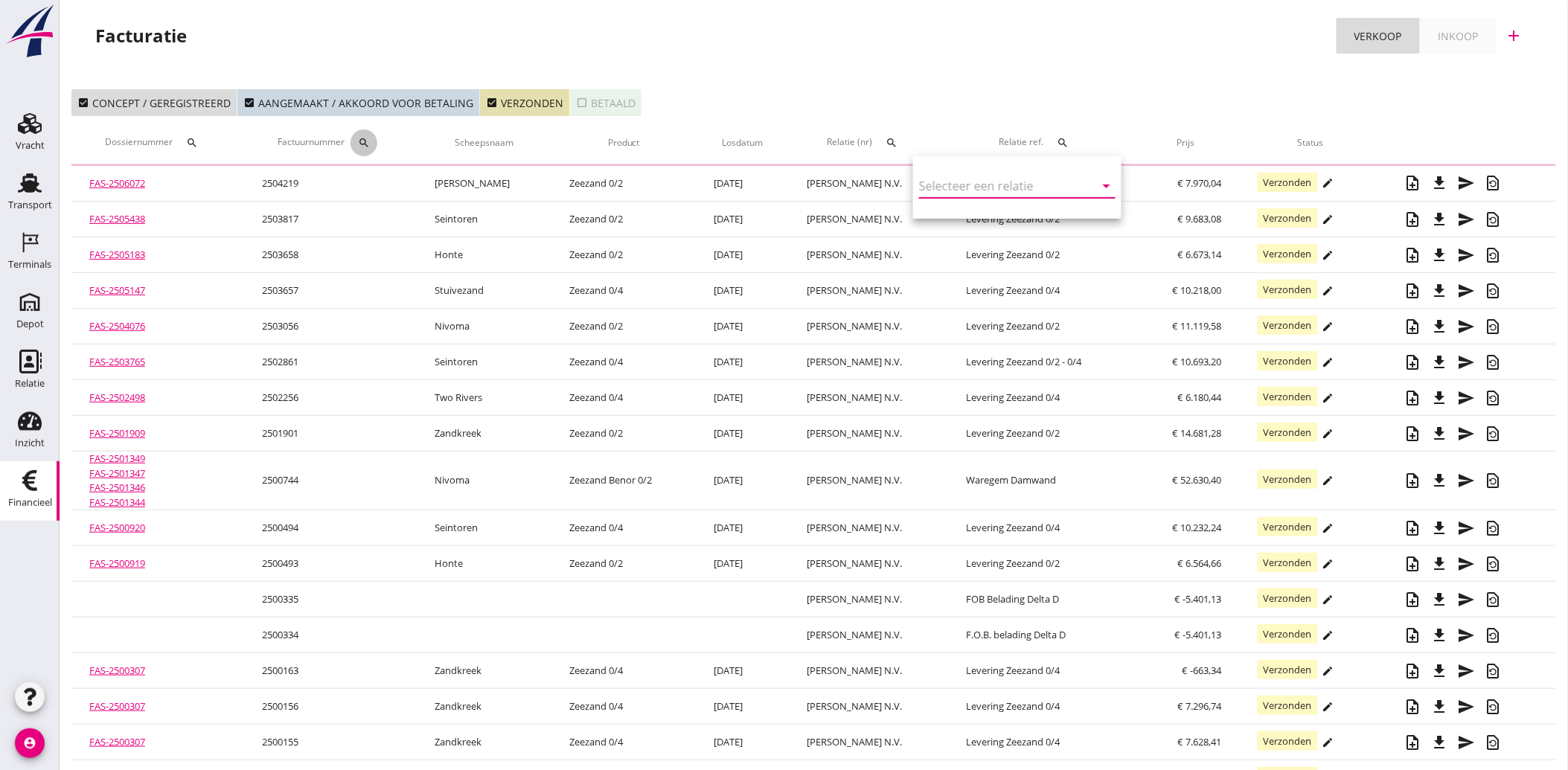
drag, startPoint x: 359, startPoint y: 139, endPoint x: 369, endPoint y: 139, distance: 10.0
click at [360, 139] on div "search" at bounding box center [364, 143] width 27 height 12
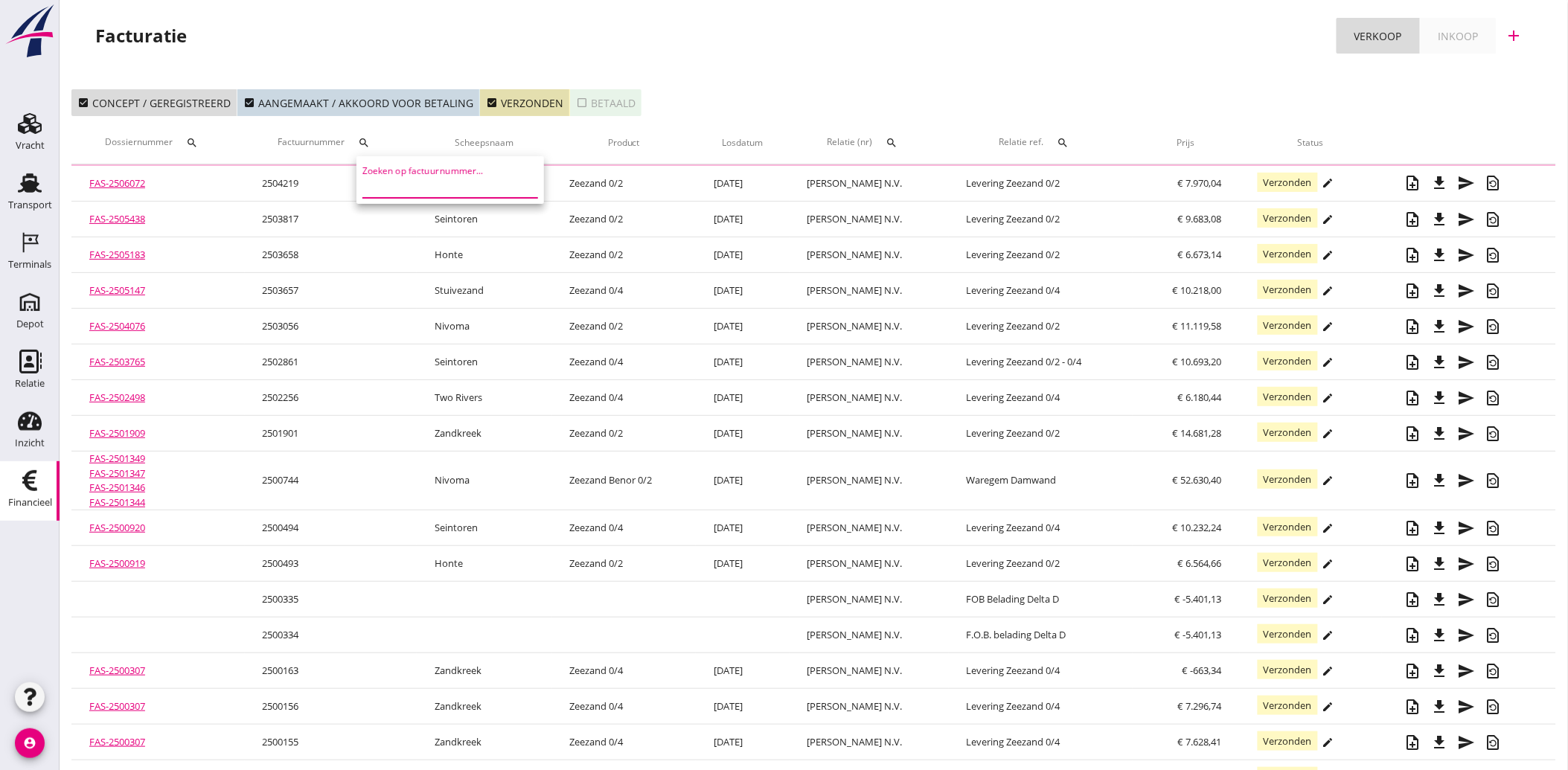
click at [398, 190] on input "Zoeken op factuurnummer..." at bounding box center [440, 186] width 155 height 24
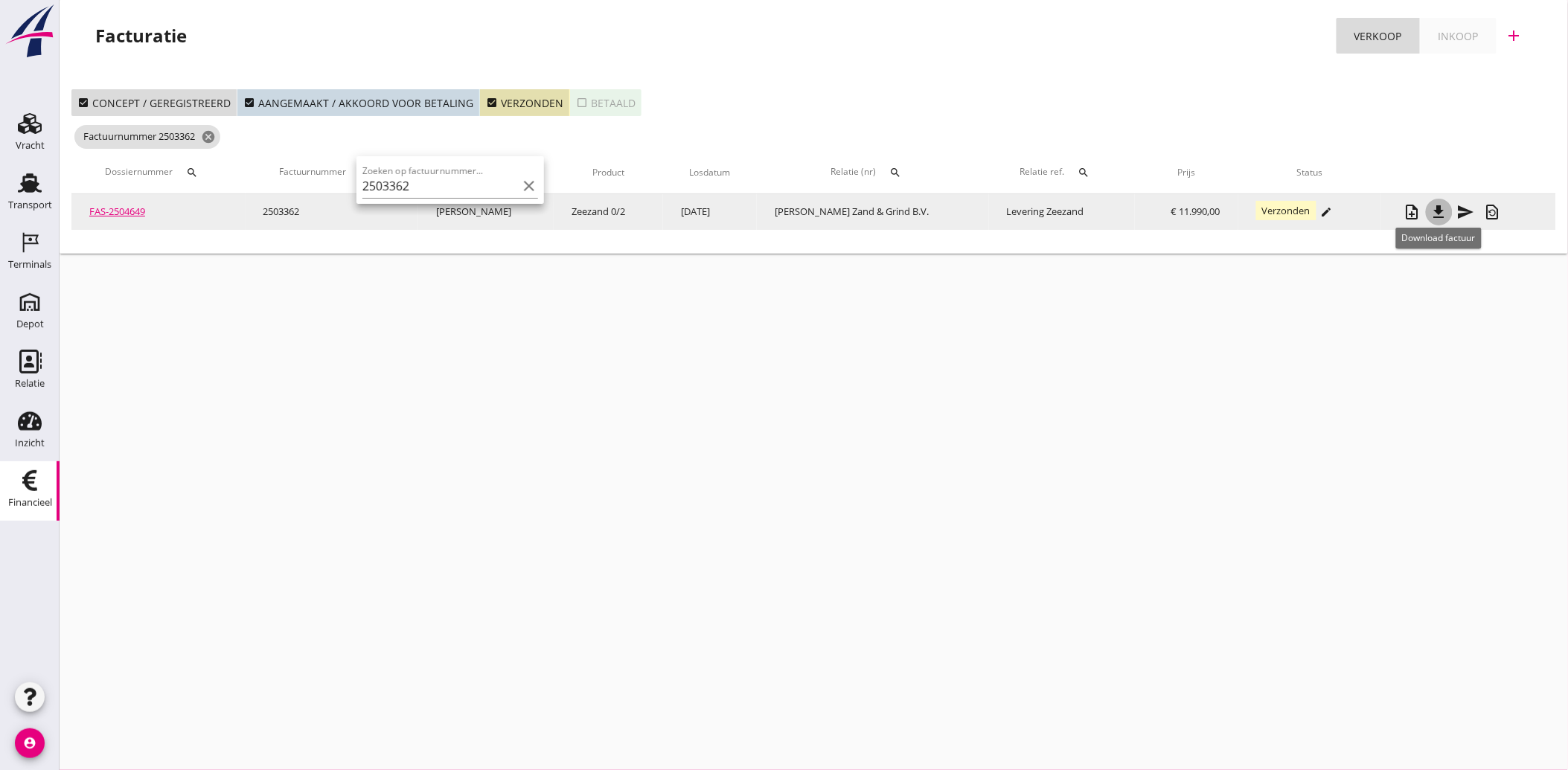
click at [1437, 213] on icon "file_download" at bounding box center [1439, 212] width 18 height 18
click at [1436, 214] on icon "file_download" at bounding box center [1439, 212] width 18 height 18
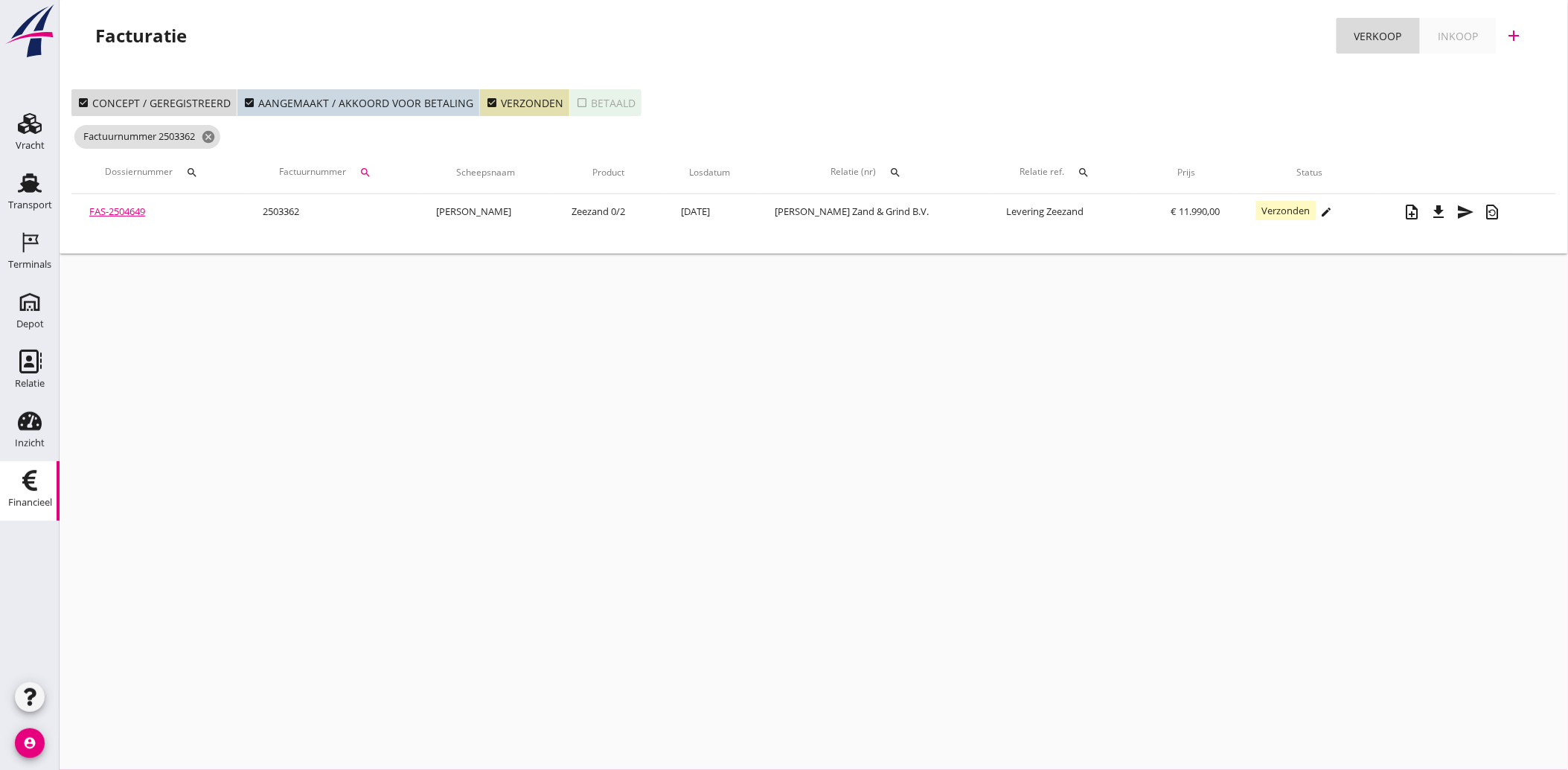
click at [372, 170] on icon "search" at bounding box center [366, 173] width 12 height 12
drag, startPoint x: 393, startPoint y: 212, endPoint x: 408, endPoint y: 220, distance: 17.0
click at [393, 213] on input "2503362" at bounding box center [443, 216] width 155 height 24
drag, startPoint x: 426, startPoint y: 216, endPoint x: 387, endPoint y: 223, distance: 39.6
click at [371, 221] on input "2503362" at bounding box center [443, 216] width 155 height 24
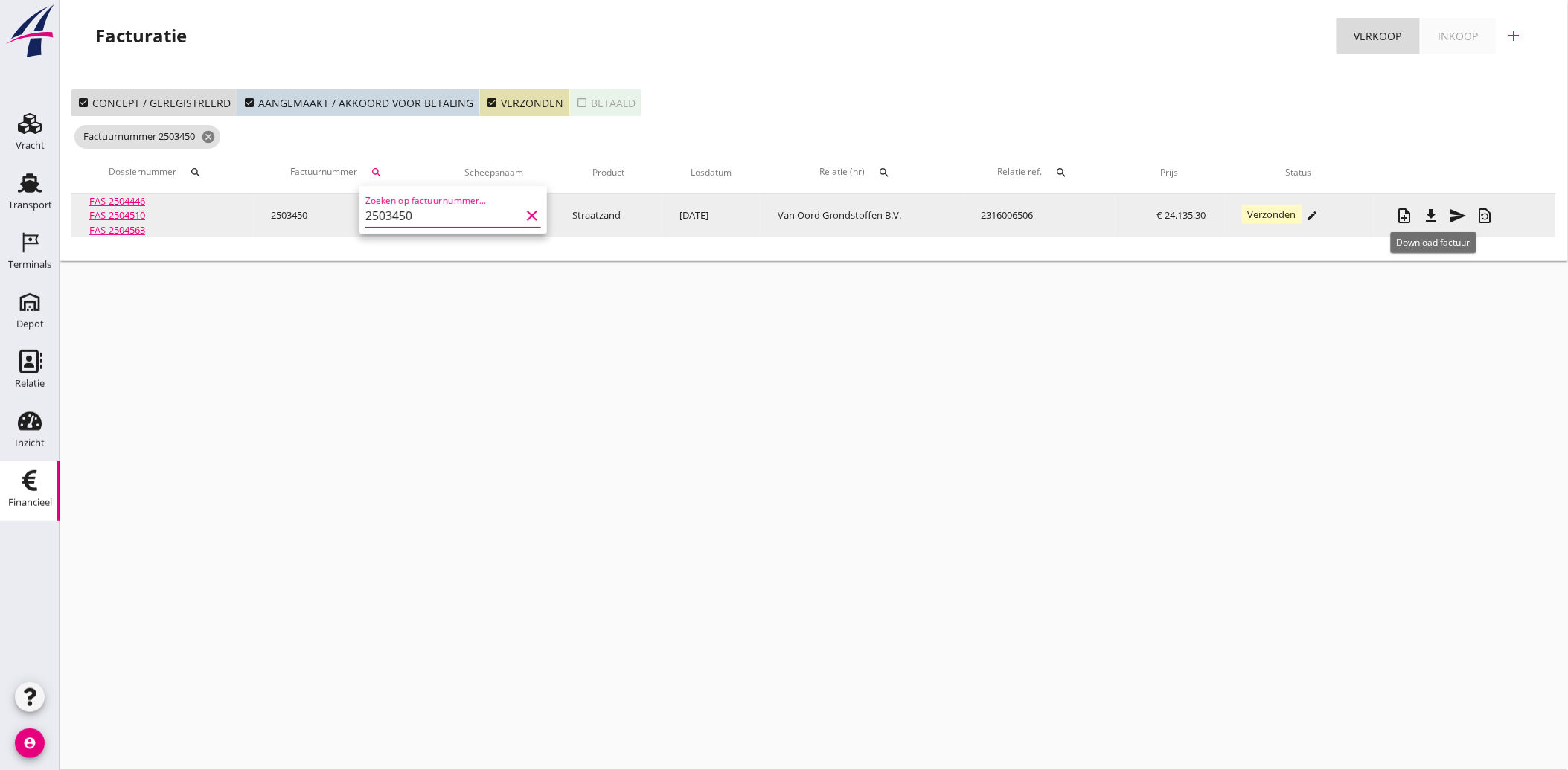
click at [1434, 212] on icon "file_download" at bounding box center [1431, 216] width 18 height 18
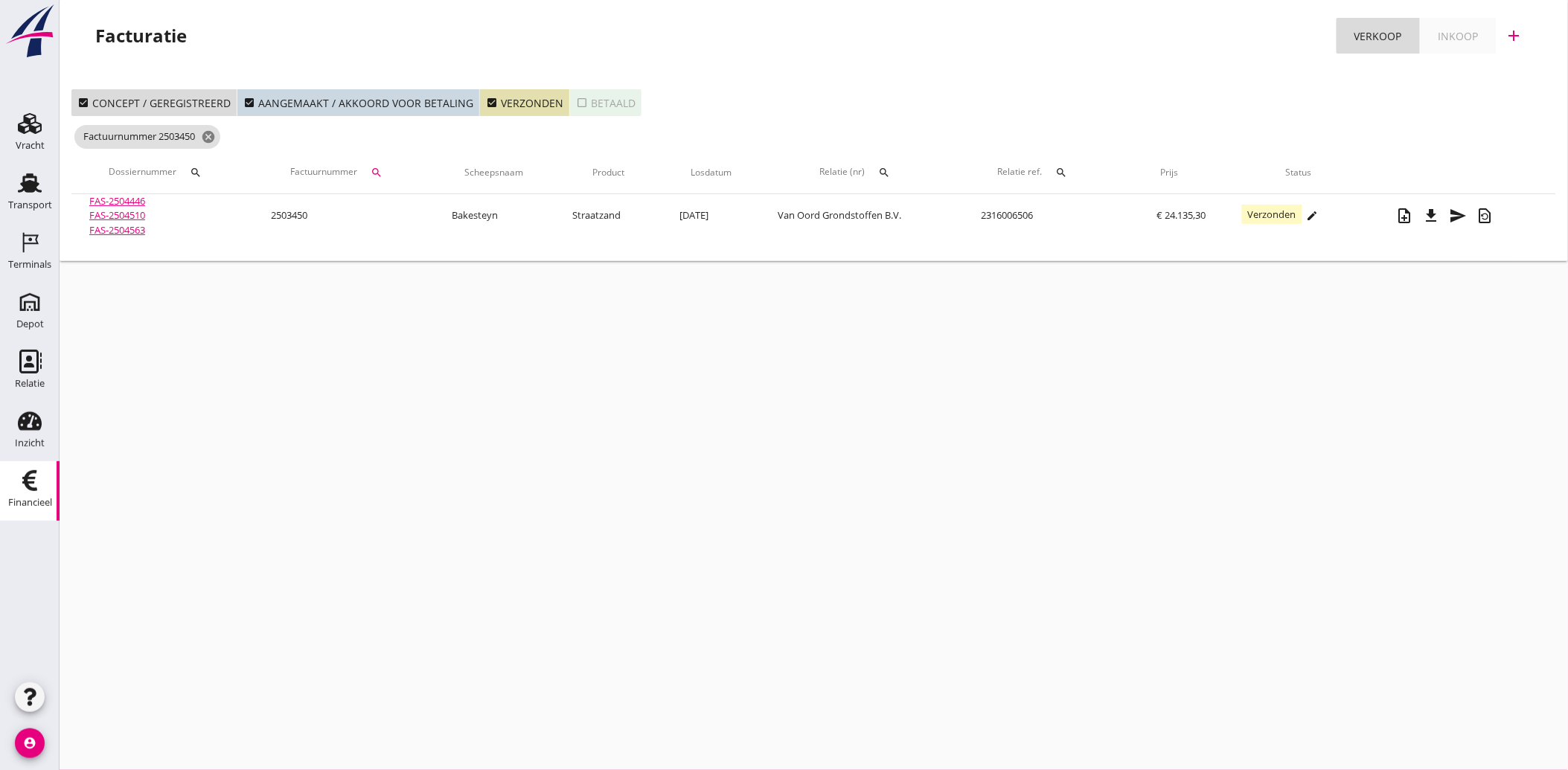
click at [378, 164] on button "search" at bounding box center [378, 173] width 27 height 27
drag, startPoint x: 402, startPoint y: 216, endPoint x: 438, endPoint y: 212, distance: 36.2
click at [438, 212] on input "2503450" at bounding box center [450, 216] width 155 height 24
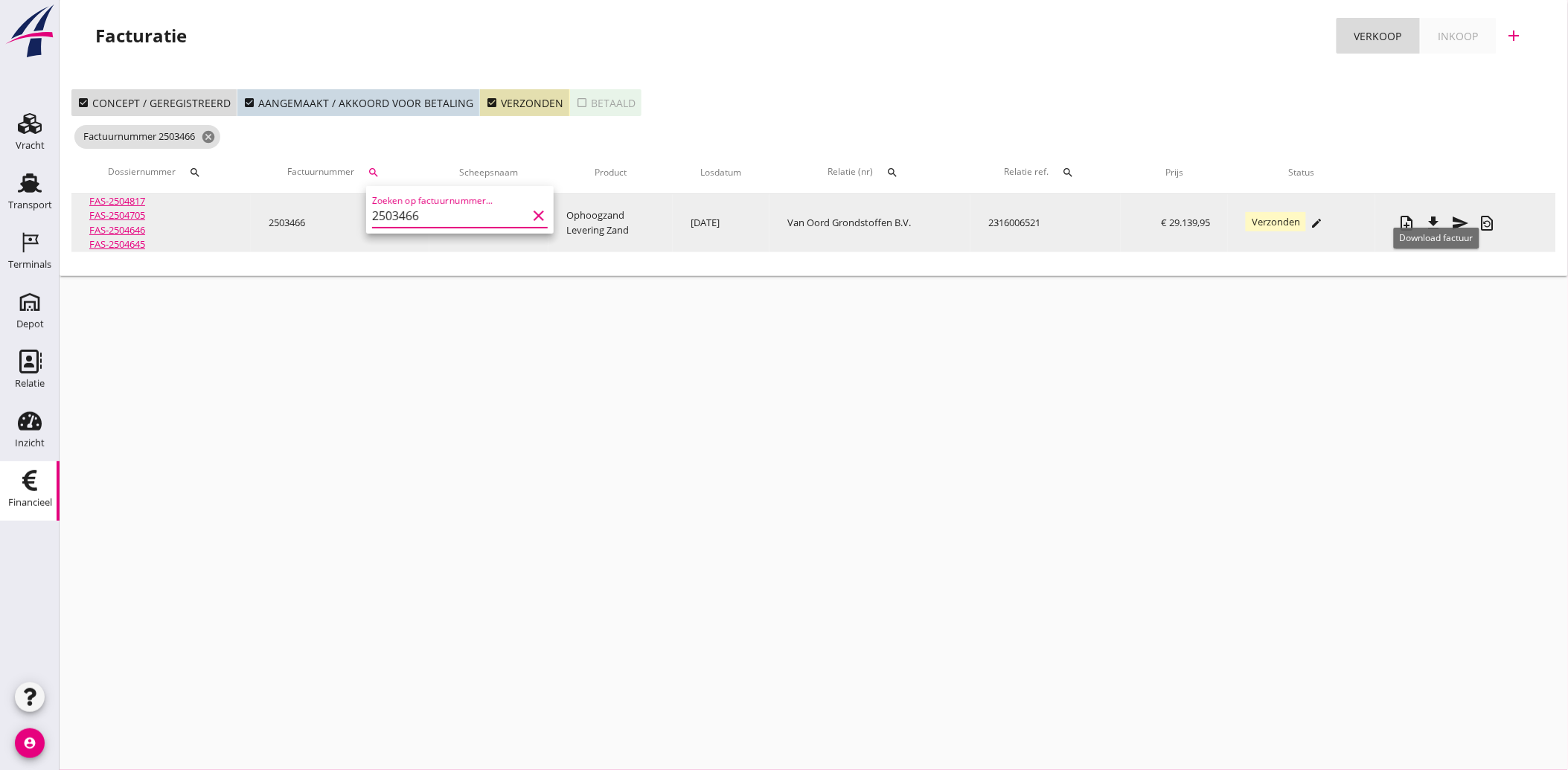
click at [1436, 219] on icon "file_download" at bounding box center [1433, 224] width 18 height 18
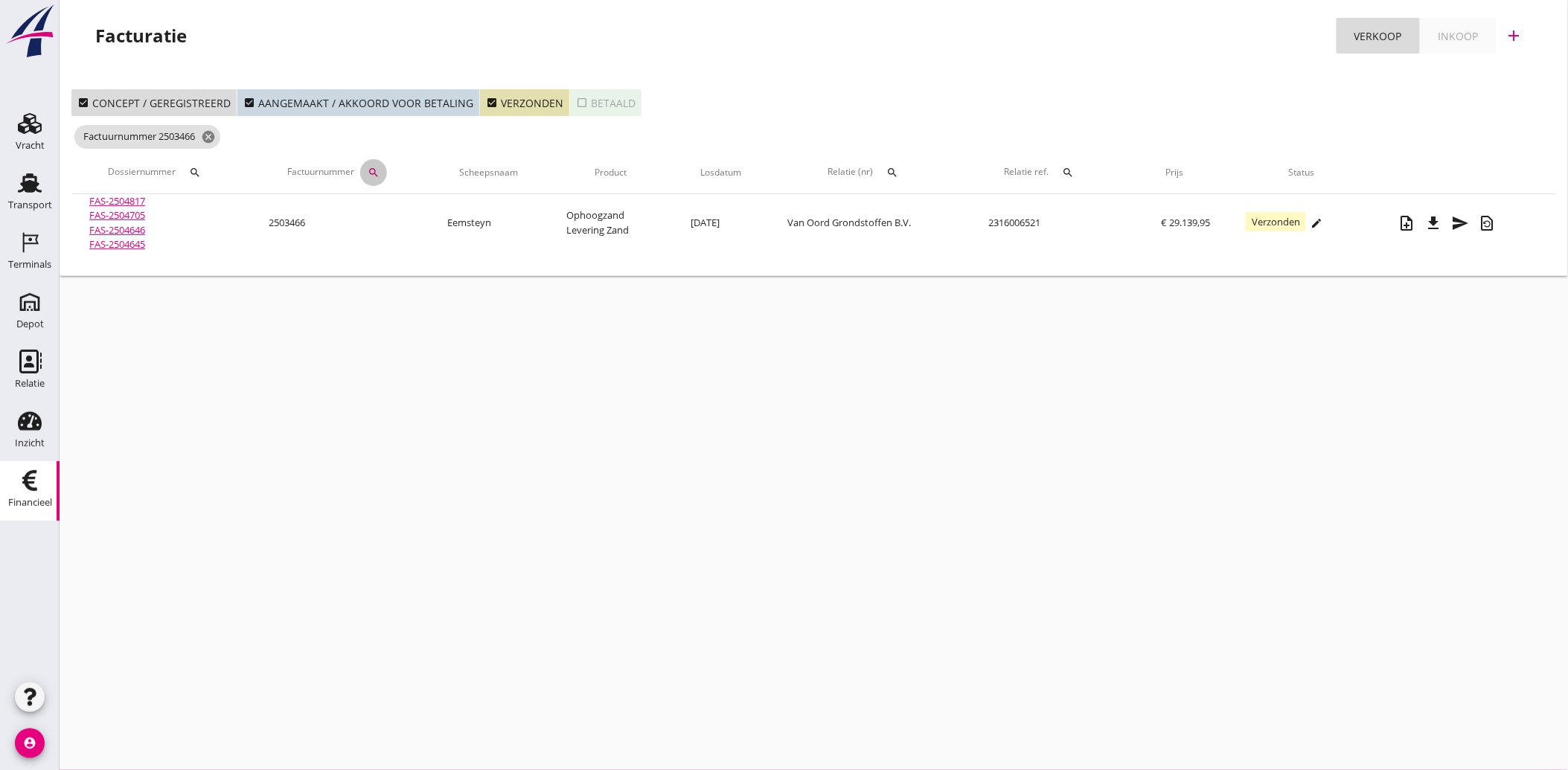
click at [376, 176] on icon "search" at bounding box center [374, 173] width 12 height 12
drag, startPoint x: 402, startPoint y: 212, endPoint x: 429, endPoint y: 215, distance: 27.2
click at [429, 215] on input "2503466" at bounding box center [446, 216] width 155 height 24
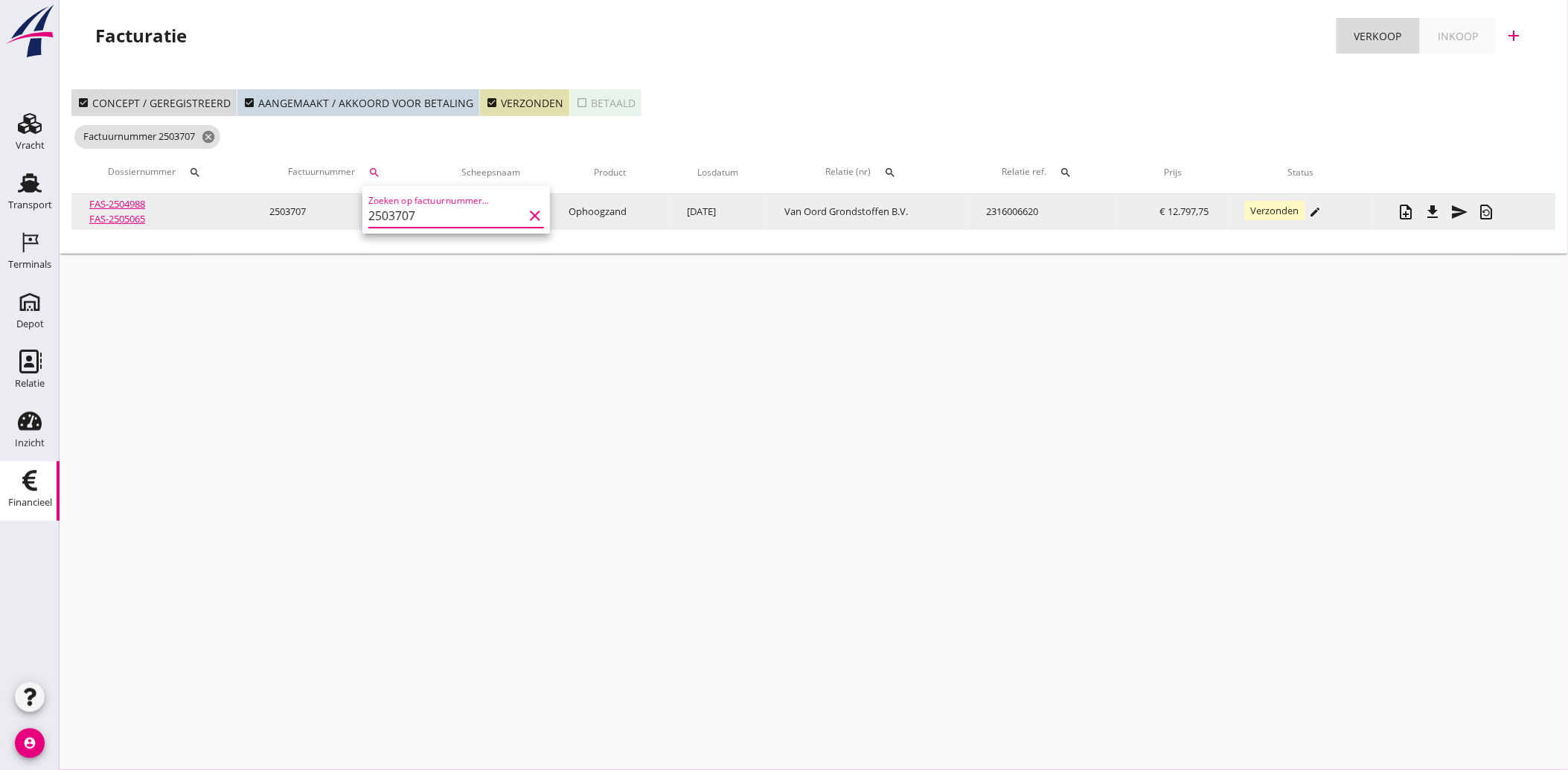
type input "2503707"
click at [1439, 212] on icon "file_download" at bounding box center [1433, 212] width 18 height 18
